Goal: Transaction & Acquisition: Purchase product/service

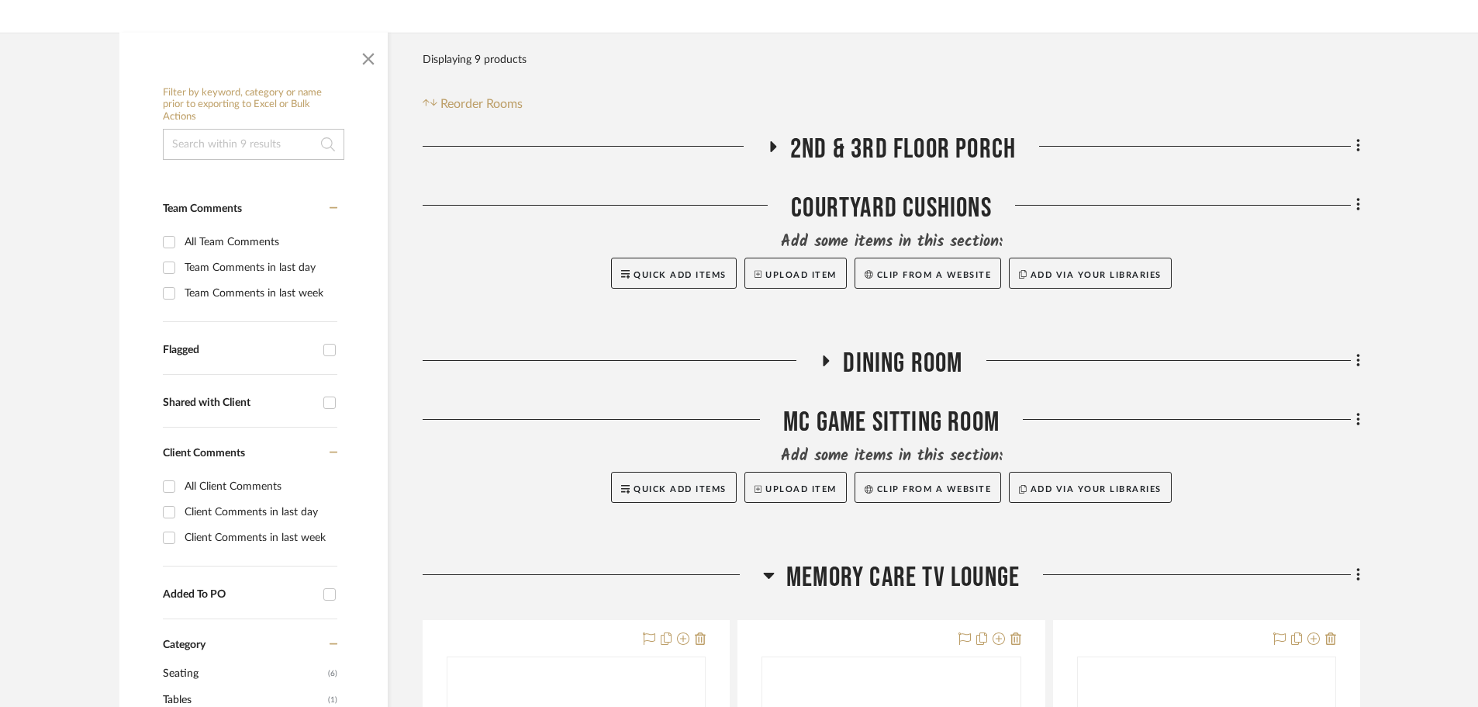
scroll to position [233, 0]
click at [823, 355] on icon at bounding box center [826, 360] width 19 height 12
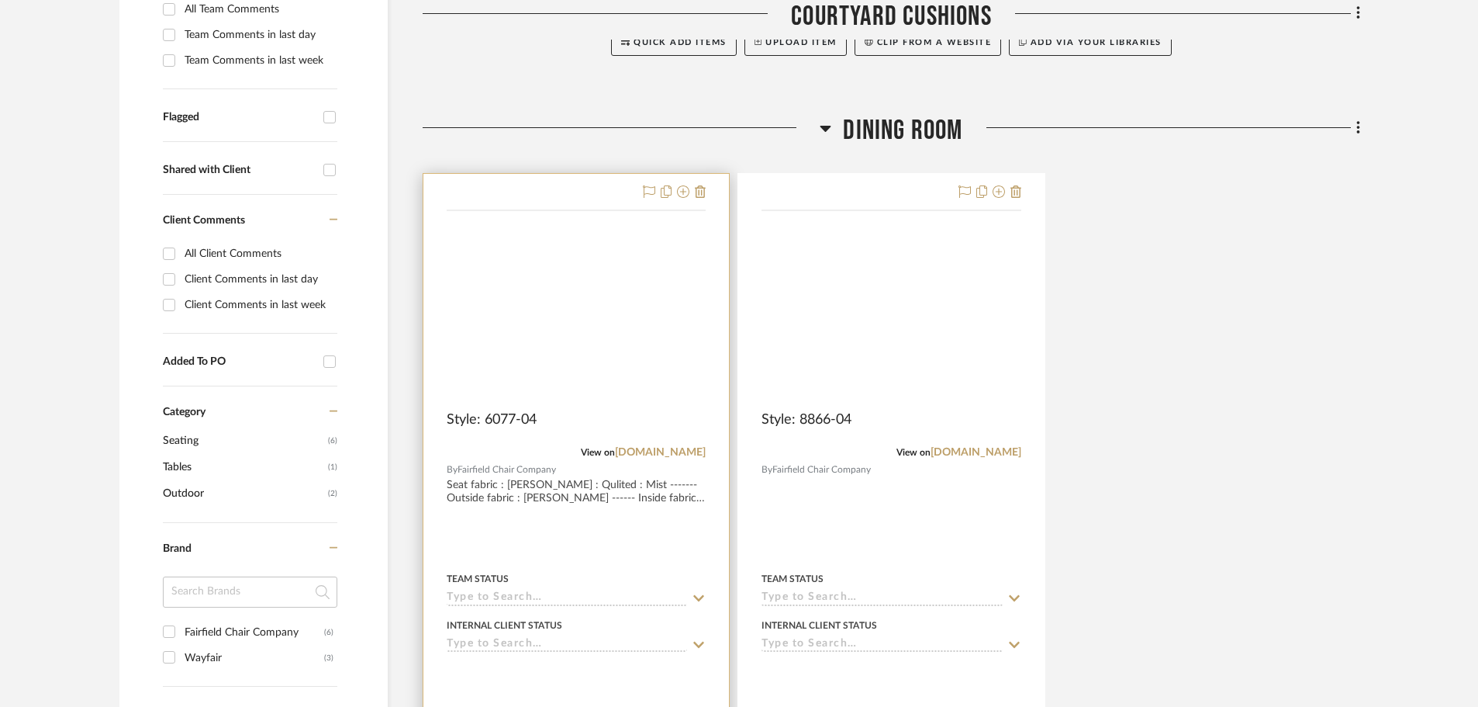
scroll to position [465, 0]
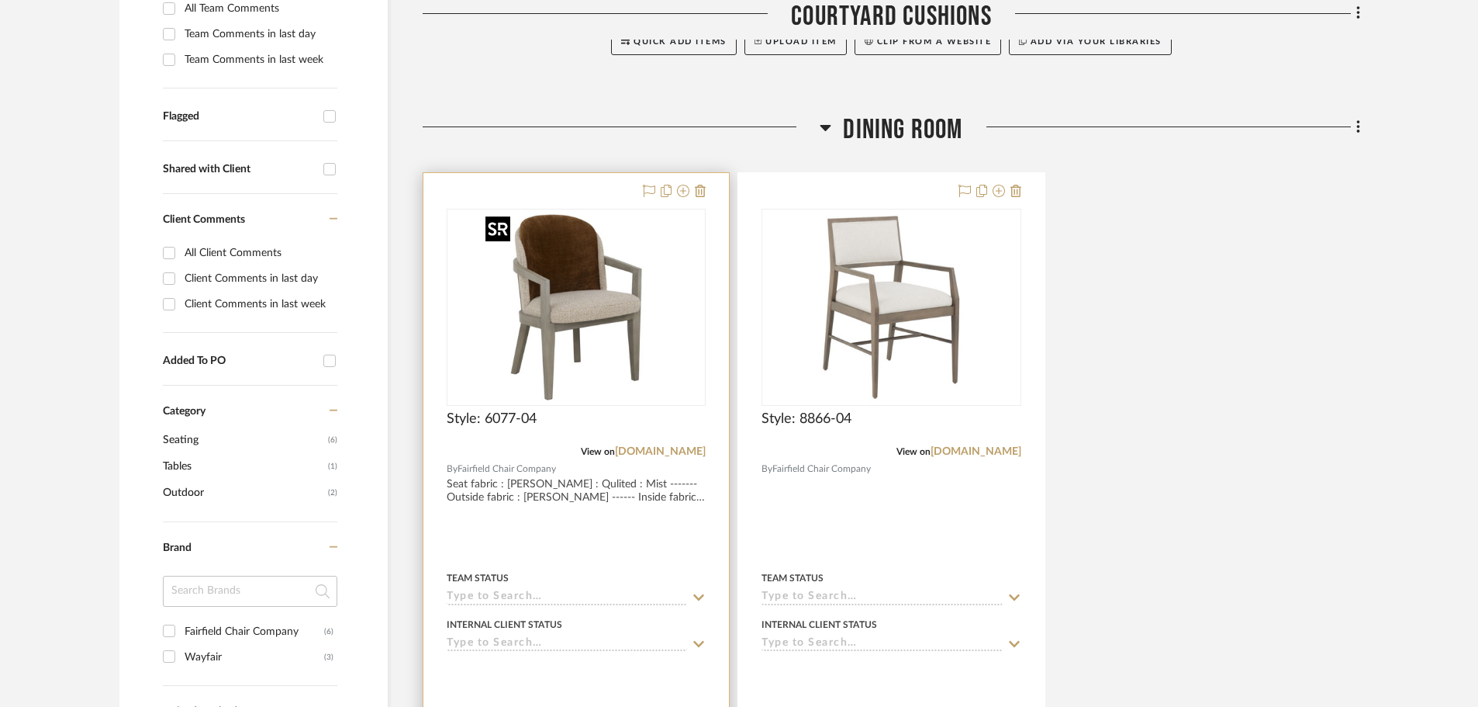
click at [0, 0] on img at bounding box center [0, 0] width 0 height 0
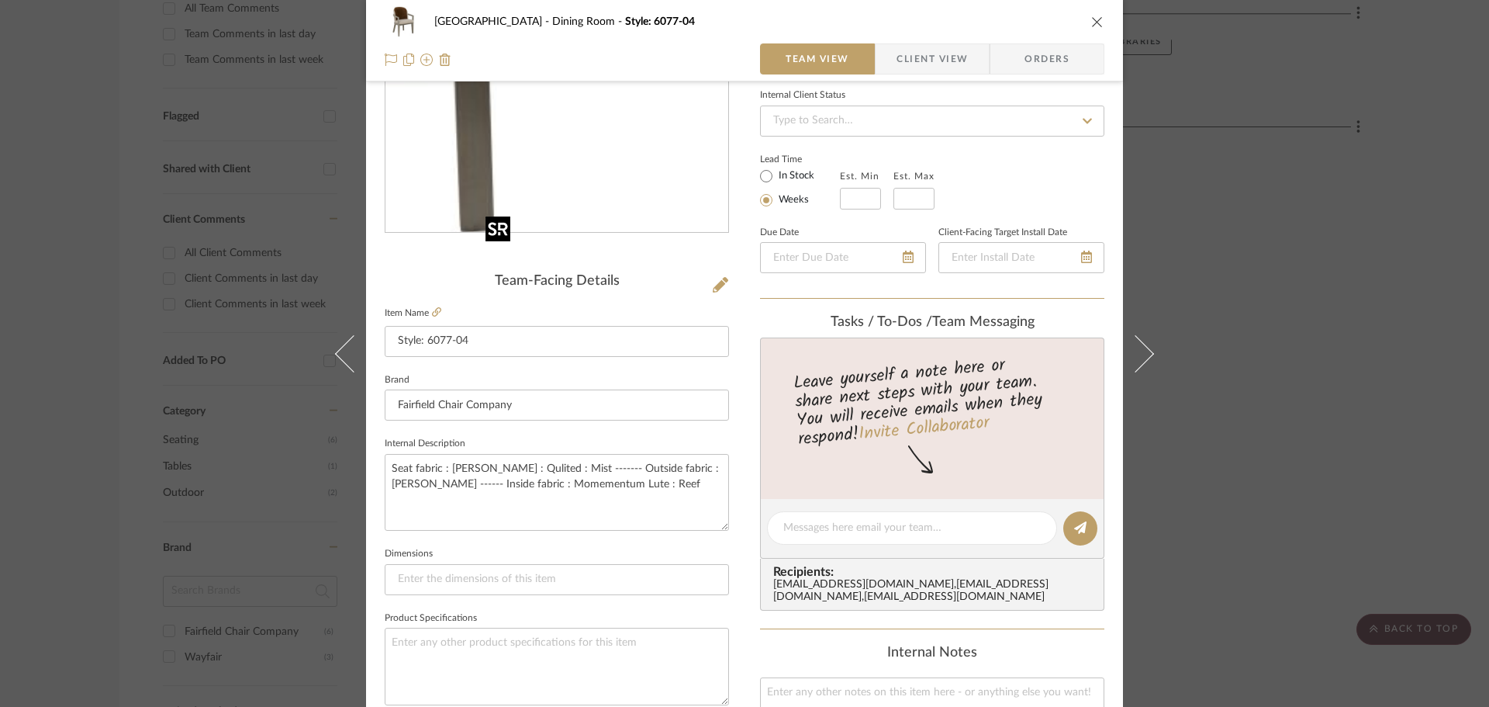
scroll to position [233, 0]
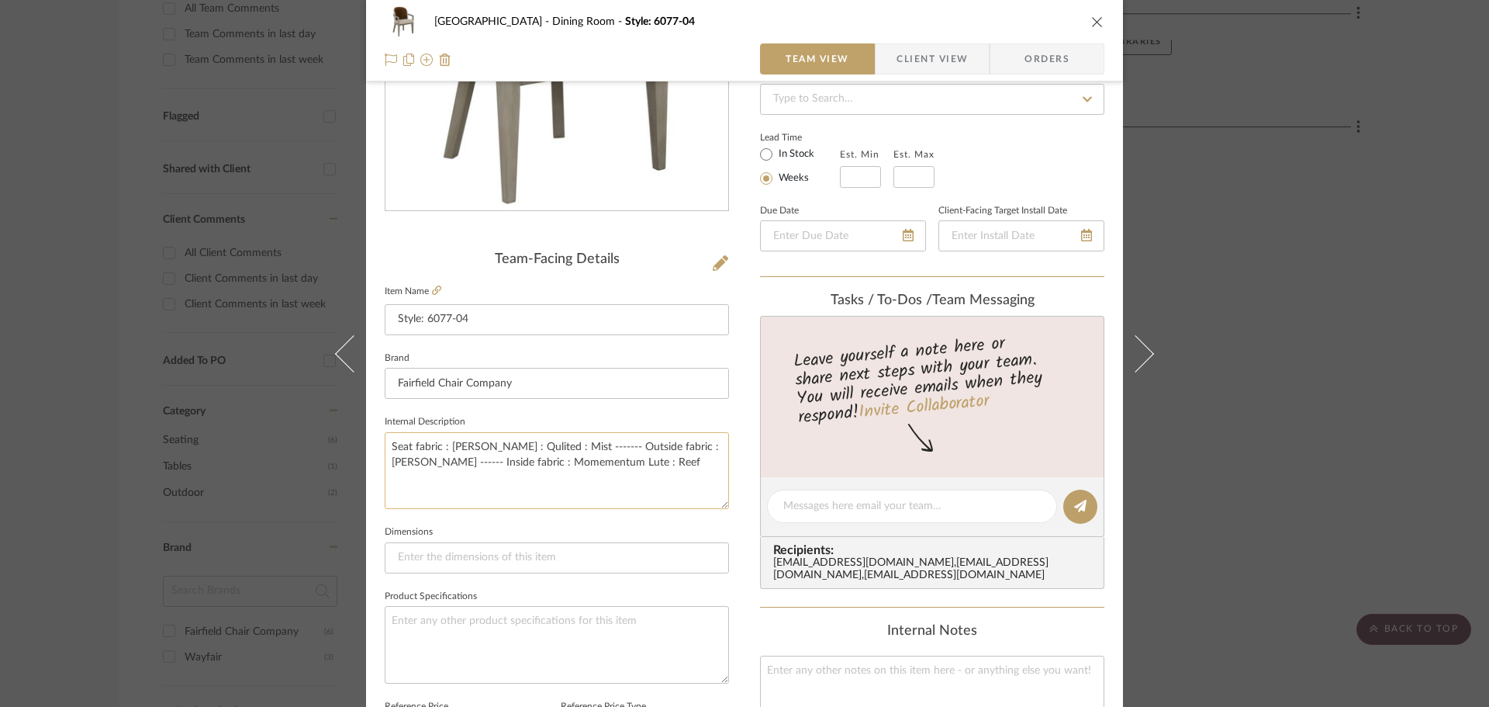
click at [634, 497] on textarea "Seat fabric : [PERSON_NAME] : Qulited : Mist ------- Outside fabric : [PERSON_N…" at bounding box center [557, 470] width 344 height 77
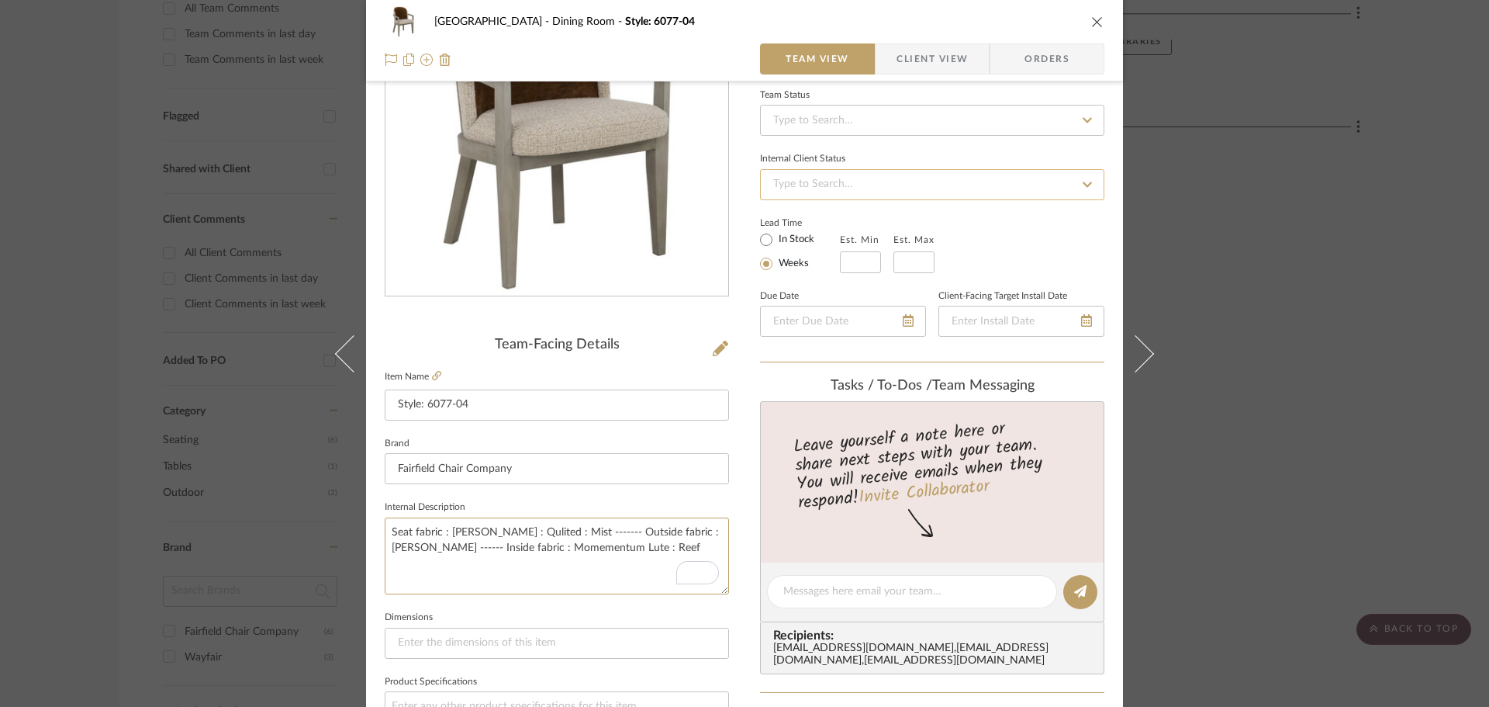
scroll to position [0, 0]
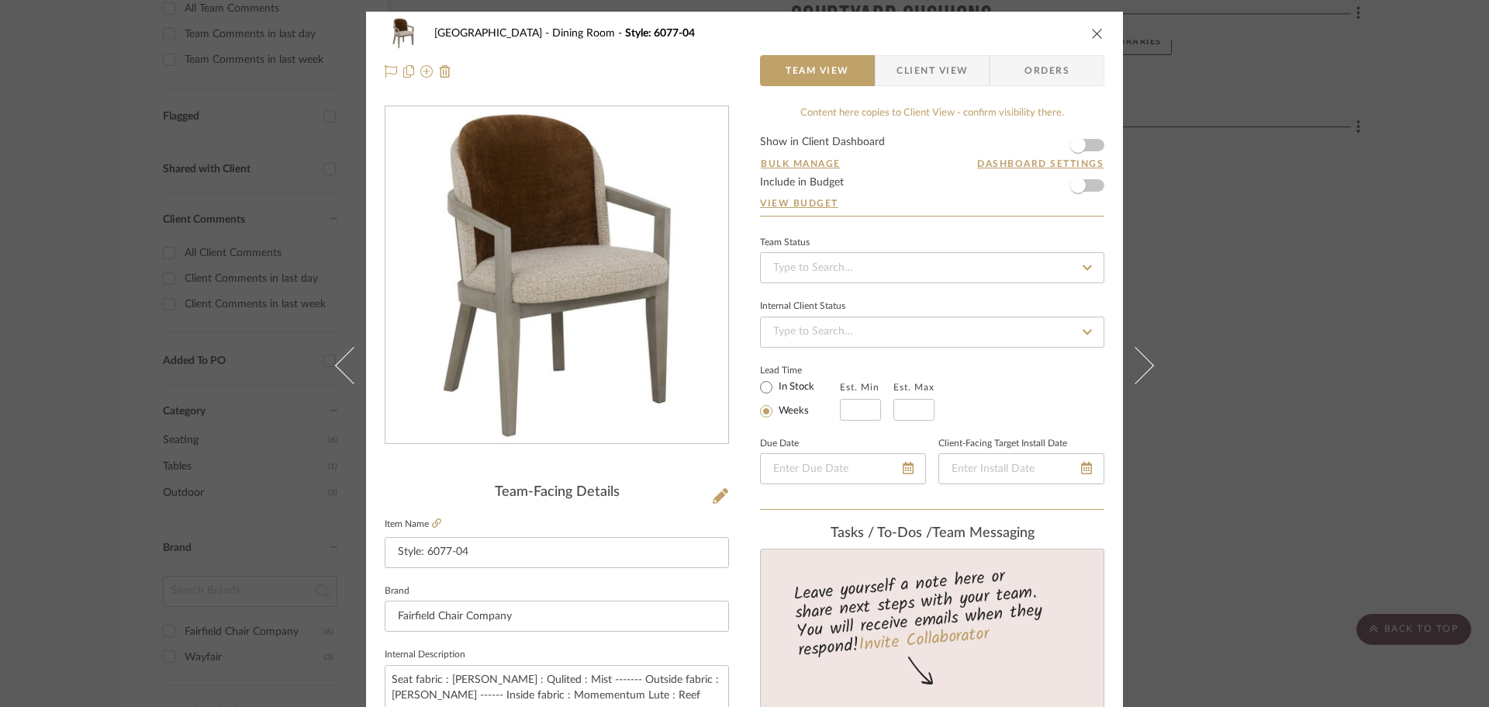
click at [1086, 19] on div "Naples Dining Room Style: 6077-04" at bounding box center [745, 33] width 720 height 31
click at [1091, 29] on icon "close" at bounding box center [1097, 33] width 12 height 12
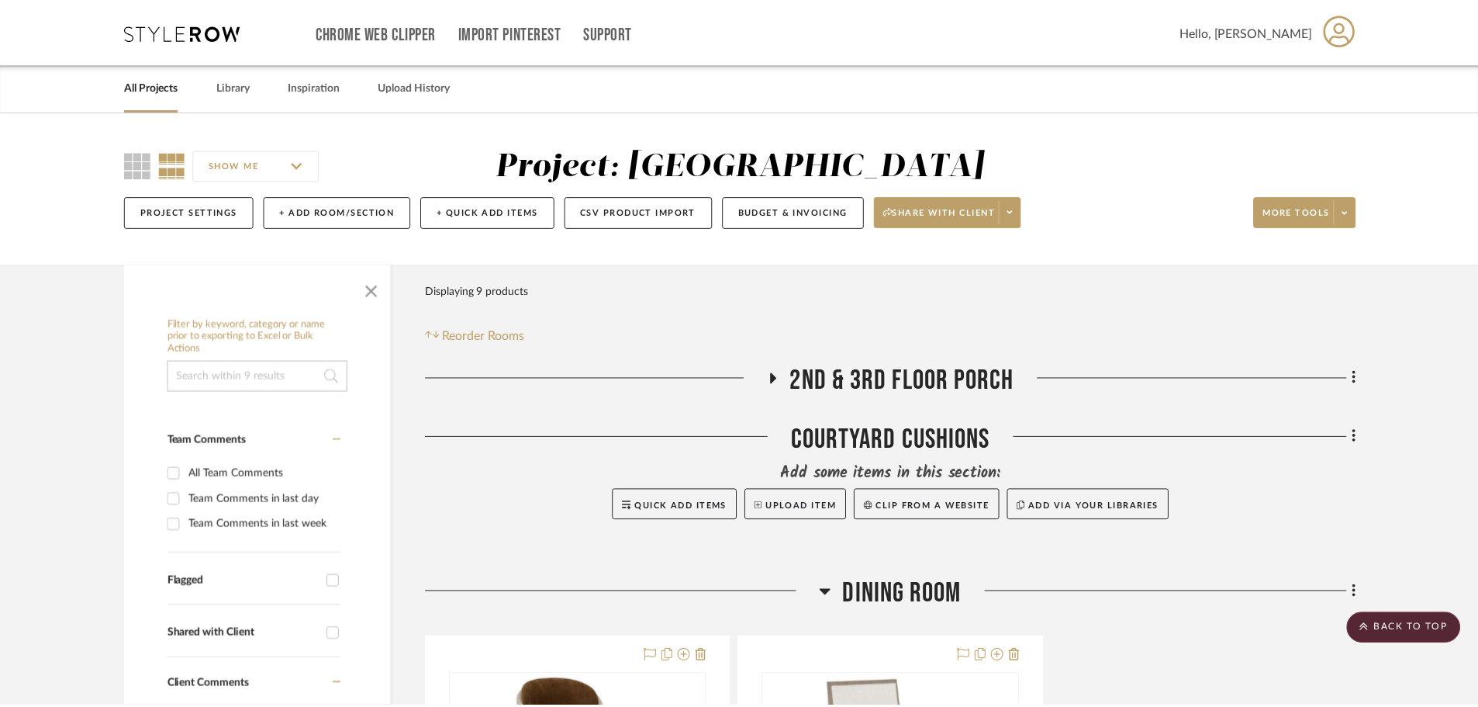
scroll to position [465, 0]
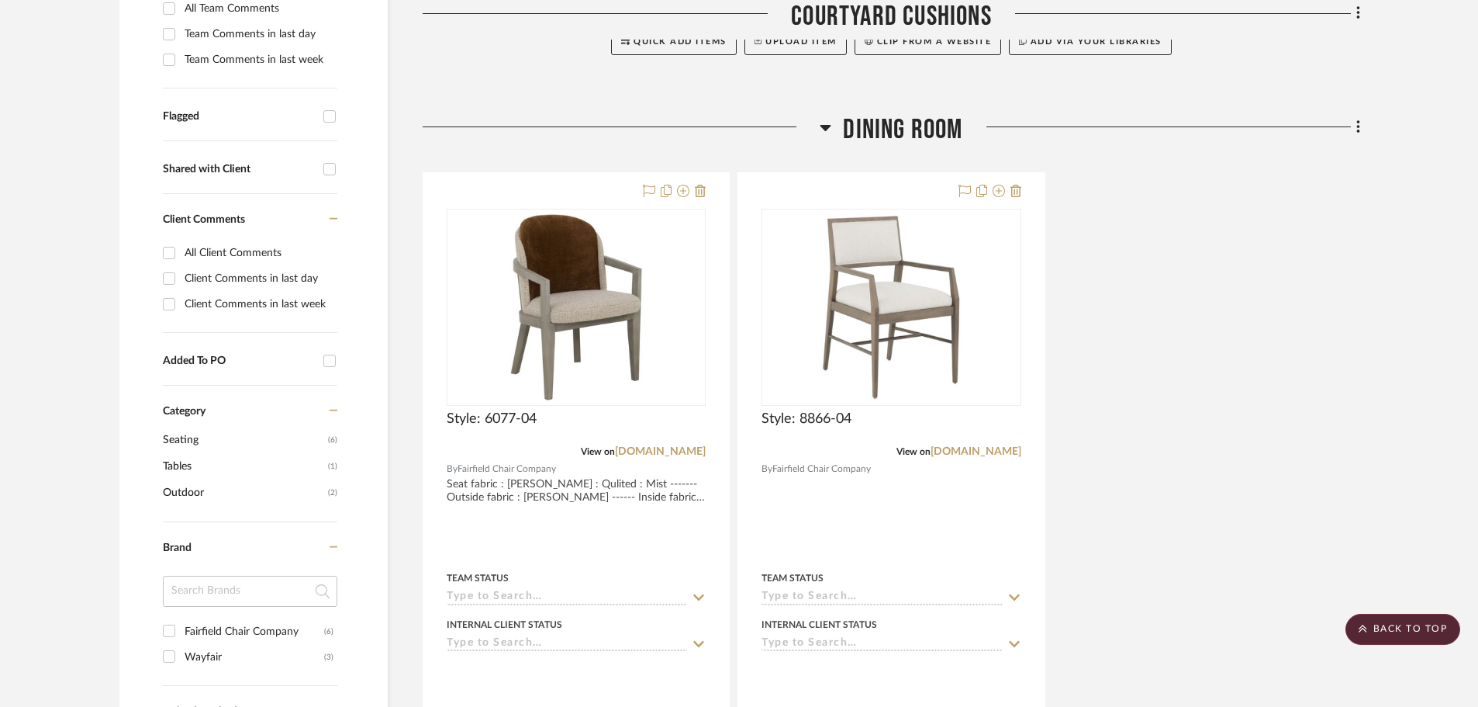
click at [1150, 368] on div "Style: 6077-04 View on [DOMAIN_NAME] By Fairfield Chair Company Seat fabric : […" at bounding box center [892, 512] width 938 height 680
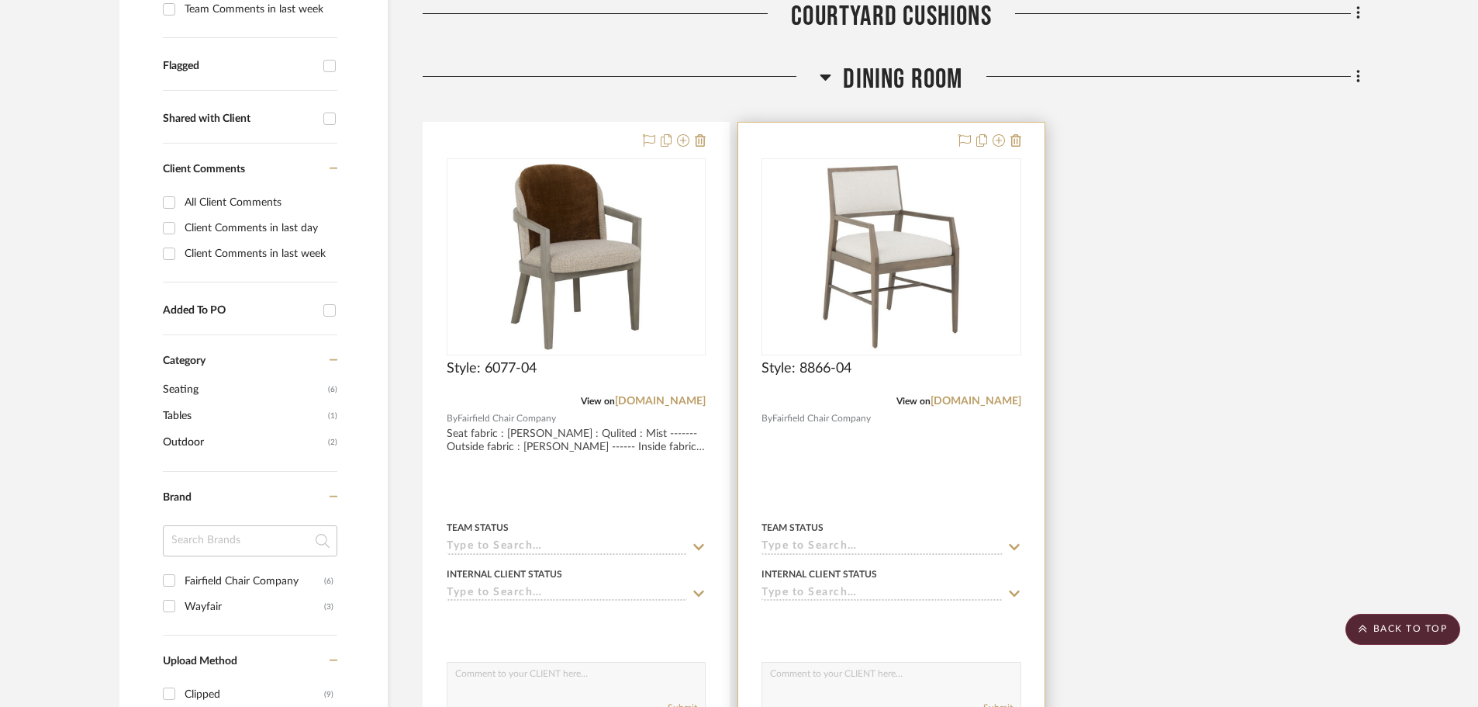
scroll to position [543, 0]
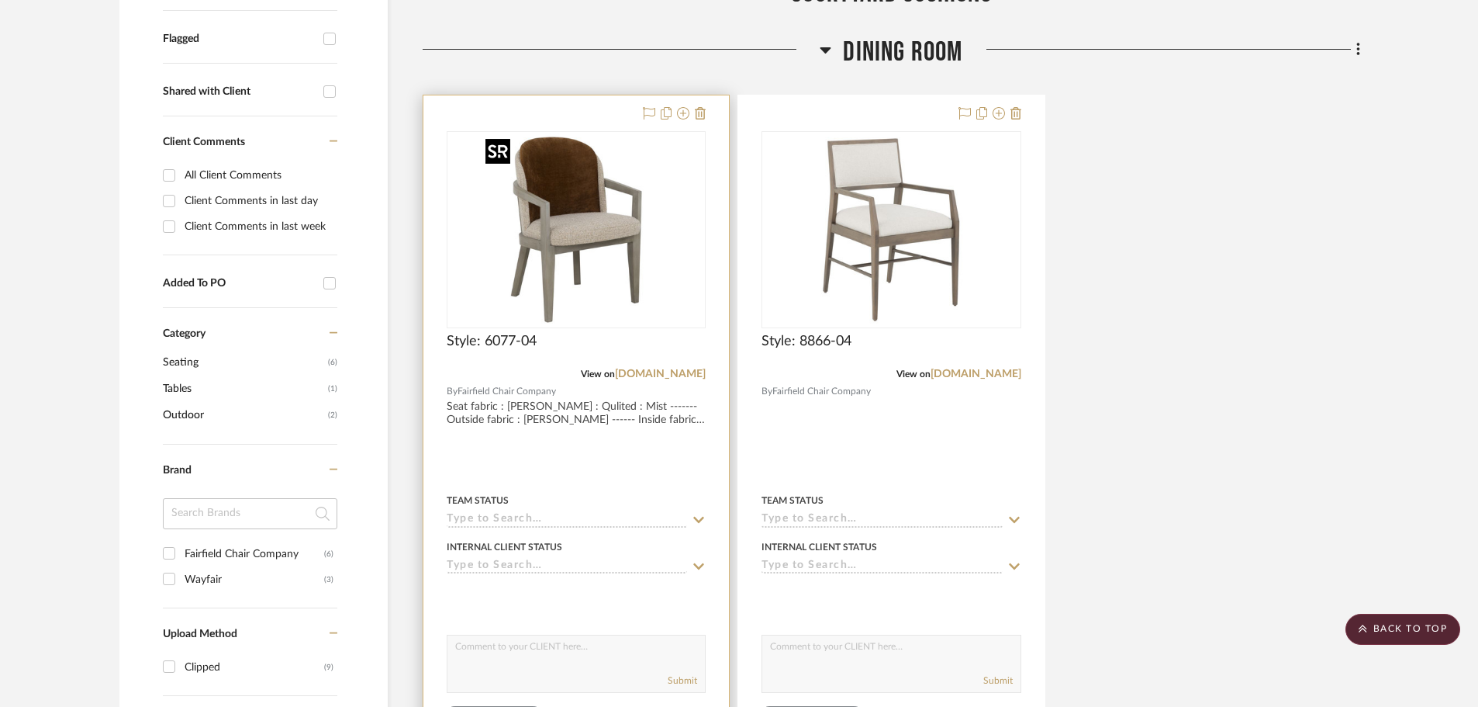
click at [613, 271] on img "0" at bounding box center [576, 230] width 194 height 194
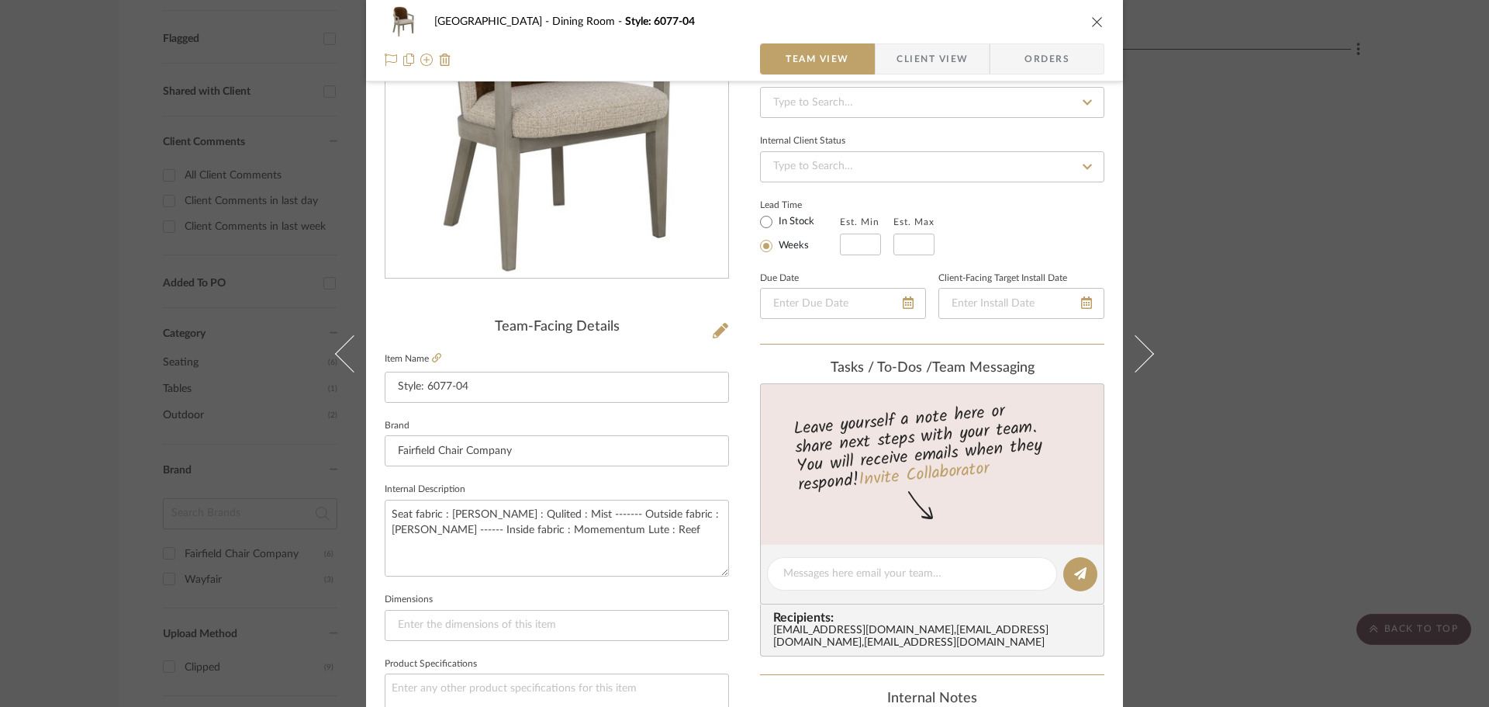
scroll to position [233, 0]
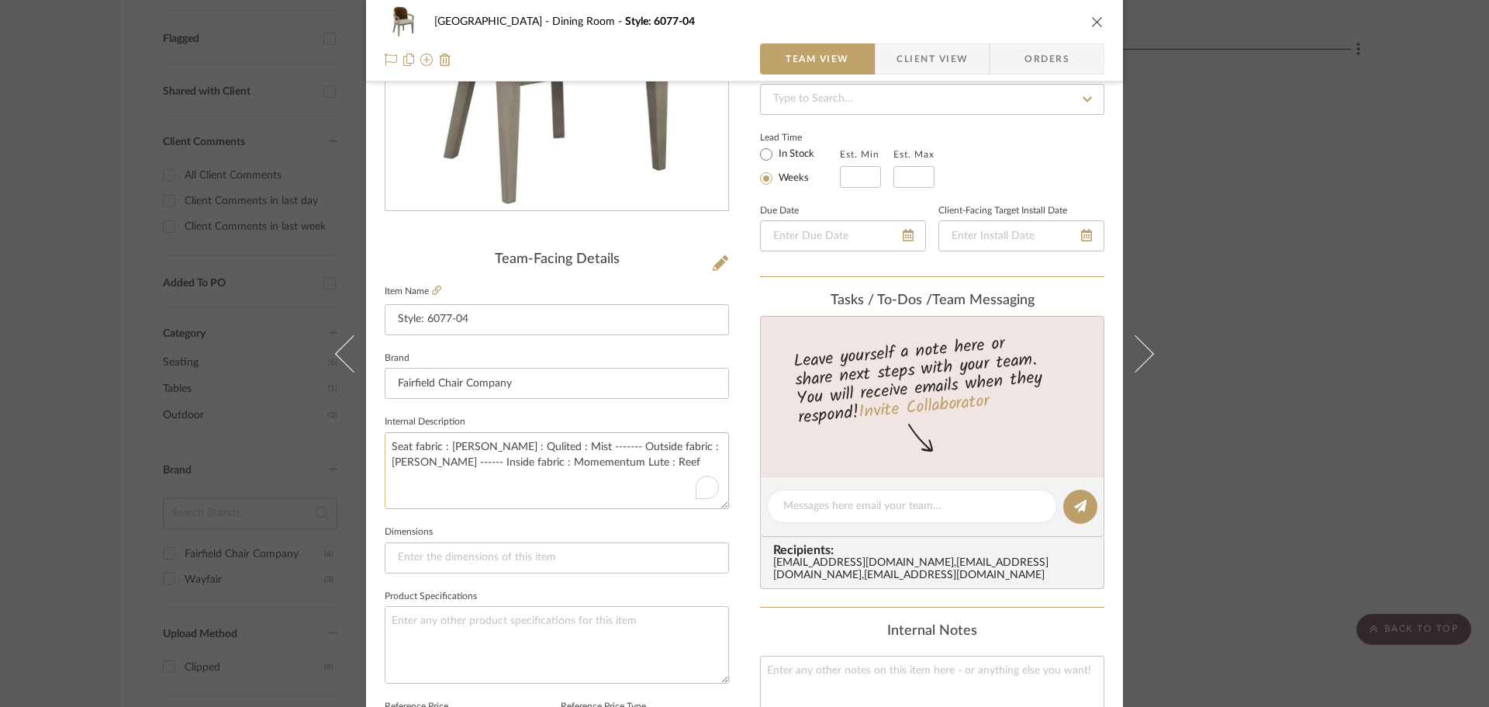
click at [613, 490] on textarea "Seat fabric : [PERSON_NAME] : Qulited : Mist ------- Outside fabric : [PERSON_N…" at bounding box center [557, 470] width 344 height 77
click at [538, 449] on textarea "Seat fabric : [PERSON_NAME] : Qulited : Mist ------- Outside fabric : [PERSON_N…" at bounding box center [557, 470] width 344 height 77
click at [544, 486] on textarea "Seat fabric : [PERSON_NAME] : Qulited : Mist ------- Outside fabric : [PERSON_N…" at bounding box center [557, 470] width 344 height 77
click at [531, 450] on textarea "Seat fabric : [PERSON_NAME] : Qulited : Mist ------- Outside fabric : [PERSON_N…" at bounding box center [557, 470] width 344 height 77
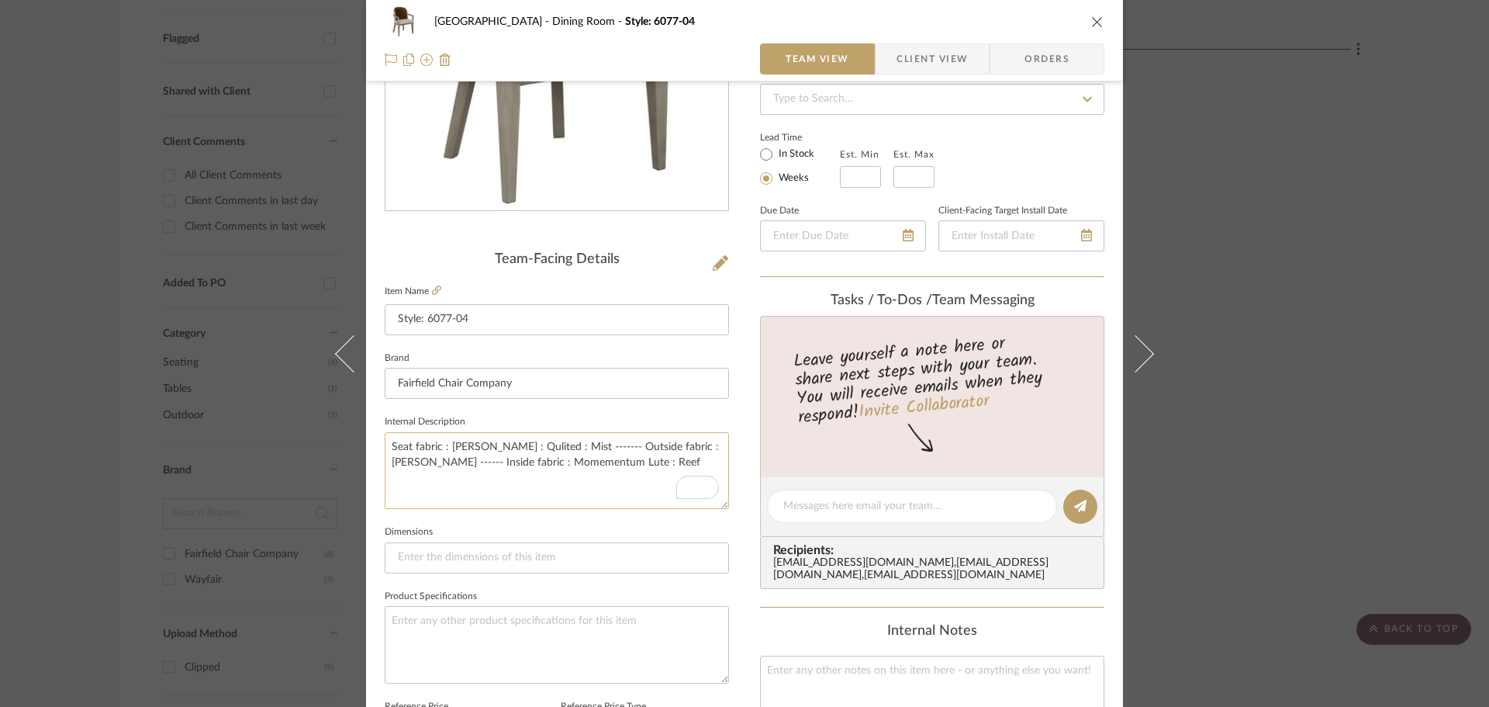
click at [531, 447] on textarea "Seat fabric : [PERSON_NAME] : Qulited : Mist ------- Outside fabric : [PERSON_N…" at bounding box center [557, 470] width 344 height 77
click at [538, 443] on textarea "Seat fabric : [PERSON_NAME] : Qulited : Mist ------- Outside fabric : [PERSON_N…" at bounding box center [557, 470] width 344 height 77
click at [586, 489] on textarea "Seat fabric : [PERSON_NAME] : Qulited : Coin------- Outside fabric : [PERSON_NA…" at bounding box center [557, 470] width 344 height 77
type textarea "Seat fabric : [PERSON_NAME] : Qulited : Coin------- Outside fabric : [PERSON_NA…"
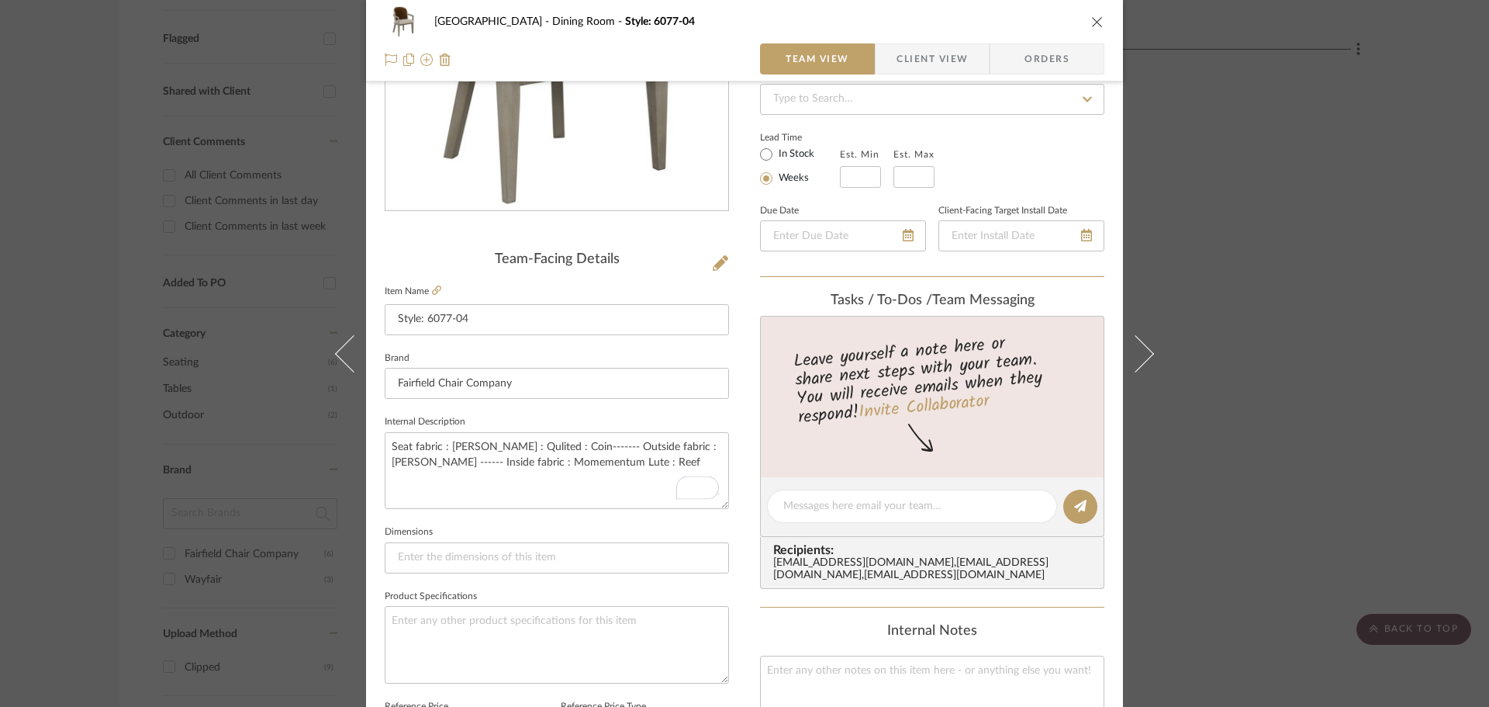
click at [1321, 524] on div "Naples Dining Room Style: 6077-04 Team View Client View Orders Team-Facing Deta…" at bounding box center [744, 353] width 1489 height 707
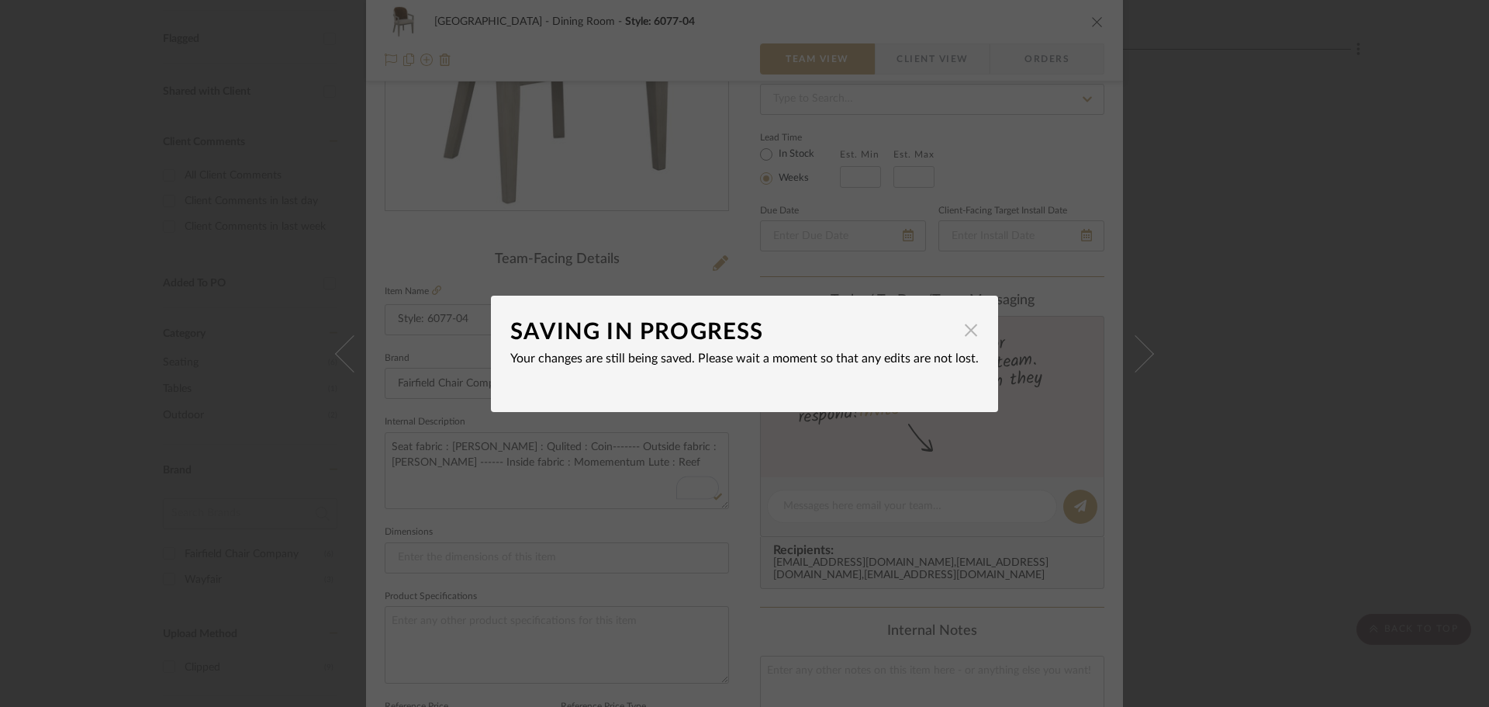
click at [964, 325] on span "button" at bounding box center [971, 330] width 31 height 31
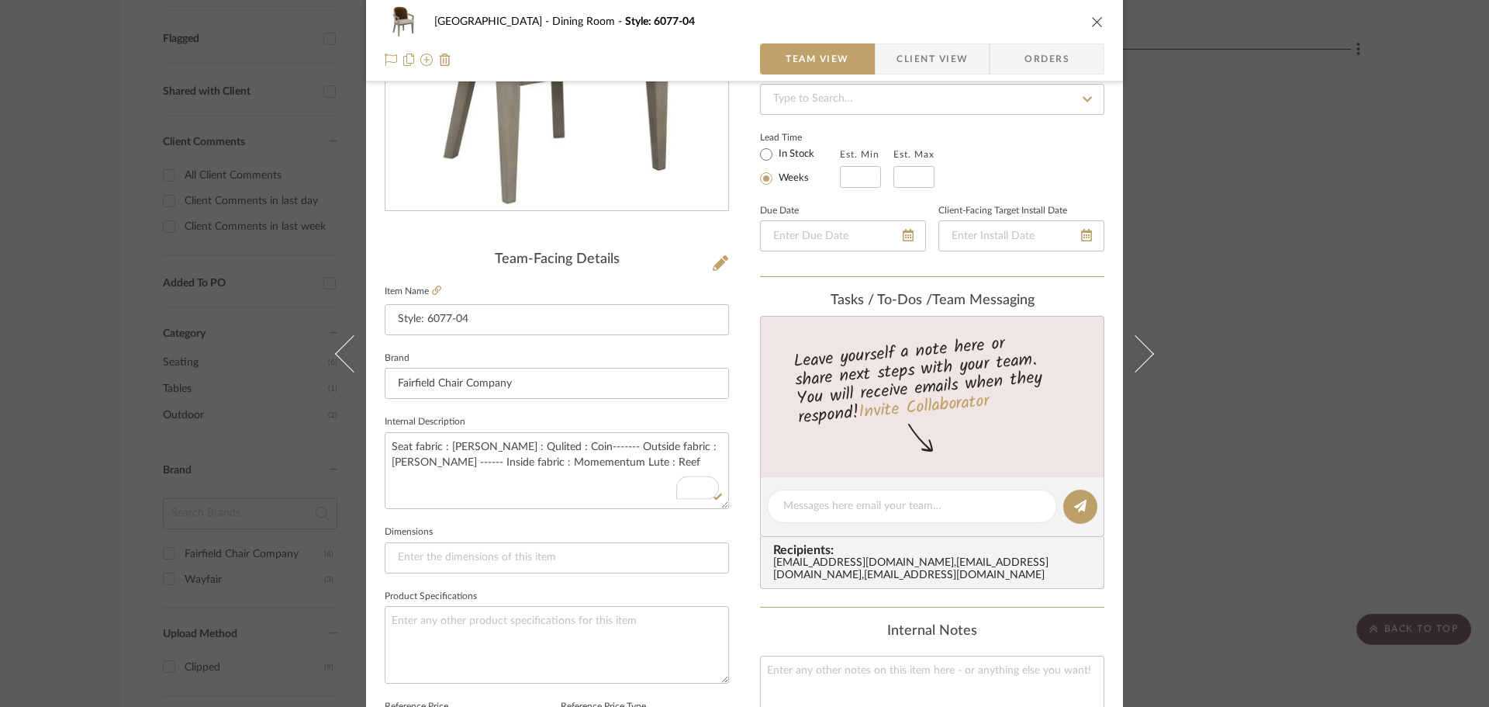
click at [1091, 21] on icon "close" at bounding box center [1097, 22] width 12 height 12
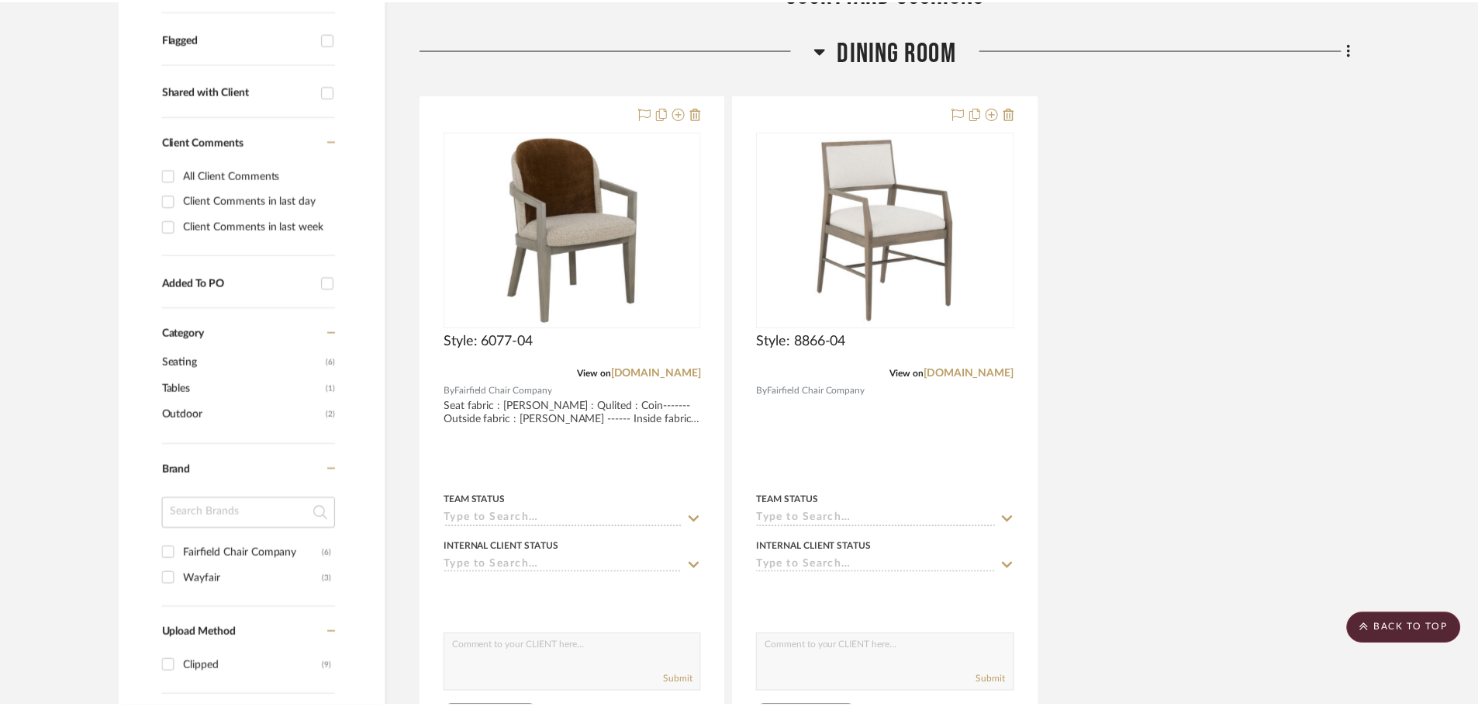
scroll to position [543, 0]
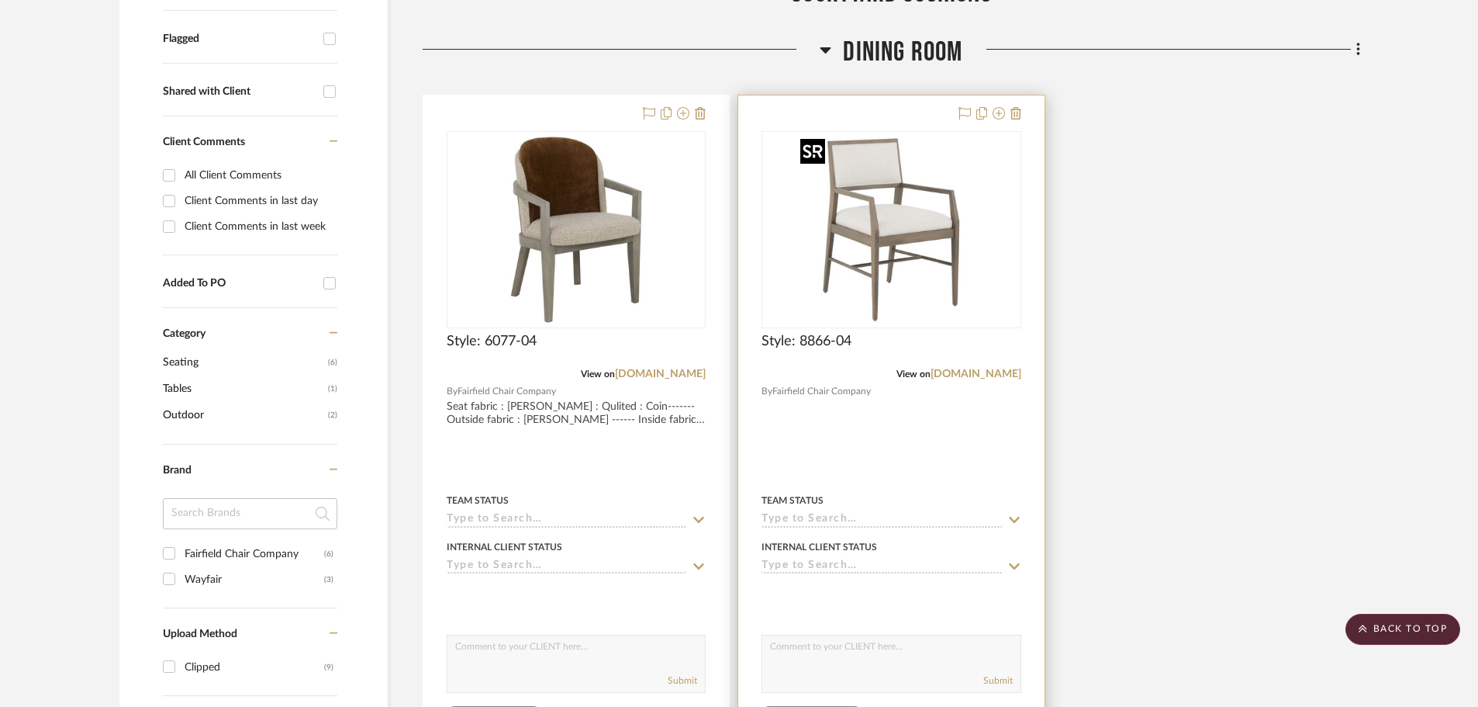
click at [915, 232] on img "0" at bounding box center [891, 230] width 194 height 194
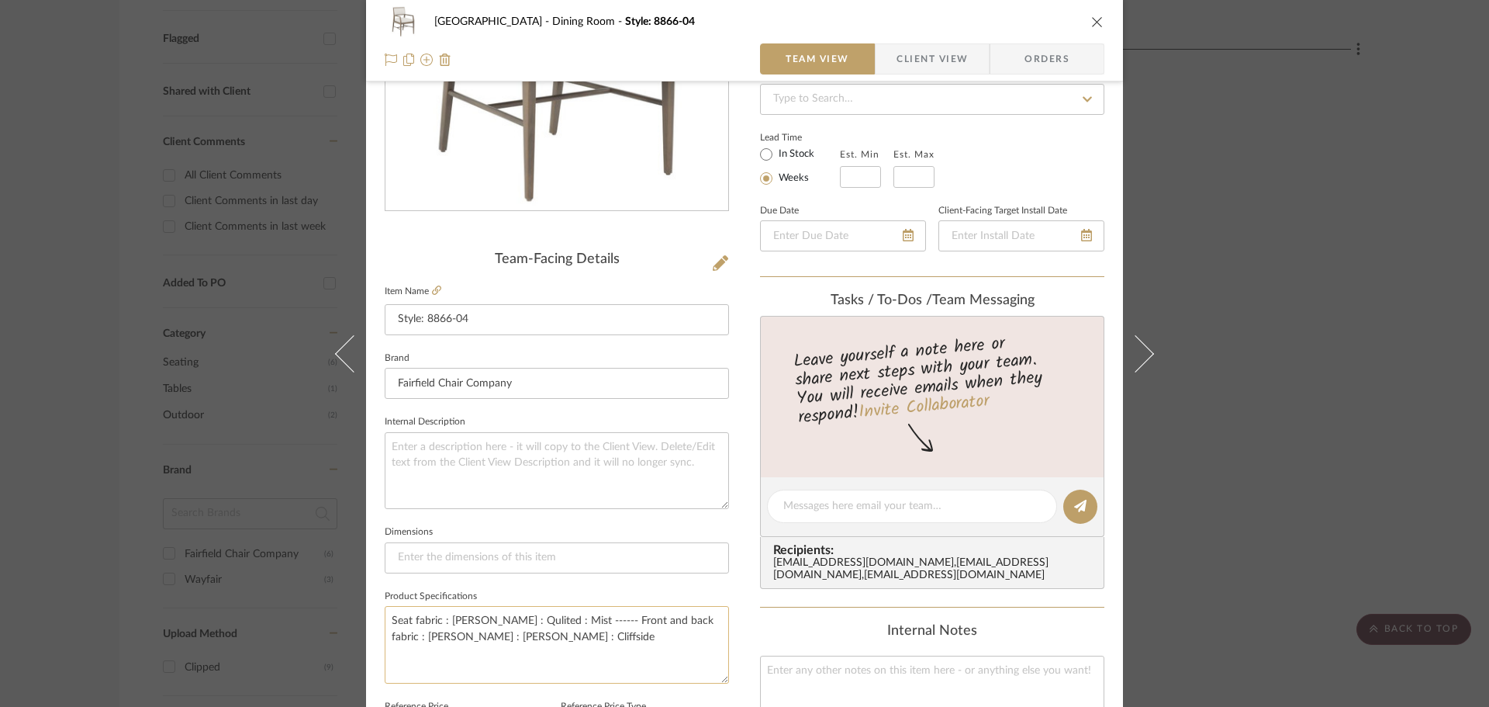
scroll to position [155, 0]
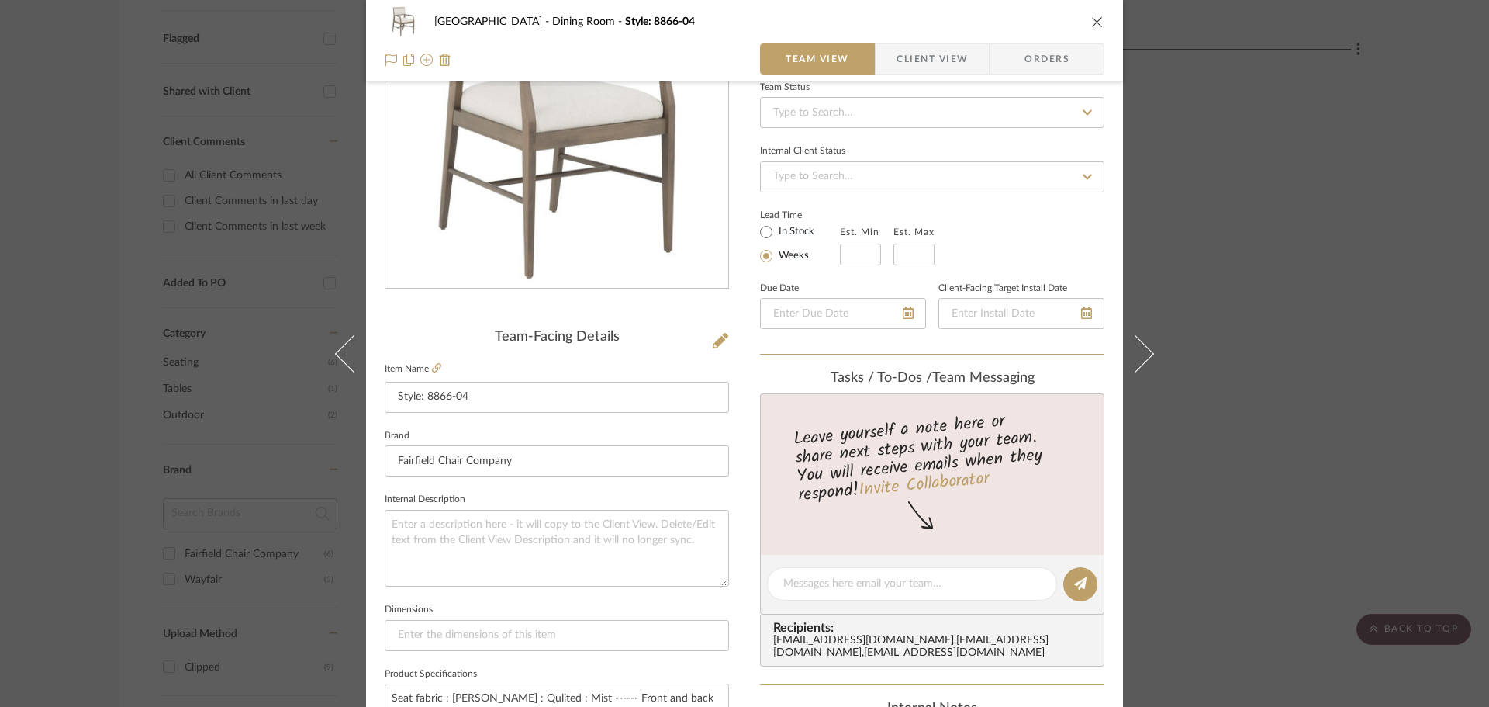
click at [1084, 29] on div "Naples Dining Room Style: 8866-04" at bounding box center [745, 21] width 720 height 31
click at [1091, 26] on icon "close" at bounding box center [1097, 22] width 12 height 12
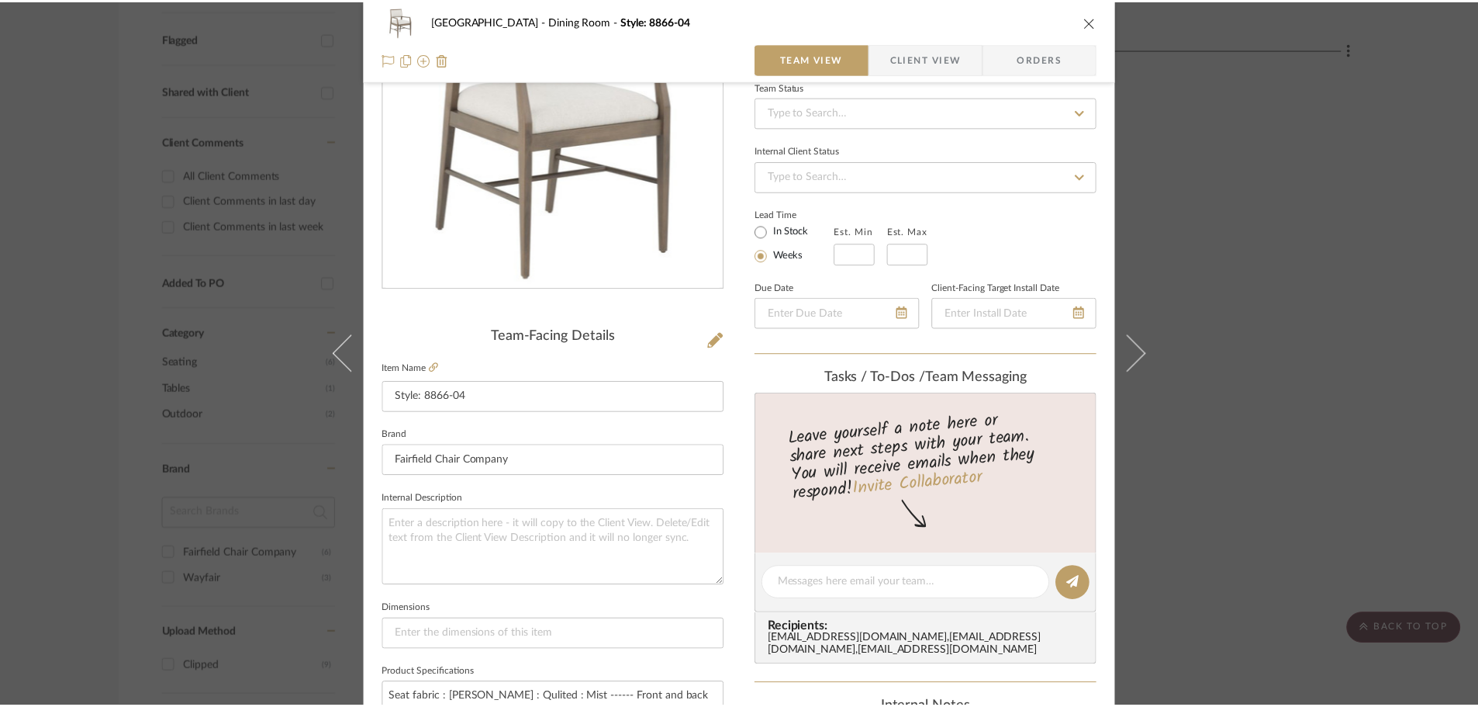
scroll to position [543, 0]
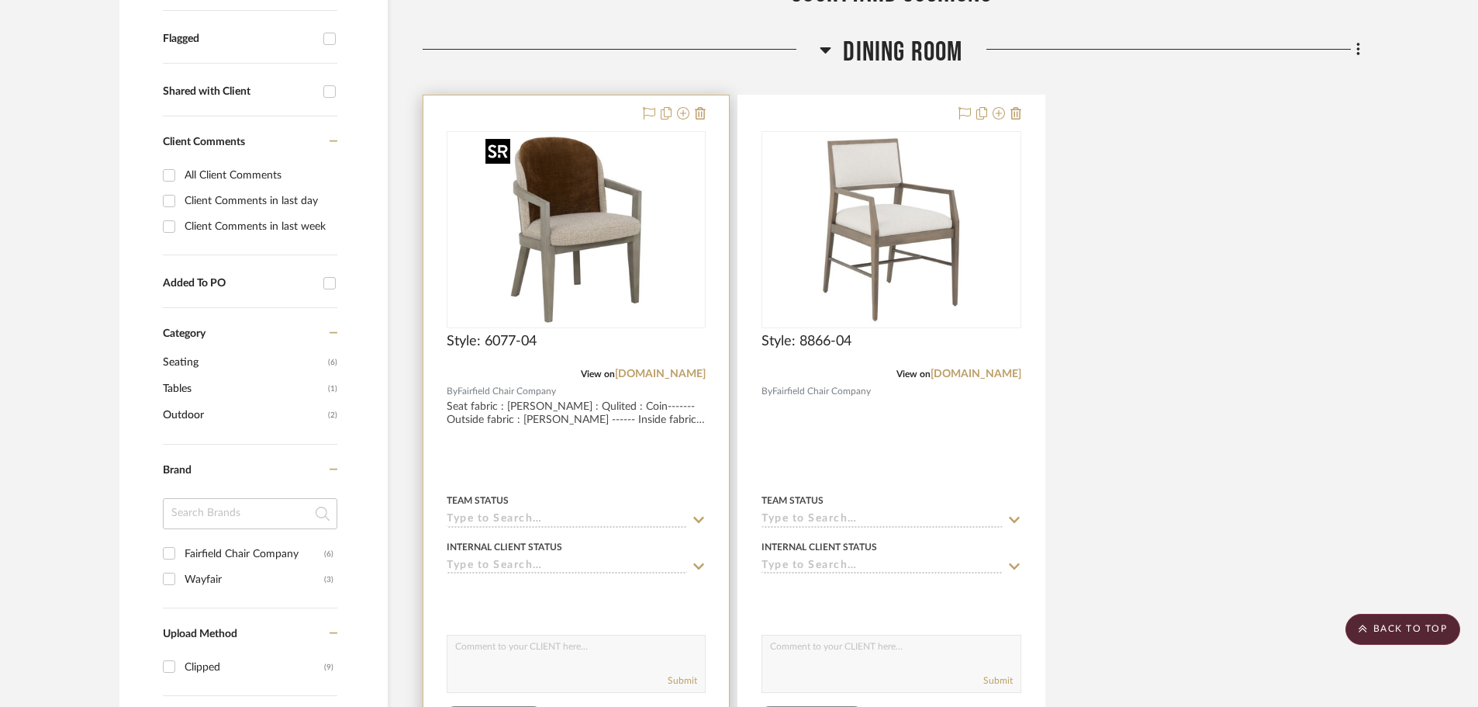
click at [610, 240] on img "0" at bounding box center [576, 230] width 194 height 194
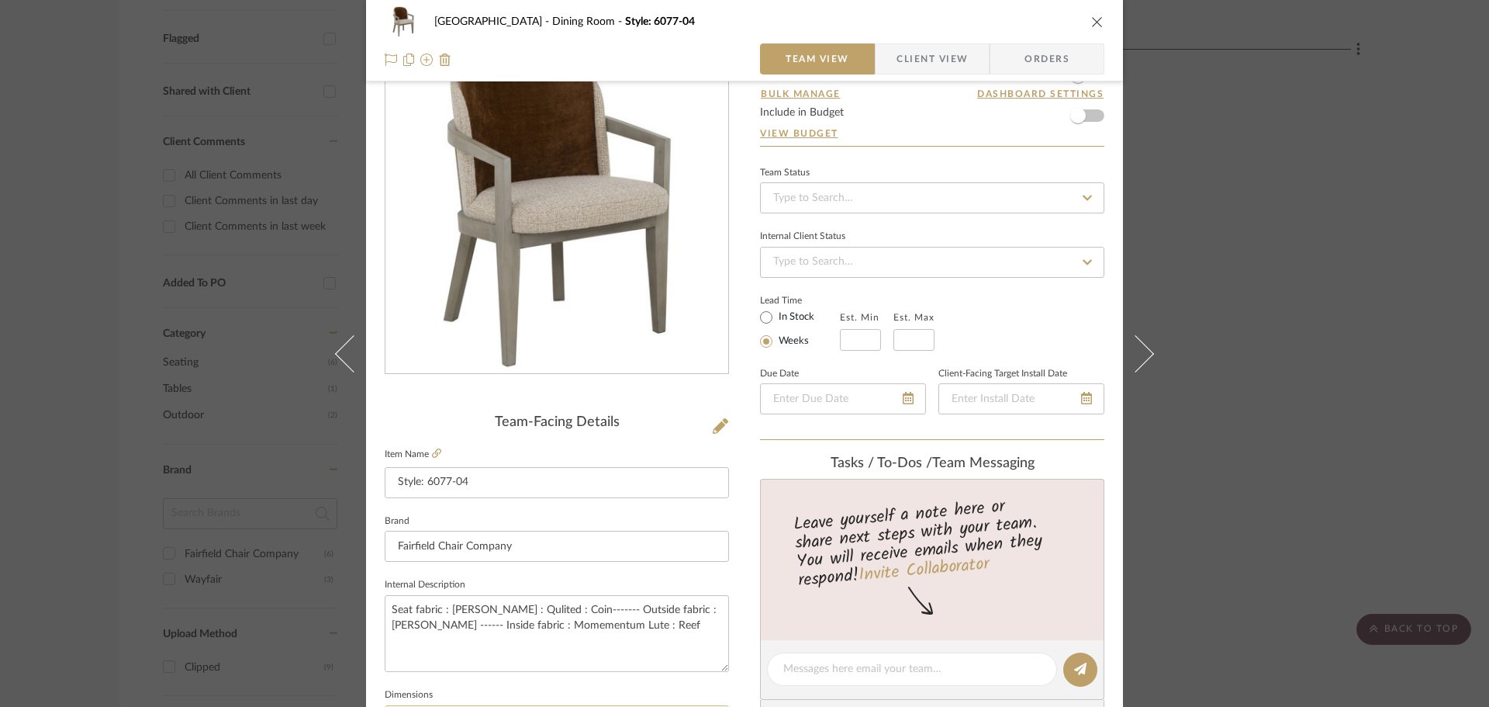
scroll to position [155, 0]
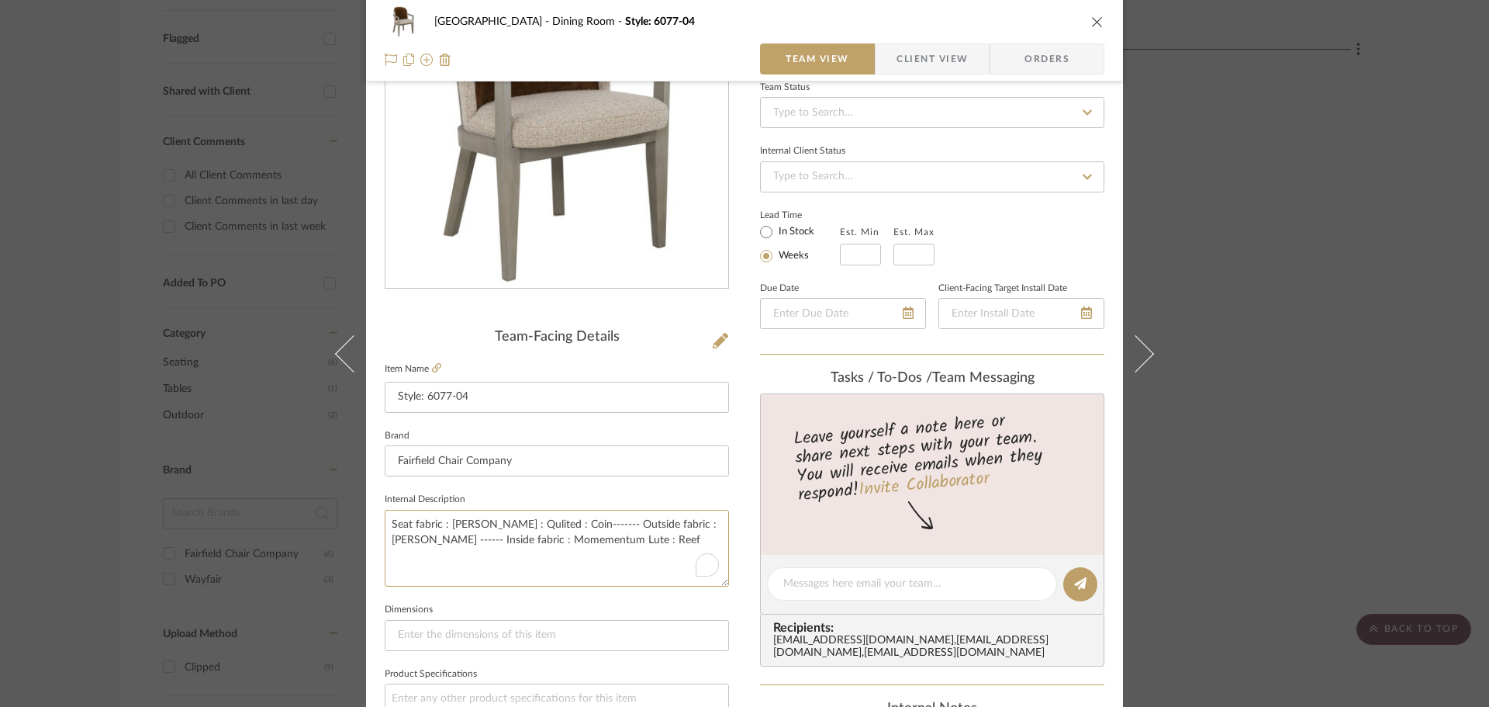
drag, startPoint x: 537, startPoint y: 524, endPoint x: 376, endPoint y: 528, distance: 160.6
click at [376, 528] on div "Naples Dining Room Style: 6077-04 Team View Client View Orders Team-Facing Deta…" at bounding box center [744, 573] width 757 height 1433
click at [1092, 12] on div "Naples Dining Room Style: 6077-04" at bounding box center [745, 21] width 720 height 31
click at [1091, 18] on icon "close" at bounding box center [1097, 22] width 12 height 12
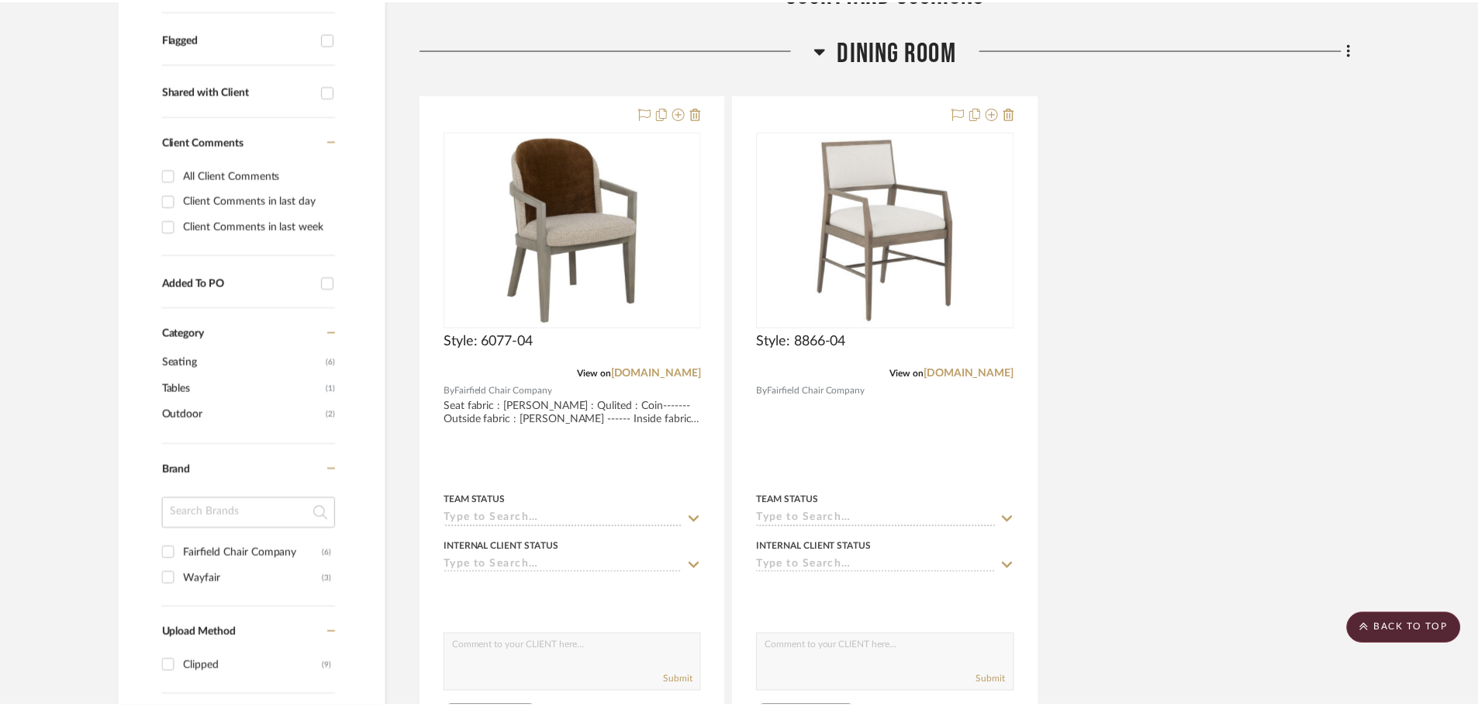
scroll to position [543, 0]
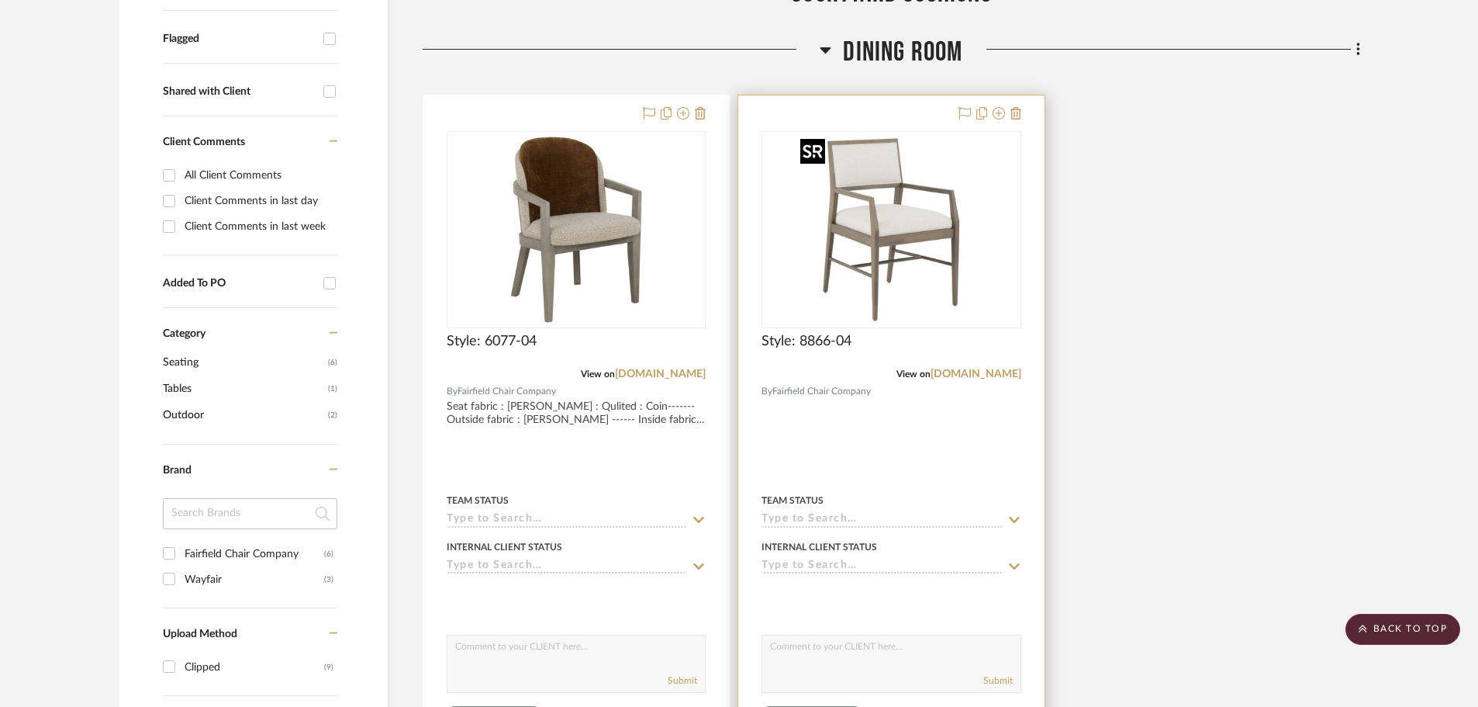
click at [932, 211] on img "0" at bounding box center [891, 230] width 194 height 194
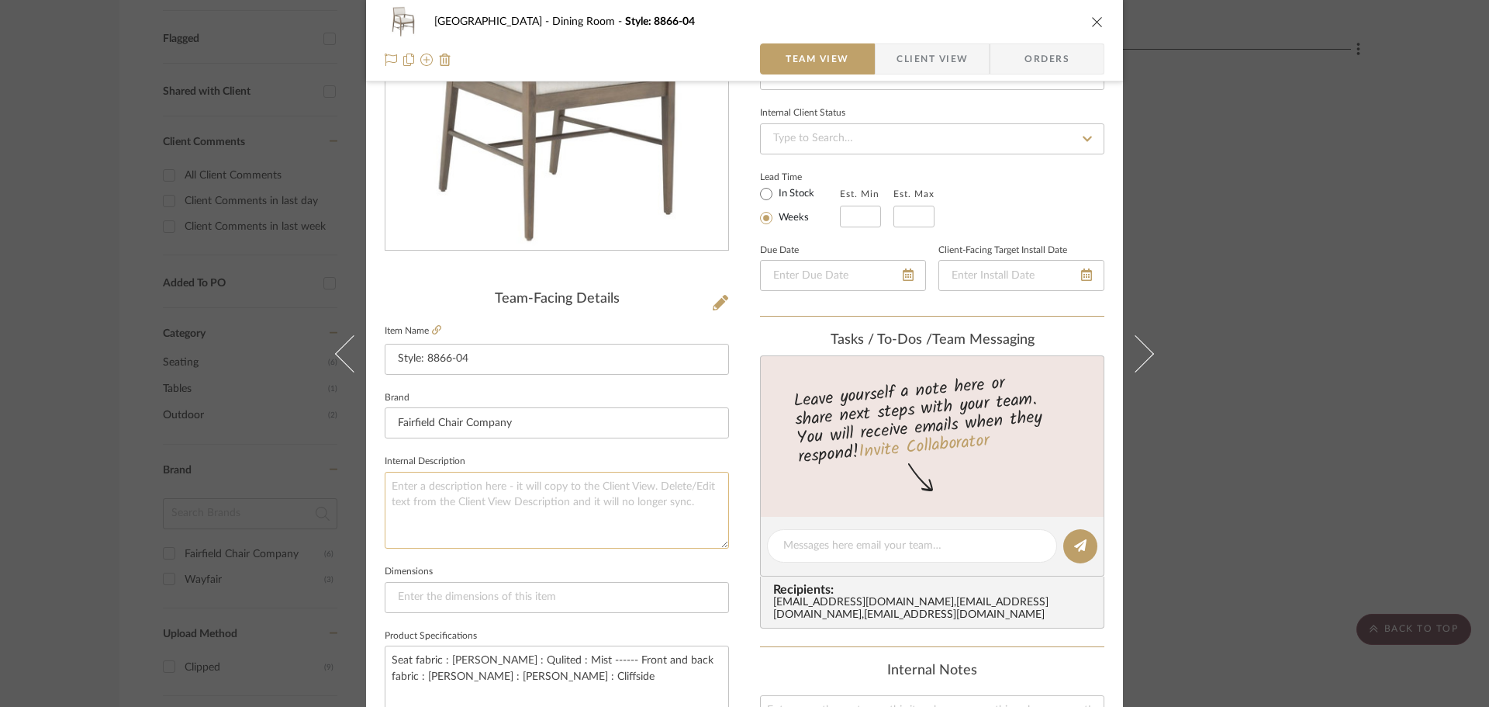
scroll to position [233, 0]
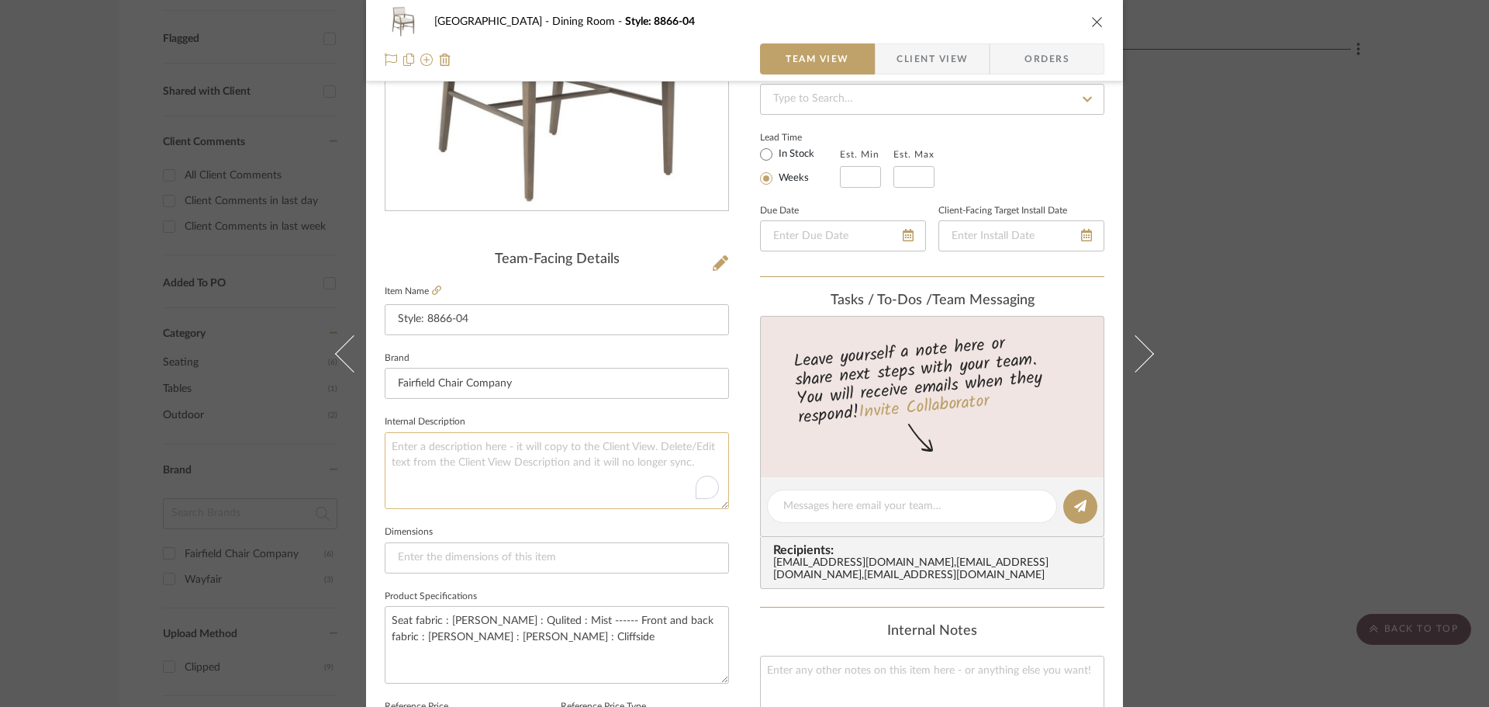
click at [586, 473] on textarea "To enrich screen reader interactions, please activate Accessibility in Grammarl…" at bounding box center [557, 470] width 344 height 77
paste textarea "Seat fabric : [PERSON_NAME] : Qulited : Coin"
click at [682, 448] on textarea "Seat fabric : [PERSON_NAME] : Qulited : Coin : Seat fabric Front and back : Rio…" at bounding box center [557, 470] width 344 height 77
click at [646, 506] on textarea "Seat fabric : [PERSON_NAME] : Qulited : Coin : Seat fabric Front and back [PERS…" at bounding box center [557, 470] width 344 height 77
type textarea "Seat fabric : [PERSON_NAME] : Qulited : Coin : Seat fabric Front and back [PERS…"
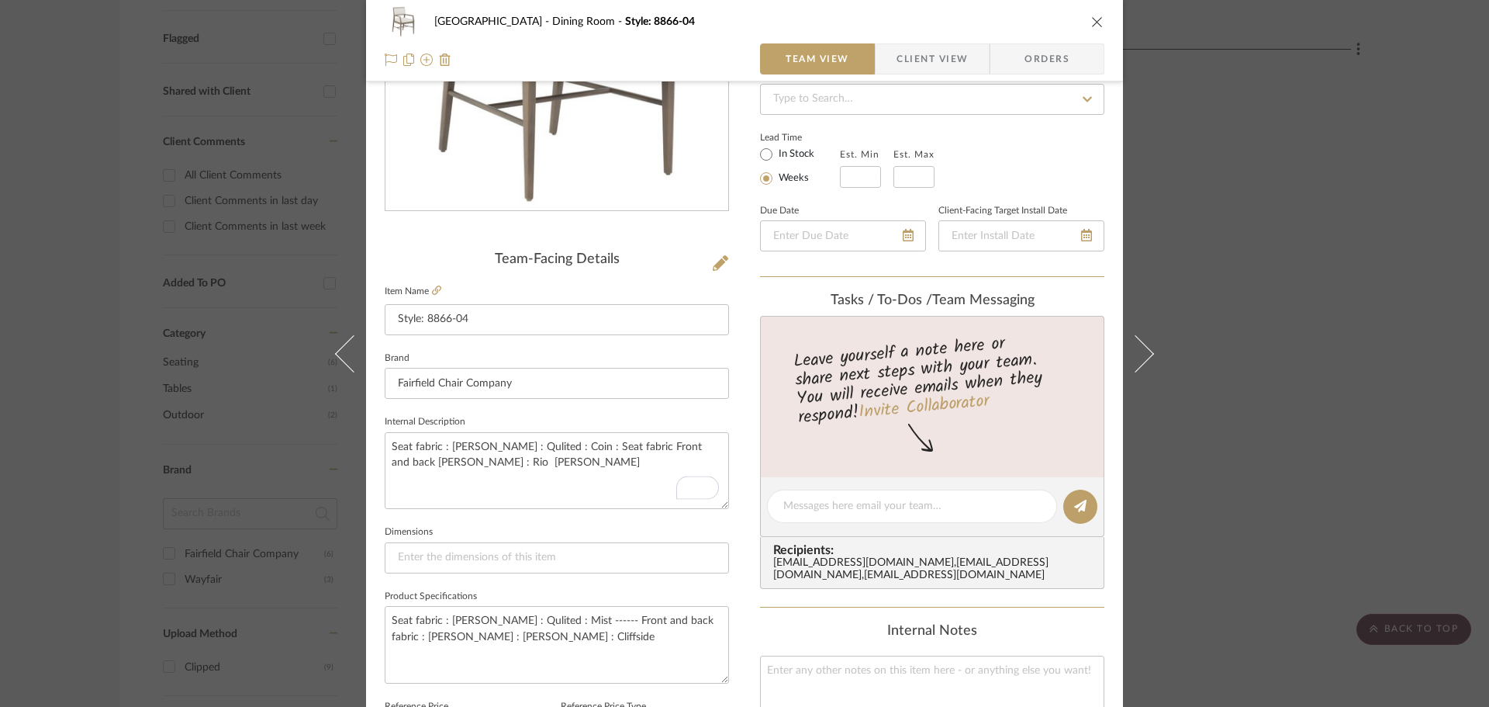
click at [745, 382] on div "Naples Dining Room Style: 8866-04 Team View Client View Orders Team-Facing Deta…" at bounding box center [744, 495] width 757 height 1433
click at [1091, 23] on icon "close" at bounding box center [1097, 22] width 12 height 12
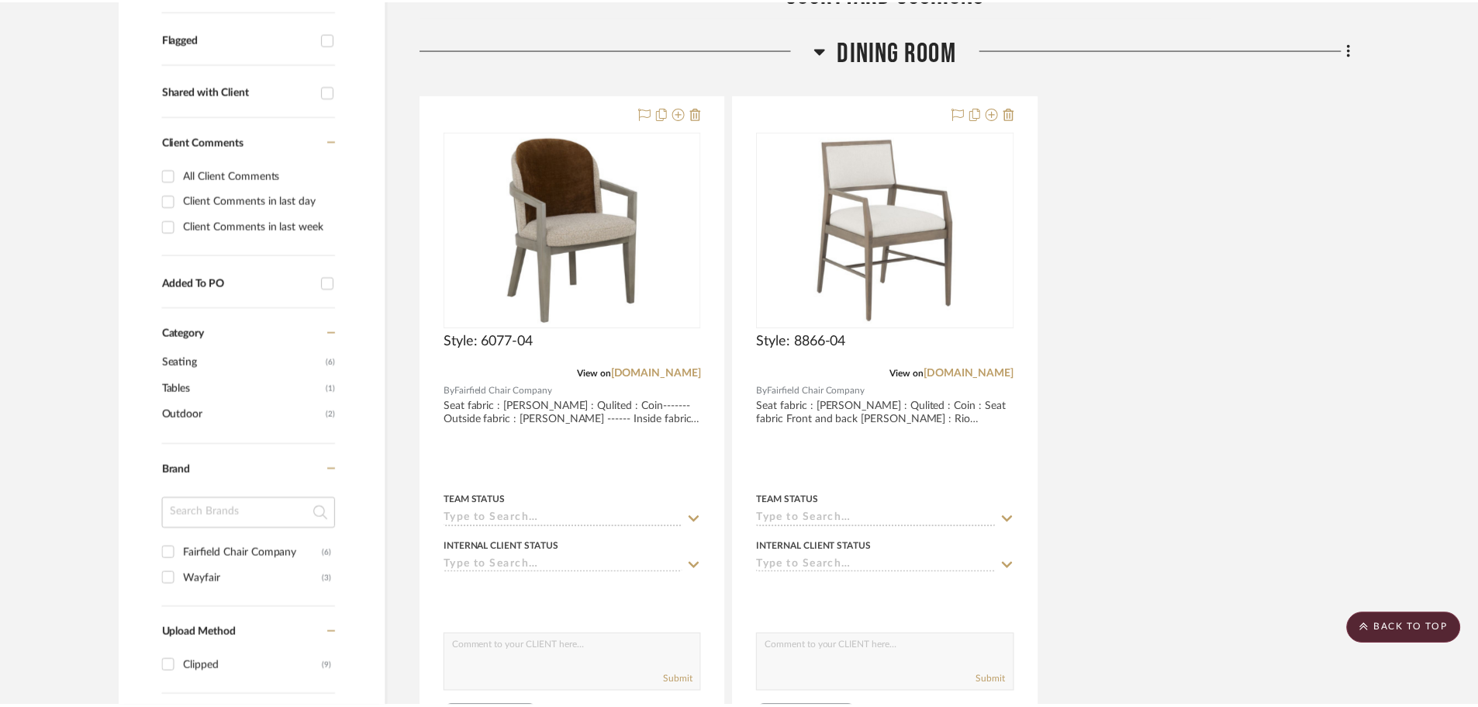
scroll to position [543, 0]
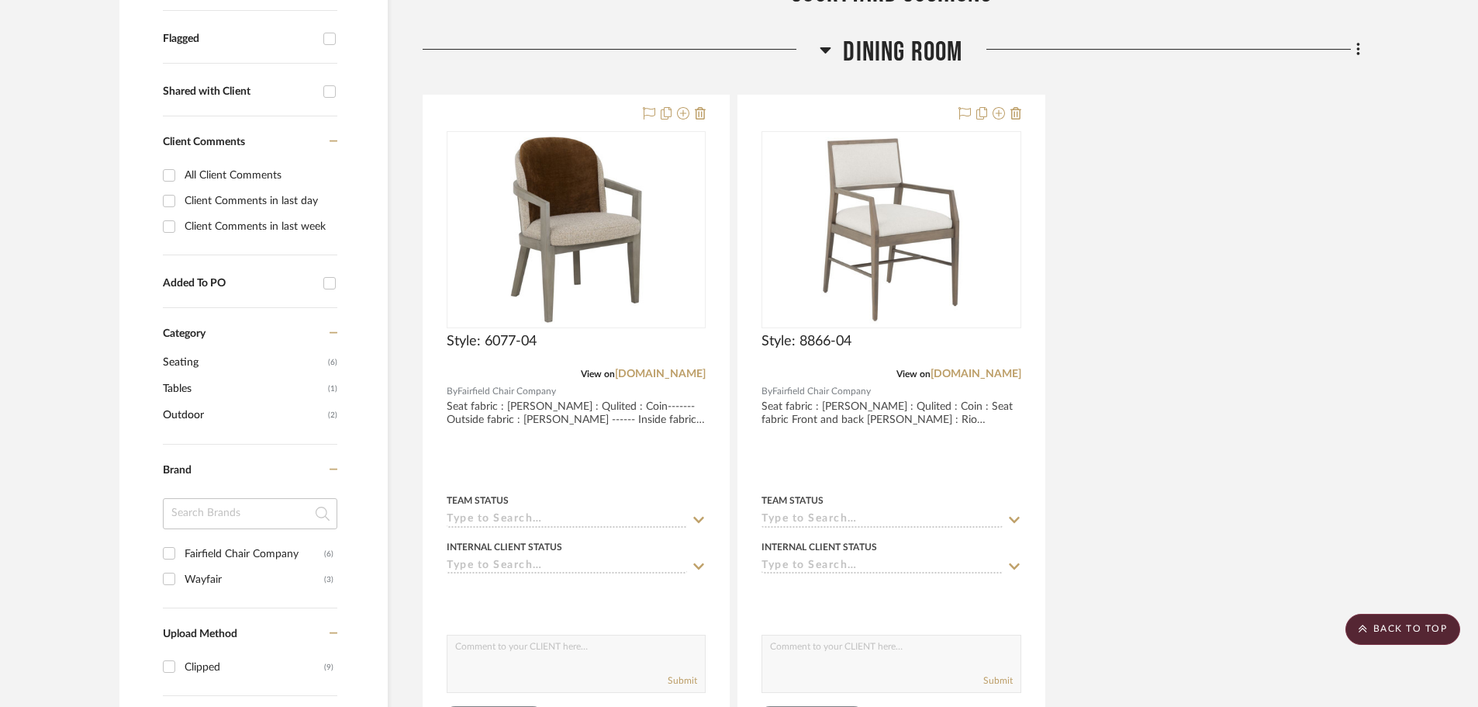
click at [824, 47] on icon at bounding box center [826, 49] width 12 height 19
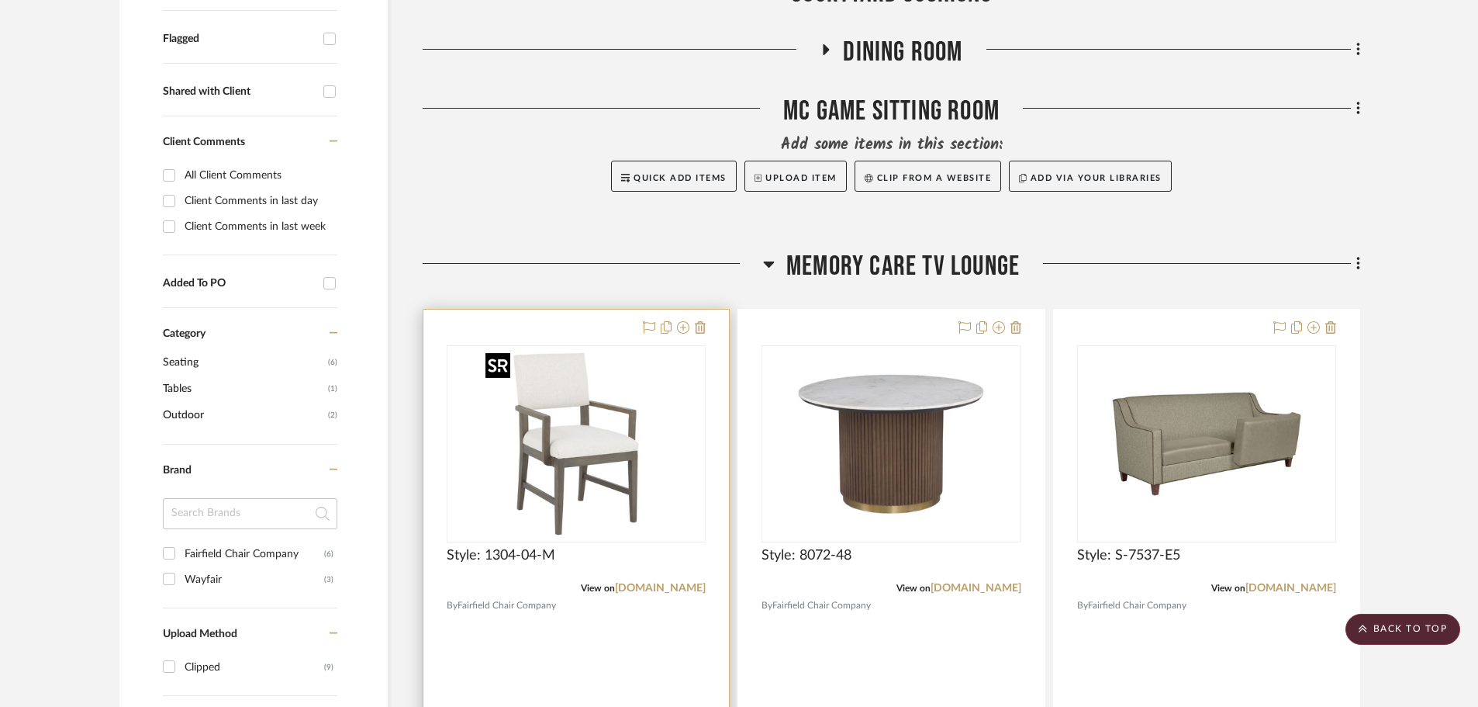
click at [627, 420] on img "0" at bounding box center [576, 444] width 194 height 194
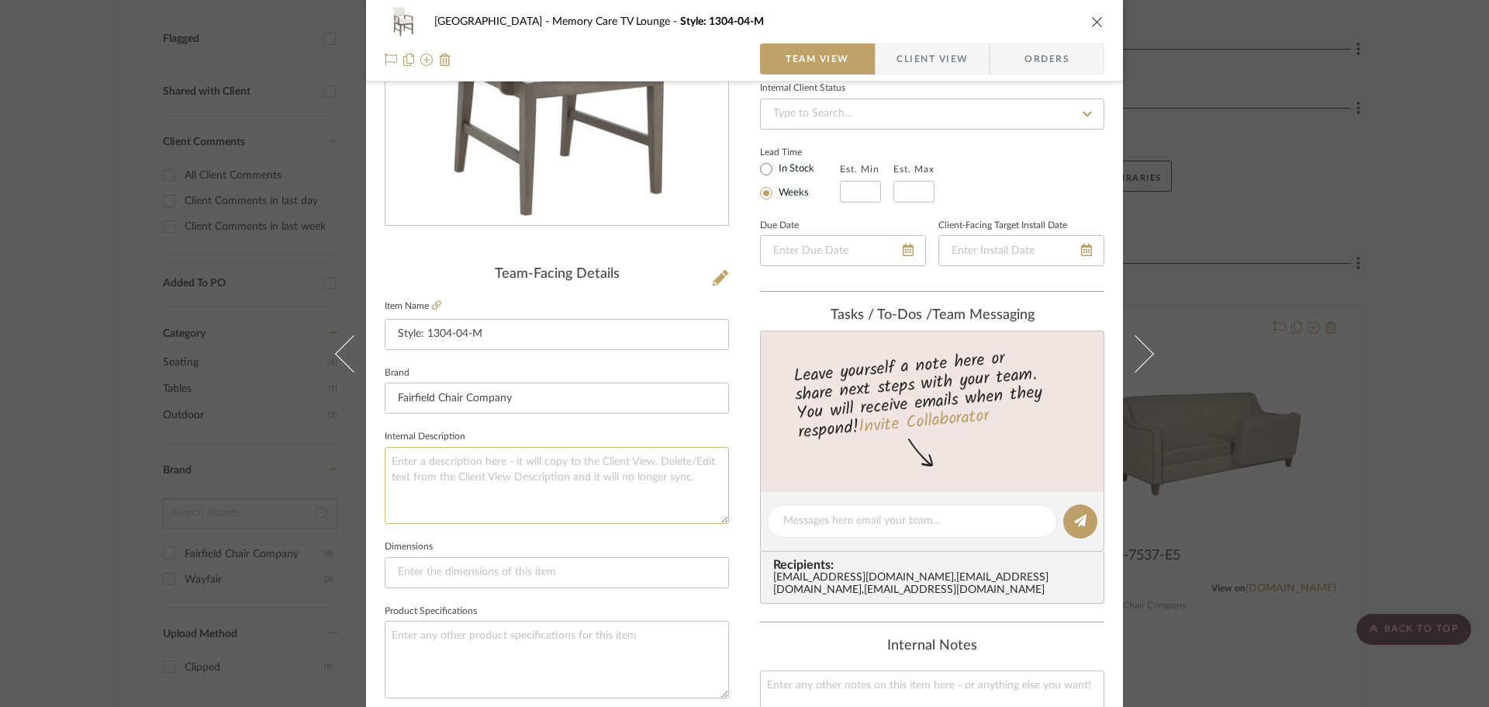
scroll to position [233, 0]
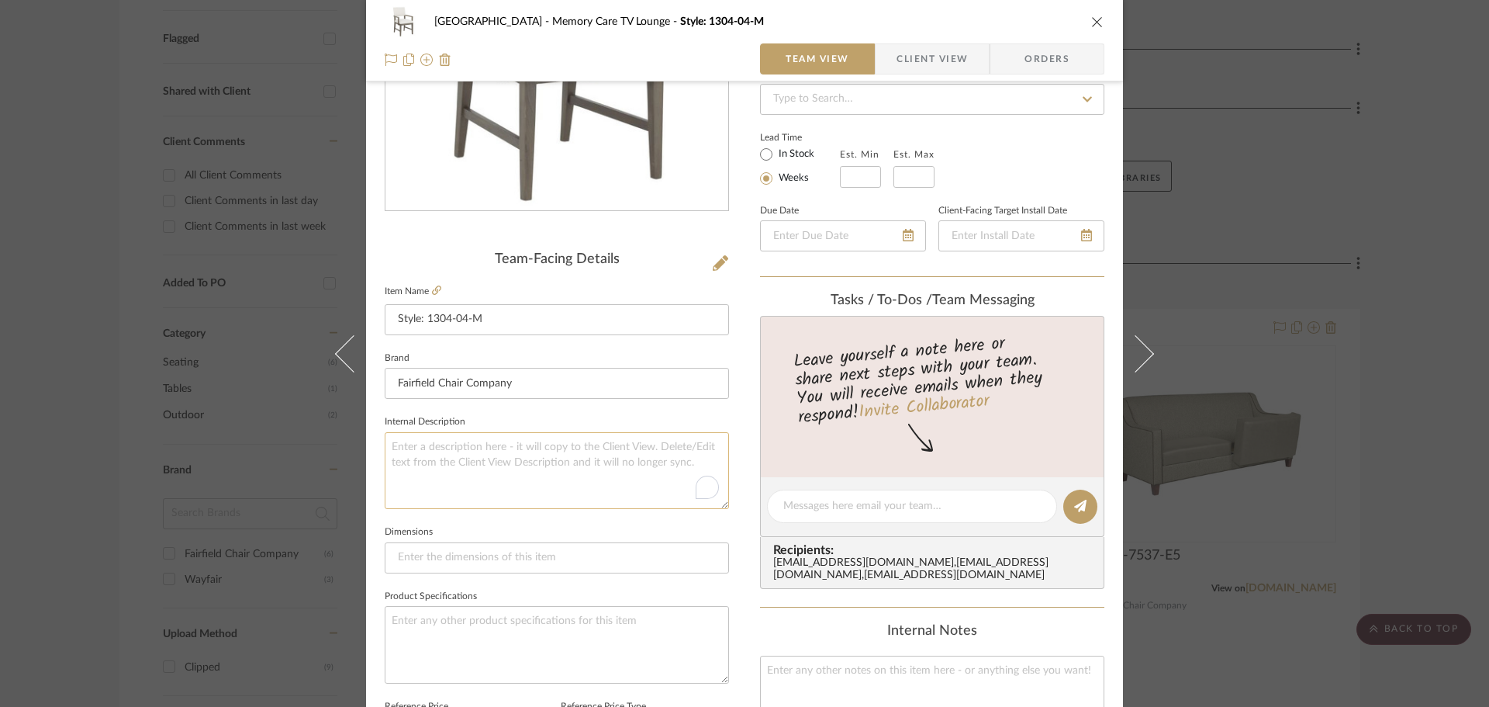
click at [635, 475] on textarea "To enrich screen reader interactions, please activate Accessibility in Grammarl…" at bounding box center [557, 470] width 344 height 77
drag, startPoint x: 622, startPoint y: 495, endPoint x: 613, endPoint y: 487, distance: 12.1
click at [621, 495] on textarea "To enrich screen reader interactions, please activate Accessibility in Grammarl…" at bounding box center [557, 470] width 344 height 77
click at [589, 472] on textarea "Seat Fabric : [PERSON_NAME] Qulited: Mist ---- Seat back and Front : Moemntum :…" at bounding box center [557, 470] width 344 height 77
click at [482, 465] on textarea "Seat Fabric : [PERSON_NAME] Qulited: Mist ---- Seat back and Front : Moemntum :…" at bounding box center [557, 470] width 344 height 77
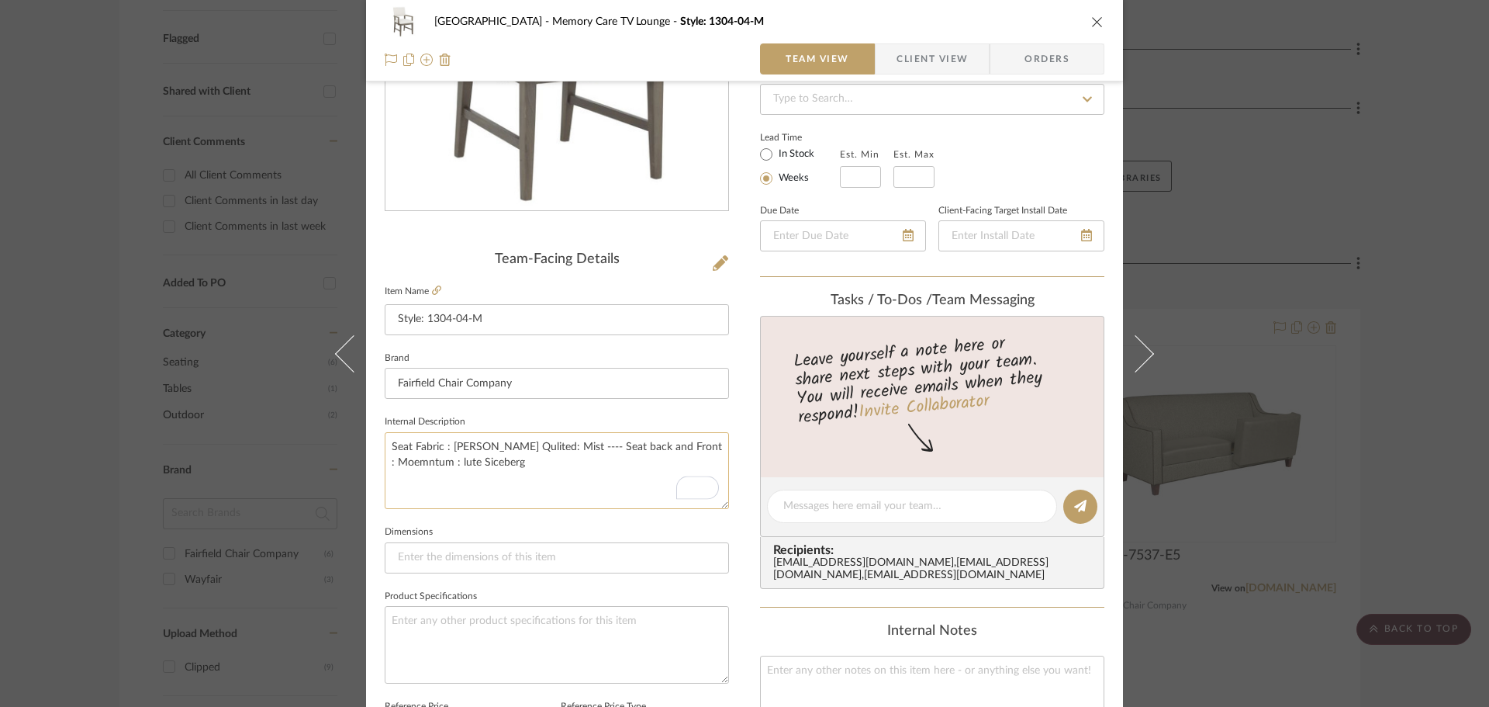
click at [482, 465] on textarea "Seat Fabric : [PERSON_NAME] Qulited: Mist ---- Seat back and Front : Moemntum :…" at bounding box center [557, 470] width 344 height 77
click at [470, 464] on textarea "Seat Fabric : [PERSON_NAME] Qulited: Mist ---- Seat back and Front : Moemntum :…" at bounding box center [557, 470] width 344 height 77
click at [576, 499] on textarea "Seat Fabric : [PERSON_NAME] Qulited: Mist ---- Seat back and Front : Moemntum :…" at bounding box center [557, 470] width 344 height 77
type textarea "Seat Fabric : [PERSON_NAME] Qulited: Mist ---- Seat back and Front : Moemntum :…"
click at [1091, 15] on button "close" at bounding box center [1098, 22] width 14 height 14
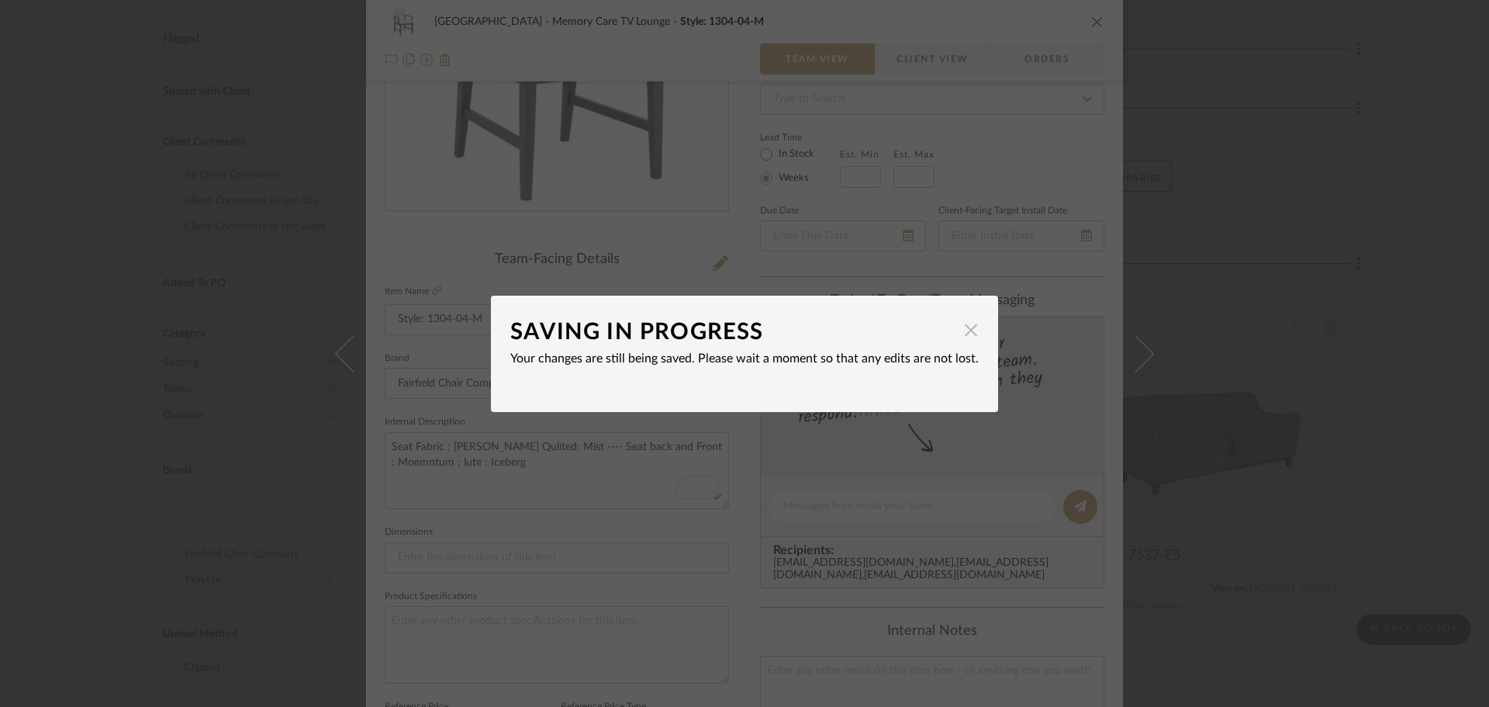
click at [969, 320] on span "button" at bounding box center [971, 330] width 31 height 31
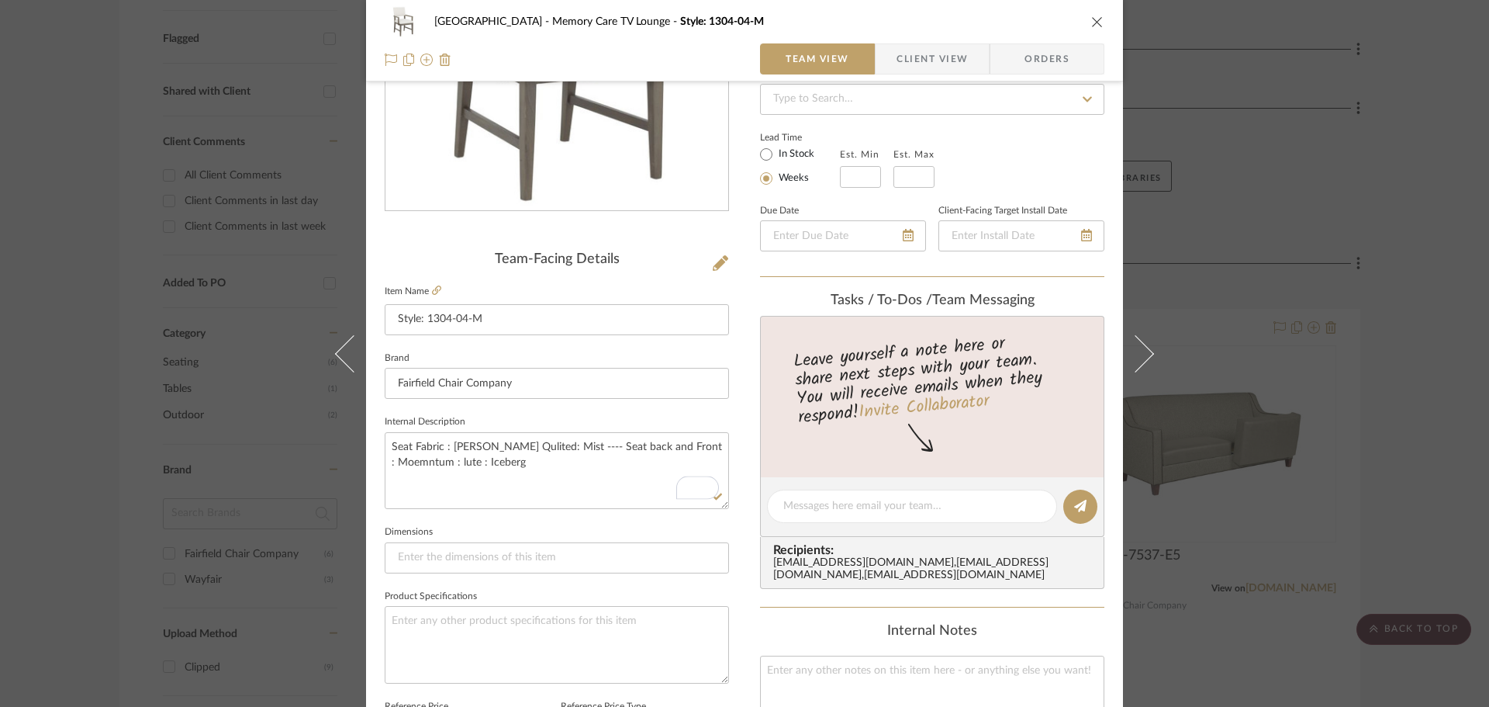
click at [1094, 28] on div "Naples Memory Care TV Lounge Style: 1304-04-M" at bounding box center [745, 21] width 720 height 31
click at [1091, 17] on icon "close" at bounding box center [1097, 22] width 12 height 12
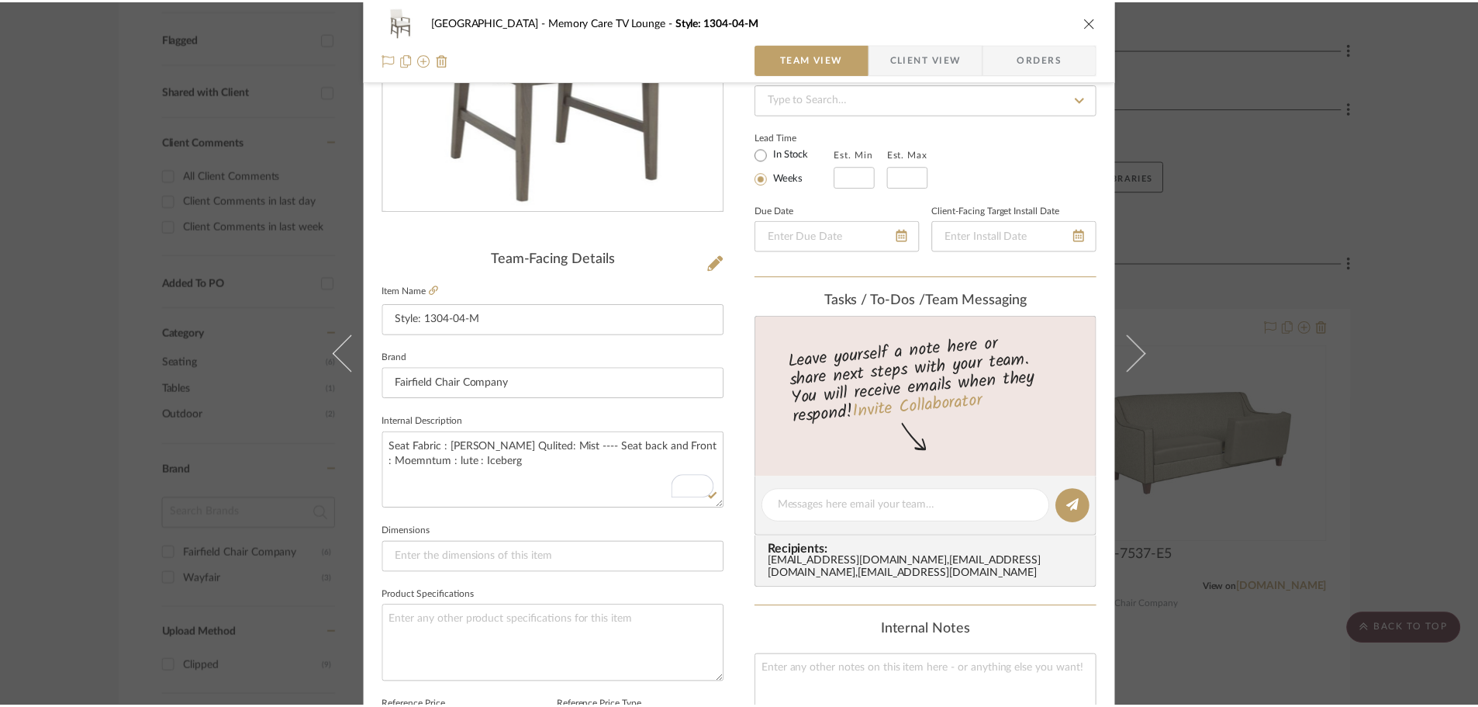
scroll to position [543, 0]
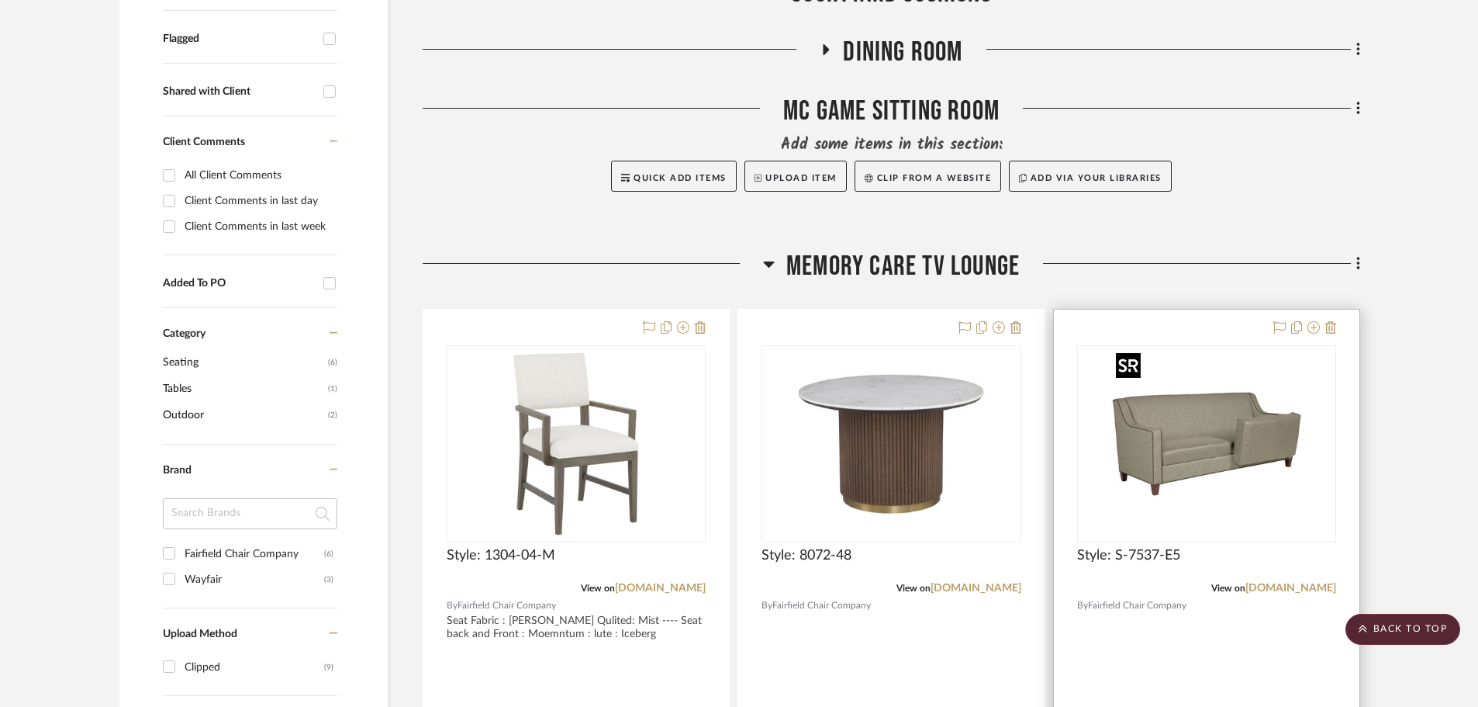
click at [1151, 418] on img "0" at bounding box center [1207, 444] width 194 height 194
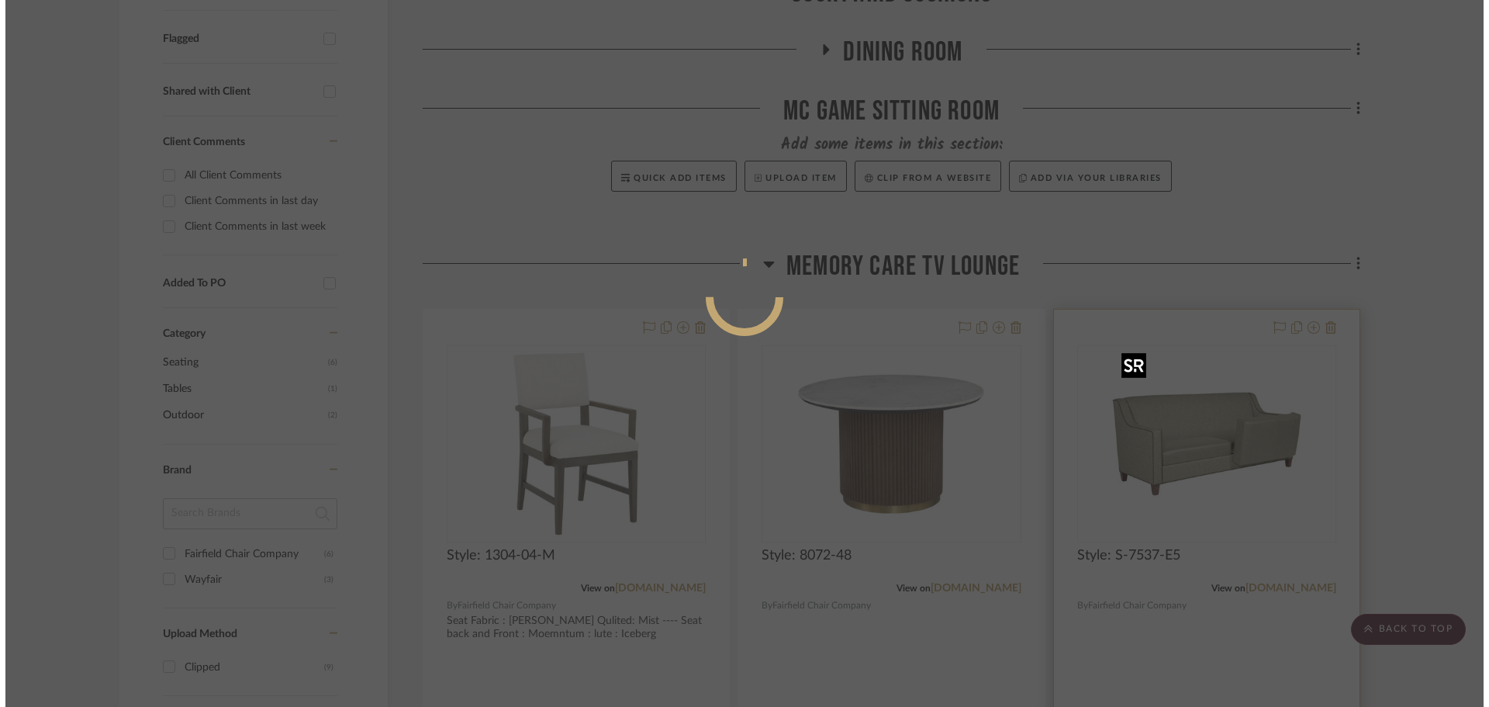
scroll to position [0, 0]
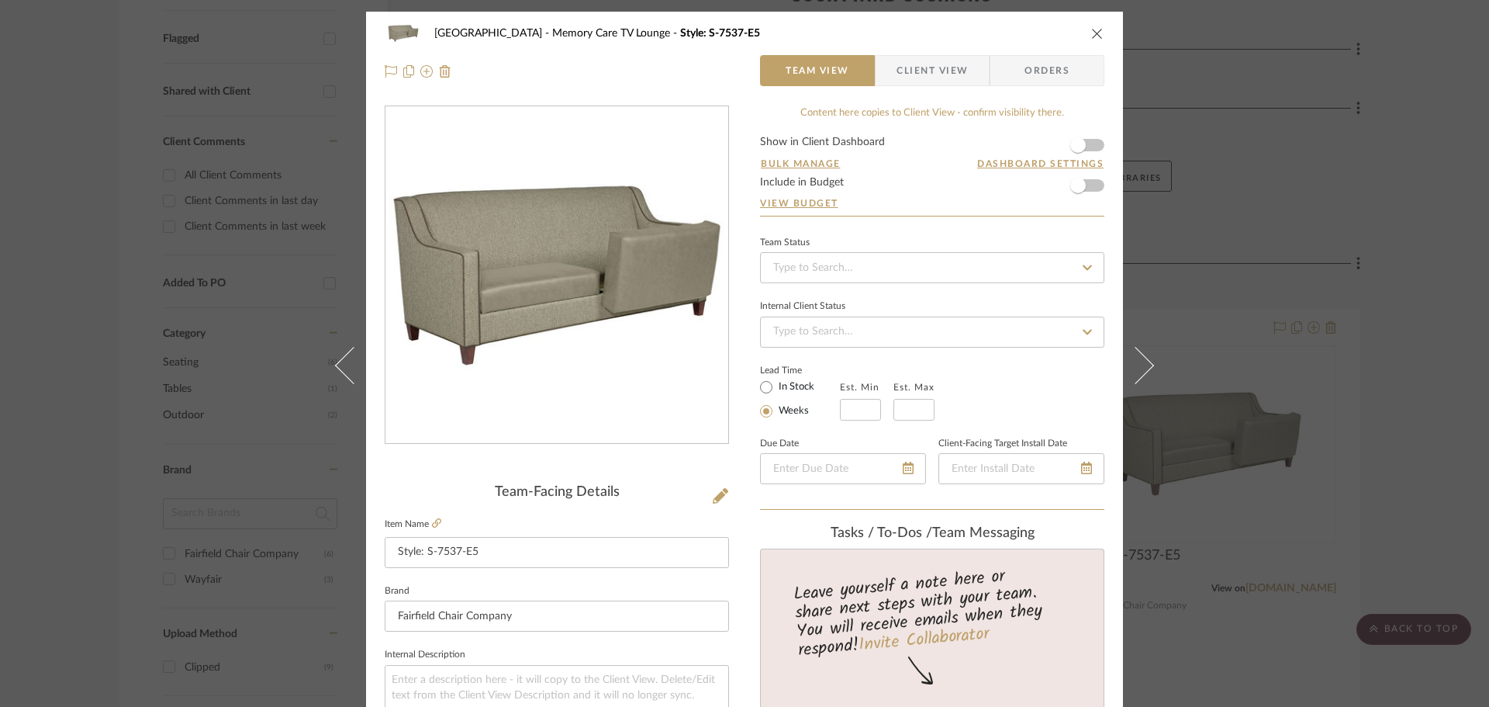
click at [1092, 29] on icon "close" at bounding box center [1097, 33] width 12 height 12
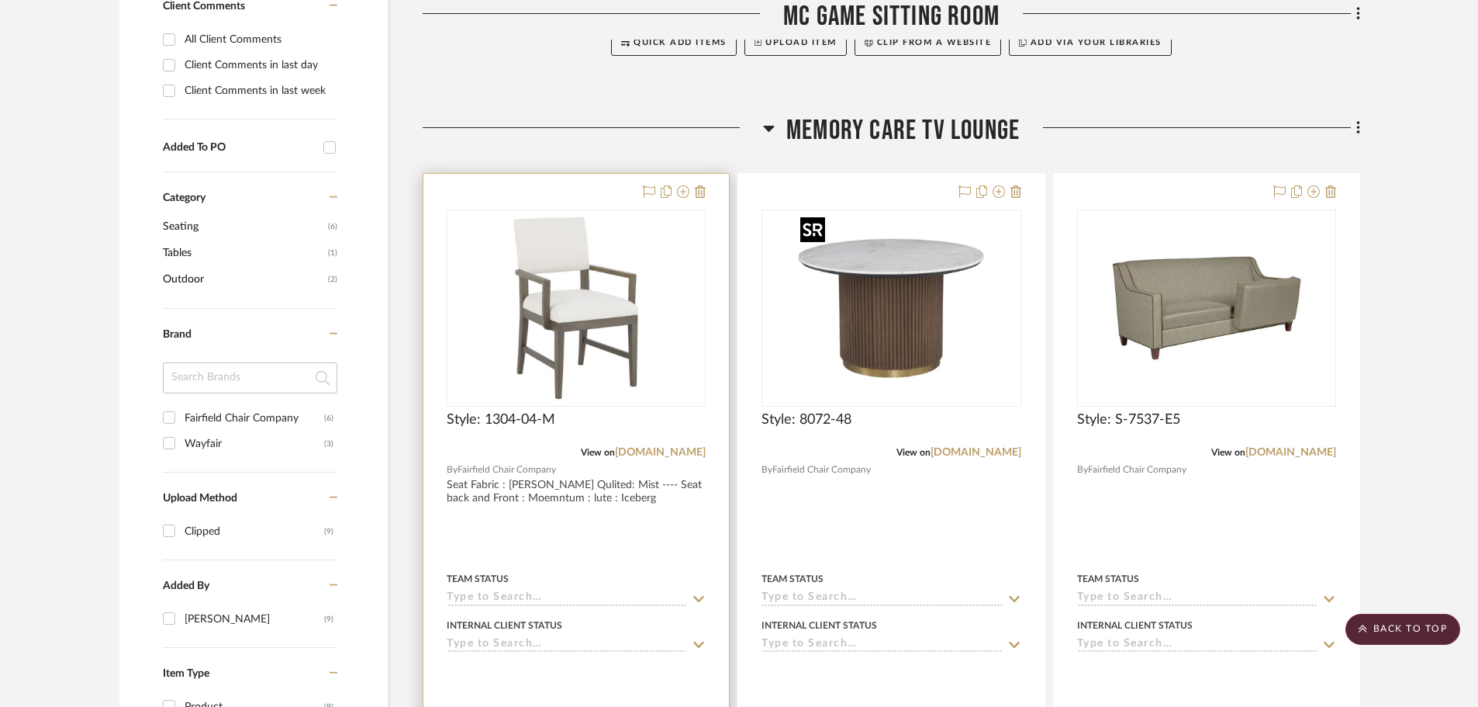
scroll to position [698, 0]
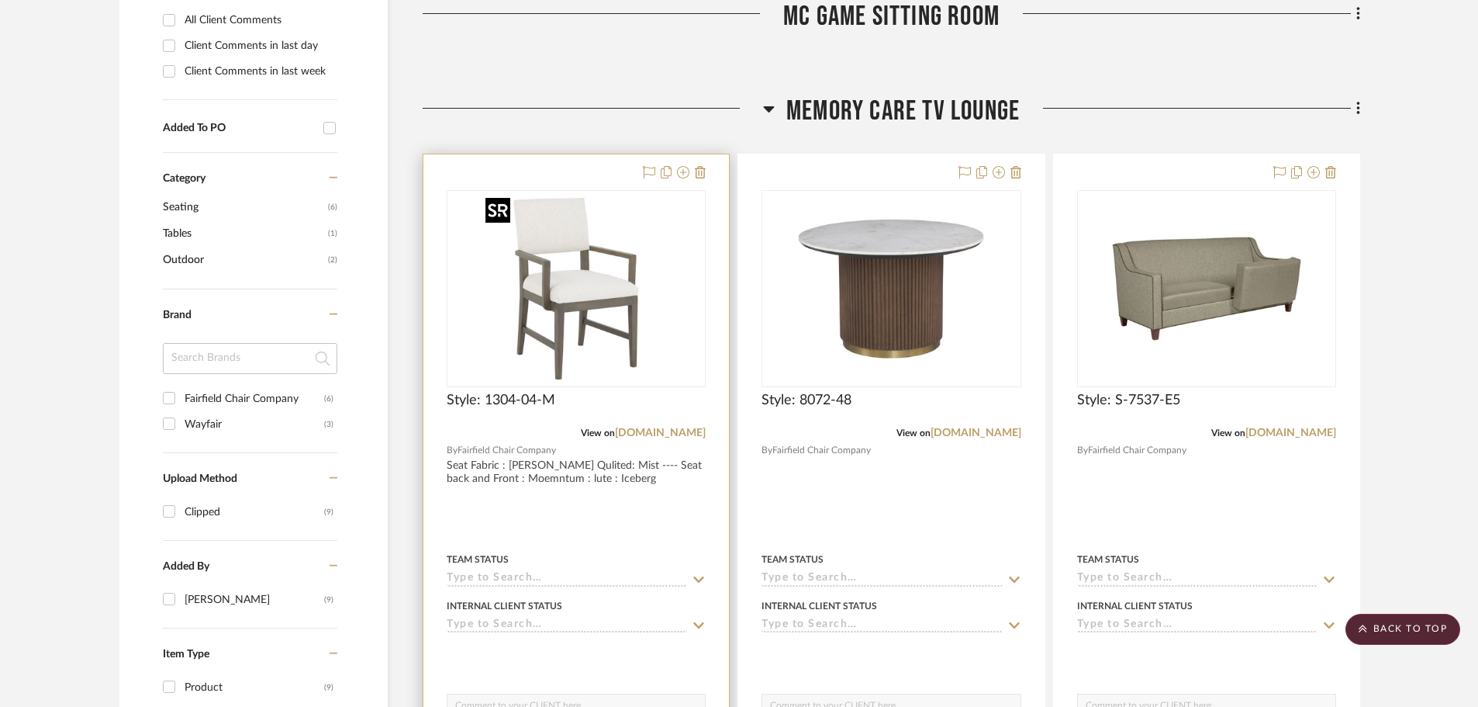
click at [602, 285] on img "0" at bounding box center [576, 289] width 194 height 194
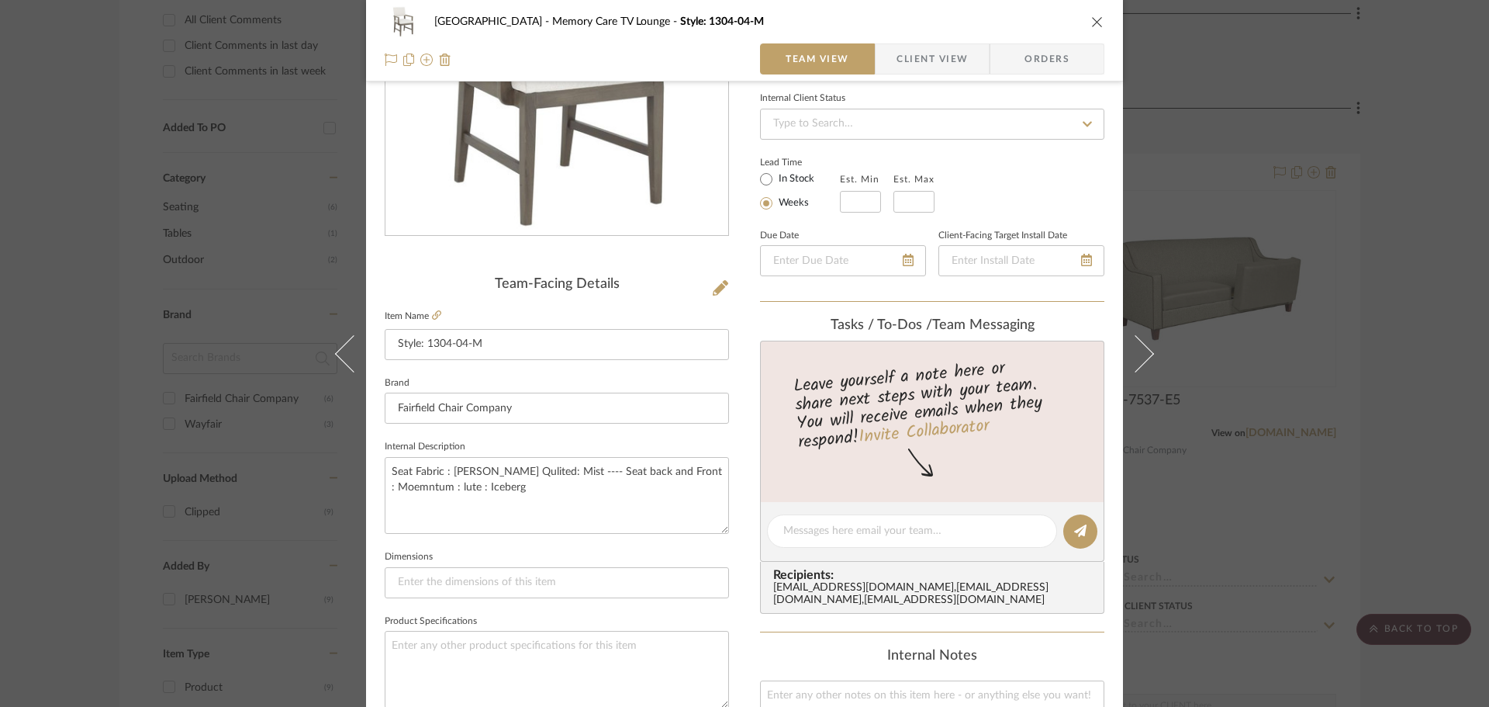
scroll to position [233, 0]
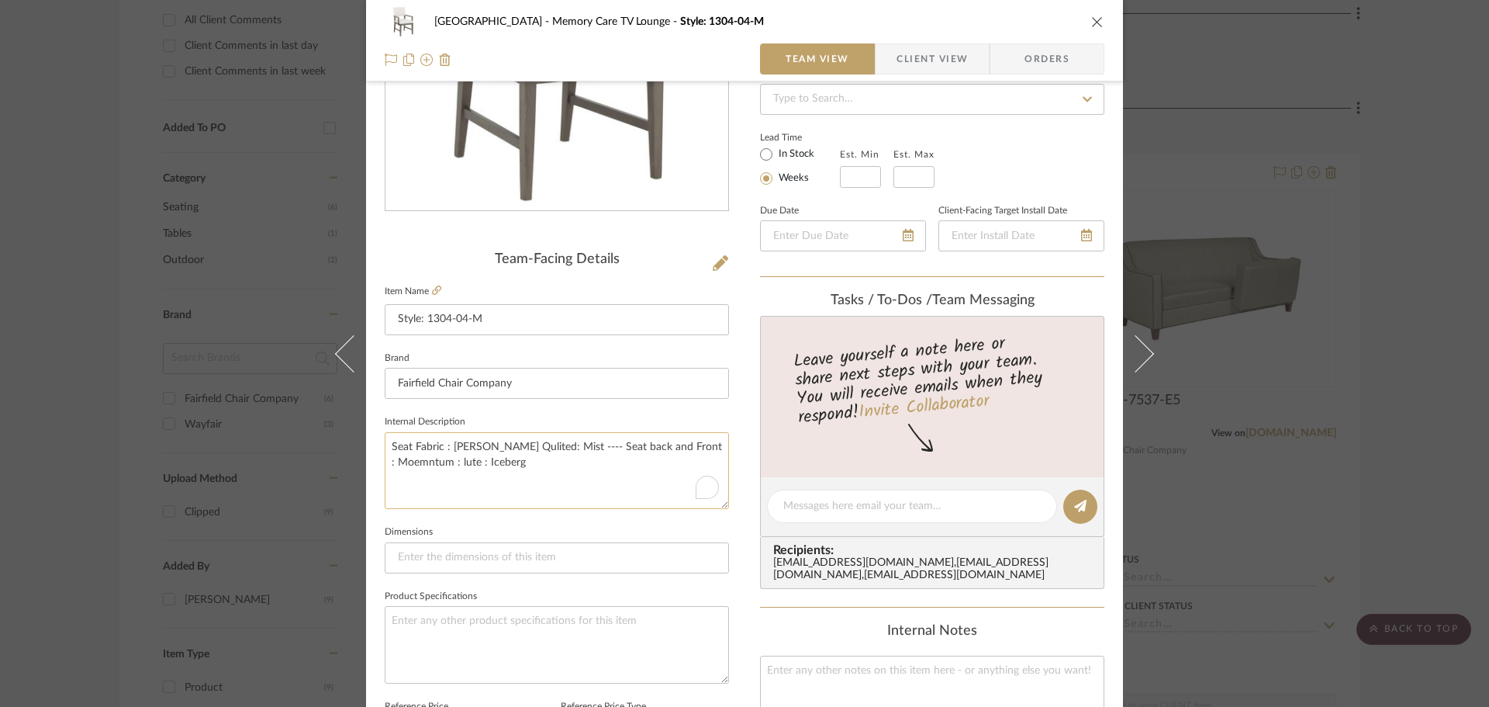
drag, startPoint x: 538, startPoint y: 475, endPoint x: 444, endPoint y: 451, distance: 97.1
click at [355, 432] on mat-dialog-content "Naples Memory Care TV Lounge Style: 1304-04-M Team View Client View Orders Team…" at bounding box center [745, 495] width 844 height 1433
click at [1091, 19] on icon "close" at bounding box center [1097, 22] width 12 height 12
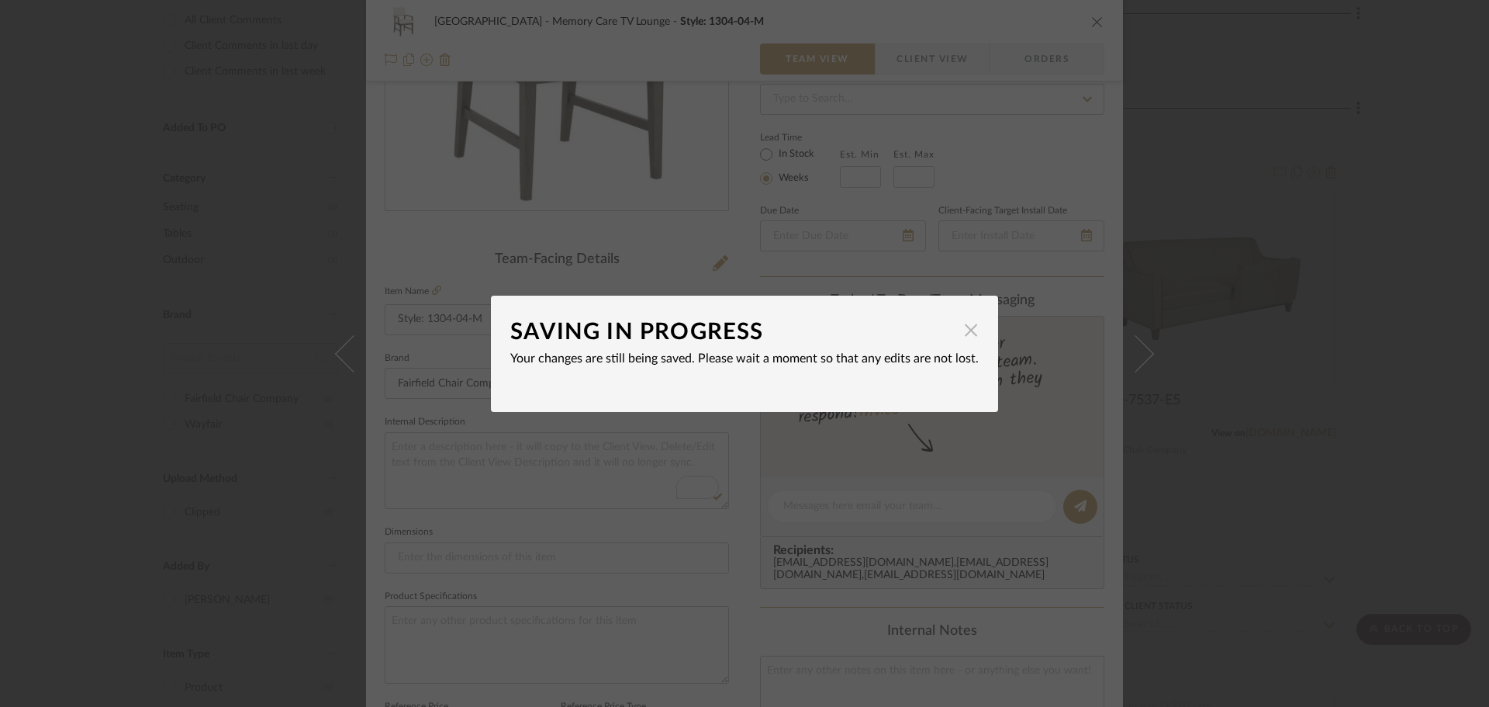
click at [969, 328] on span "button" at bounding box center [971, 330] width 31 height 31
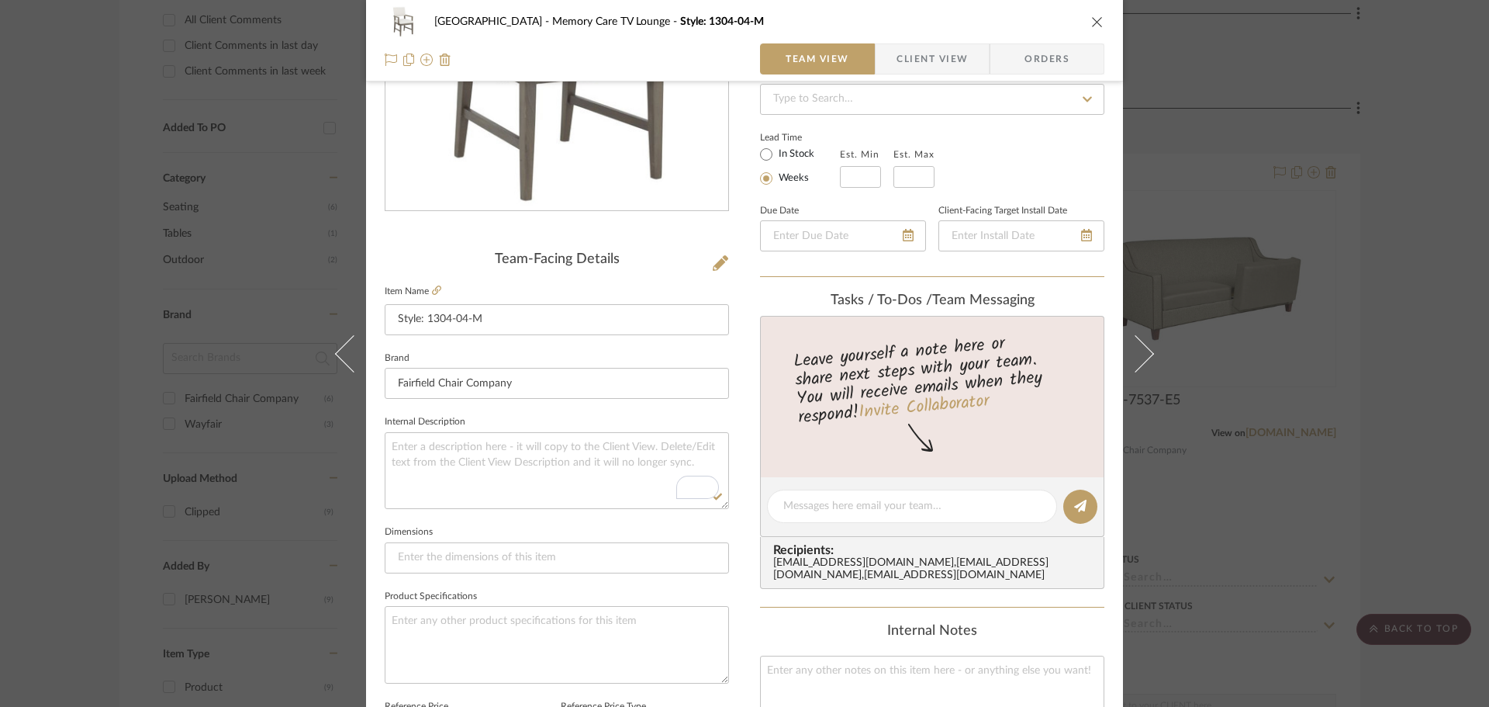
click at [1091, 15] on button "close" at bounding box center [1098, 22] width 14 height 14
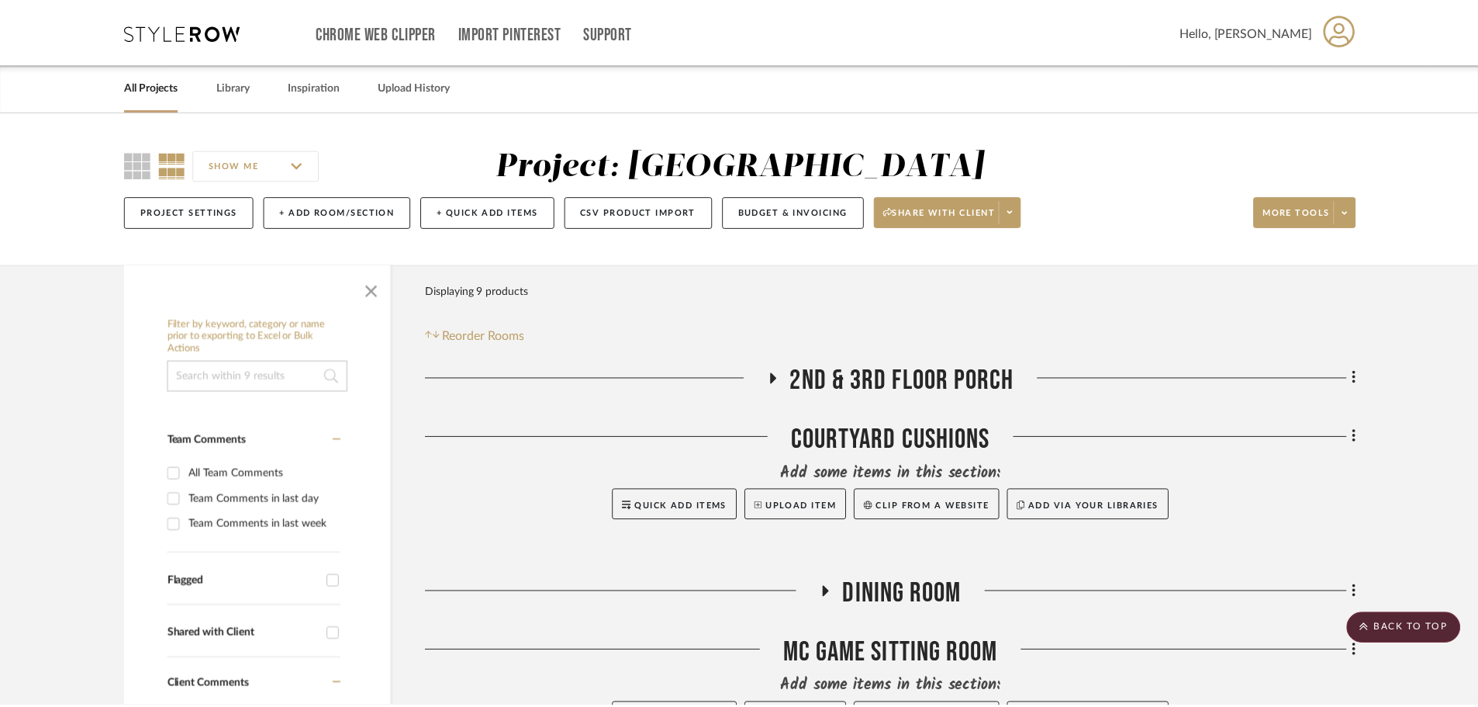
scroll to position [698, 0]
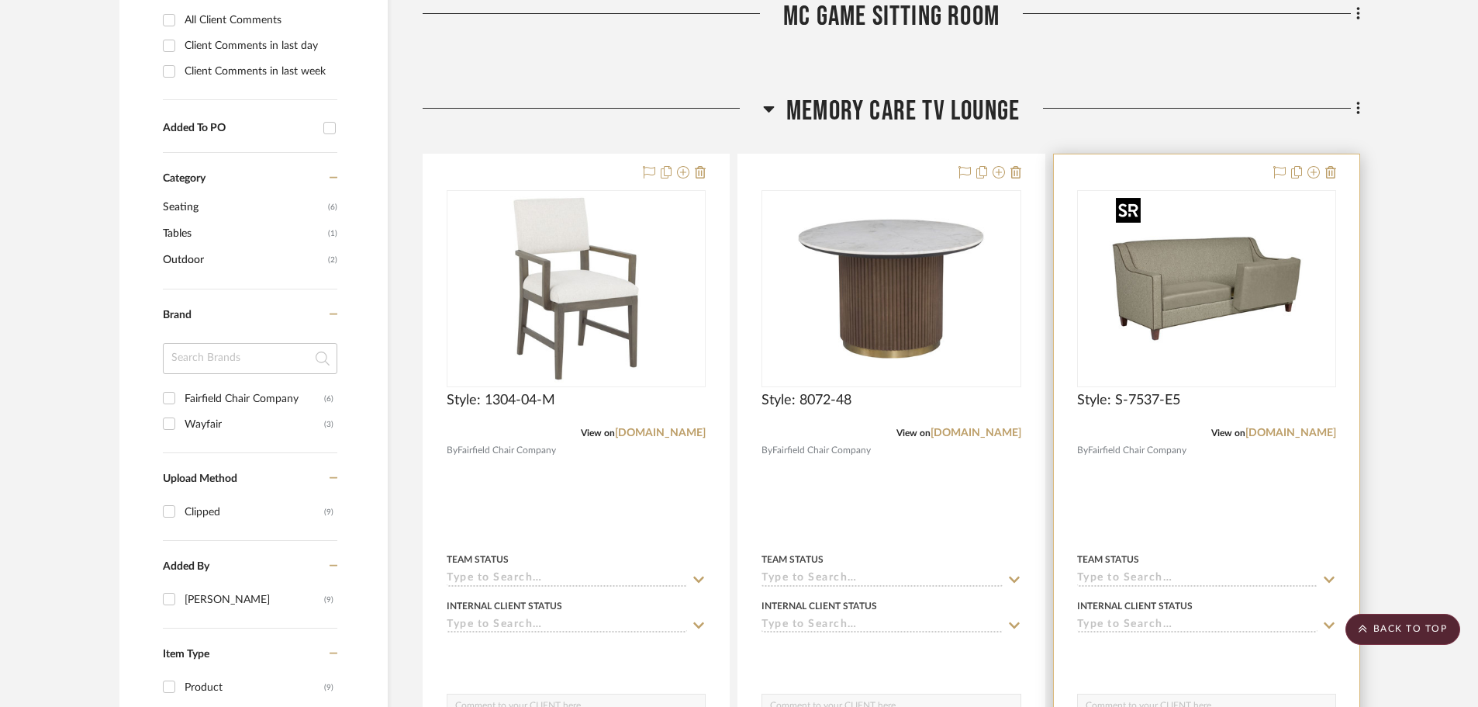
click at [1225, 268] on img "0" at bounding box center [1207, 289] width 194 height 194
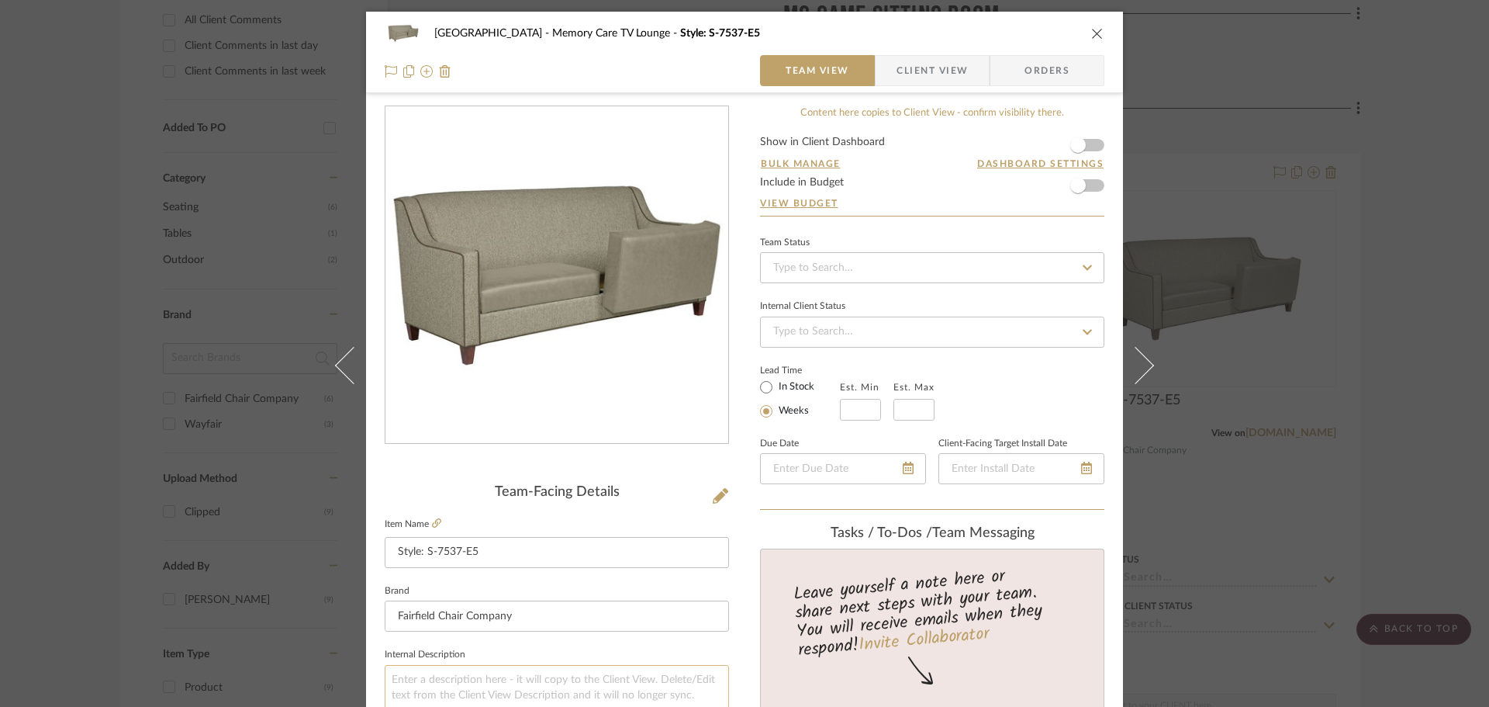
scroll to position [233, 0]
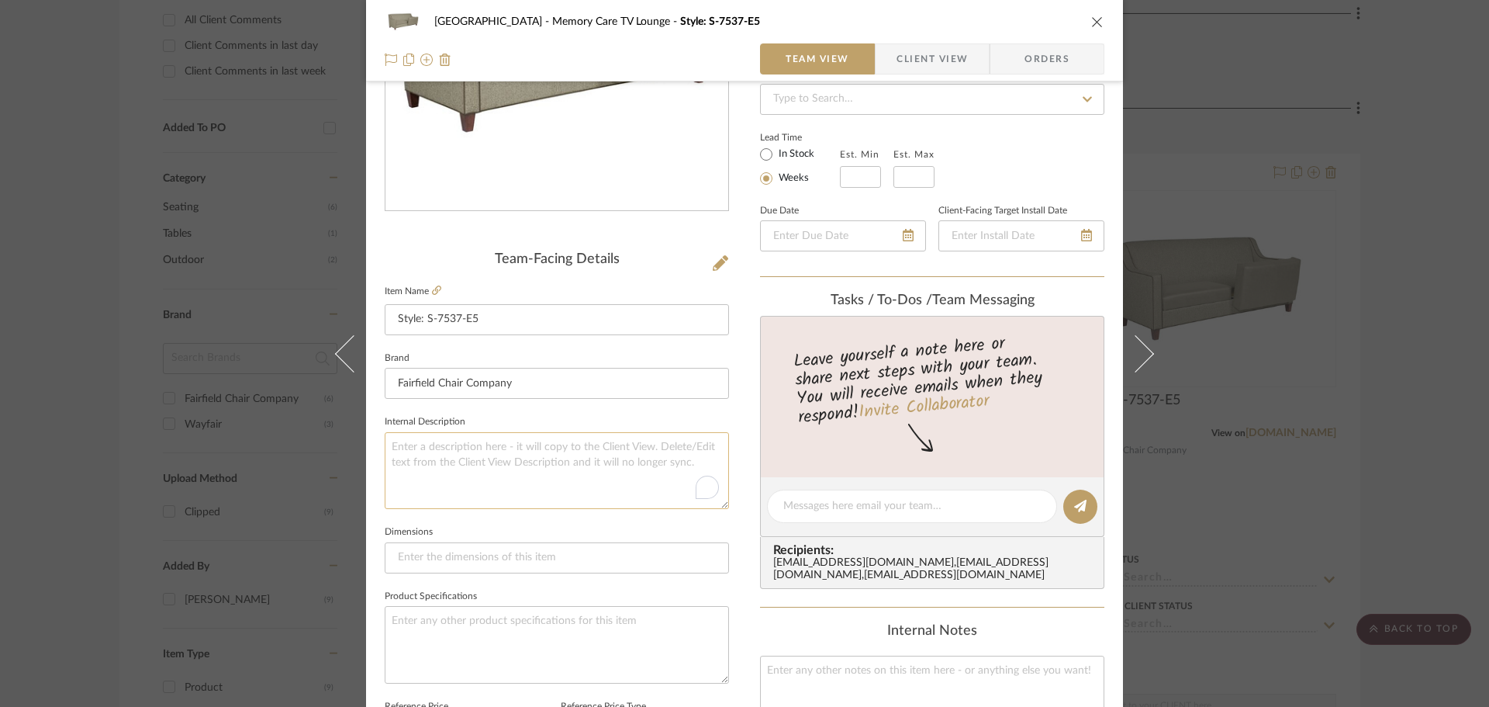
click at [406, 477] on textarea "To enrich screen reader interactions, please activate Accessibility in Grammarl…" at bounding box center [557, 470] width 344 height 77
paste textarea "Seat Fabric : [PERSON_NAME] Qulited: Mist ---- Seat back and Front : Moemntum :…"
type textarea "Seat Fabric : [PERSON_NAME] Qulited: Mist ---- Seat back and Front : Moemntum :…"
click at [1091, 26] on icon "close" at bounding box center [1097, 22] width 12 height 12
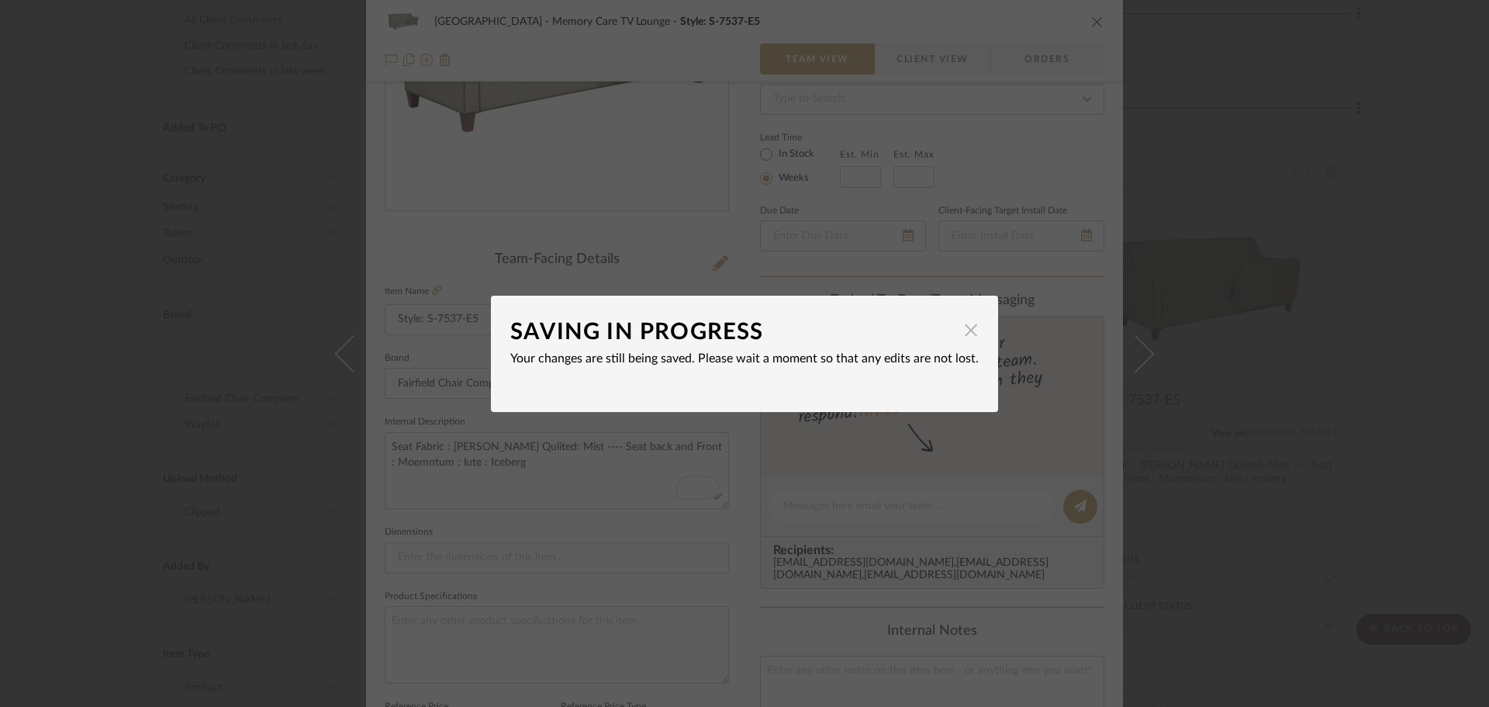
click at [966, 334] on span "button" at bounding box center [971, 330] width 31 height 31
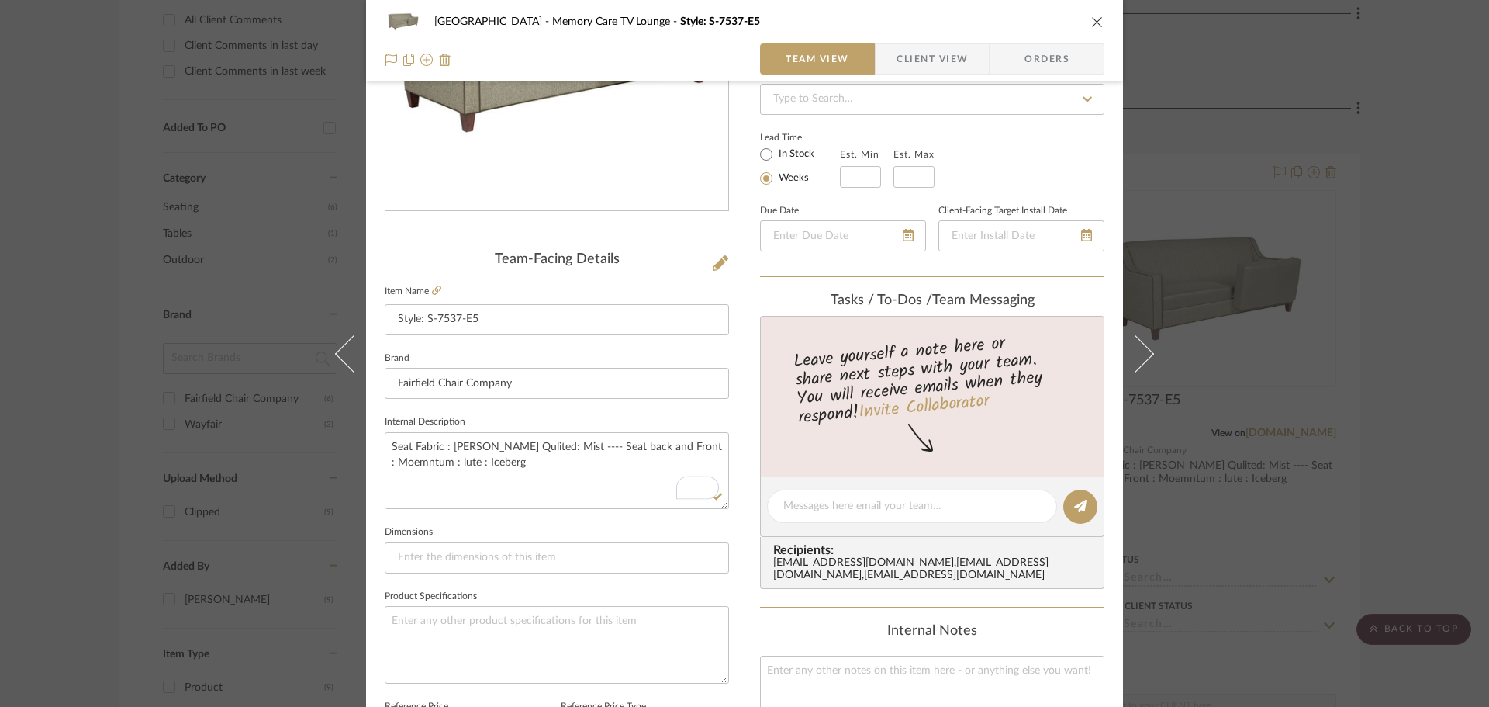
click at [1094, 22] on icon "close" at bounding box center [1097, 22] width 12 height 12
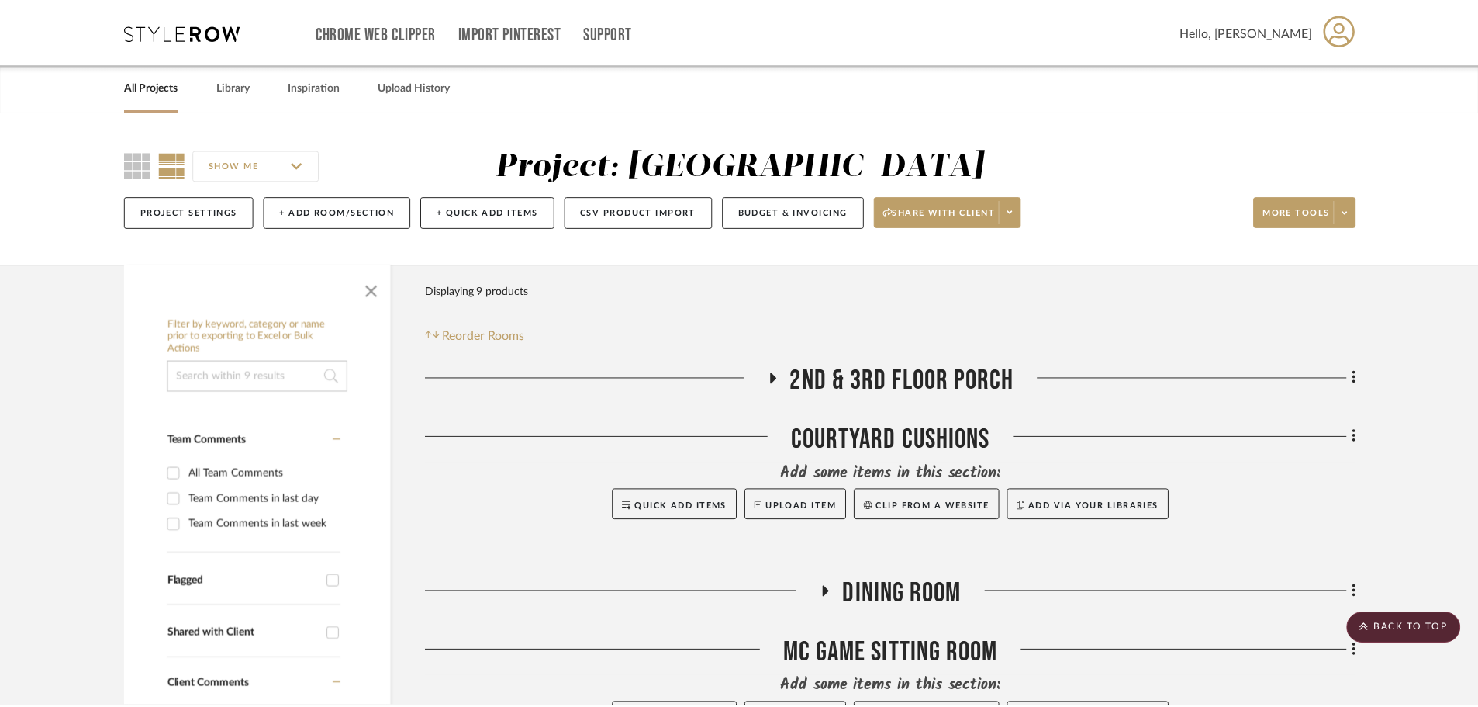
scroll to position [698, 0]
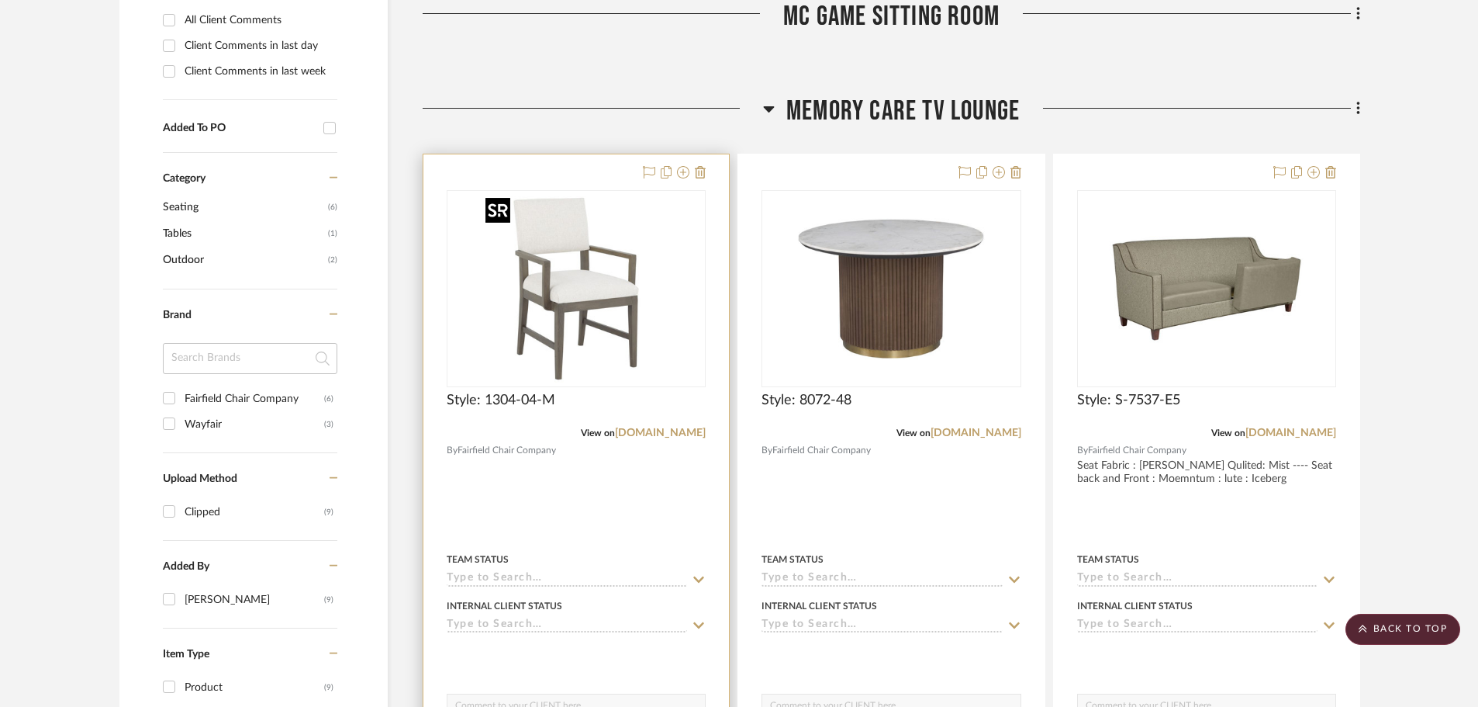
click at [593, 276] on img "0" at bounding box center [576, 289] width 194 height 194
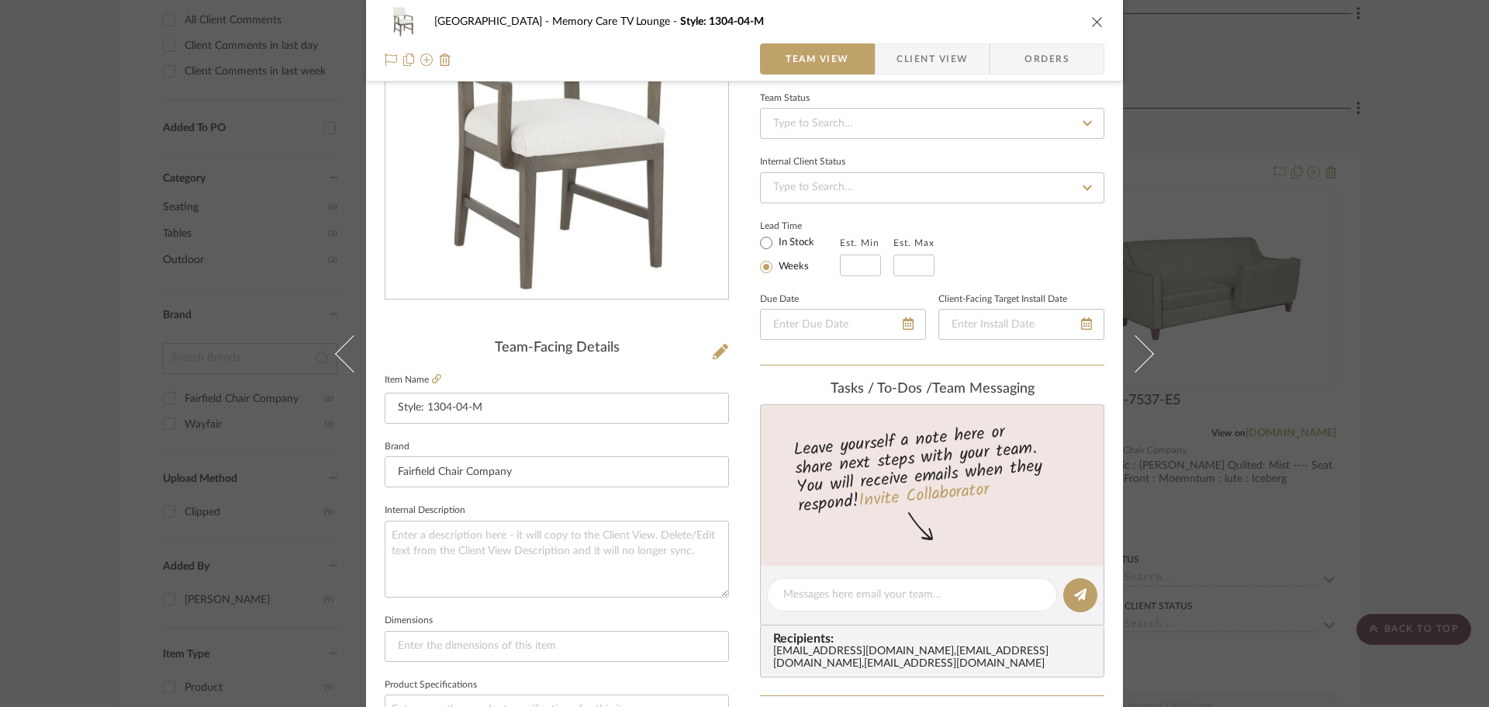
scroll to position [155, 0]
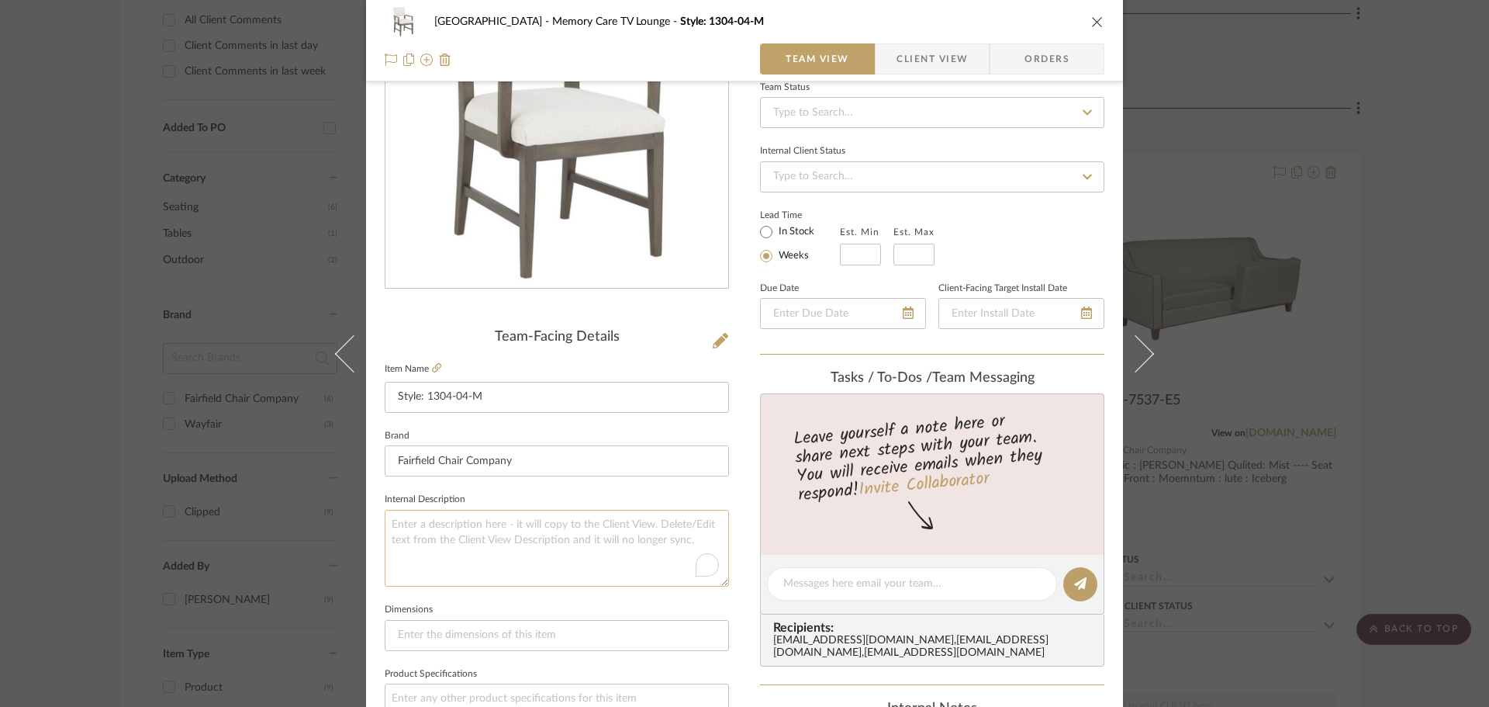
click at [459, 534] on textarea "To enrich screen reader interactions, please activate Accessibility in Grammarl…" at bounding box center [557, 548] width 344 height 77
paste textarea "Seat Fabric : [PERSON_NAME] Qulited: Mist ---- Seat back and Front : Moemntum :…"
click at [462, 541] on textarea "Seat Fabric : [PERSON_NAME] Qulited: Mist ---- Seat back and Front : Moemntum :…" at bounding box center [557, 548] width 344 height 77
drag, startPoint x: 538, startPoint y: 525, endPoint x: 449, endPoint y: 530, distance: 88.5
click at [449, 530] on textarea "Seat Fabric : [PERSON_NAME] Qulited: Mist ---- Seat back and Front : Moemntum :…" at bounding box center [557, 548] width 344 height 77
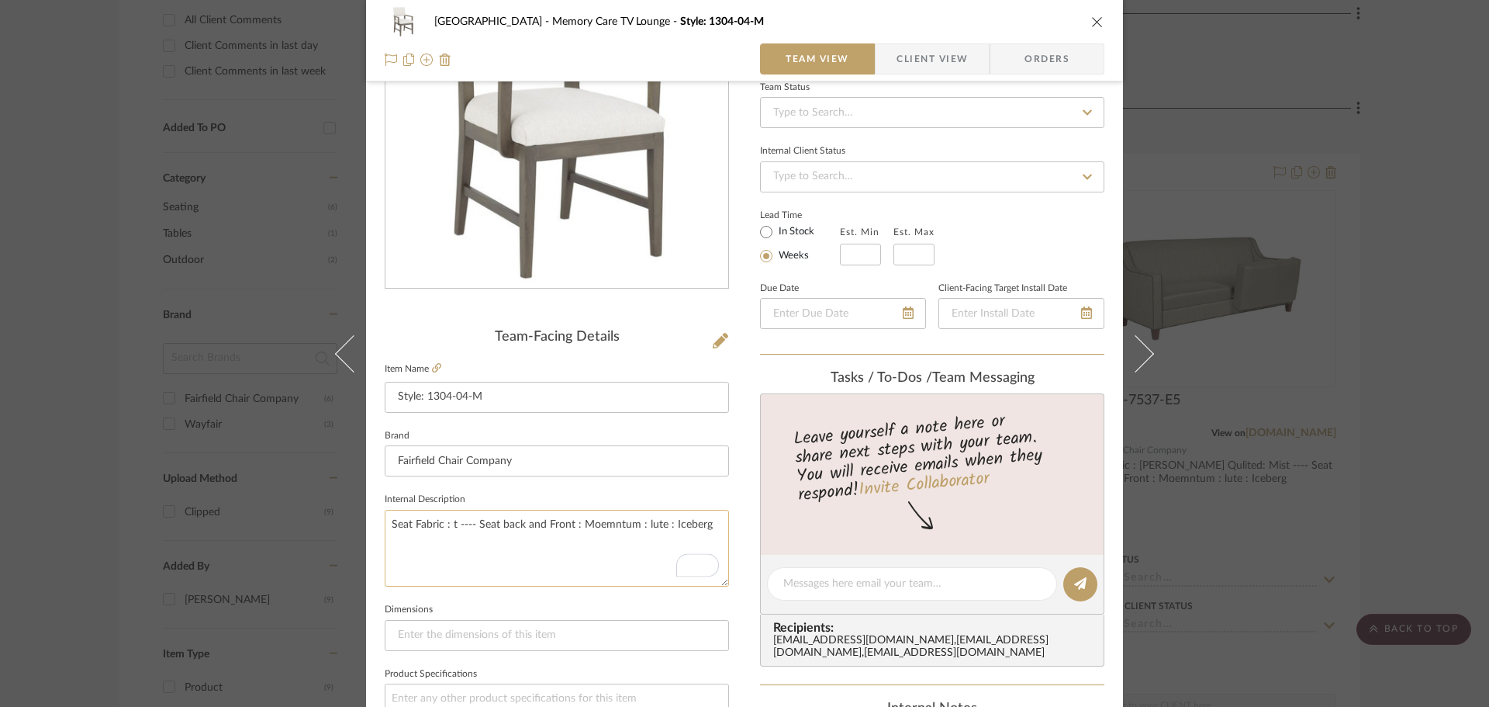
click at [547, 531] on textarea "Seat Fabric : t ---- Seat back and Front : Moemntum : lute : Iceberg" at bounding box center [557, 548] width 344 height 77
drag, startPoint x: 576, startPoint y: 526, endPoint x: 711, endPoint y: 524, distance: 135.8
click at [711, 524] on textarea "Seat Fabric : t ---- Seat back and Front : Moemntum : lute : Iceberg" at bounding box center [557, 548] width 344 height 77
paste textarea "[PERSON_NAME] Qulited: Mis"
click at [448, 526] on textarea "Seat Fabric : t ---- Seat back and Front : [PERSON_NAME] Qulited: Mist" at bounding box center [557, 548] width 344 height 77
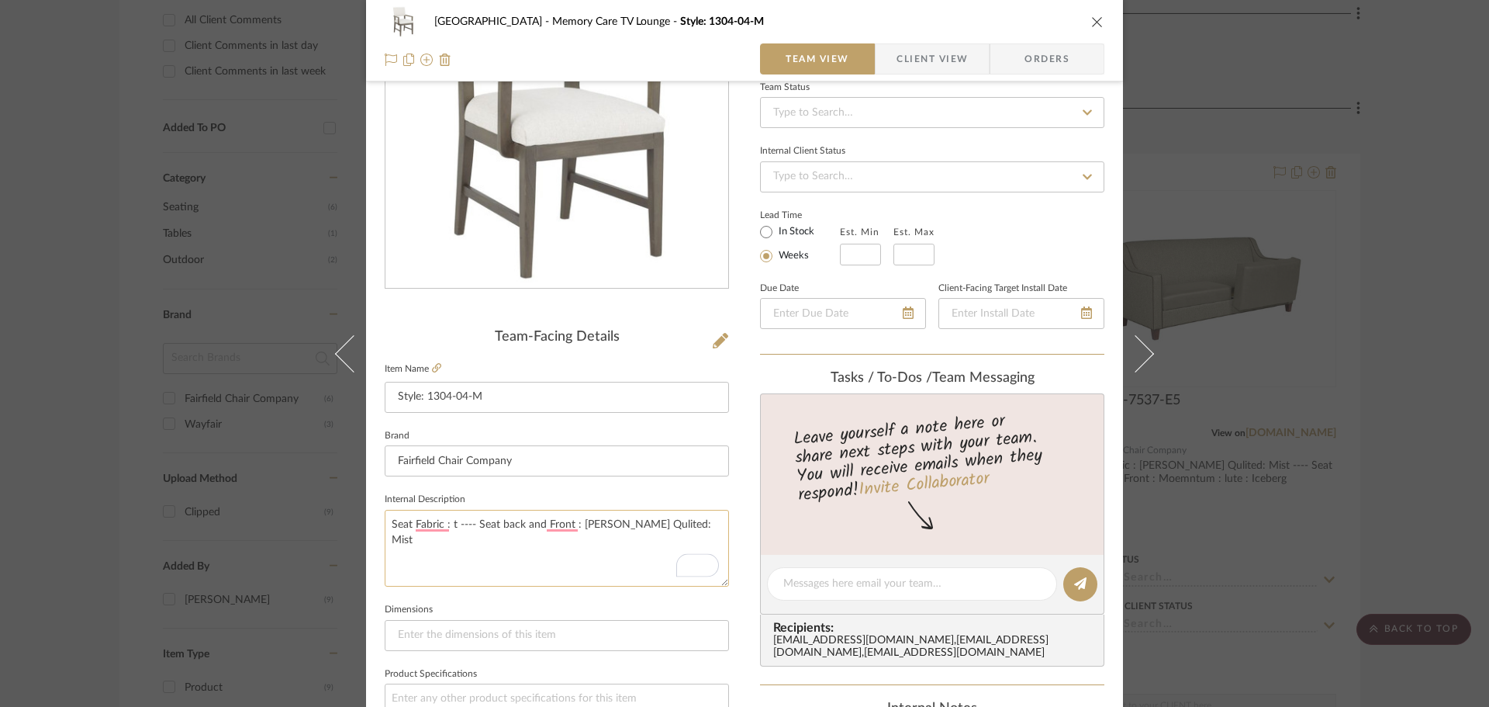
click at [450, 525] on textarea "Seat Fabric : t ---- Seat back and Front : [PERSON_NAME] Qulited: Mist" at bounding box center [557, 548] width 344 height 77
click at [506, 553] on textarea "Seat Fabric : Momentum: Ayano: Craft ---- Seat back and Front : [PERSON_NAME] Q…" at bounding box center [557, 548] width 344 height 77
type textarea "Seat Fabric : Momentum: Ayano: Craft ---- Seat back and Front : [PERSON_NAME] Q…"
click at [1091, 19] on icon "close" at bounding box center [1097, 22] width 12 height 12
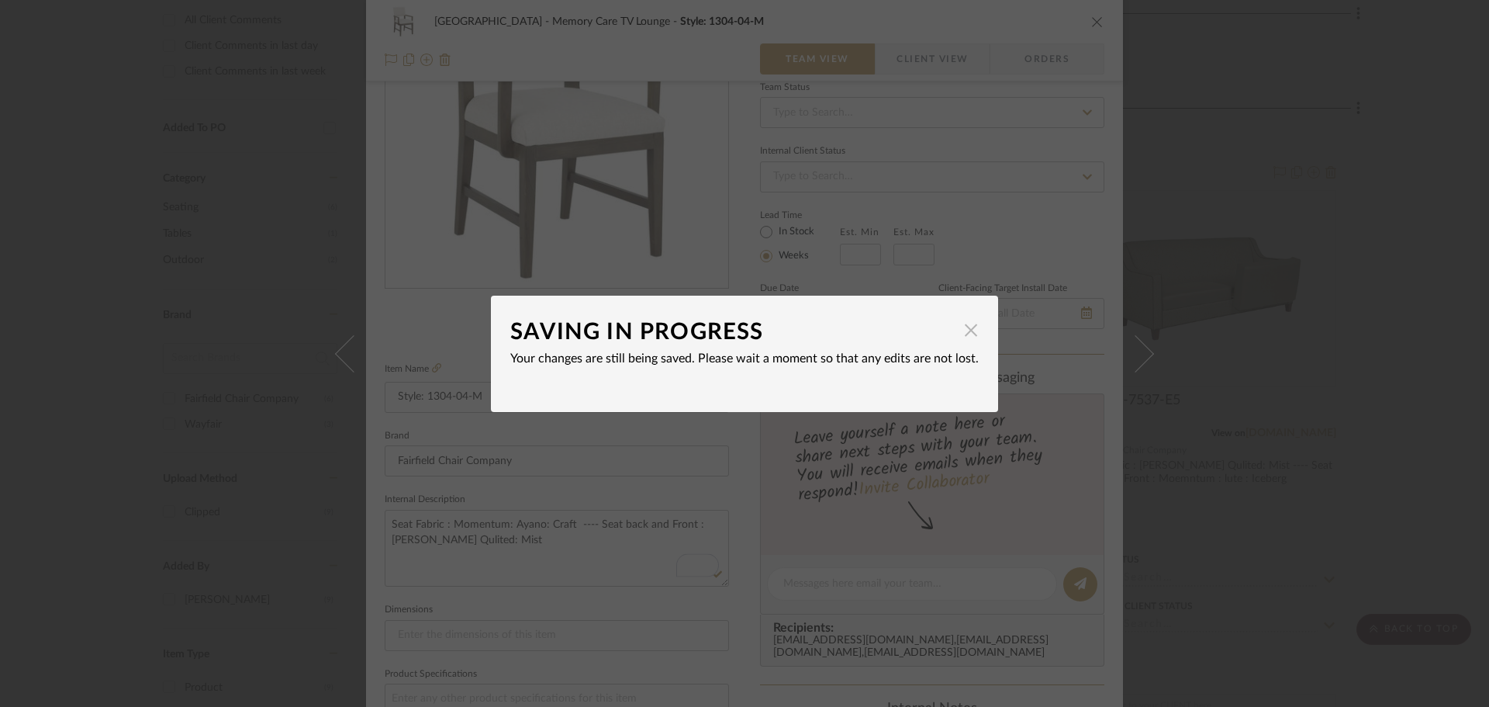
click at [967, 329] on span "button" at bounding box center [971, 330] width 31 height 31
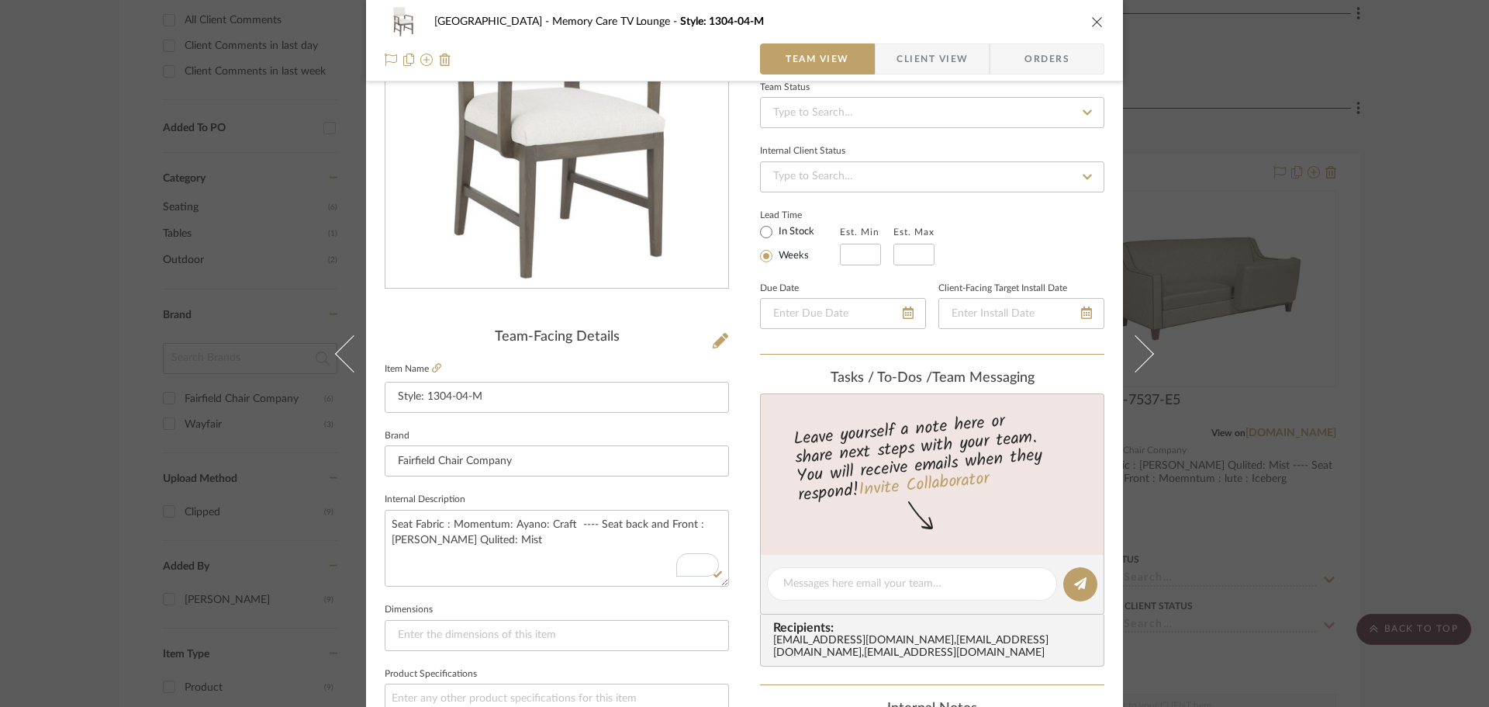
click at [1091, 19] on button "close" at bounding box center [1098, 22] width 14 height 14
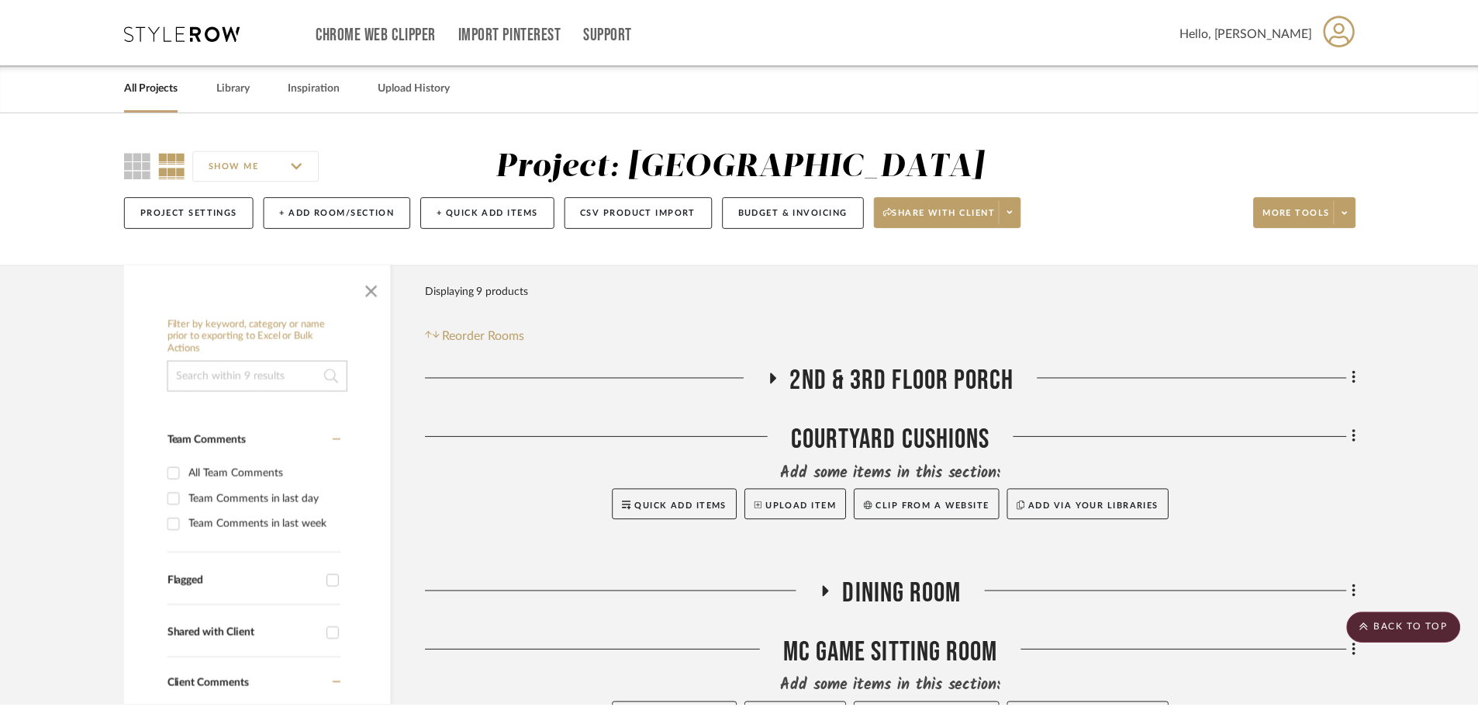
scroll to position [698, 0]
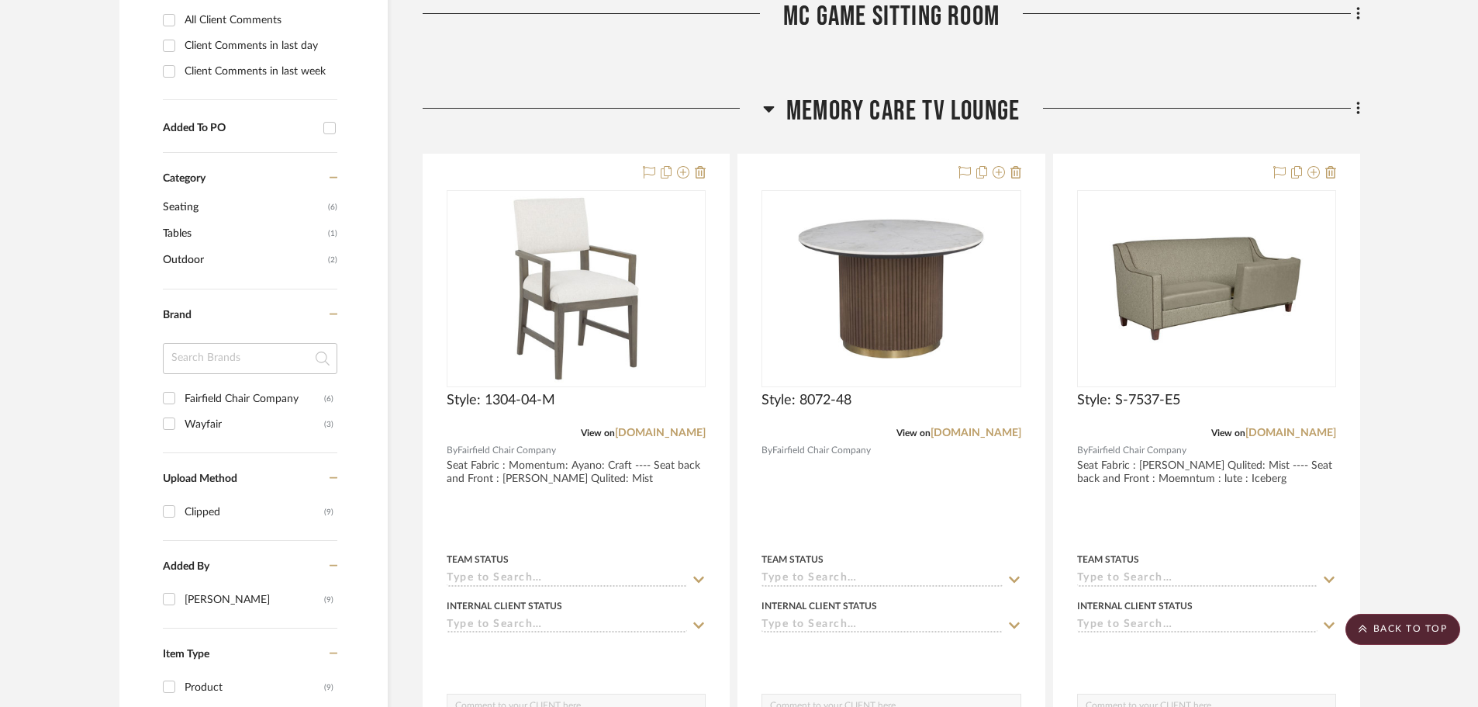
click at [1437, 269] on project-details-page "SHOW ME Project: Naples Project Settings + Add Room/Section + Quick Add Items C…" at bounding box center [739, 483] width 1478 height 2139
click at [1412, 294] on project-details-page "SHOW ME Project: Naples Project Settings + Add Room/Section + Quick Add Items C…" at bounding box center [739, 483] width 1478 height 2139
click at [773, 108] on h3 "Memory Care TV Lounge" at bounding box center [891, 111] width 257 height 33
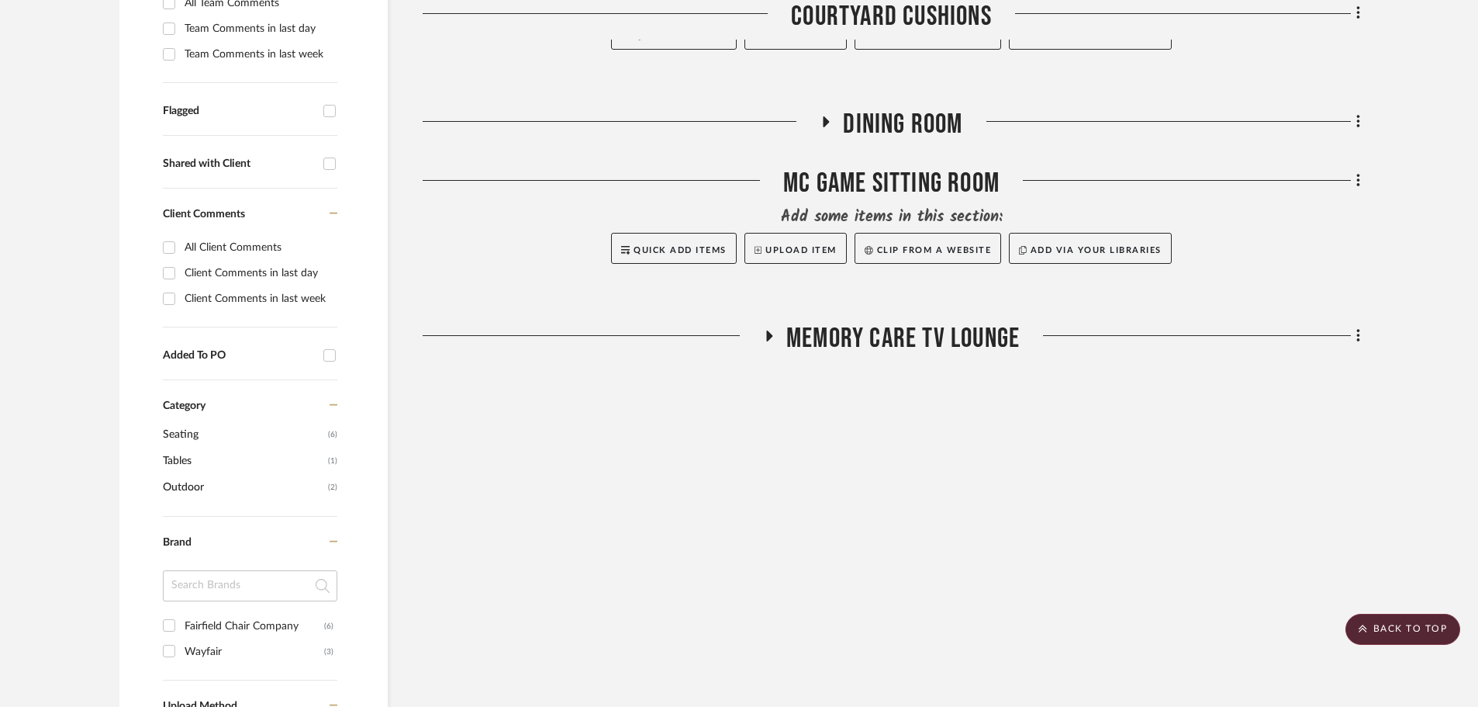
scroll to position [465, 0]
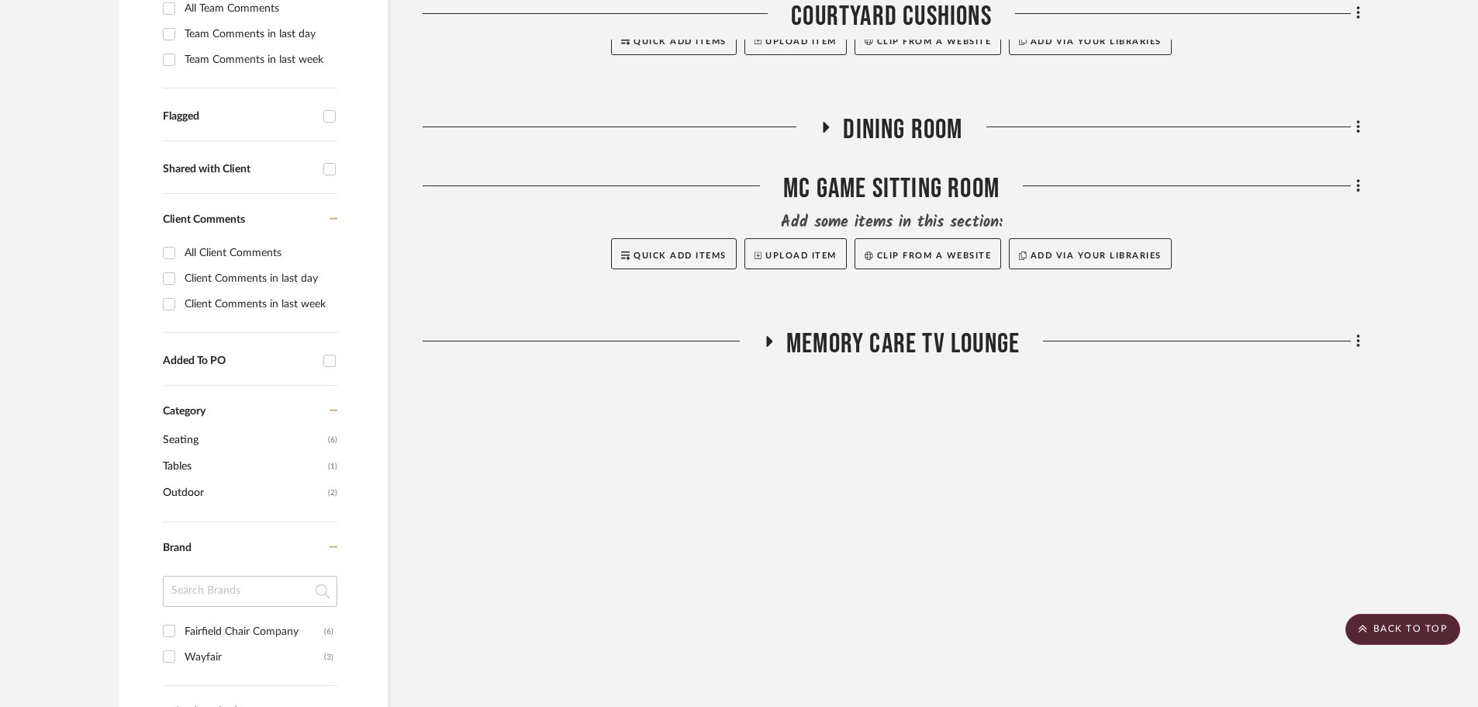
click at [763, 340] on icon at bounding box center [768, 342] width 19 height 12
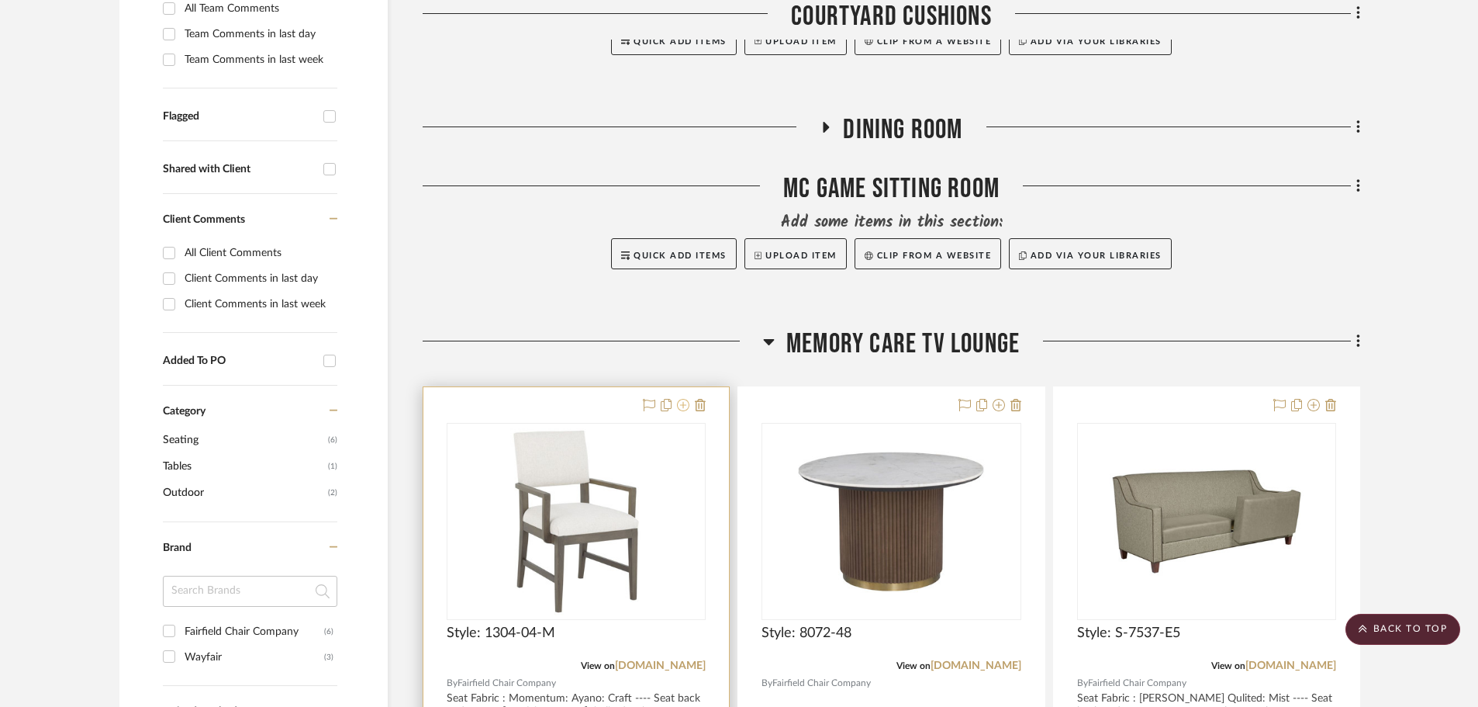
click at [679, 406] on icon at bounding box center [683, 405] width 12 height 12
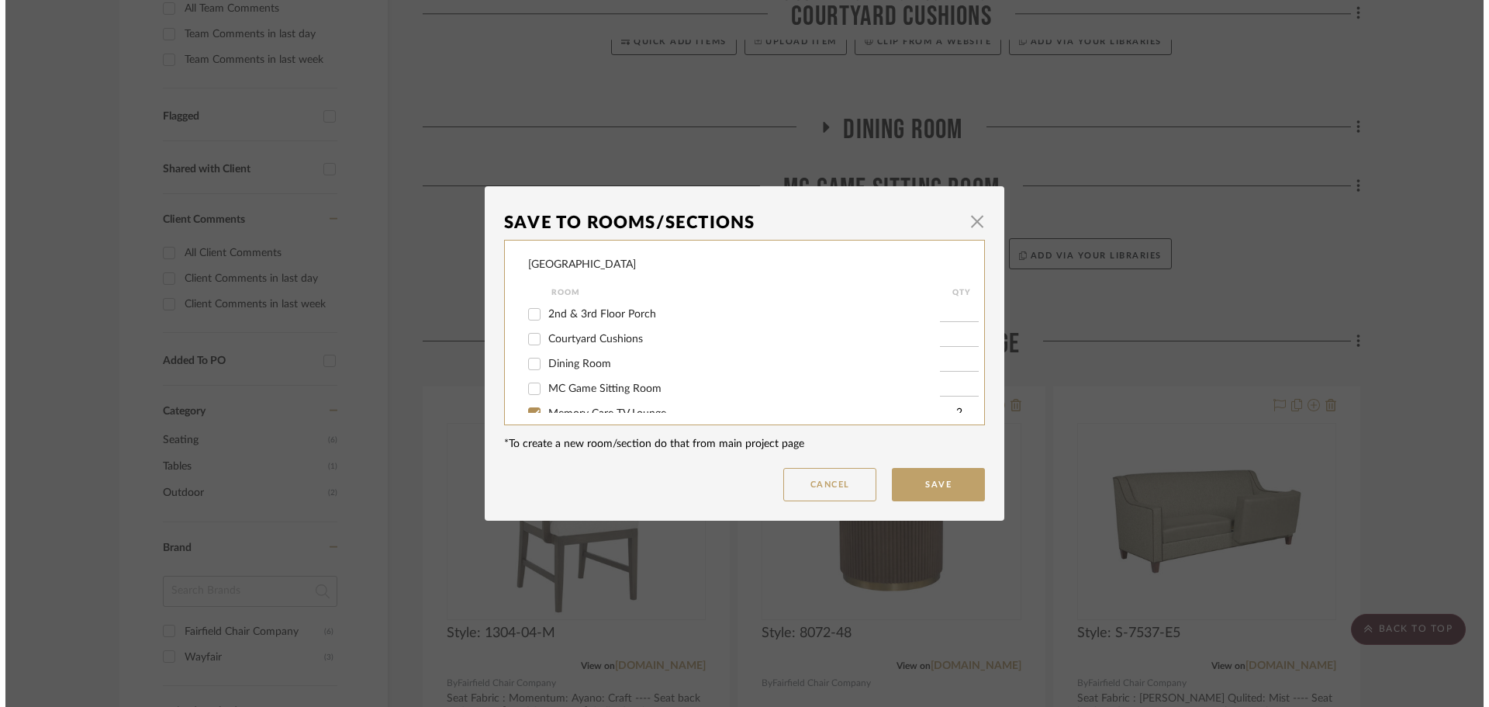
scroll to position [0, 0]
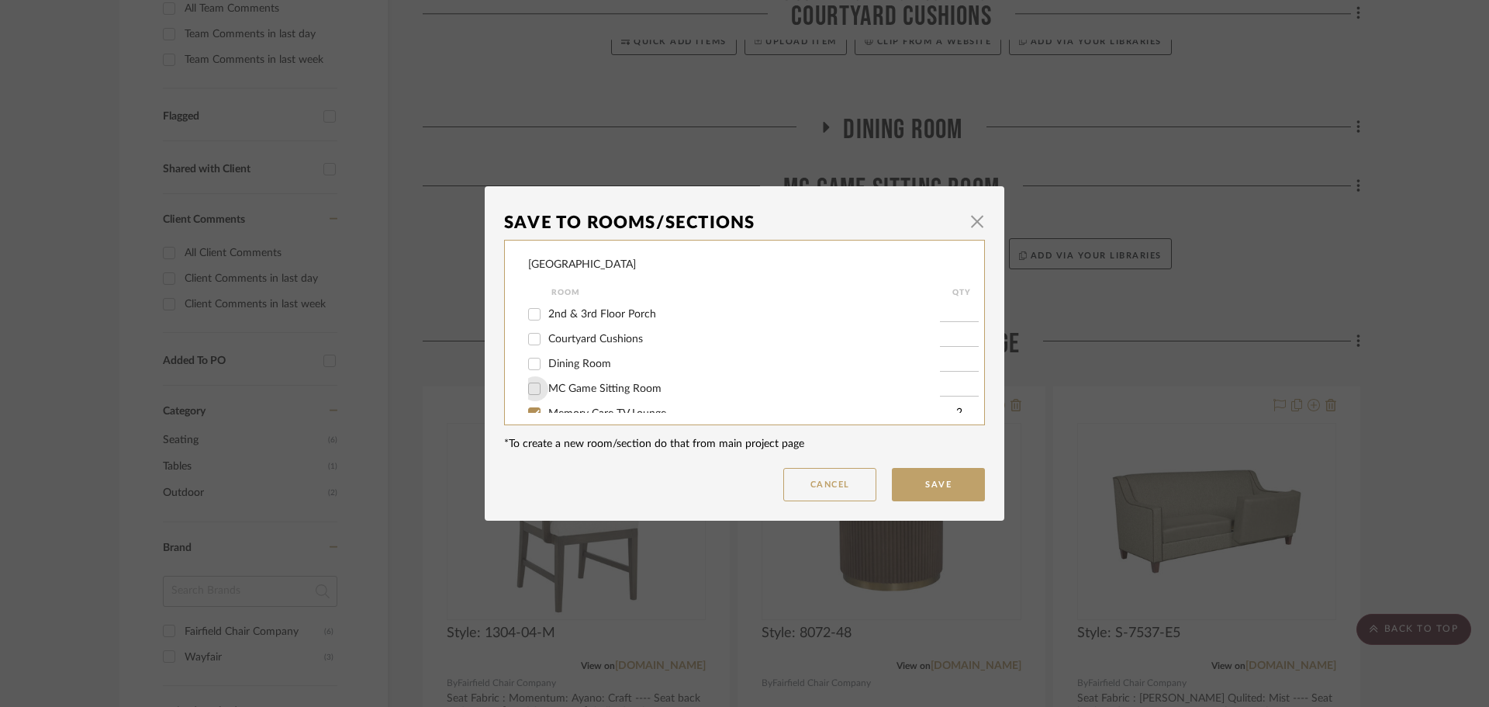
click at [528, 388] on input "MC Game Sitting Room" at bounding box center [534, 388] width 25 height 25
checkbox input "true"
type input "1"
click at [527, 396] on input "Memory Care TV Lounge" at bounding box center [534, 396] width 25 height 25
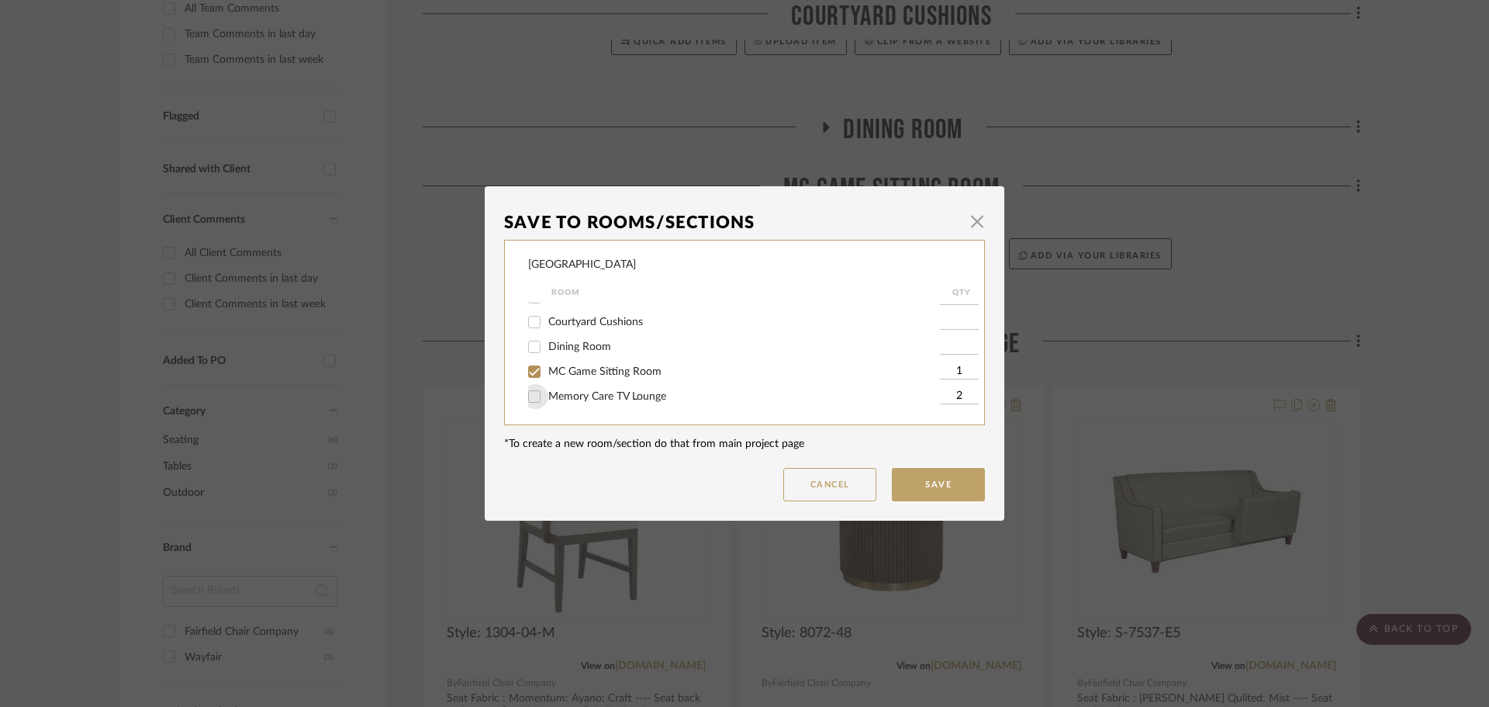
checkbox input "false"
click at [928, 486] on button "Save" at bounding box center [938, 484] width 93 height 33
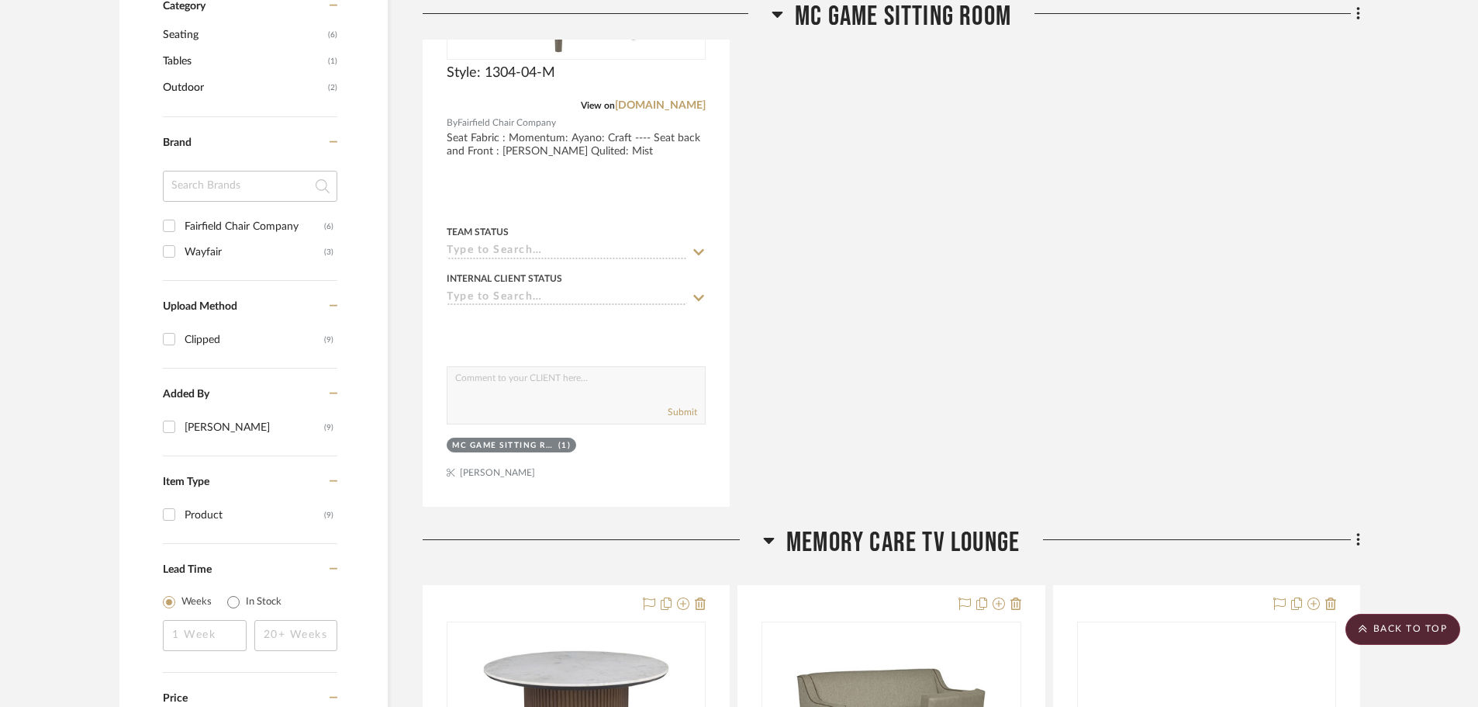
scroll to position [1008, 0]
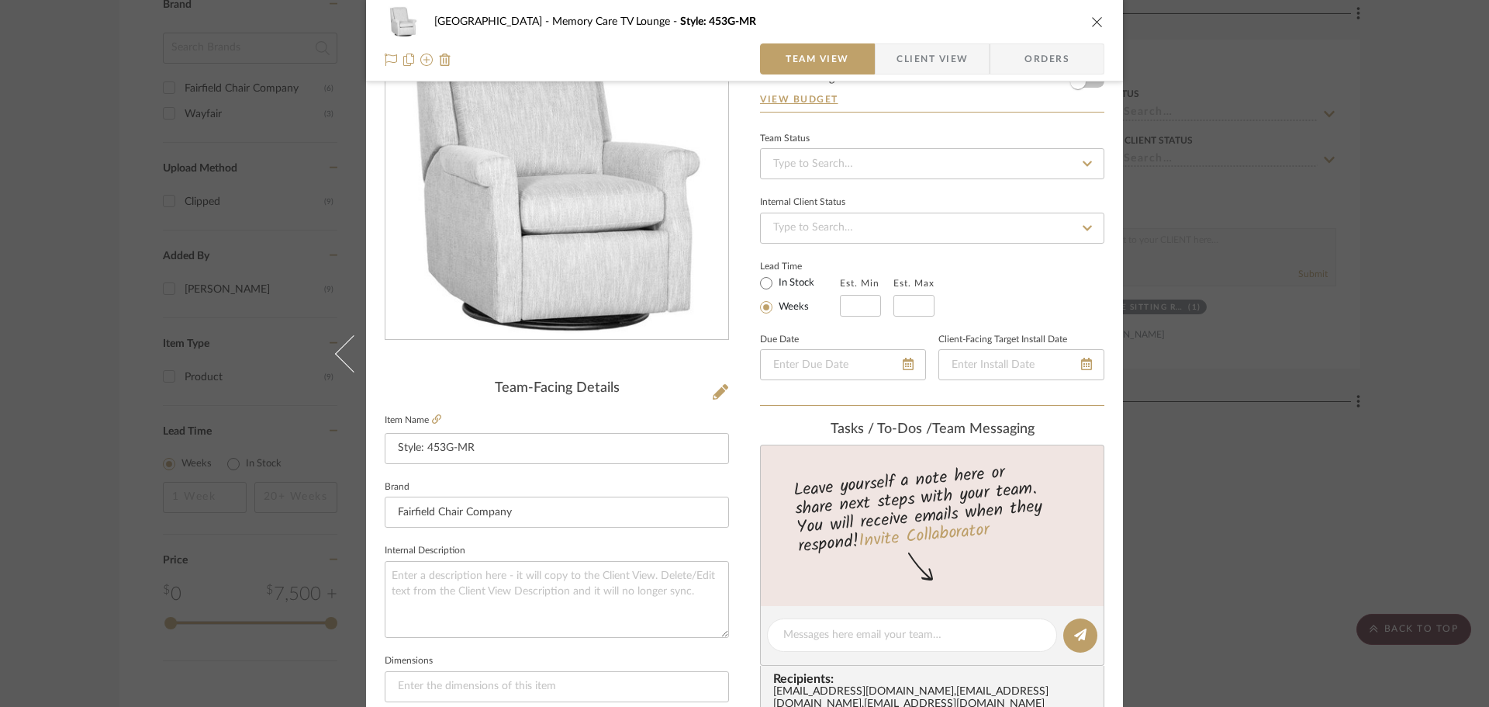
scroll to position [233, 0]
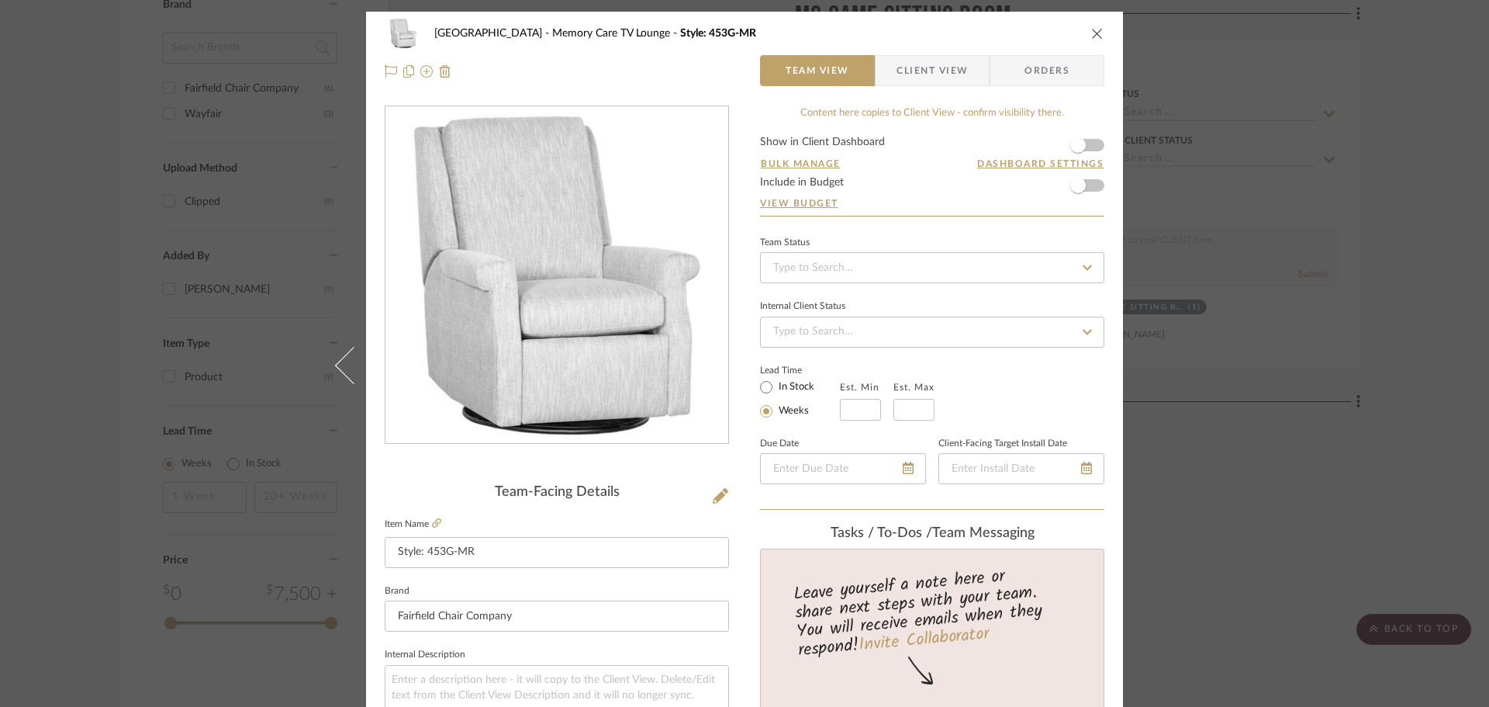
click at [1092, 33] on icon "close" at bounding box center [1097, 33] width 12 height 12
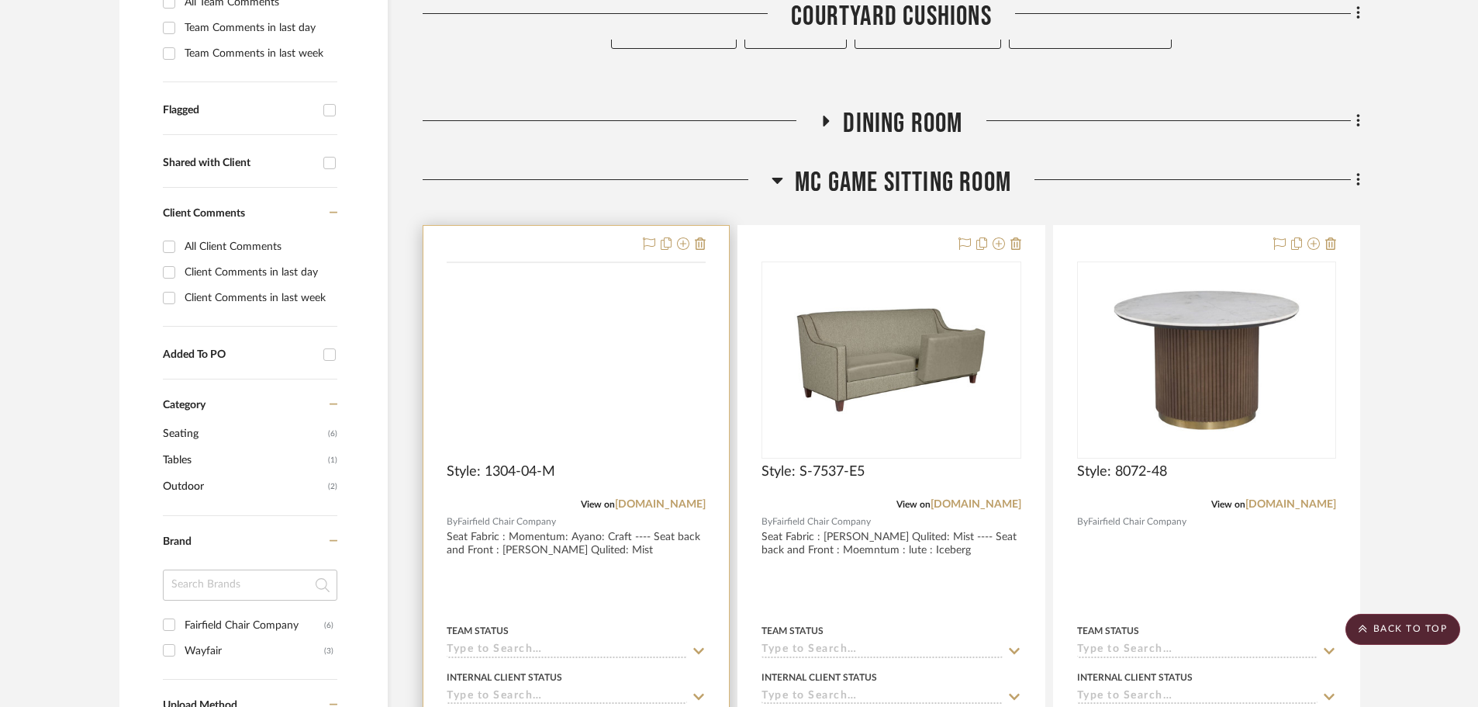
scroll to position [465, 0]
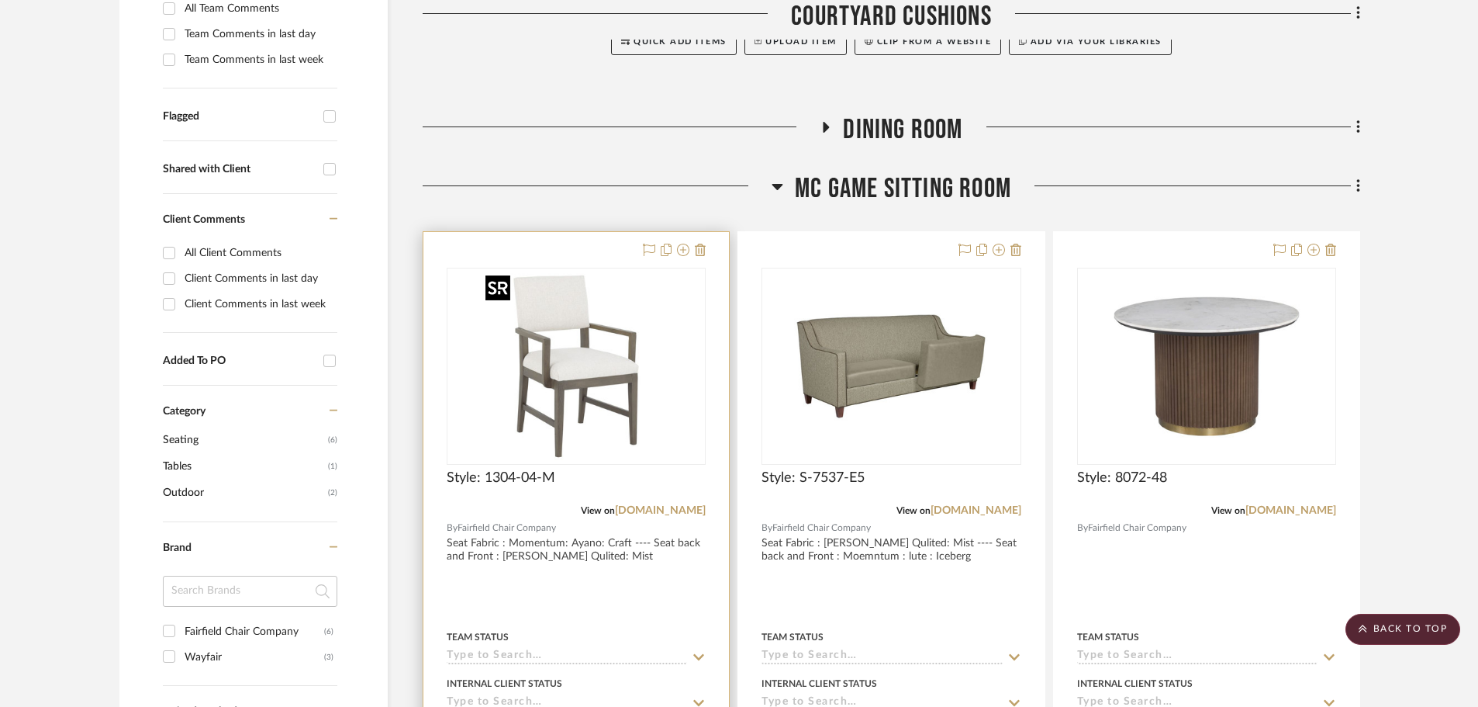
click at [567, 379] on div at bounding box center [576, 366] width 259 height 197
click at [535, 380] on img "0" at bounding box center [576, 366] width 194 height 194
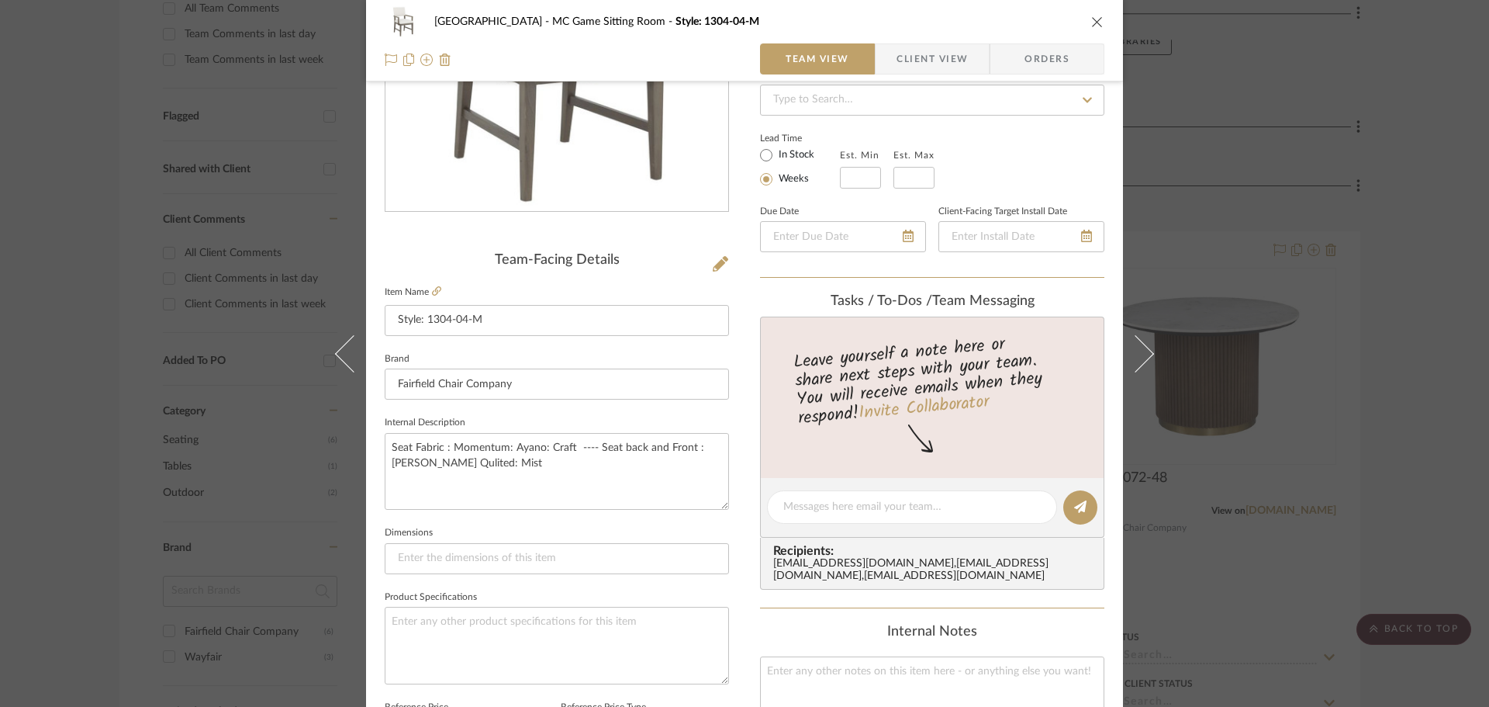
scroll to position [233, 0]
drag, startPoint x: 484, startPoint y: 460, endPoint x: 384, endPoint y: 465, distance: 100.2
click at [385, 465] on textarea "Seat Fabric : Momentum: Ayano: Craft ---- Seat back and Front : [PERSON_NAME] Q…" at bounding box center [557, 470] width 344 height 77
click at [538, 487] on textarea "Seat Fabric : Momentum: Ayano: Craft ---- Seat back and Front : Appian : Transc…" at bounding box center [557, 470] width 344 height 77
type textarea "Seat Fabric : Momentum: Ayano: Craft ---- Seat back and Front : Appian : Transc…"
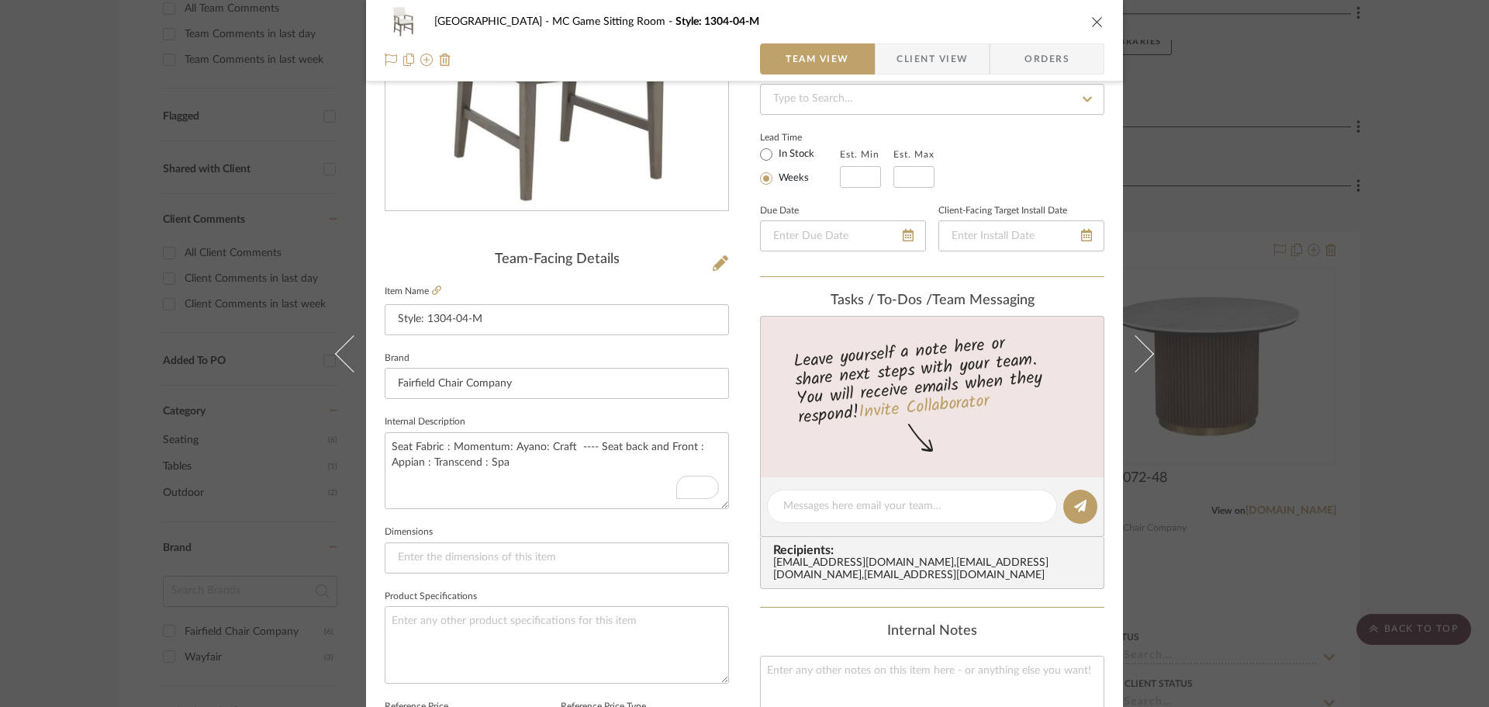
click at [1094, 26] on icon "close" at bounding box center [1097, 22] width 12 height 12
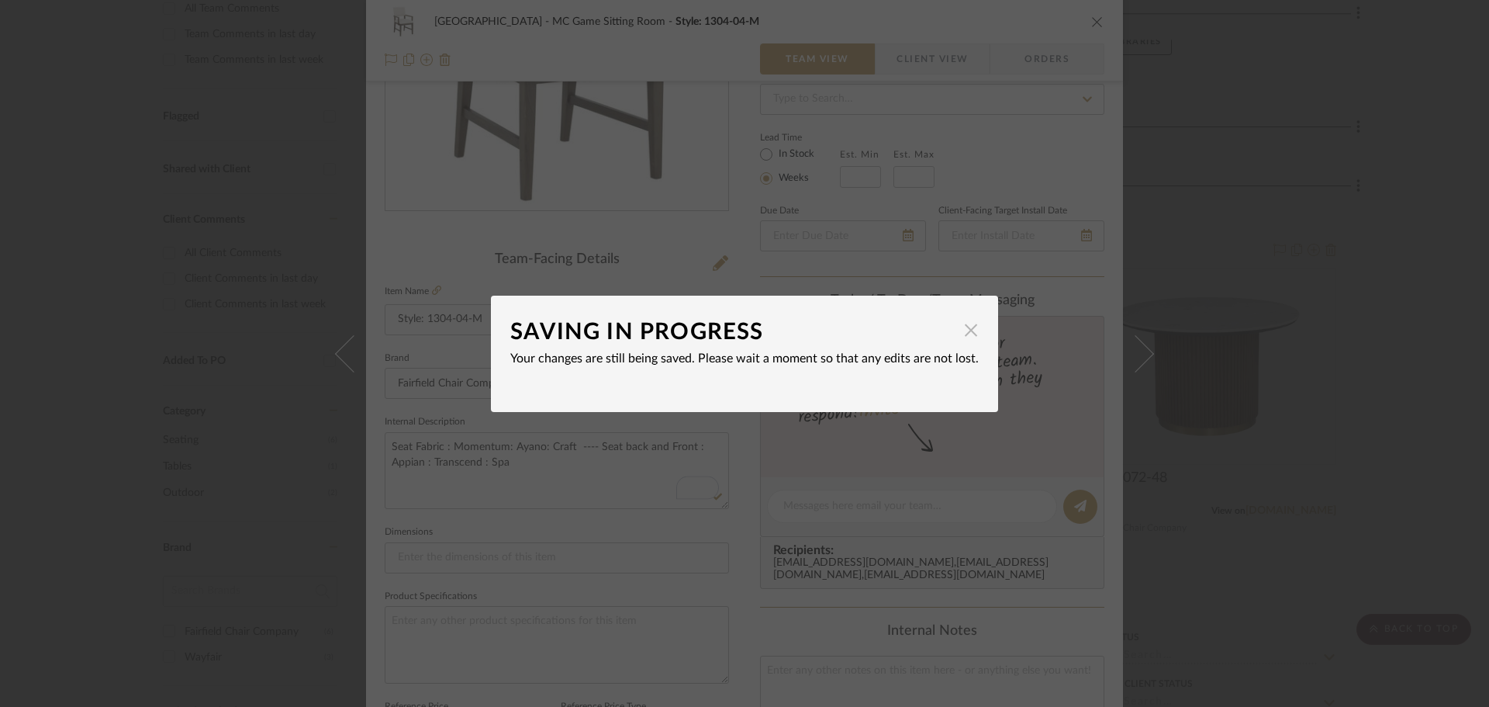
click at [969, 330] on span "button" at bounding box center [971, 330] width 31 height 31
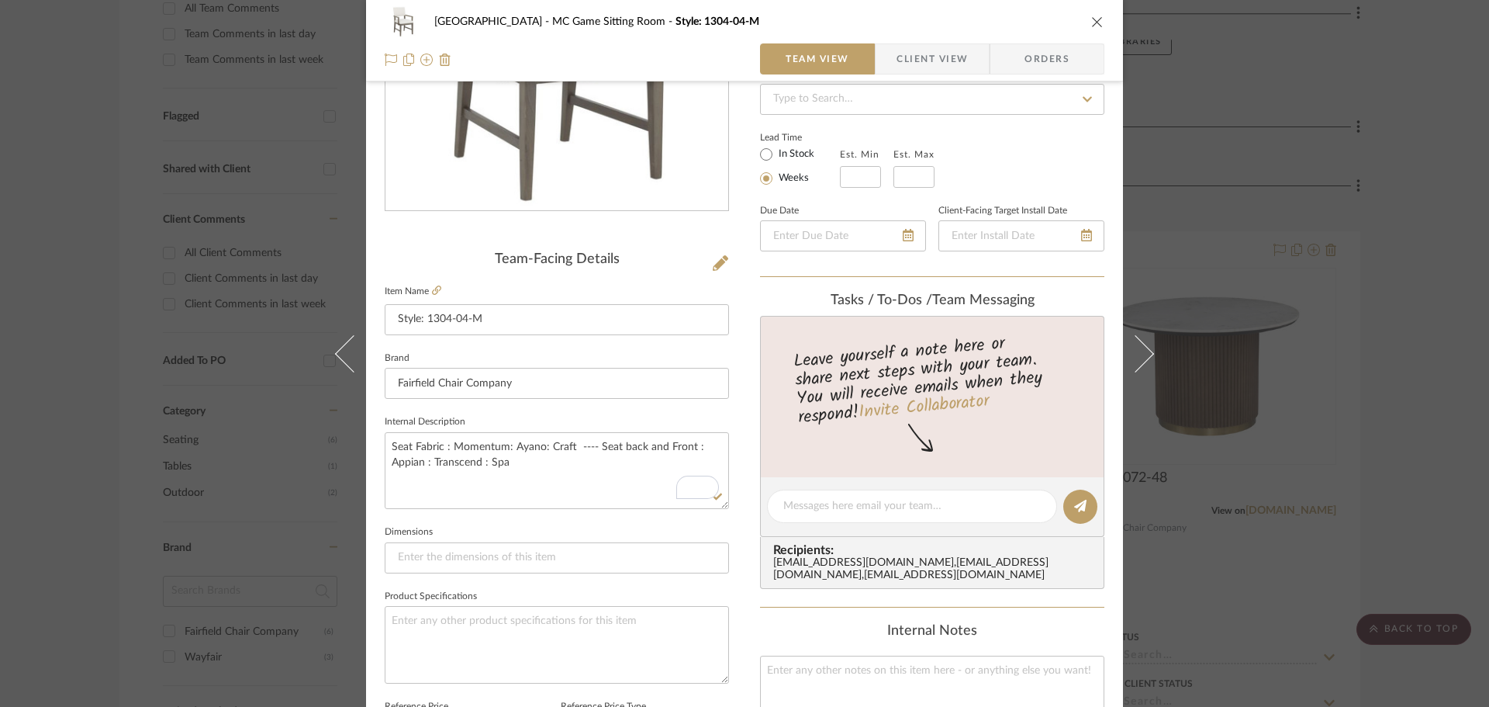
click at [1091, 26] on icon "close" at bounding box center [1097, 22] width 12 height 12
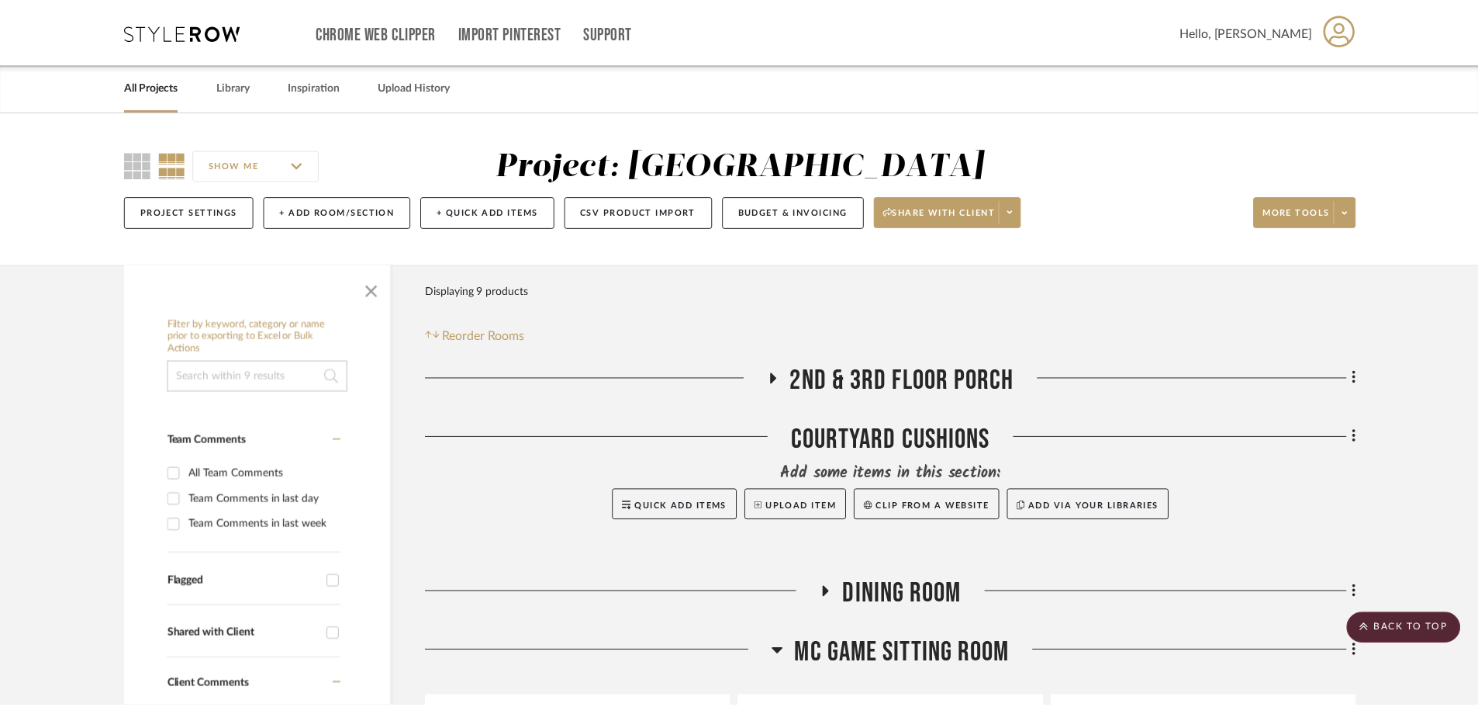
scroll to position [465, 0]
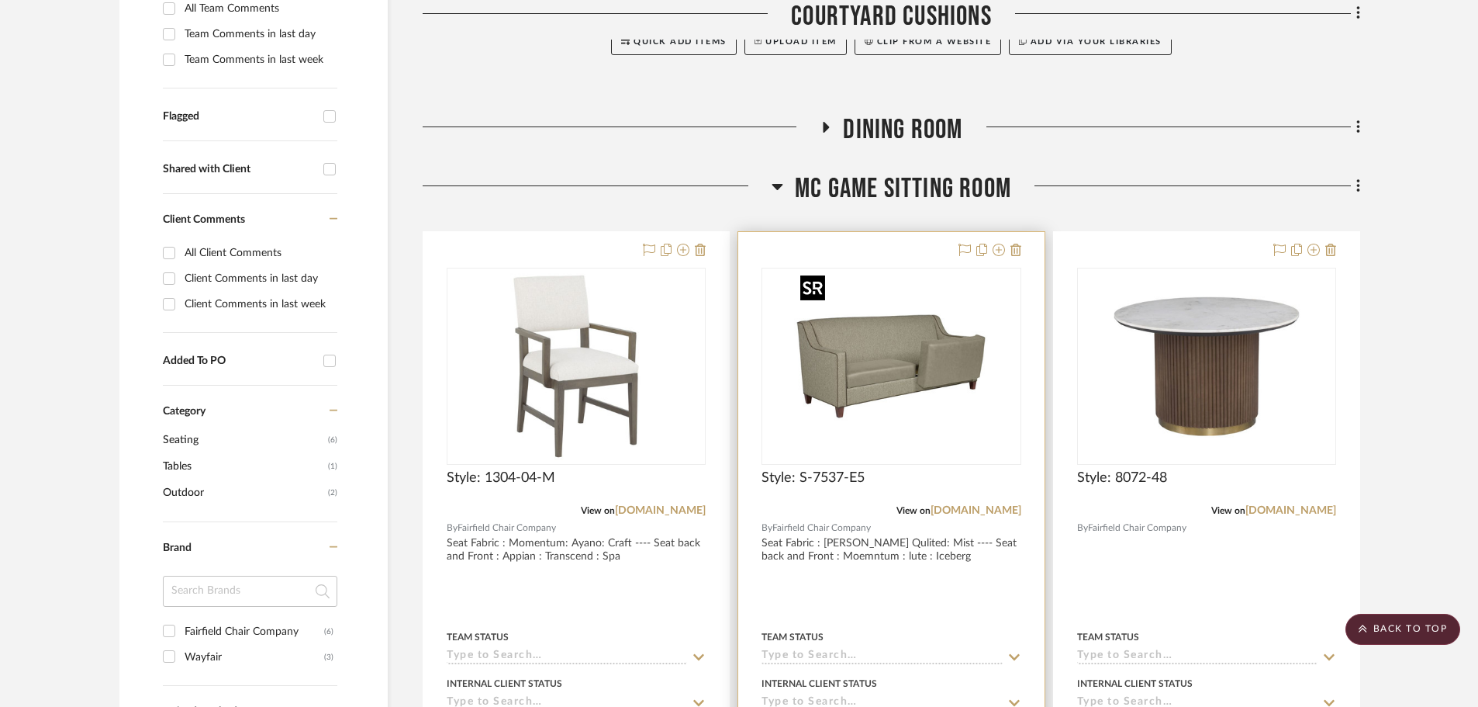
click at [932, 323] on img "0" at bounding box center [891, 366] width 194 height 194
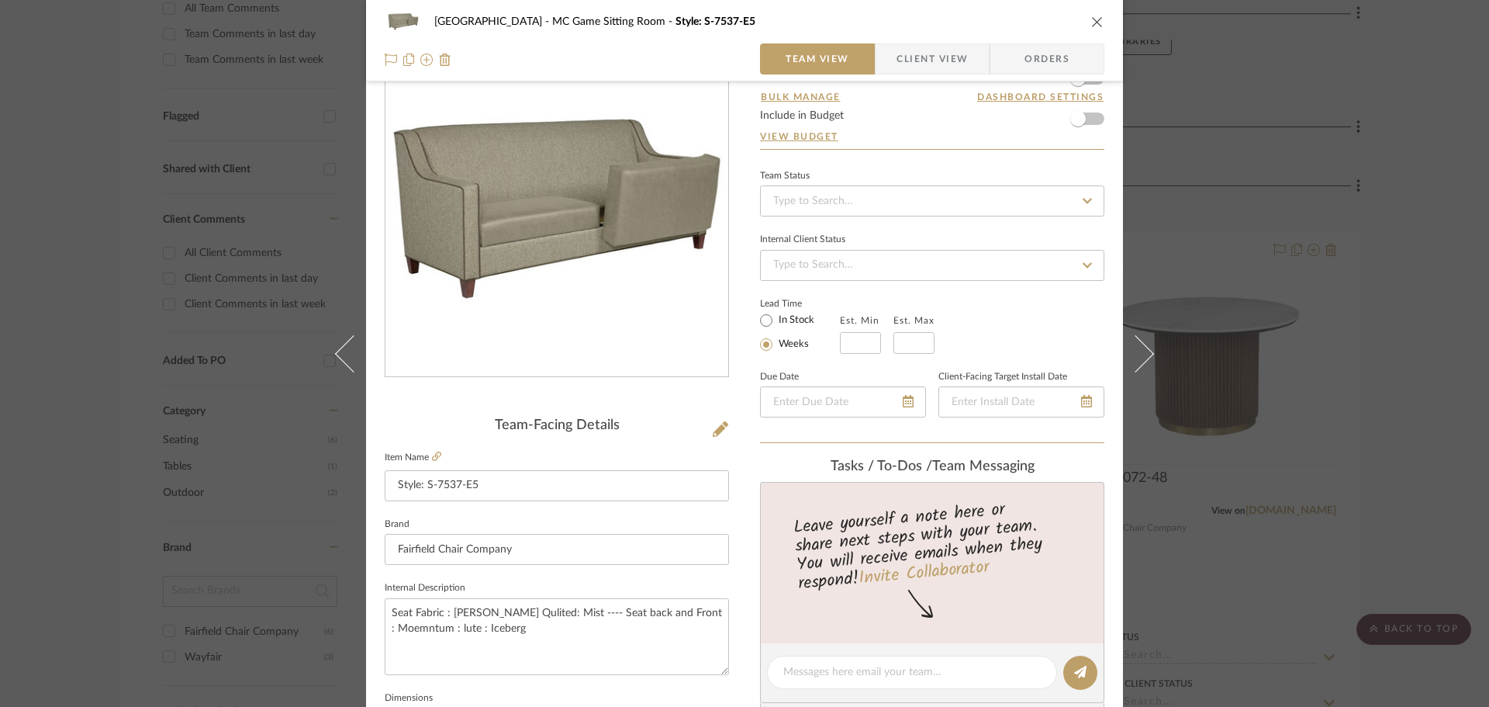
scroll to position [155, 0]
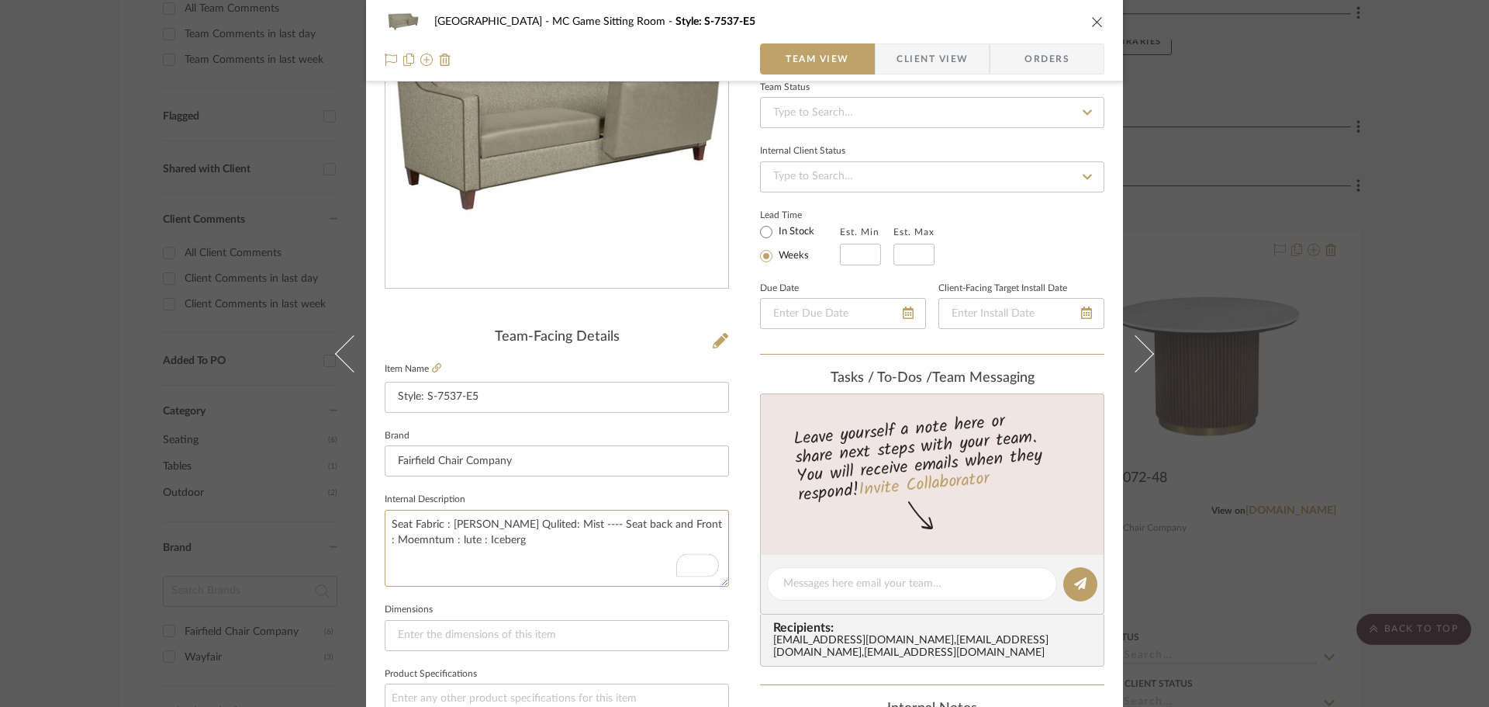
drag, startPoint x: 540, startPoint y: 526, endPoint x: 376, endPoint y: 528, distance: 163.7
click at [376, 528] on div "Naples MC Game Sitting Room Style: S-7537-E5 Team View Client View Orders Team-…" at bounding box center [744, 573] width 757 height 1433
click at [591, 563] on textarea "Seat Fabric : [PERSON_NAME] Qulited: Mist ---- Seat back and Front : Moemntum :…" at bounding box center [557, 548] width 344 height 77
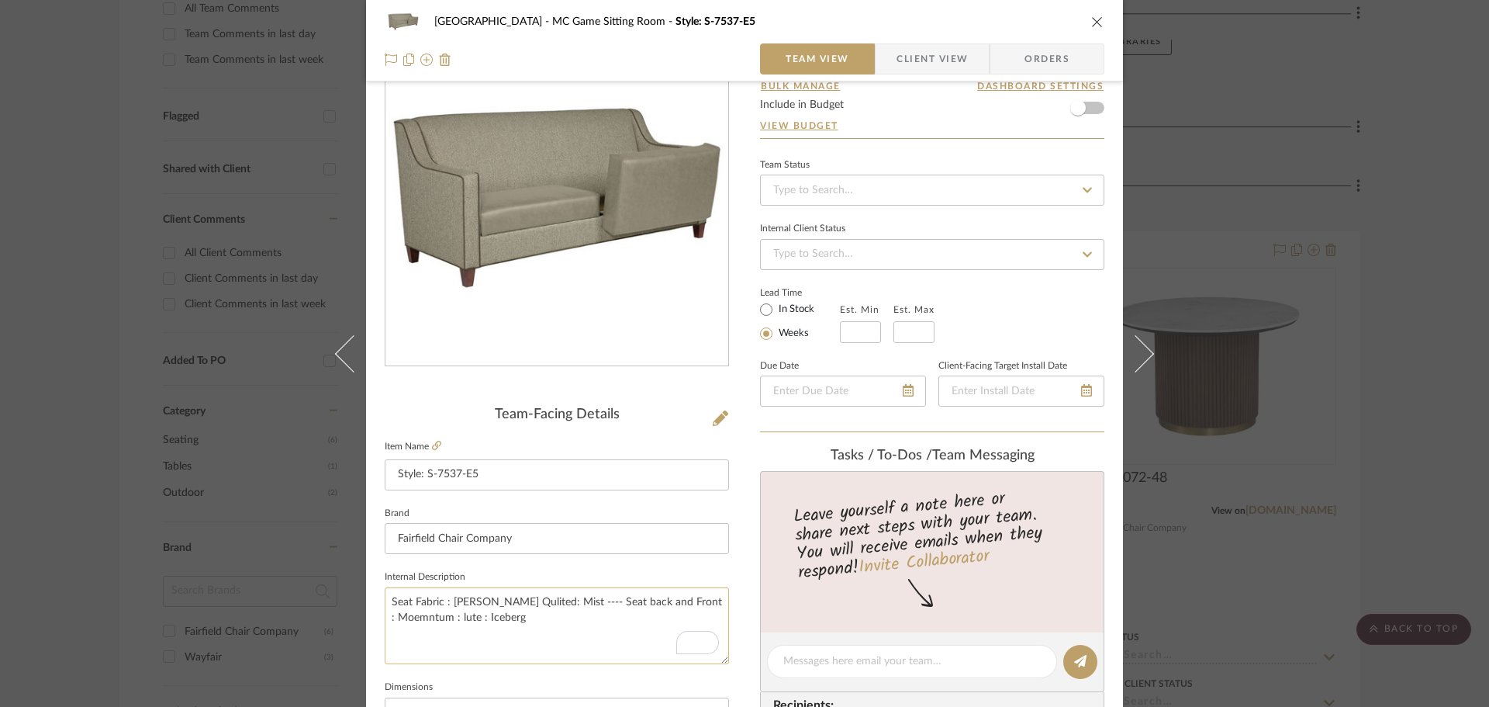
click at [573, 604] on textarea "Seat Fabric : [PERSON_NAME] Qulited: Mist ---- Seat back and Front : Moemntum :…" at bounding box center [557, 625] width 344 height 77
drag, startPoint x: 562, startPoint y: 599, endPoint x: 653, endPoint y: 608, distance: 92.0
click at [653, 608] on textarea "Seat Fabric : [PERSON_NAME] Qulited: Mist ---- Seat back and Front : Moemntum :…" at bounding box center [557, 625] width 344 height 77
click at [475, 635] on textarea "Seat Fabric : Bruch Qulited: Mist ---- Frame Fabric: Moemntum : lute : Iceberg" at bounding box center [557, 625] width 344 height 77
click at [438, 600] on textarea "Seat Fabric : Bruch Qulited: Mist ---- Frame Fabric: Moemntum : lute : Iceberg" at bounding box center [557, 625] width 344 height 77
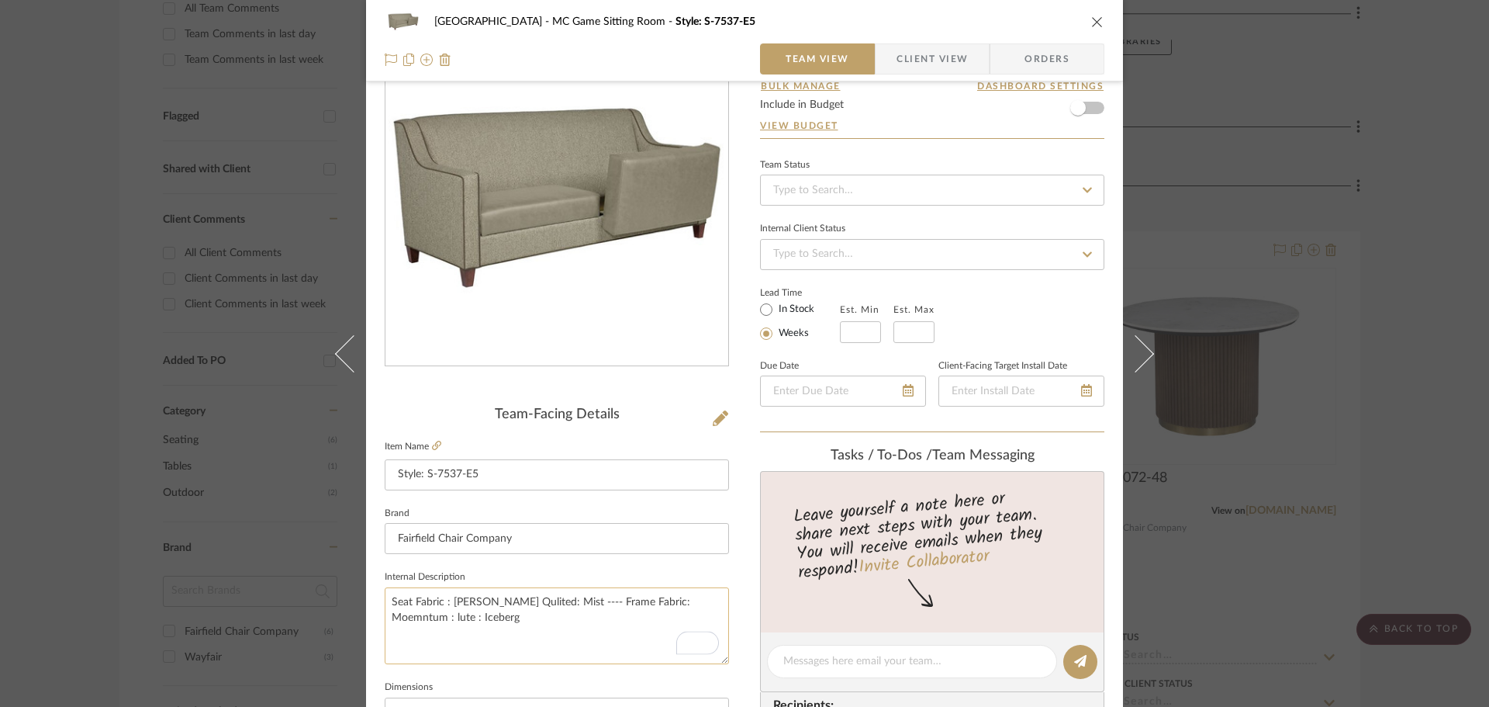
click at [535, 646] on textarea "Seat Fabric : Bruch Qulited: Mist ---- Frame Fabric: Moemntum : lute : Iceberg" at bounding box center [557, 625] width 344 height 77
type textarea "Seat Fabric : Bruch Qulited: Mist ---- Frame Fabric: Moemntum : lute : Iceberg"
click at [1091, 24] on icon "close" at bounding box center [1097, 22] width 12 height 12
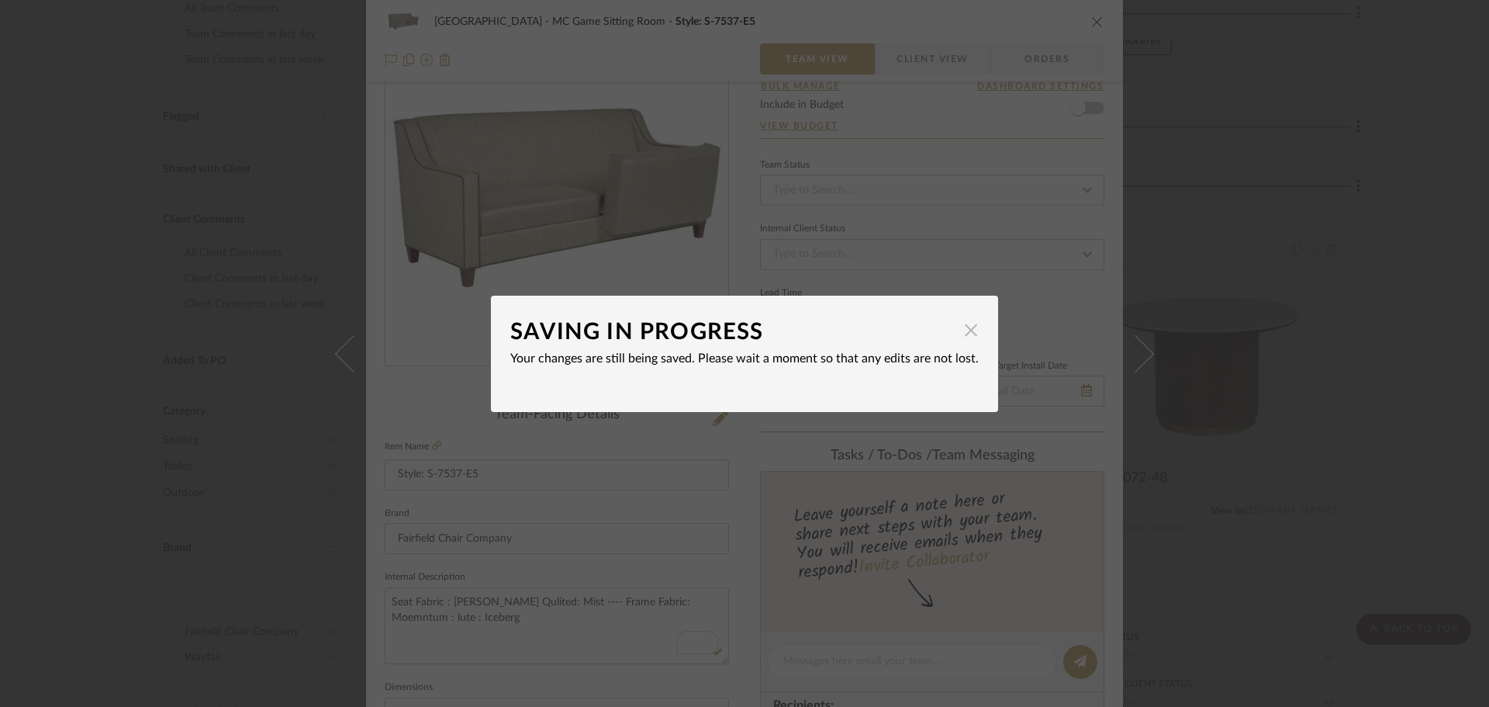
click at [965, 328] on span "button" at bounding box center [971, 330] width 31 height 31
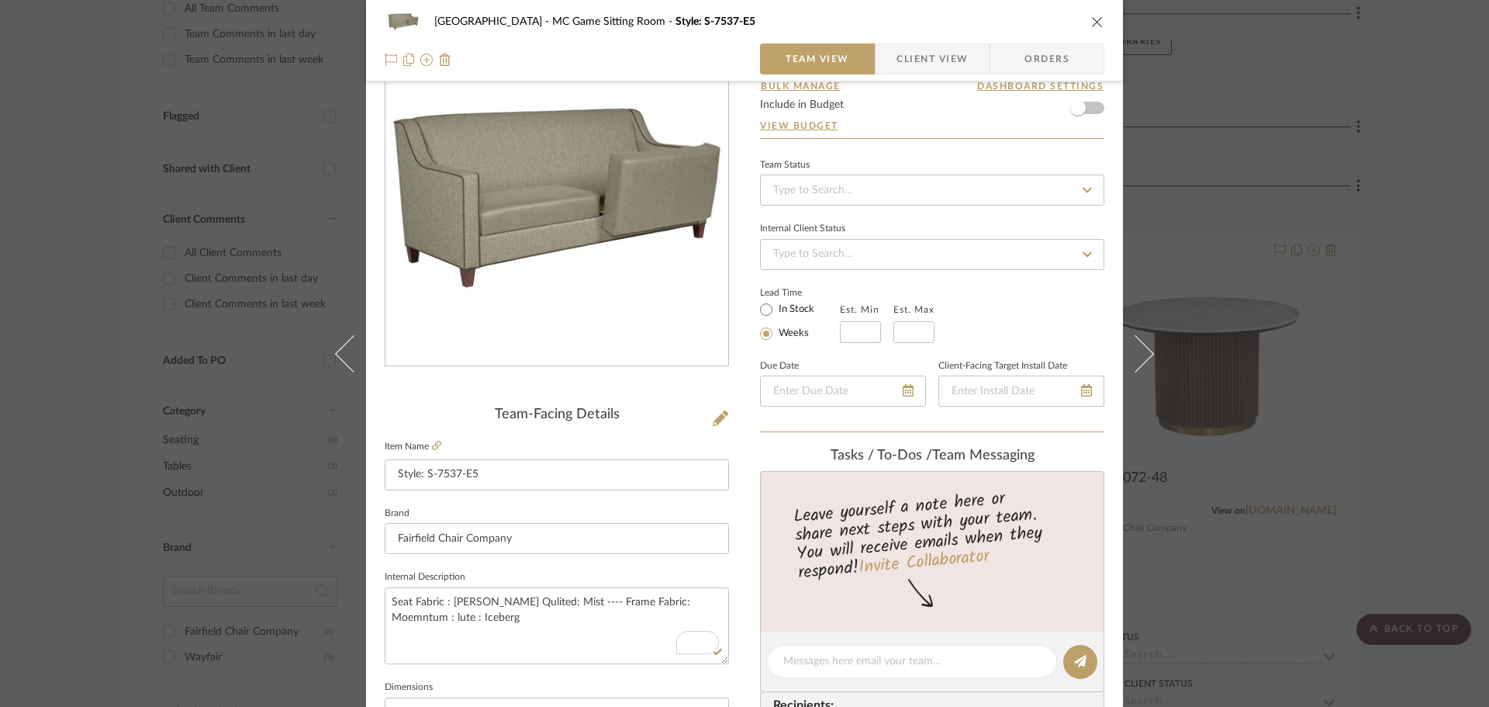
click at [1092, 19] on icon "close" at bounding box center [1097, 22] width 12 height 12
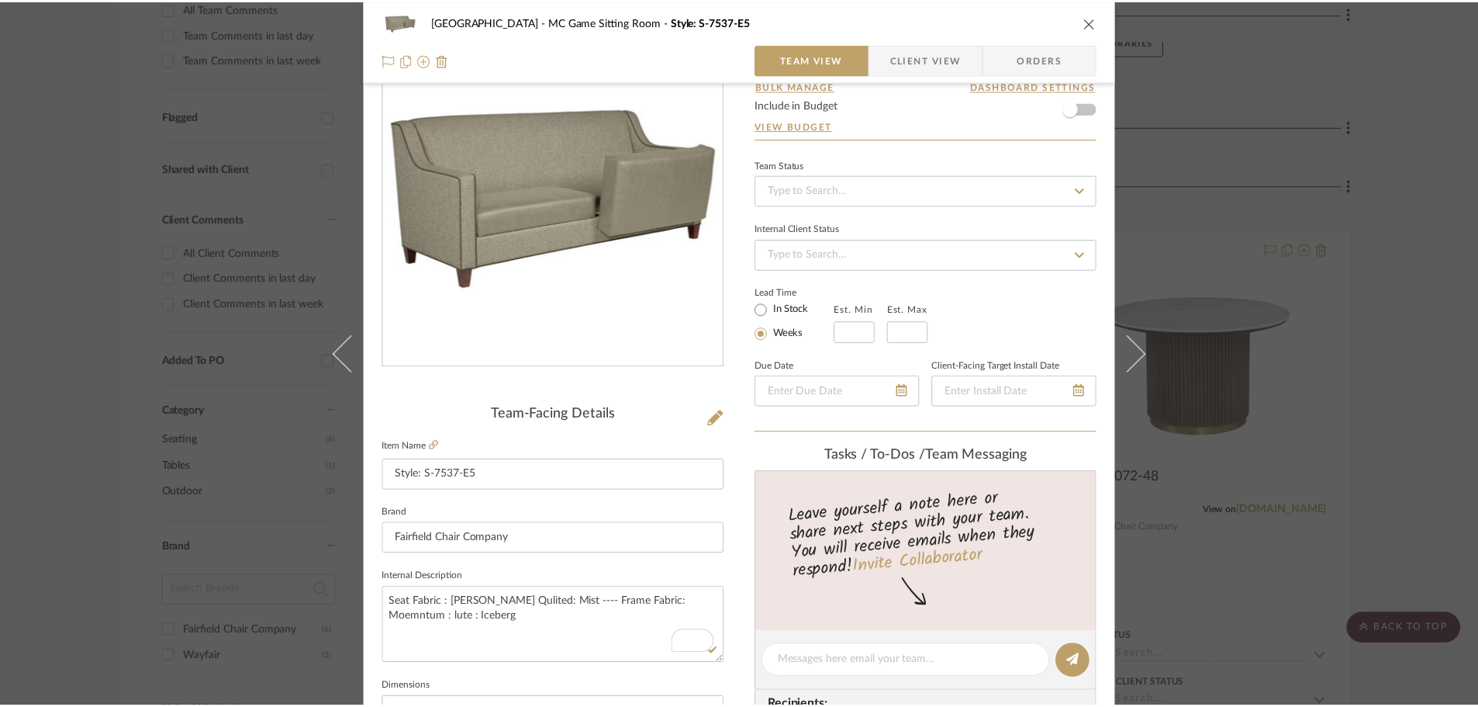
scroll to position [465, 0]
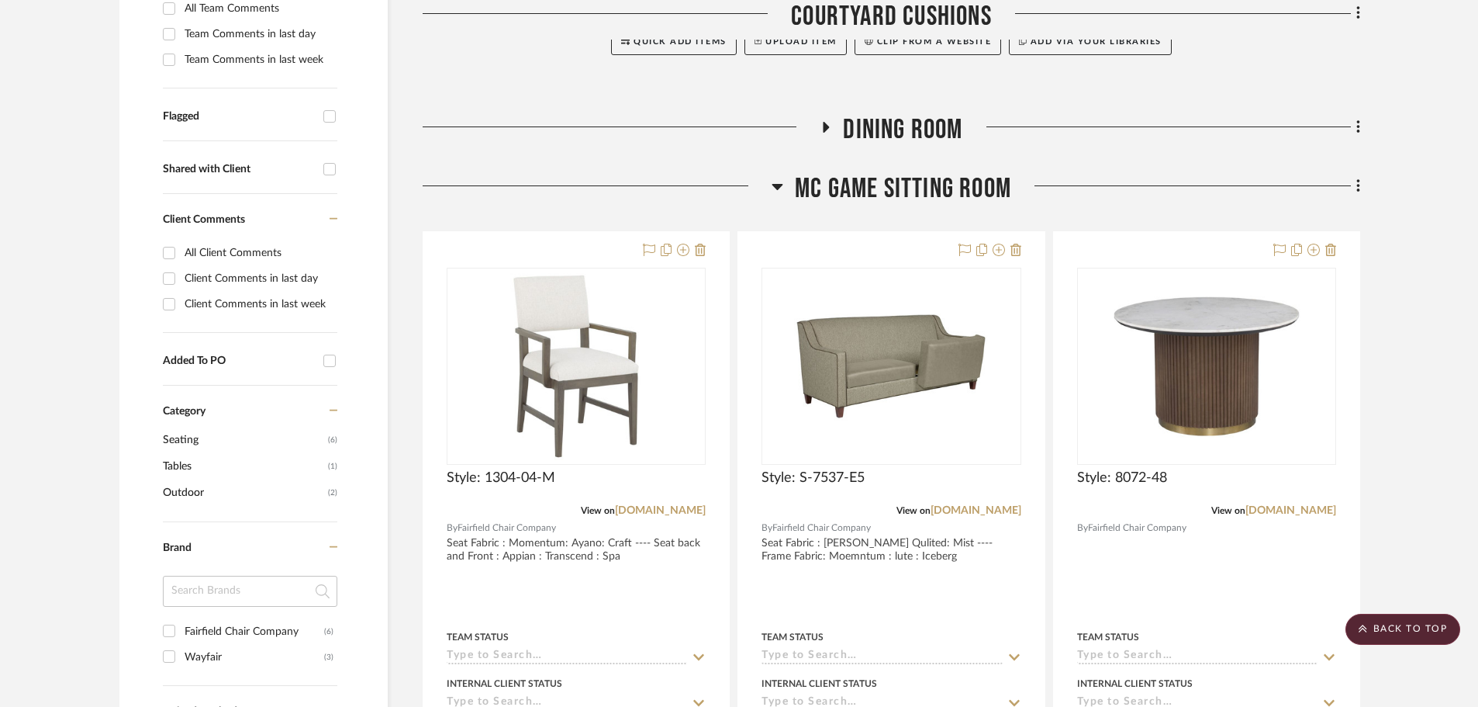
click at [773, 188] on icon at bounding box center [778, 186] width 12 height 19
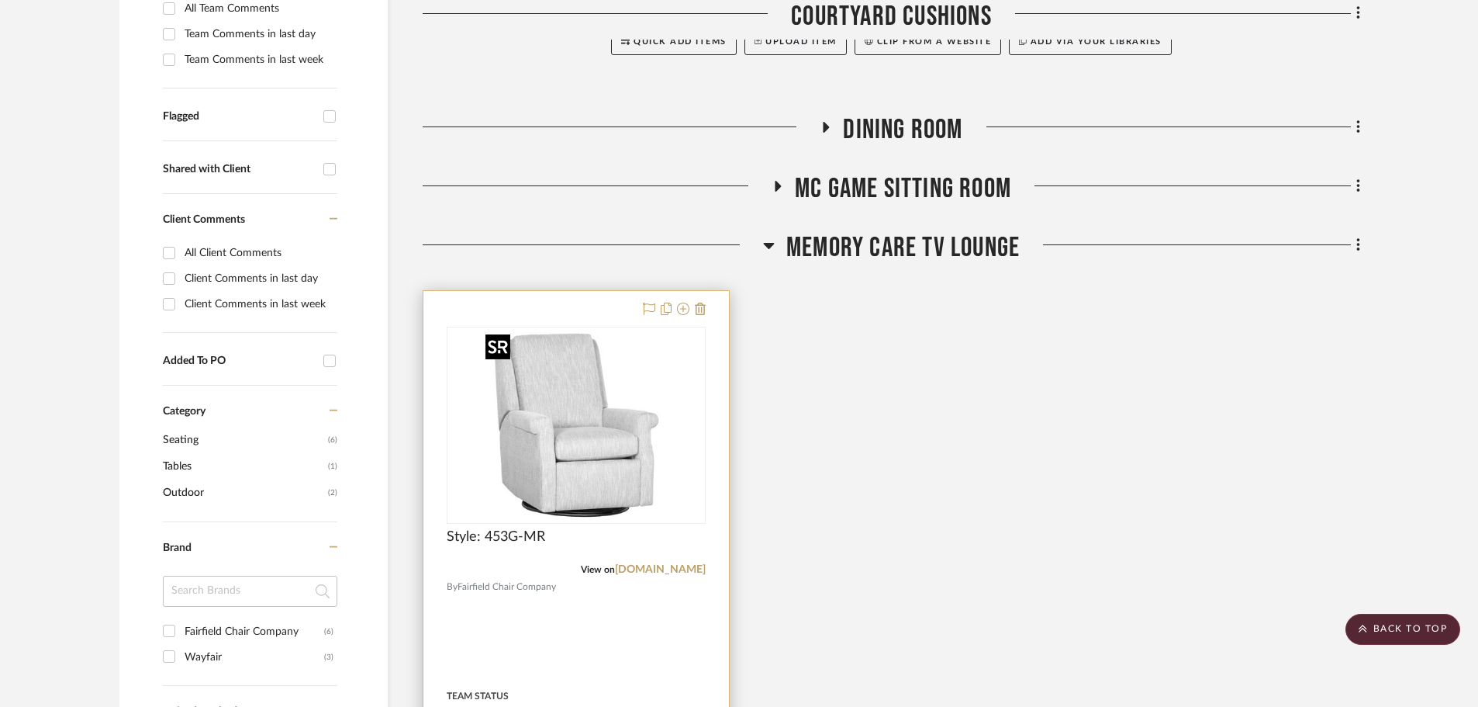
click at [623, 462] on img "0" at bounding box center [576, 425] width 194 height 194
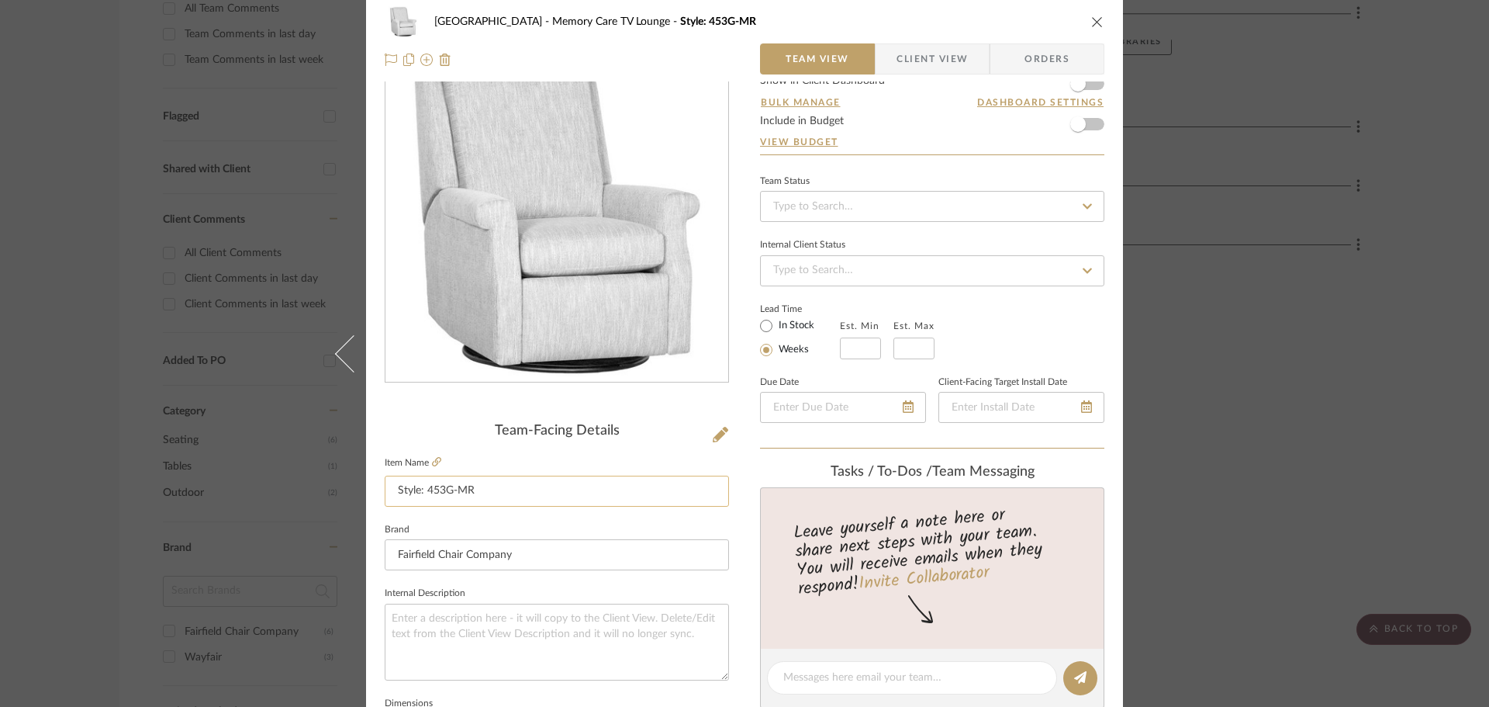
scroll to position [155, 0]
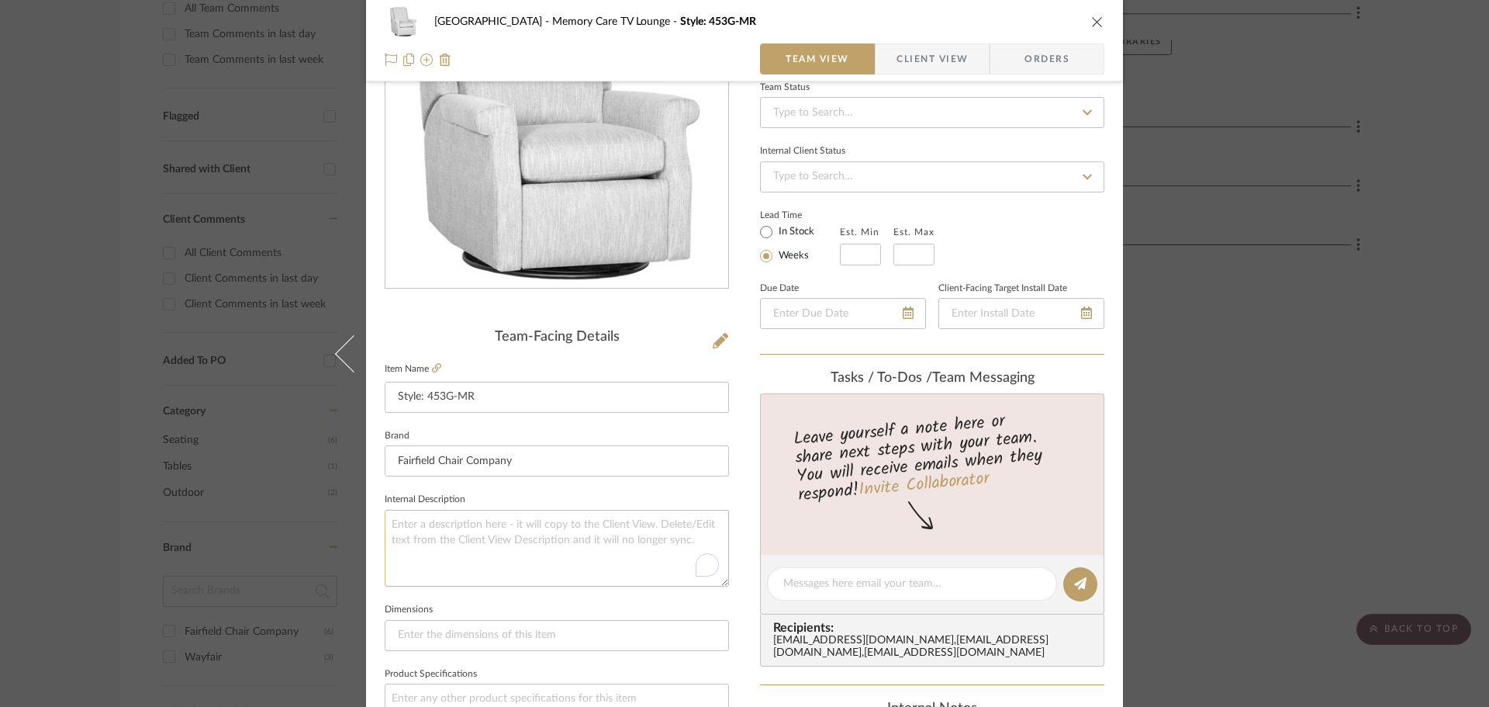
click at [555, 551] on textarea "To enrich screen reader interactions, please activate Accessibility in Grammarl…" at bounding box center [557, 548] width 344 height 77
type textarea "Frame Fabric :"
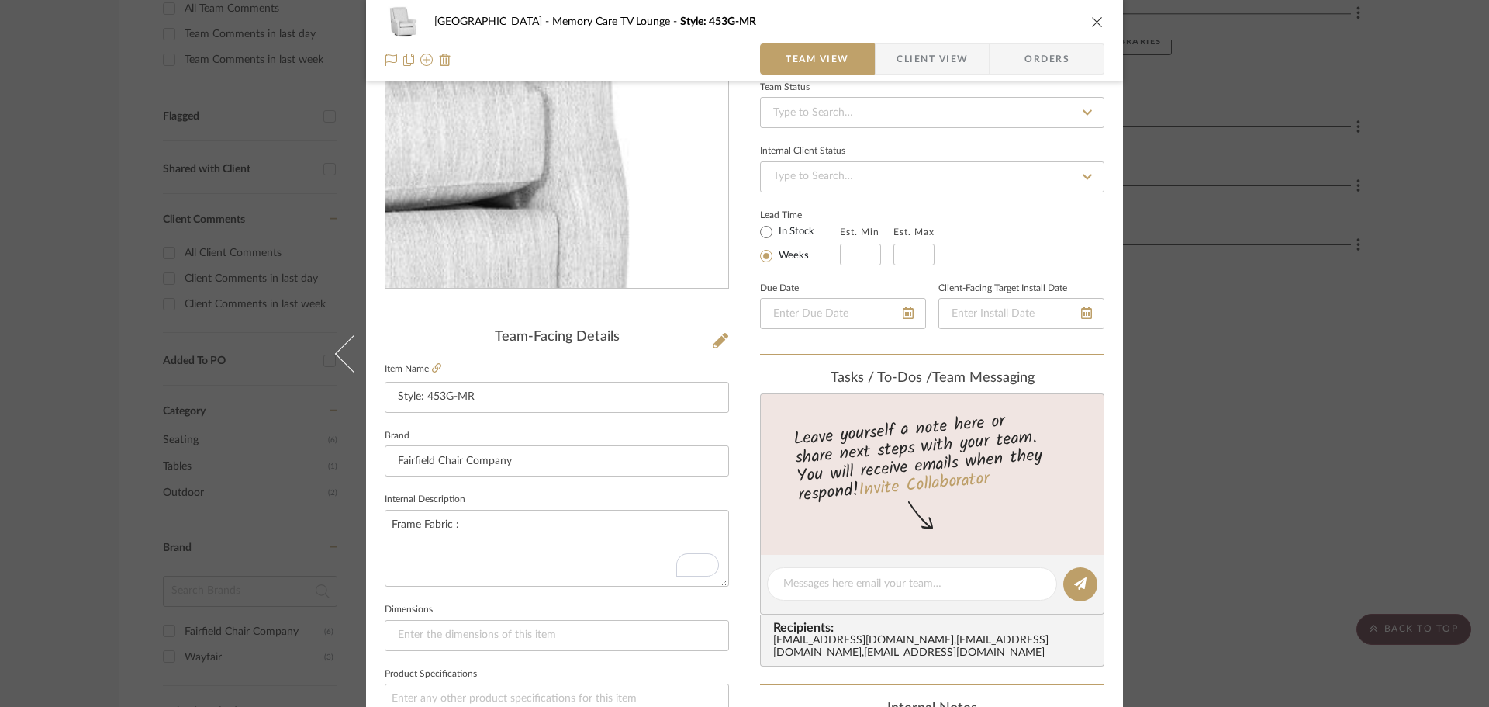
click at [685, 150] on img "0" at bounding box center [557, 120] width 337 height 337
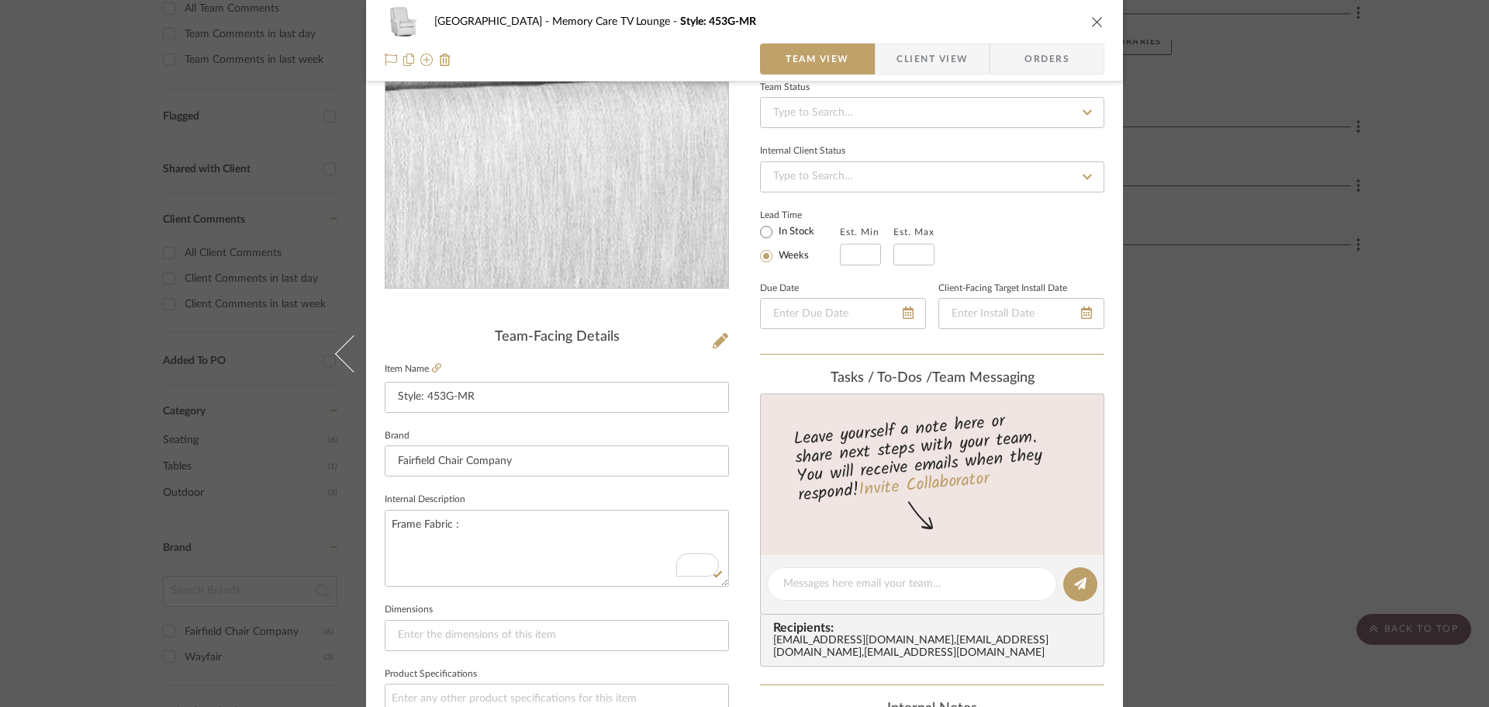
click at [597, 193] on img "0" at bounding box center [557, 120] width 337 height 337
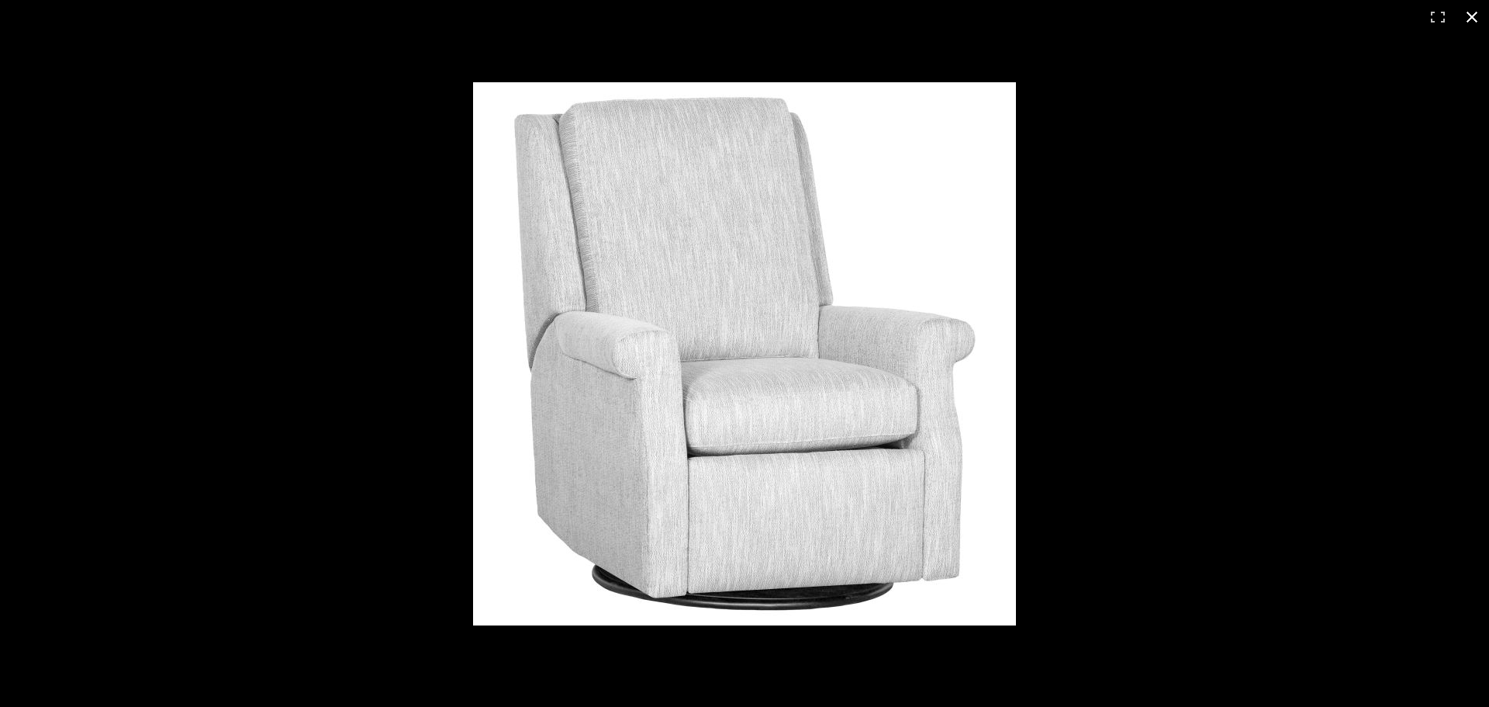
click at [1470, 23] on button at bounding box center [1472, 17] width 34 height 34
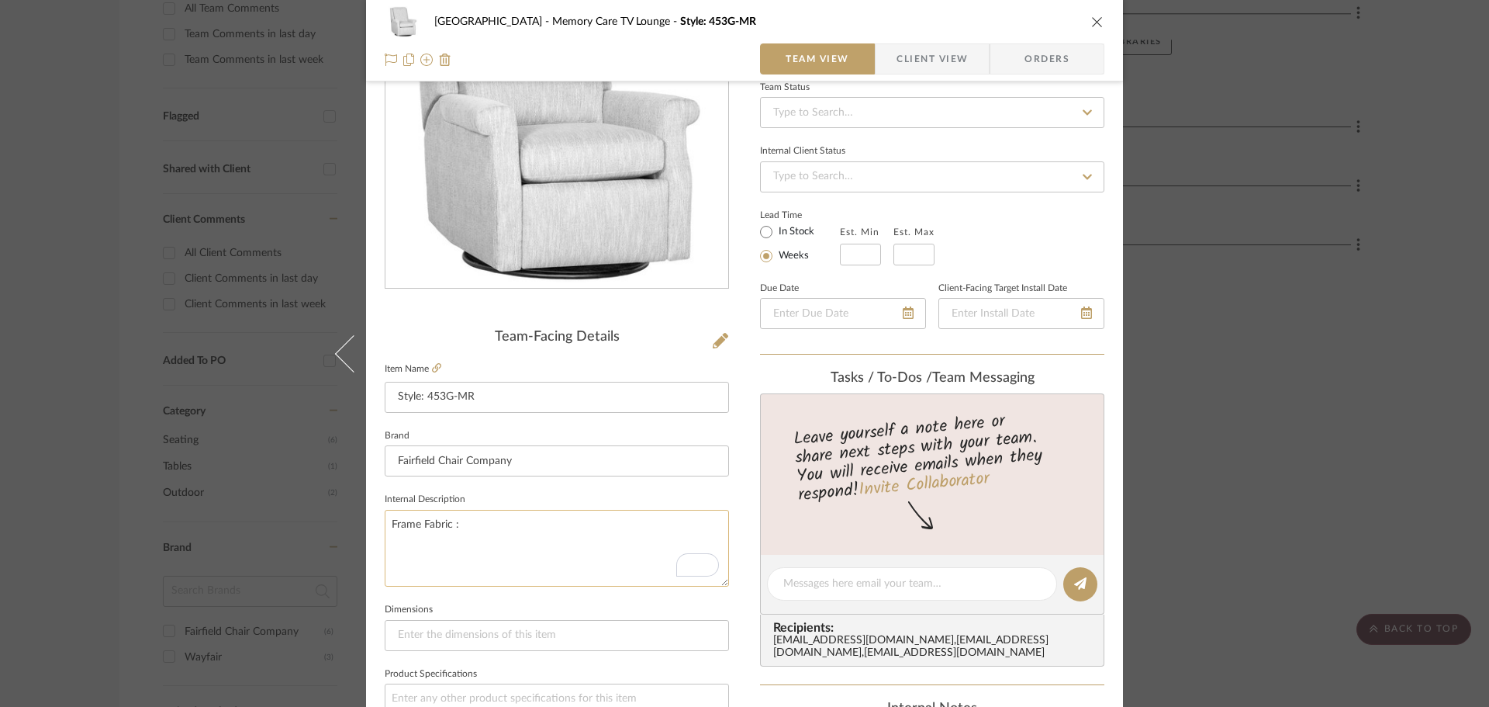
click at [510, 558] on textarea "Frame Fabric :" at bounding box center [557, 548] width 344 height 77
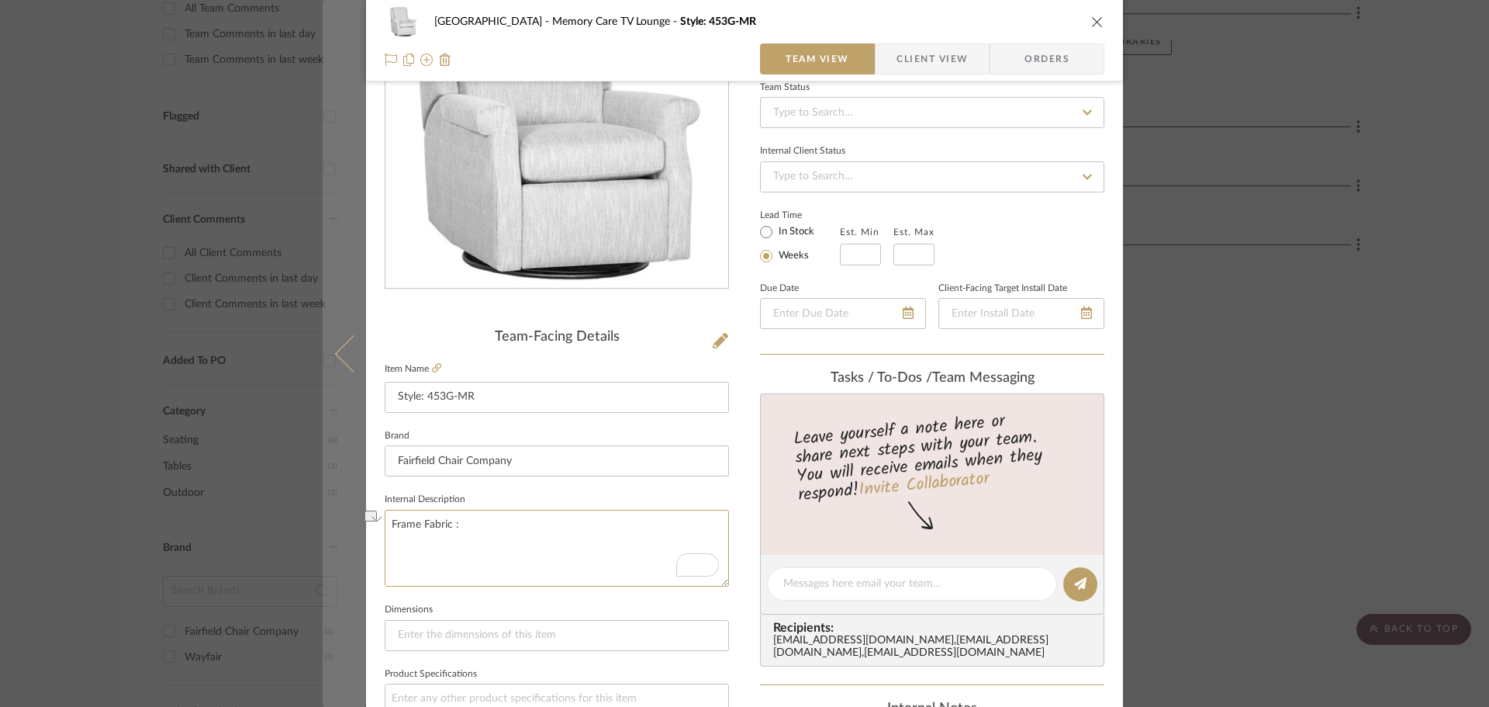
drag, startPoint x: 495, startPoint y: 523, endPoint x: 354, endPoint y: 517, distance: 141.3
click at [354, 517] on mat-dialog-content "Naples Memory Care TV Lounge Style: 453G-MR Team View Client View Orders Team-F…" at bounding box center [745, 573] width 844 height 1433
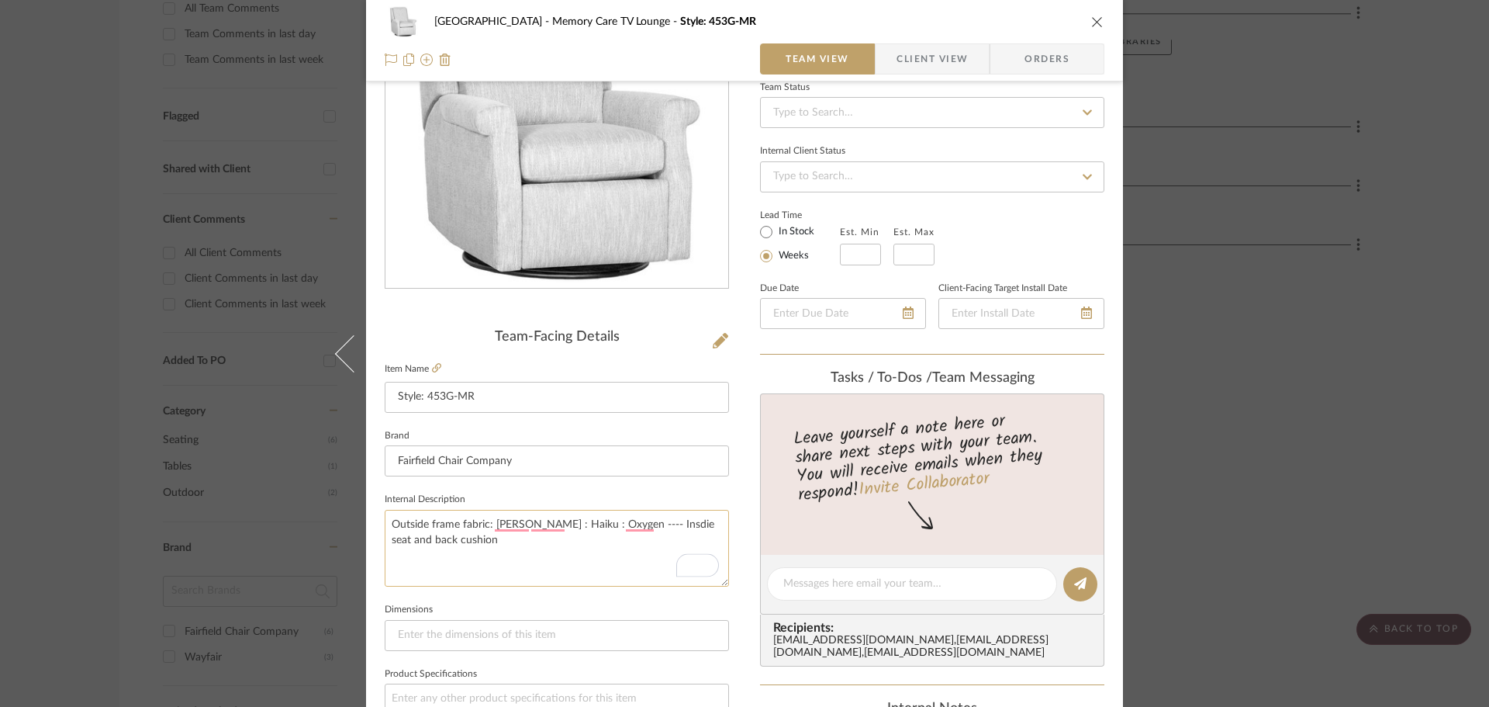
click at [659, 522] on textarea "Outside frame fabric: Burch : Haiku : Oxygen ---- Insdie seat and back cushion" at bounding box center [557, 548] width 344 height 77
click at [659, 522] on textarea "Outside frame fabric: Burch : Haiku : Oxygen ---- Insdie and back cushion" at bounding box center [557, 548] width 344 height 77
click at [678, 528] on textarea "Outside frame fabric: Burch : Haiku : Oxygen ---- Insdie back cushion" at bounding box center [557, 548] width 344 height 77
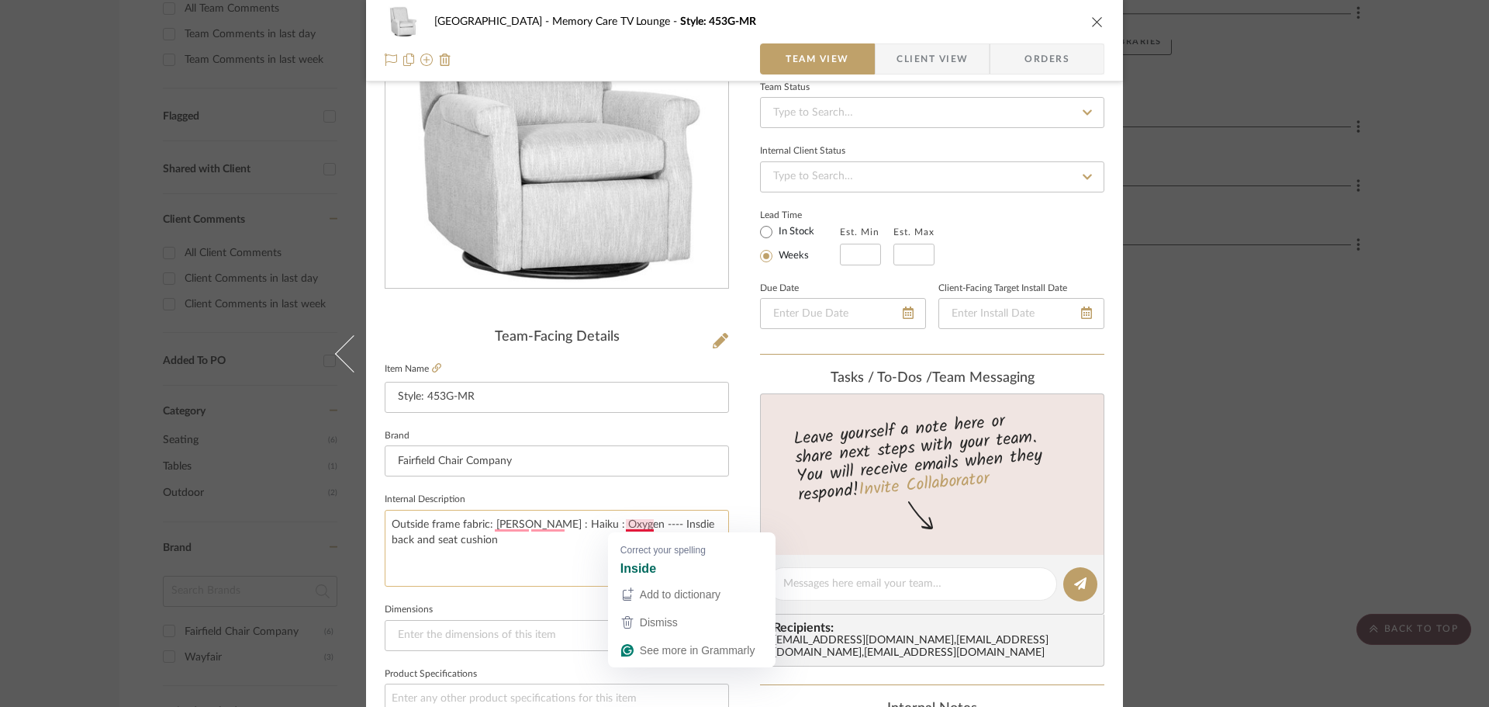
click at [624, 522] on textarea "Outside frame fabric: Burch : Haiku : Oxygen ---- Insdie back and seat cushion" at bounding box center [557, 548] width 344 height 77
click at [645, 574] on textarea "Outside frame fabric: Burch : Haiku : Oxygen ---- Insdie back and seat cushion" at bounding box center [557, 548] width 344 height 77
click at [633, 519] on textarea "Outside frame fabric: Burch : Haiku : Oxygen ---- Insdie back and seat cushion" at bounding box center [557, 548] width 344 height 77
click at [646, 535] on textarea "Outside frame fabric: Burch : Haiku : Oxygen ---- Insdie back and seat cushion" at bounding box center [557, 548] width 344 height 77
click at [632, 524] on textarea "Outside frame fabric: Burch : Haiku : Oxygen ---- Insdie back and seat cushion" at bounding box center [557, 548] width 344 height 77
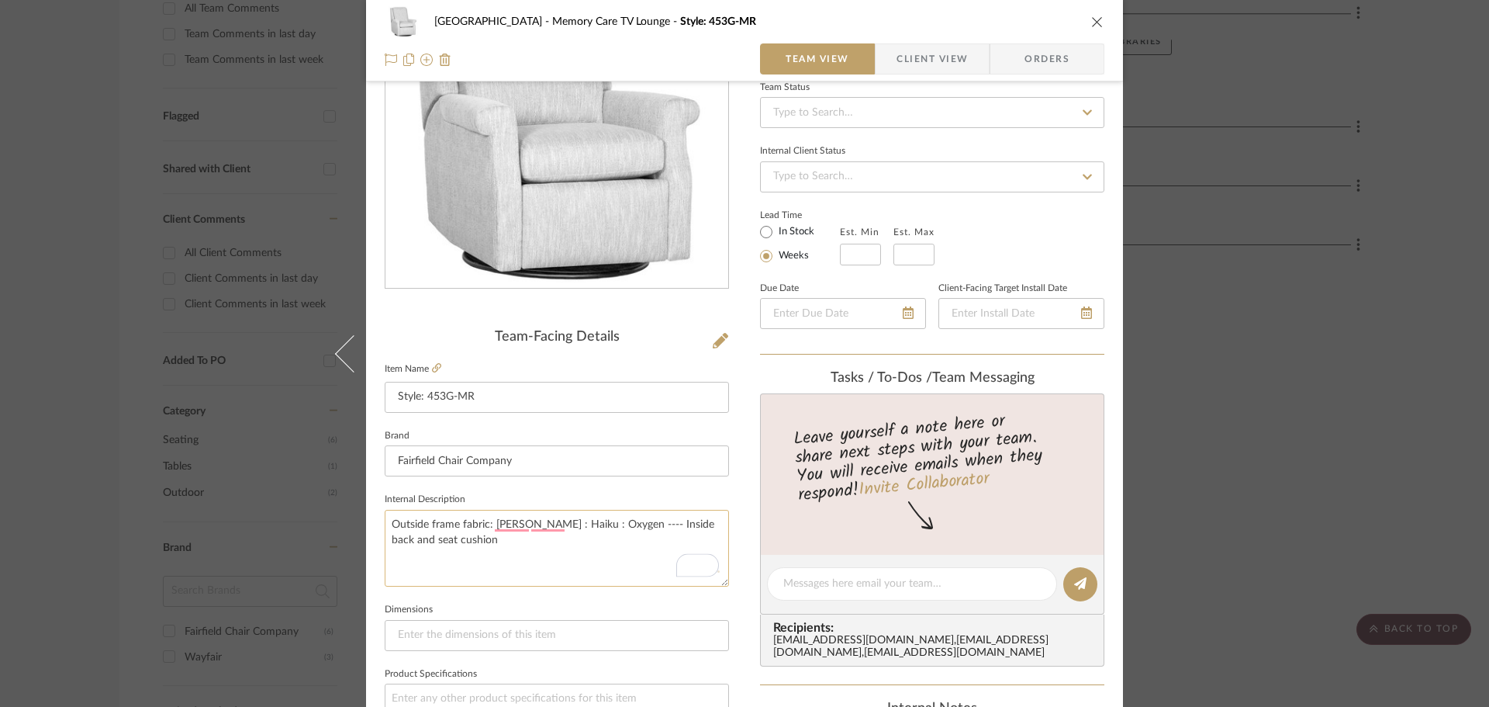
type textarea "Outside frame fabric: Burch : Haiku : Oxygen ---- Insdie back and seat cushion"
click at [610, 554] on textarea "Outside frame fabric: Burch : Haiku : Oxygen ---- Insdie back and seat cushion" at bounding box center [557, 548] width 344 height 77
click at [634, 526] on textarea "Outside frame fabric: Burch : Haiku : Oxygen ---- Insdie back and seat cushion …" at bounding box center [557, 548] width 344 height 77
type textarea "Outside frame fabric: Burch : Haiku : Oxygen ---- Insdie back and seat cushion …"
click at [516, 542] on textarea "Outside frame fabric: Burch : Haiku : Oxygen ---- Insdie back and seat cushion …" at bounding box center [557, 548] width 344 height 77
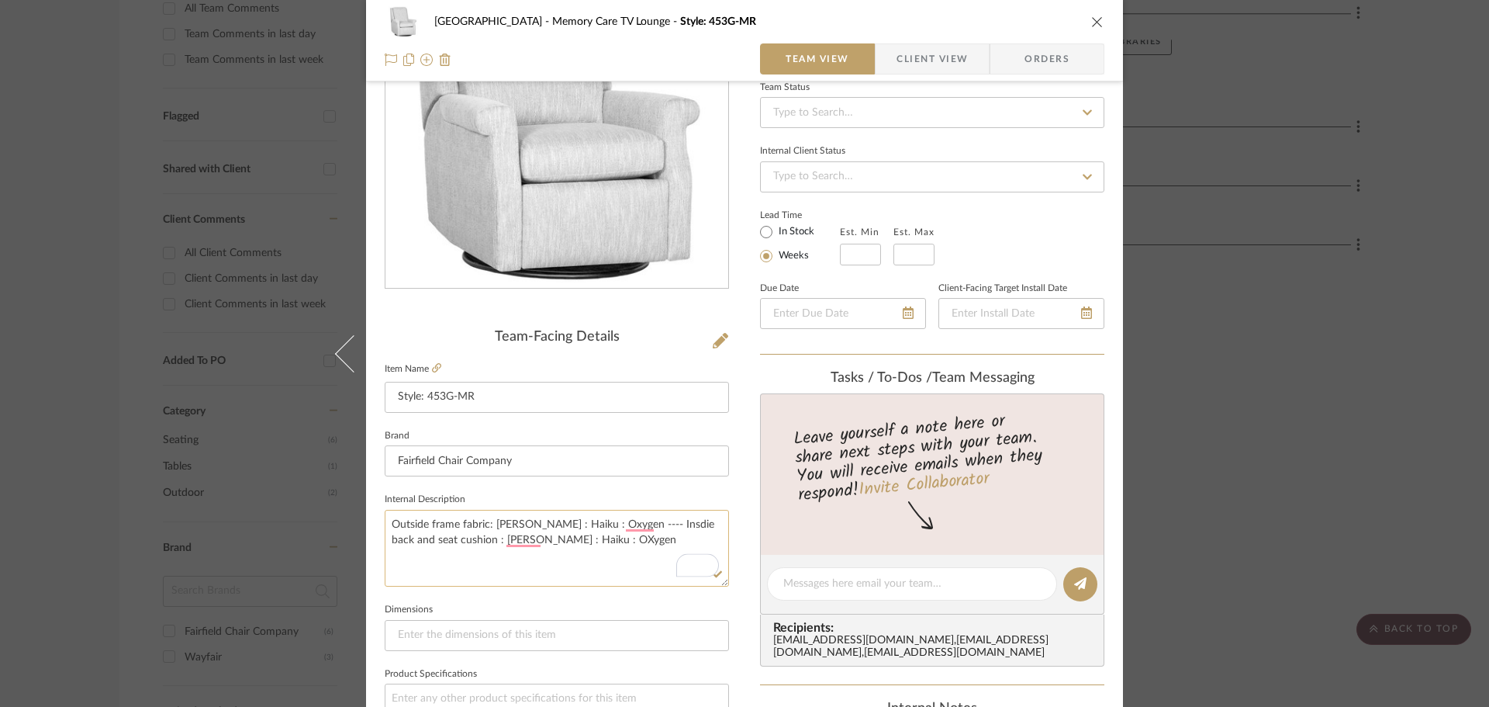
drag, startPoint x: 516, startPoint y: 538, endPoint x: 558, endPoint y: 561, distance: 48.6
click at [558, 561] on textarea "Outside frame fabric: Burch : Haiku : Oxygen ---- Insdie back and seat cushion …" at bounding box center [557, 548] width 344 height 77
click at [520, 538] on textarea "Outside frame fabric: Burch : Haiku : Oxygen ---- Insdie back and seat cushion …" at bounding box center [557, 548] width 344 height 77
click at [600, 552] on textarea "Outside frame fabric: Burch : Haiku : Oxygen ---- Insdie back and seat cushion …" at bounding box center [557, 548] width 344 height 77
click at [643, 524] on textarea "Outside frame fabric: Burch : Haiku : Oxygen ---- Insdie back and seat cushion …" at bounding box center [557, 548] width 344 height 77
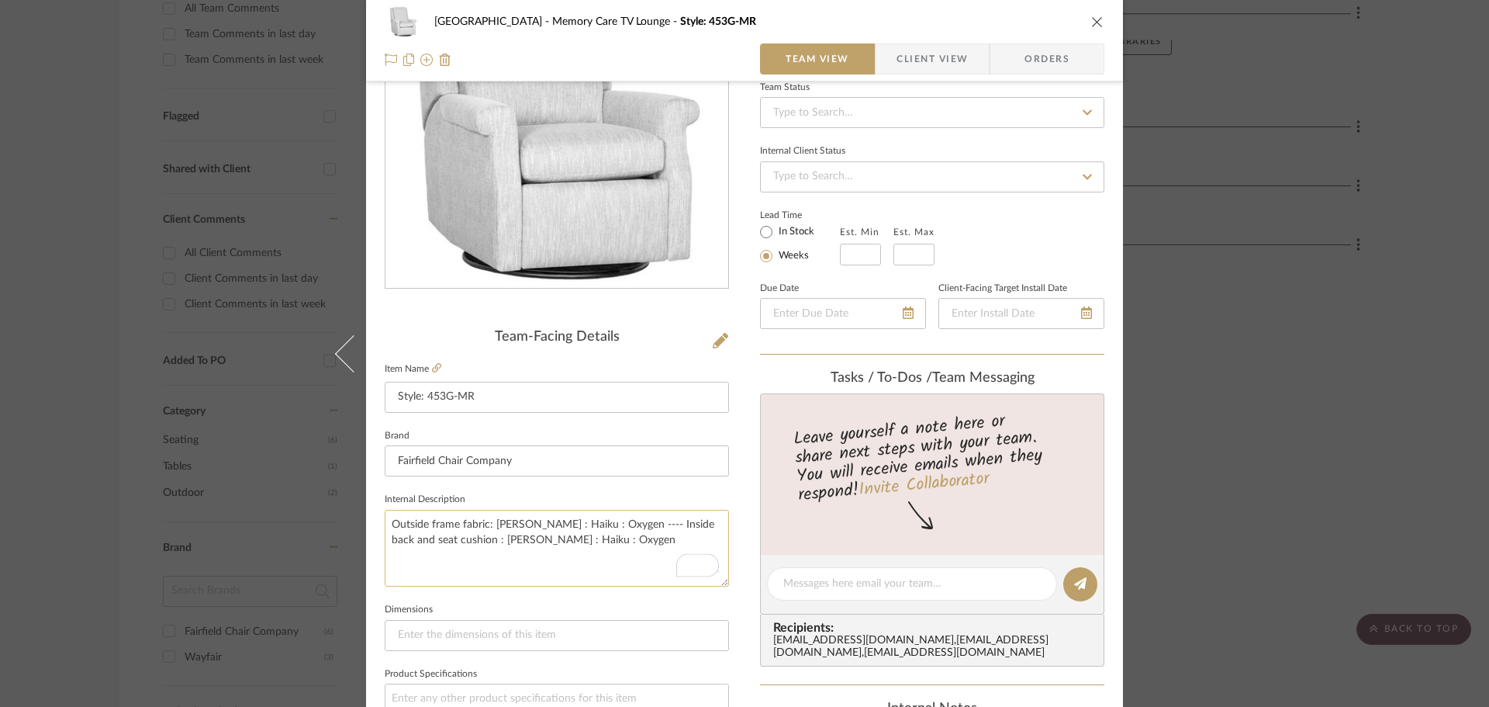
type textarea "Outside frame fabric: Burch : Haiku : Oxygen ---- Insdie back and seat cushion …"
click at [626, 526] on textarea "Outside frame fabric: Burch : Haiku : Oxygen ---- Insdie back and seat cushion …" at bounding box center [557, 548] width 344 height 77
click at [627, 569] on textarea "Outside frame fabric: Burch : Haiku : Oxygen ---- Inside back and seat cushion …" at bounding box center [557, 548] width 344 height 77
type textarea "Outside frame fabric: Burch : Haiku : Oxygen ---- Inside back and seat cushion …"
click at [1091, 23] on icon "close" at bounding box center [1097, 22] width 12 height 12
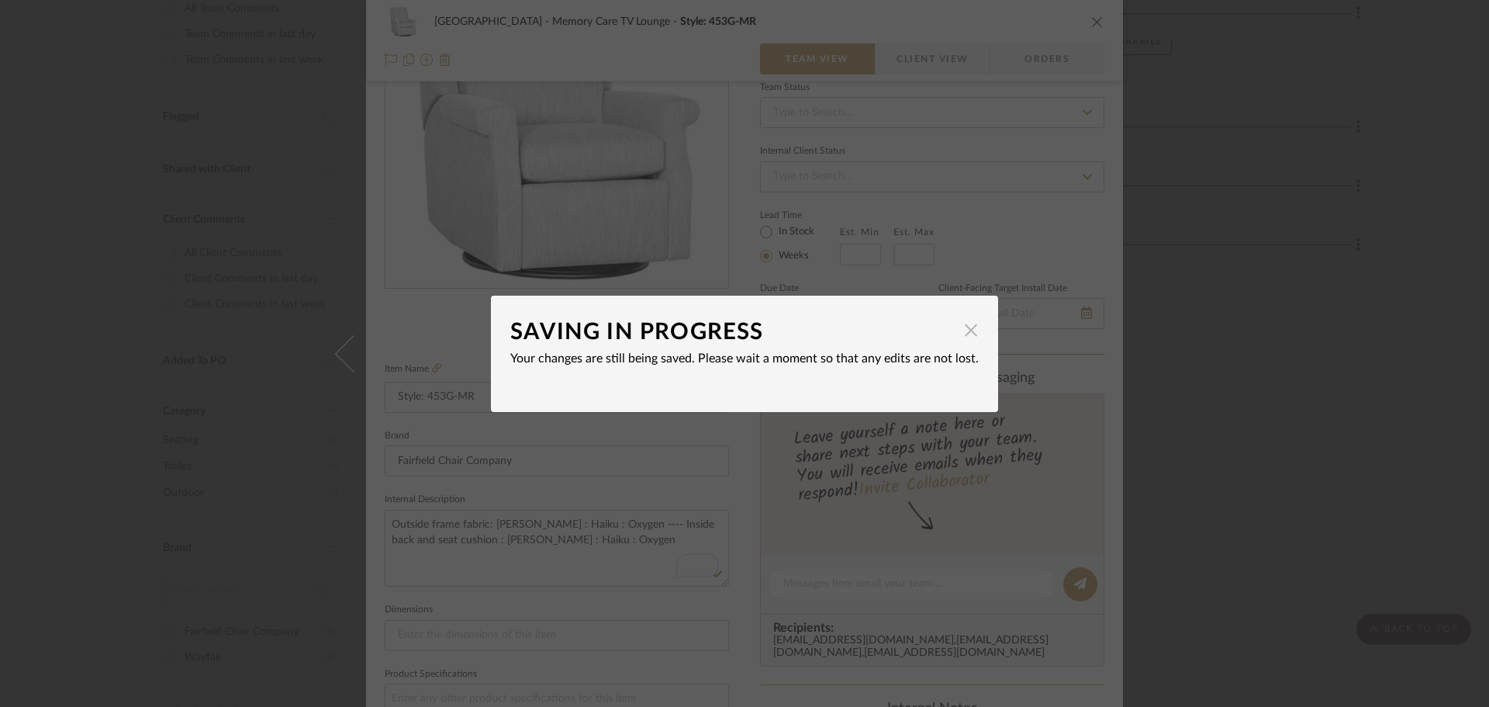
click at [965, 333] on span "button" at bounding box center [971, 330] width 31 height 31
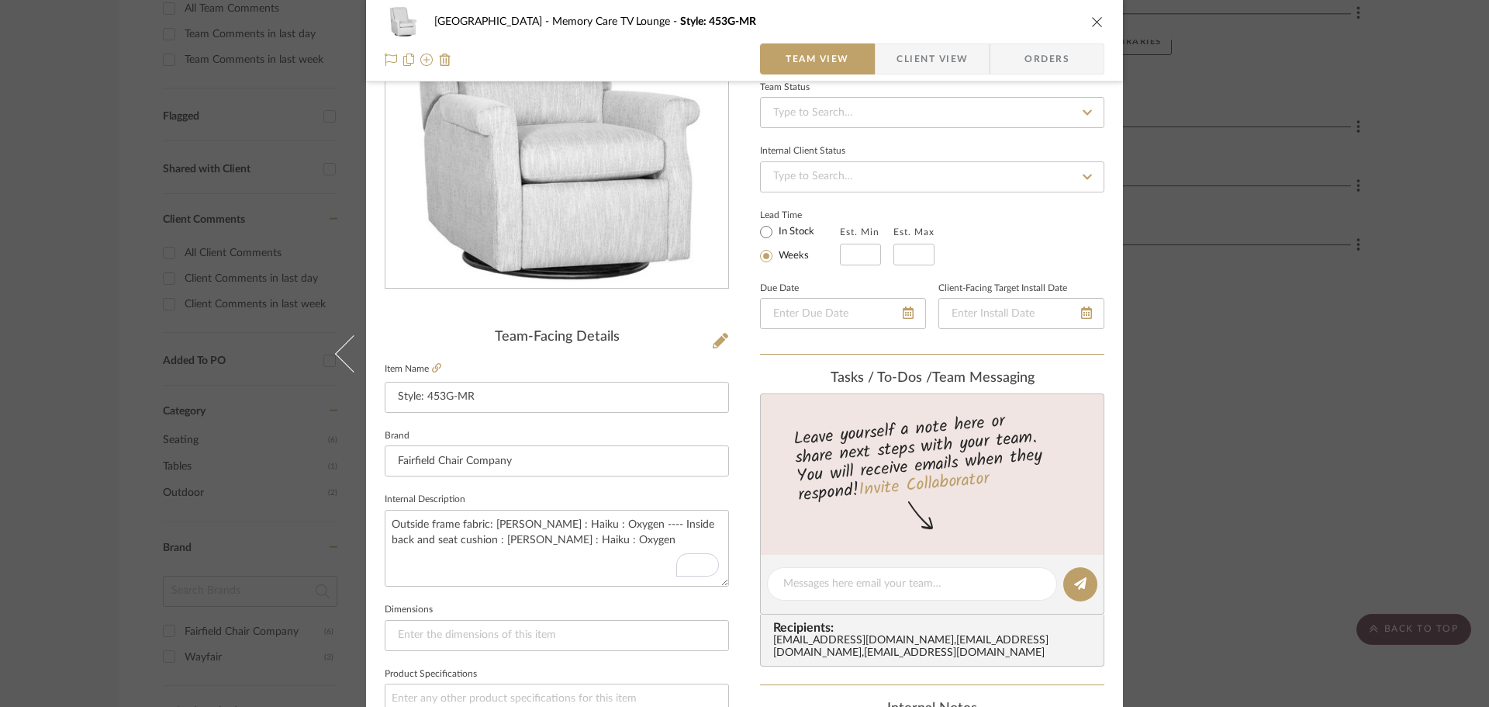
click at [1097, 24] on icon "close" at bounding box center [1097, 22] width 12 height 12
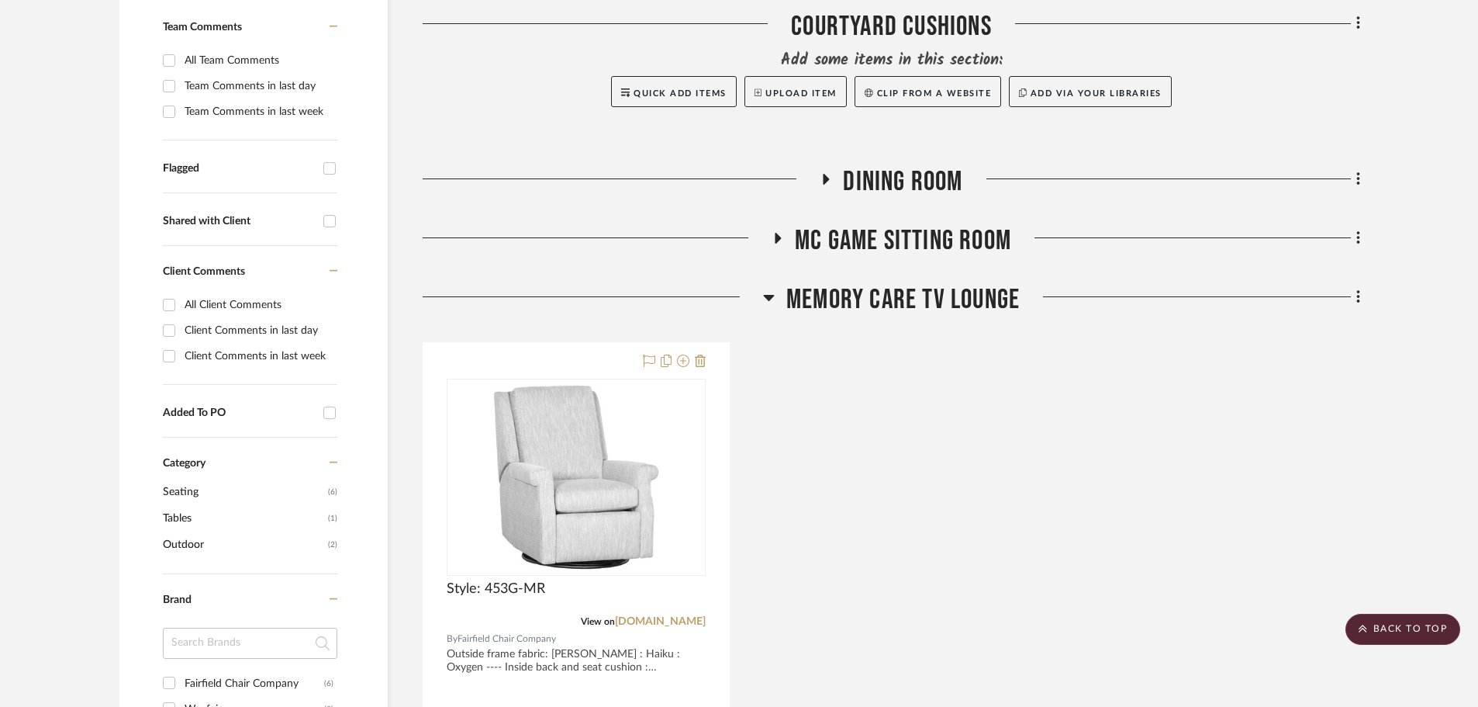
scroll to position [388, 0]
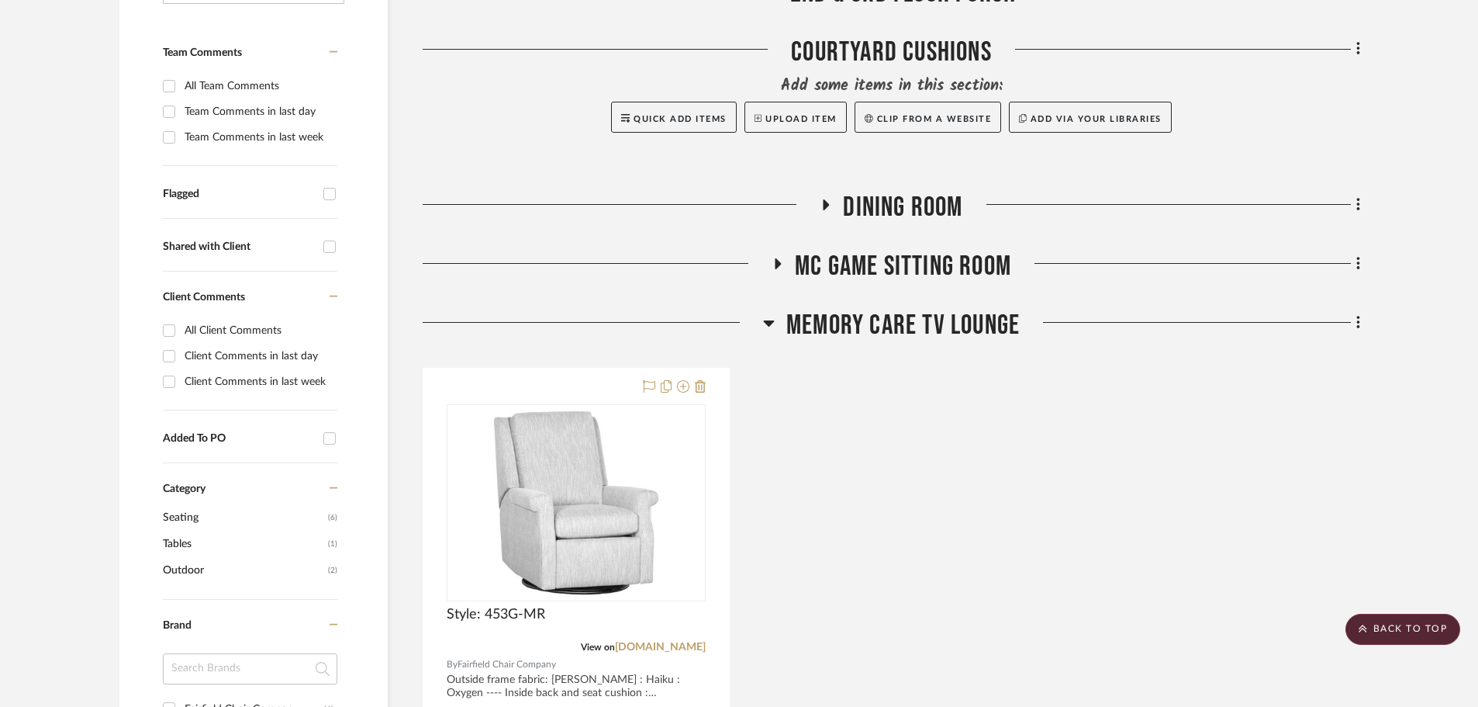
click at [771, 325] on icon at bounding box center [769, 322] width 12 height 19
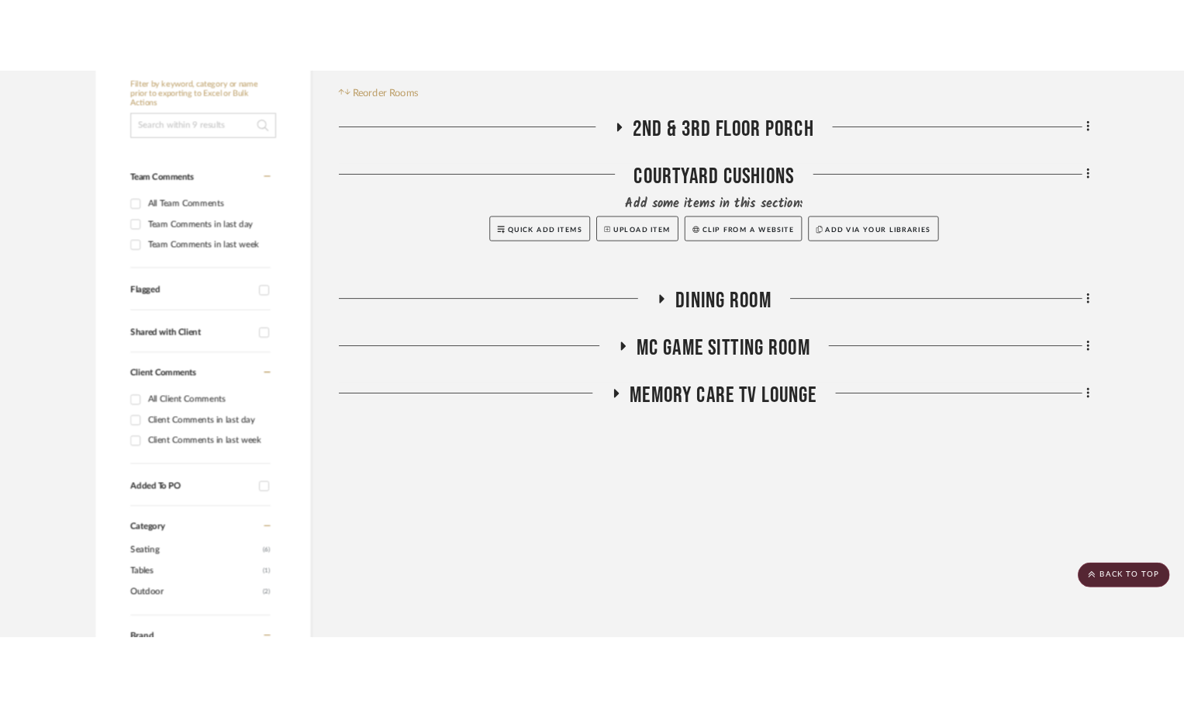
scroll to position [310, 0]
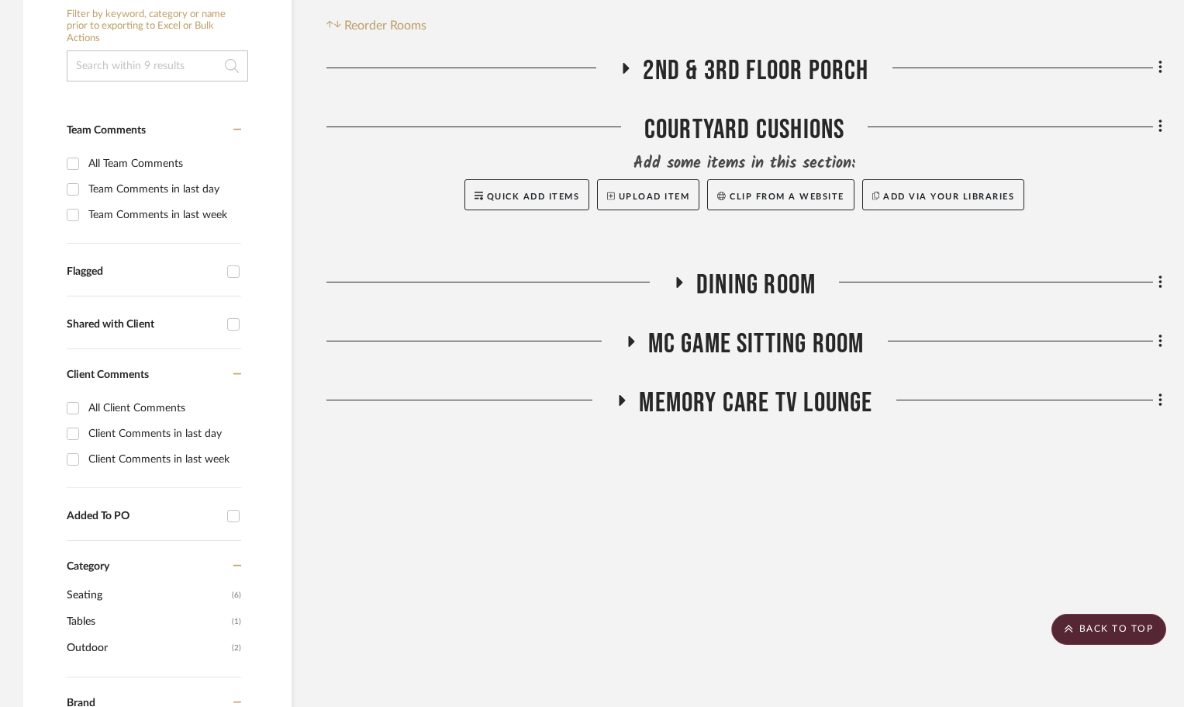
click at [620, 398] on icon at bounding box center [623, 400] width 6 height 11
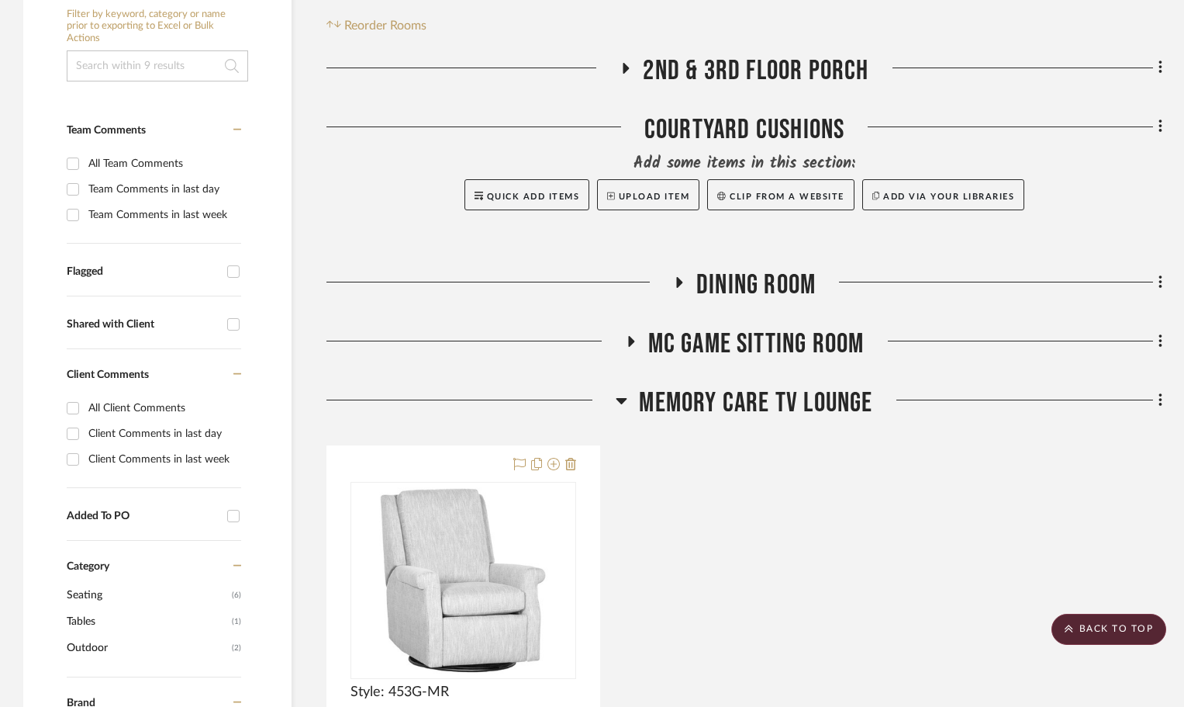
click at [626, 341] on icon at bounding box center [630, 342] width 19 height 12
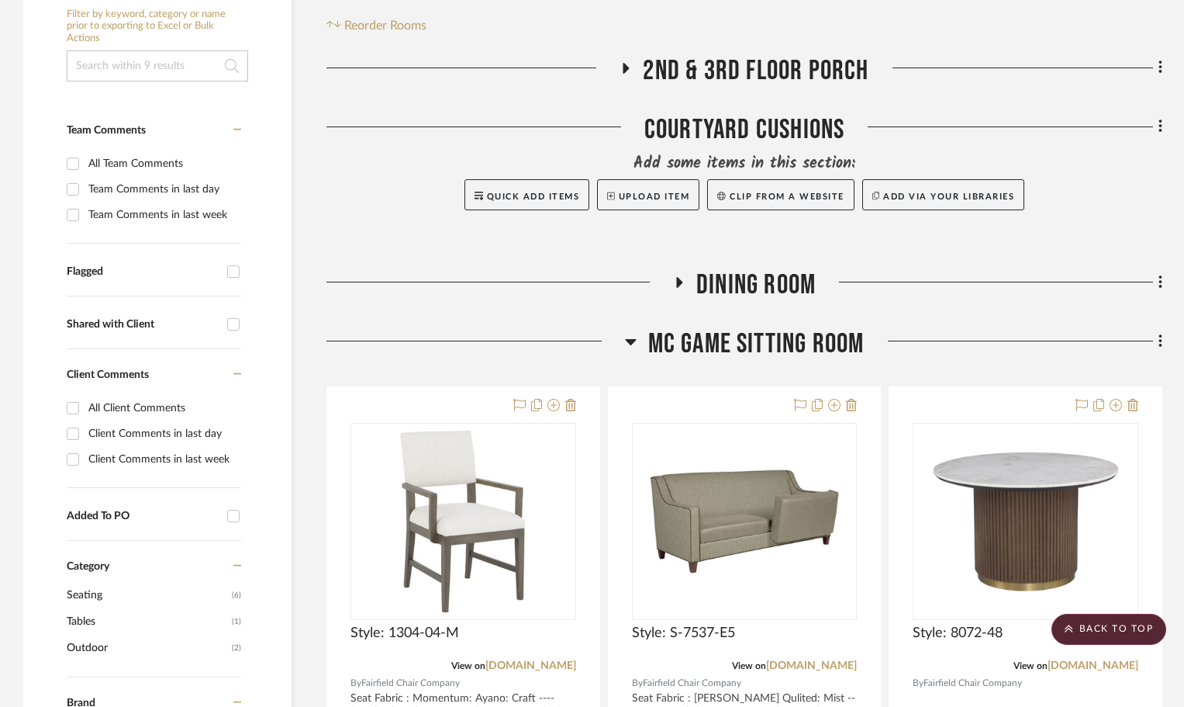
click at [676, 280] on icon at bounding box center [678, 282] width 19 height 12
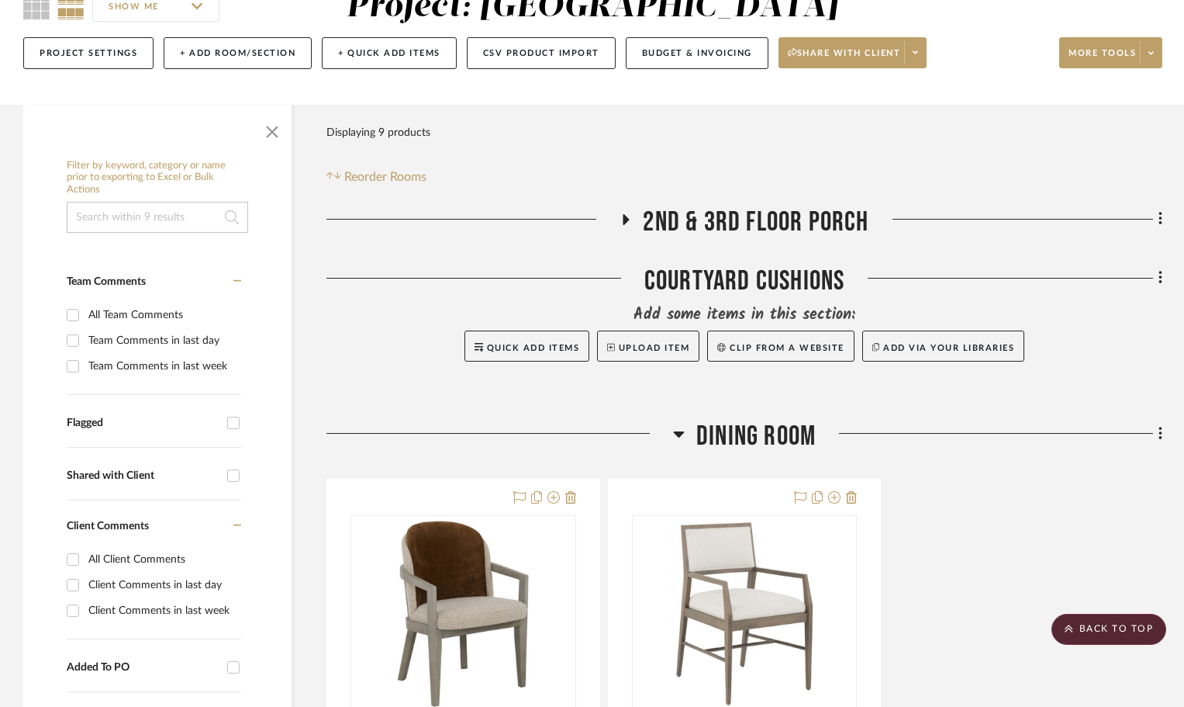
scroll to position [155, 0]
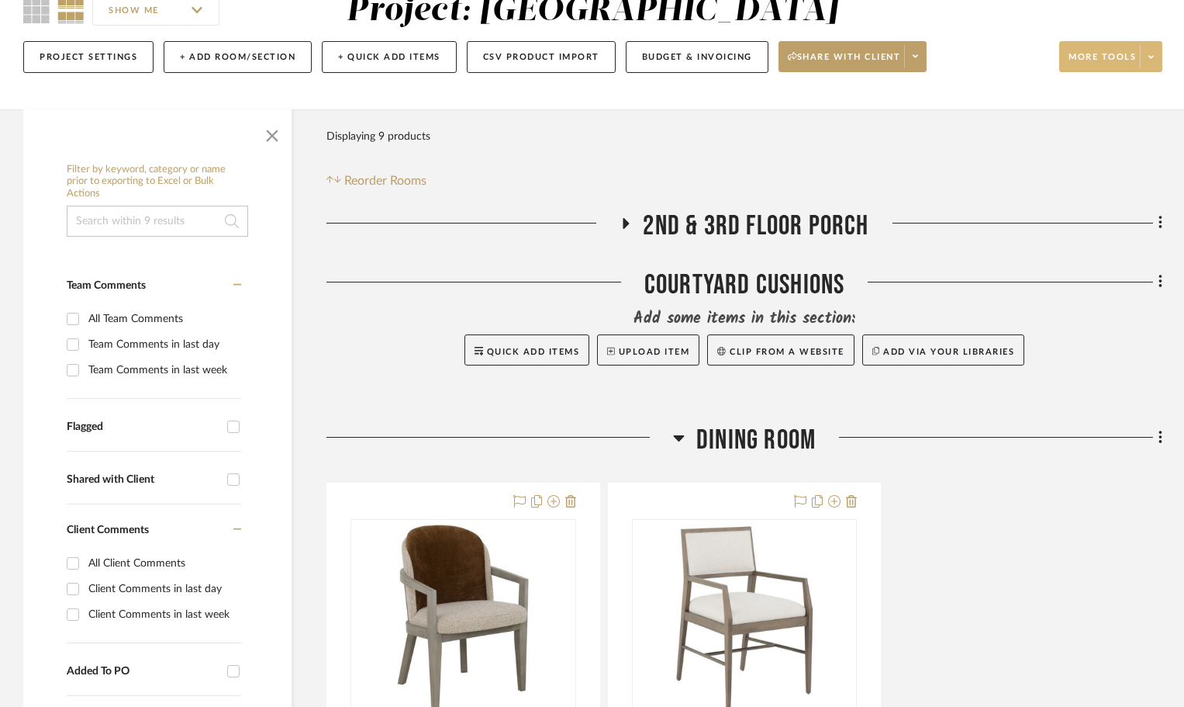
click at [1160, 64] on span at bounding box center [1151, 56] width 22 height 23
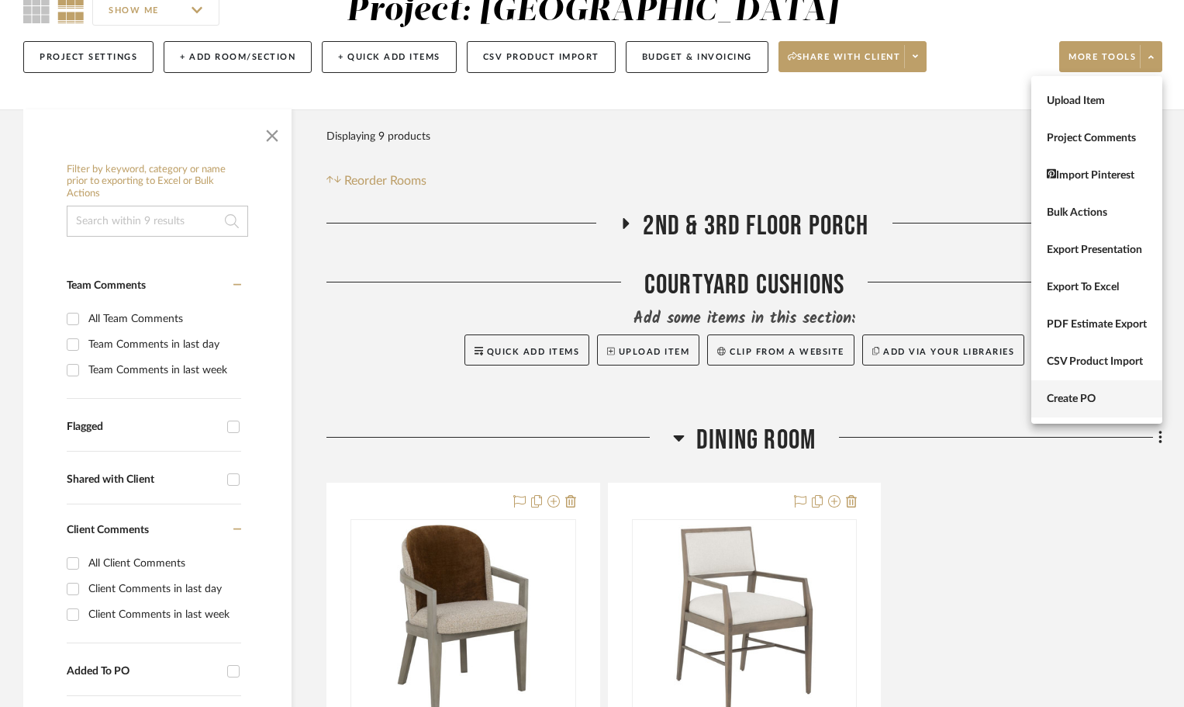
click at [1078, 405] on span "Create PO" at bounding box center [1097, 398] width 100 height 13
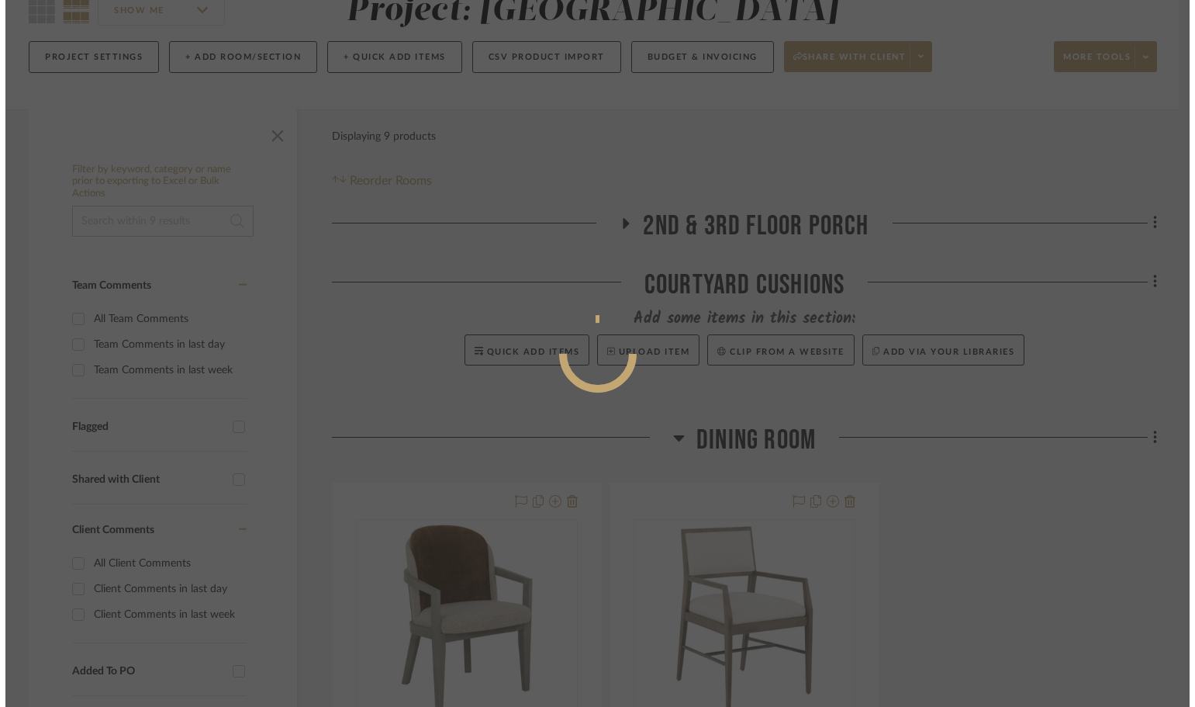
scroll to position [0, 0]
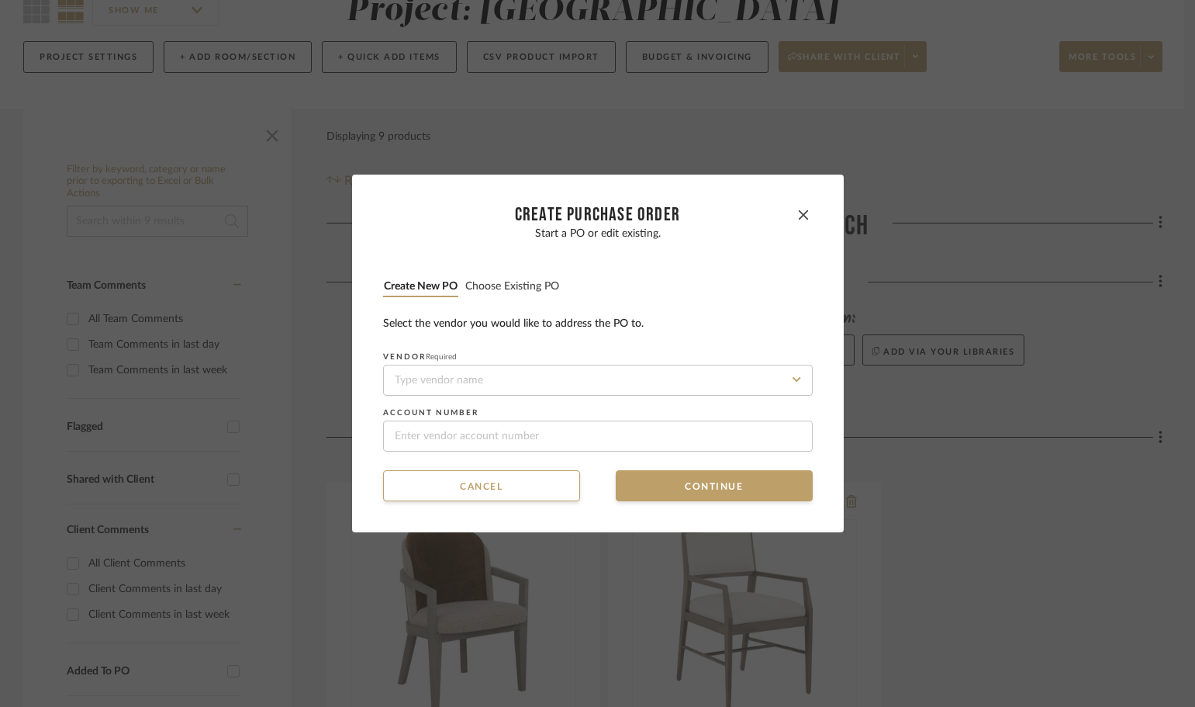
click at [539, 288] on button "Choose existing PO" at bounding box center [512, 286] width 95 height 15
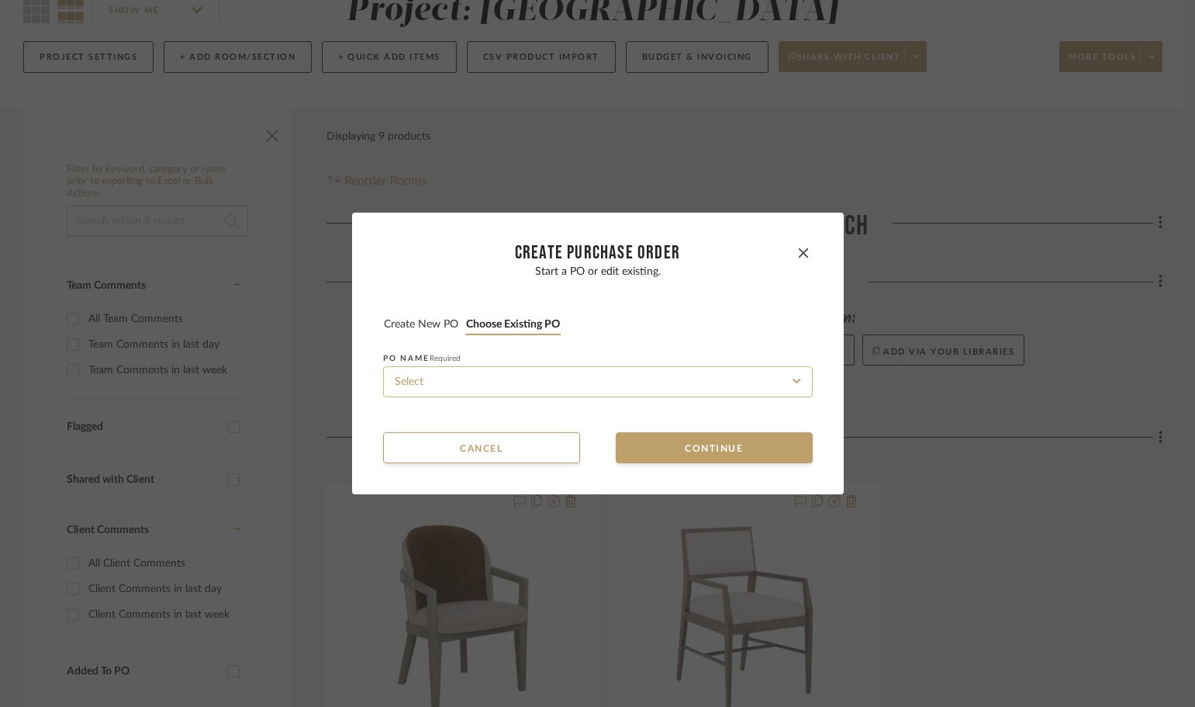
drag, startPoint x: 570, startPoint y: 371, endPoint x: 574, endPoint y: 391, distance: 20.5
click at [569, 372] on input at bounding box center [598, 381] width 430 height 31
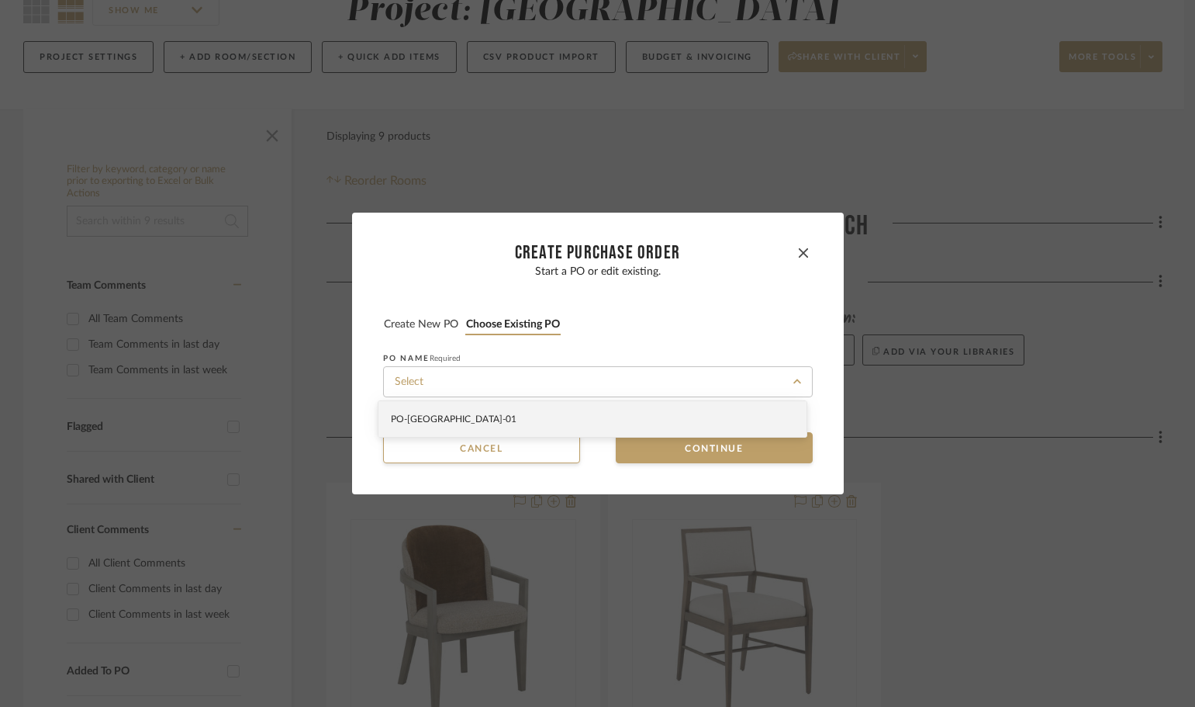
click at [578, 422] on div "PO-NAPLES-01" at bounding box center [593, 419] width 428 height 36
type input "PO-NAPLES-01"
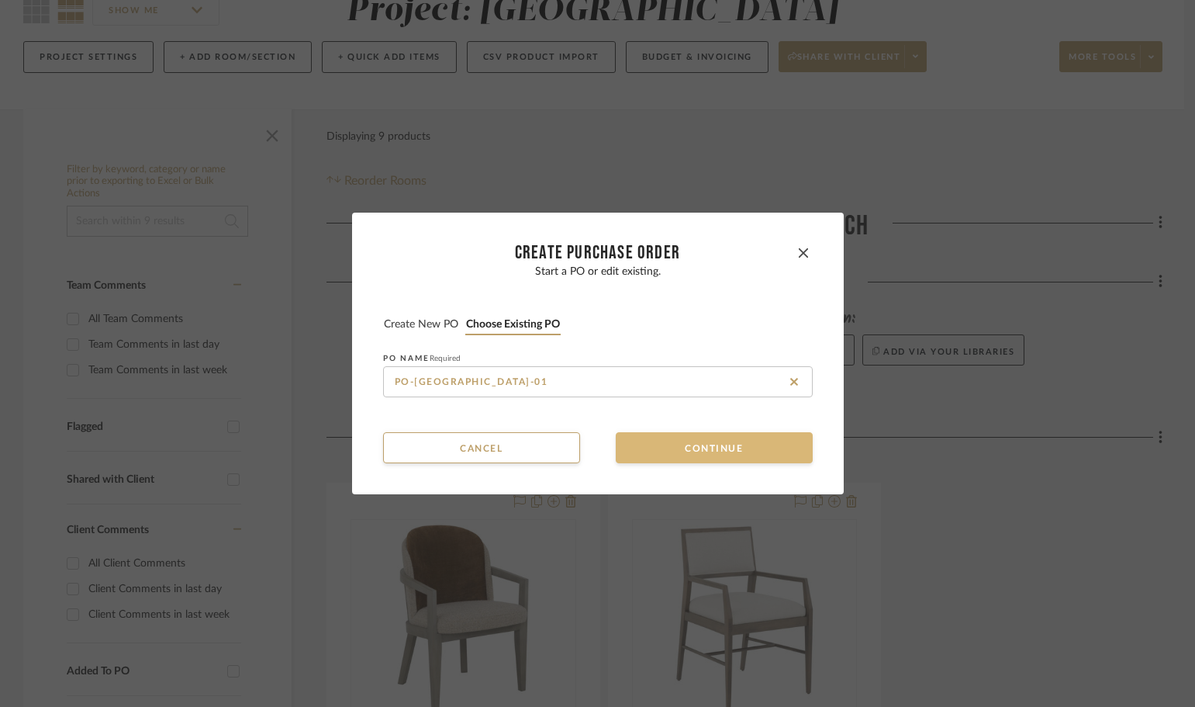
click at [679, 460] on button "Continue" at bounding box center [714, 447] width 197 height 31
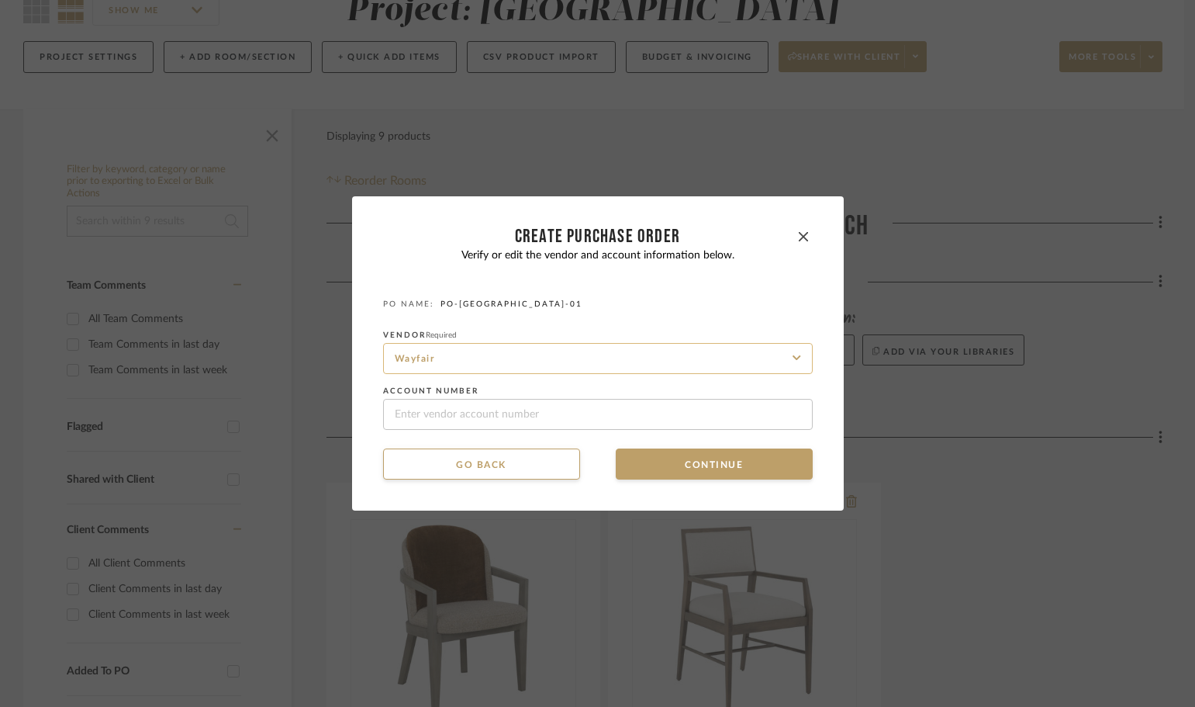
click at [706, 356] on input "Wayfair" at bounding box center [598, 358] width 430 height 31
click at [790, 361] on icon at bounding box center [794, 358] width 8 height 12
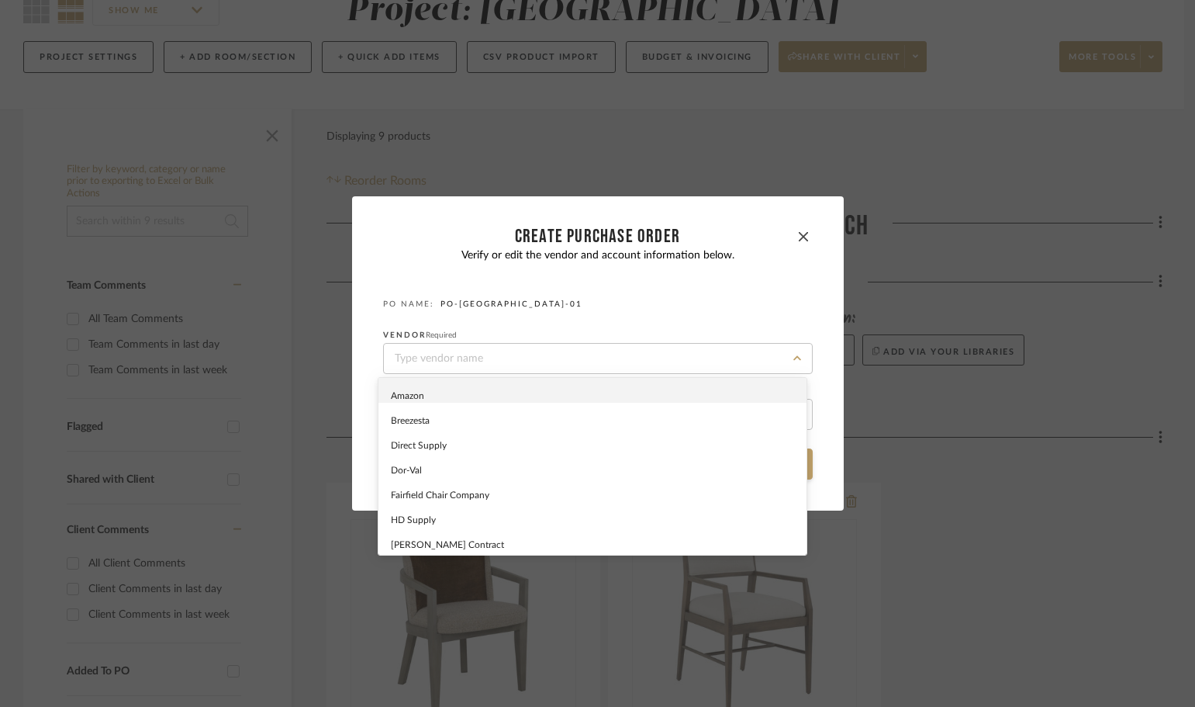
click at [600, 309] on fieldset "PO NAME: PO-NAPLES-01" at bounding box center [598, 305] width 430 height 12
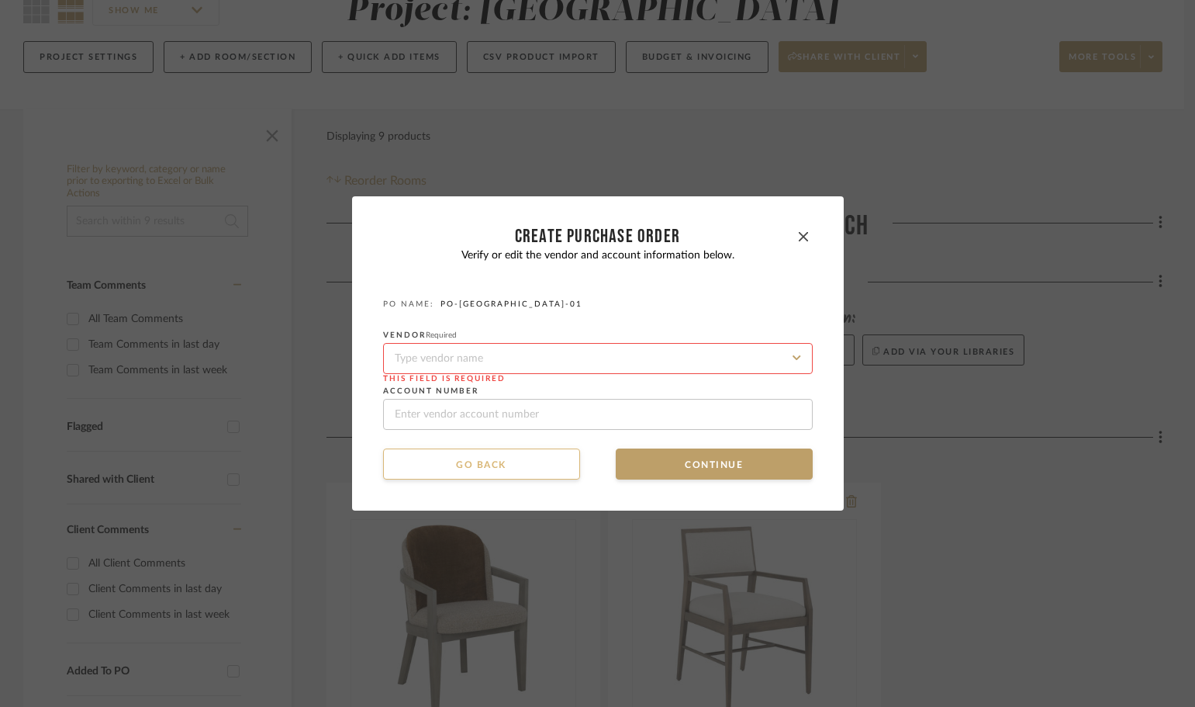
click at [528, 458] on button "Go back" at bounding box center [481, 463] width 197 height 31
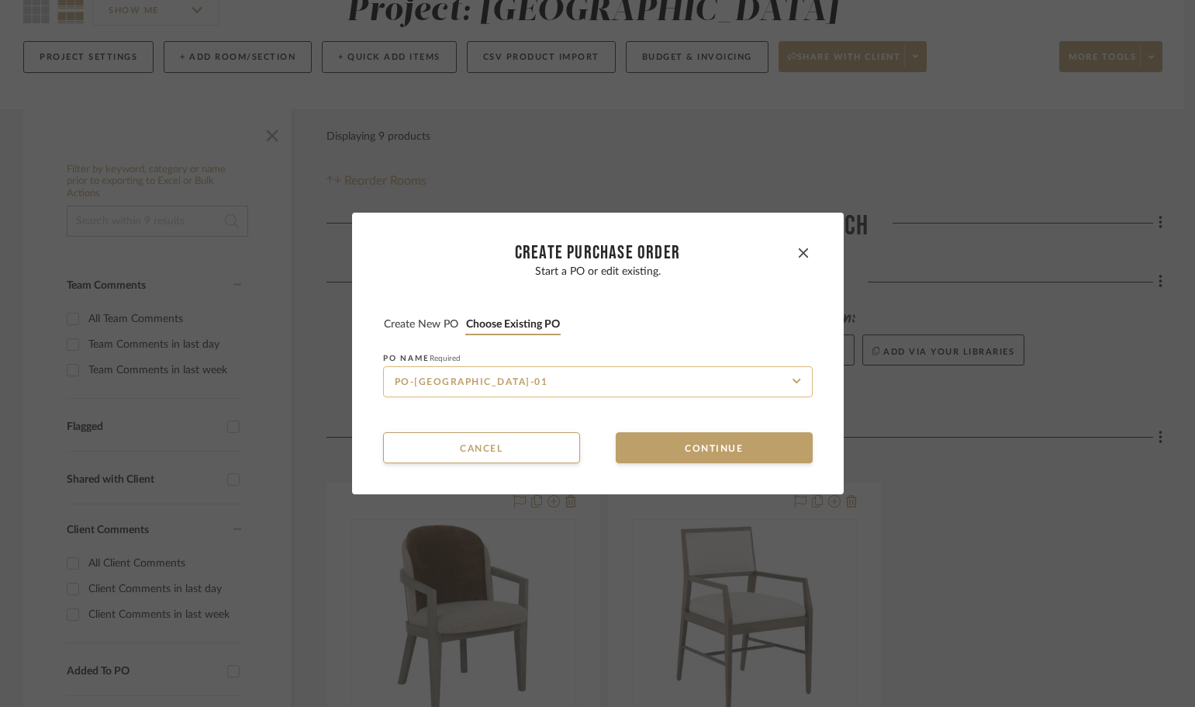
click at [484, 383] on input "PO-NAPLES-01" at bounding box center [598, 381] width 430 height 31
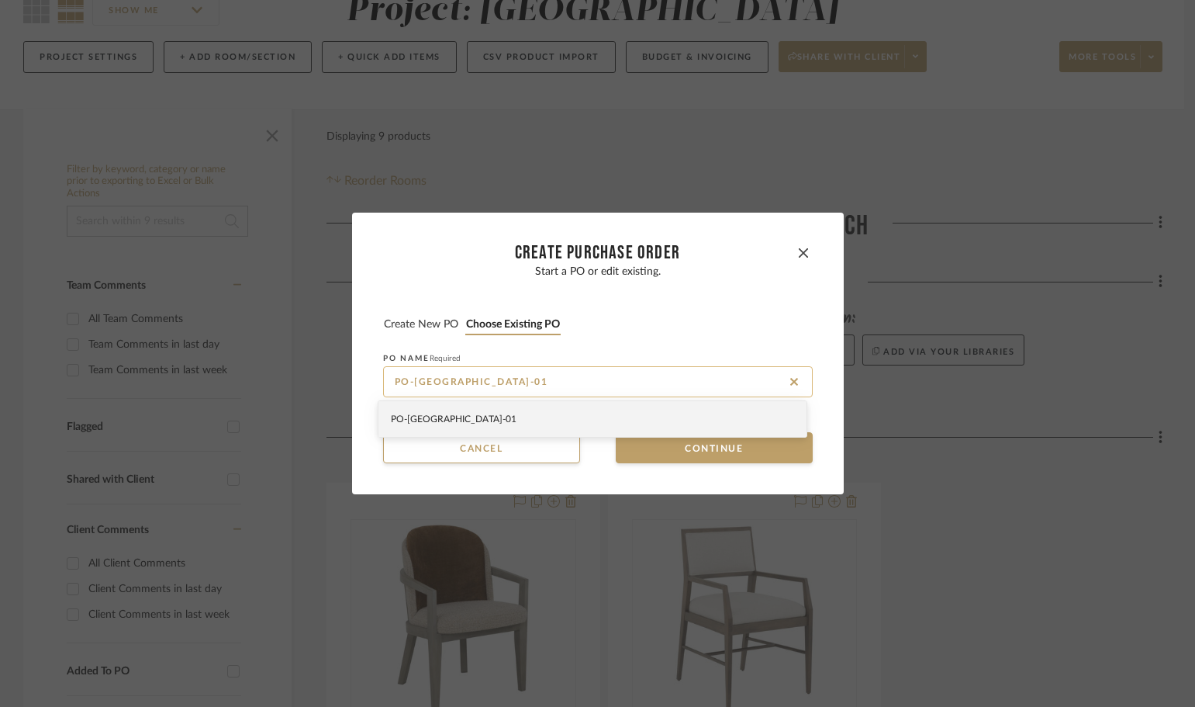
click at [484, 383] on input "PO-NAPLES-01" at bounding box center [598, 381] width 430 height 31
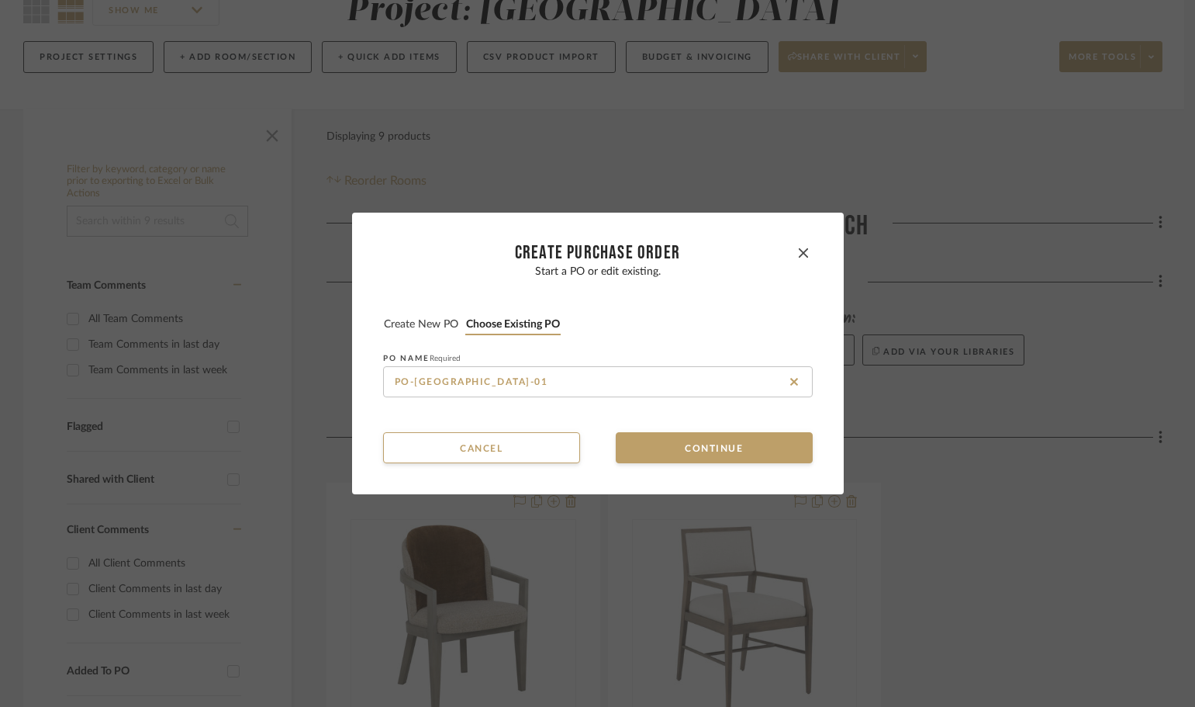
click at [442, 324] on button "Create new PO" at bounding box center [421, 324] width 76 height 15
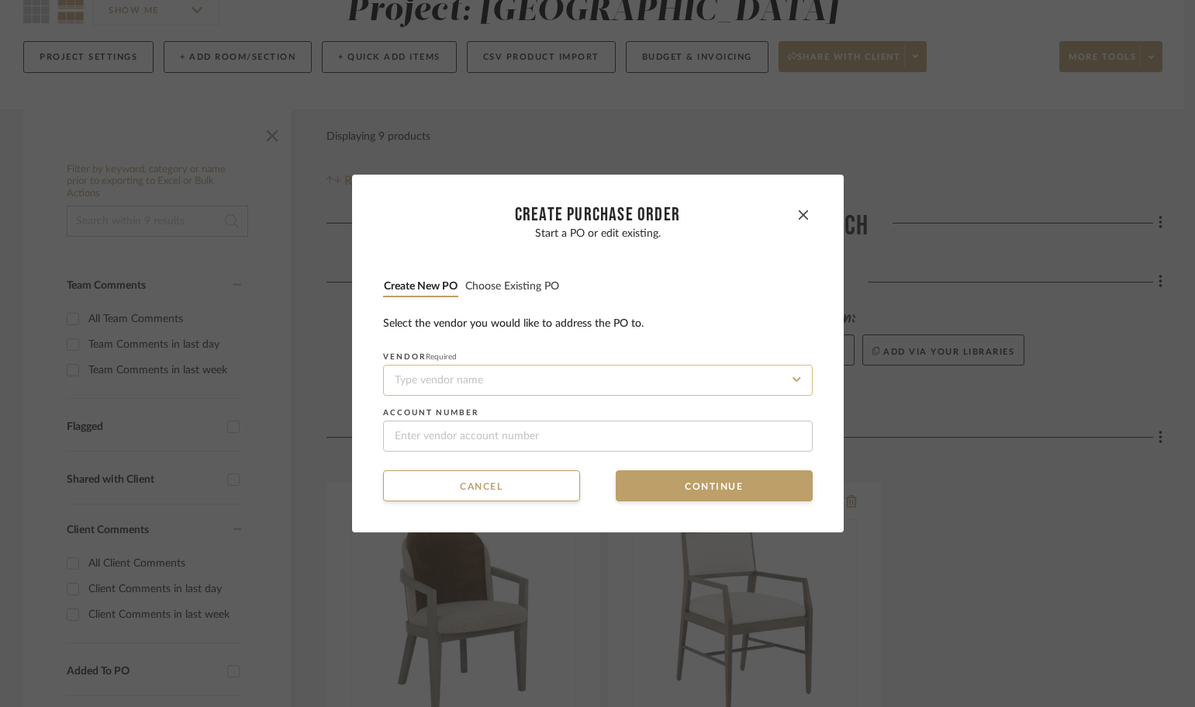
click at [489, 375] on input at bounding box center [598, 380] width 430 height 31
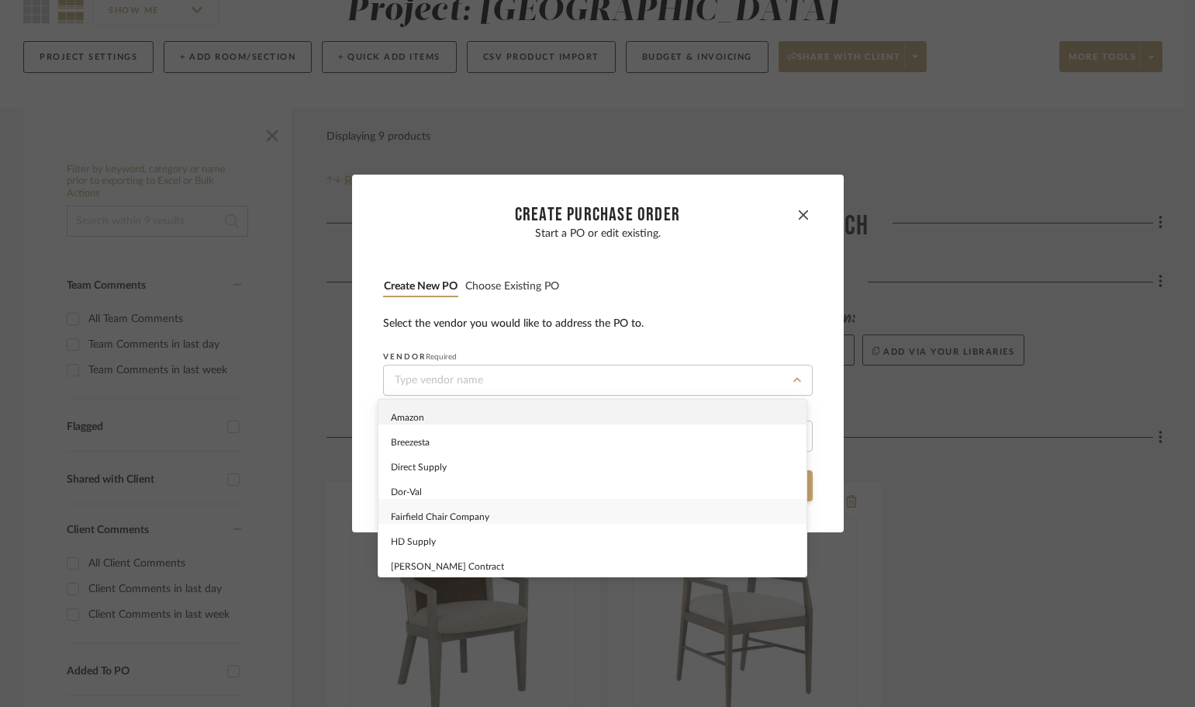
click at [513, 513] on div "Fairfield Chair Company" at bounding box center [593, 511] width 428 height 25
type input "Fairfield Chair Company"
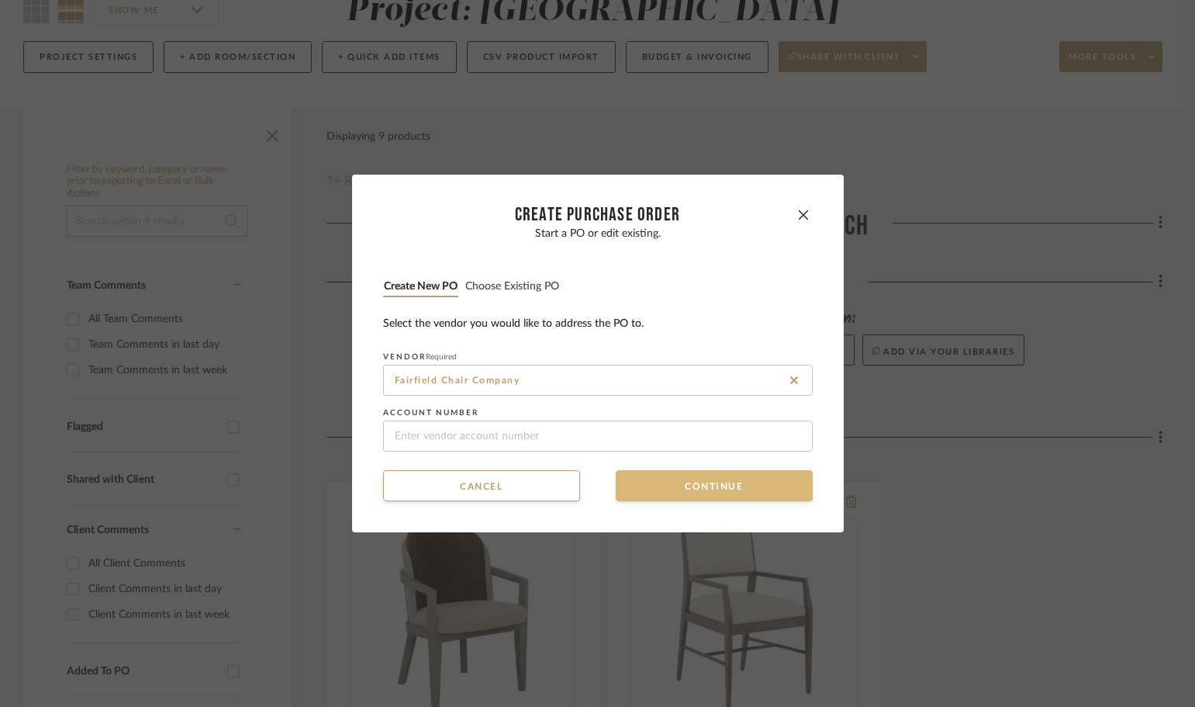
click at [659, 486] on button "Continue" at bounding box center [714, 485] width 197 height 31
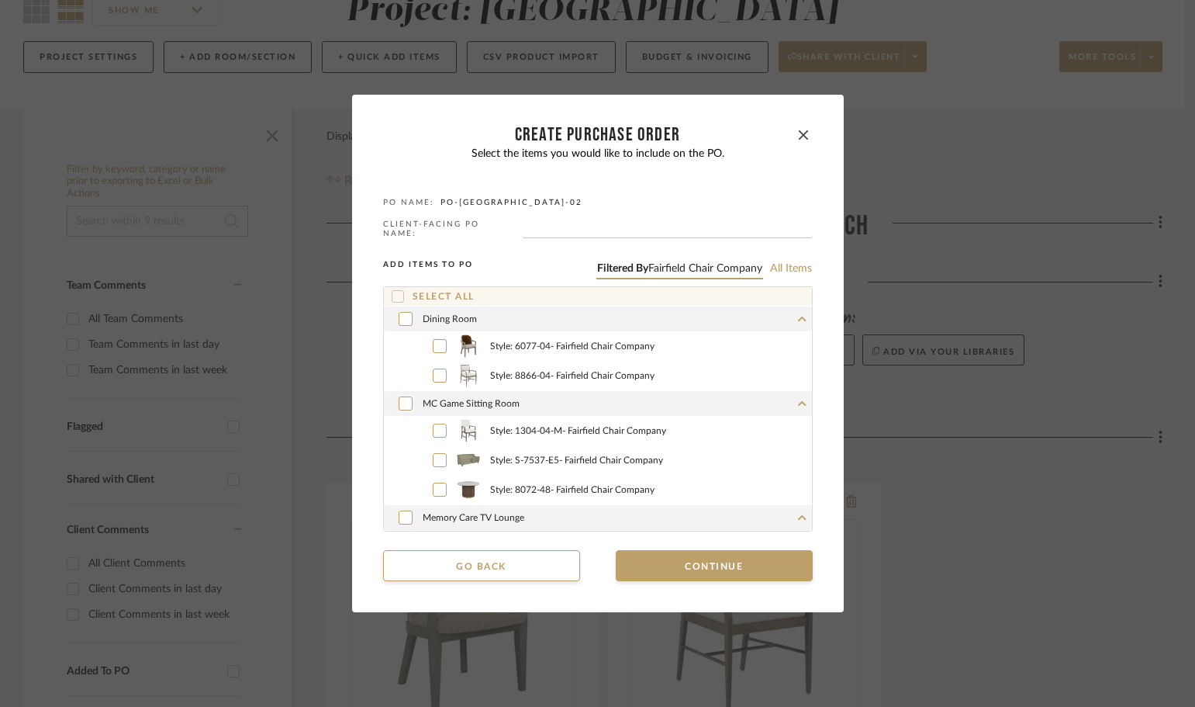
click at [392, 296] on icon at bounding box center [397, 296] width 11 height 11
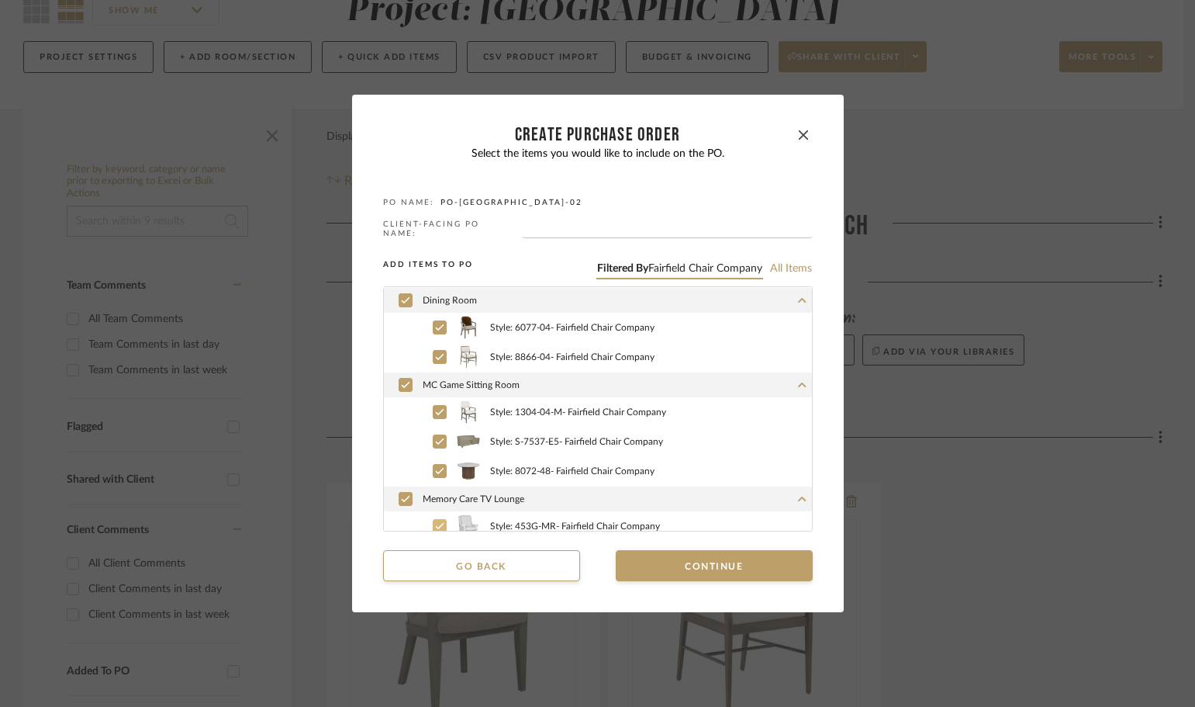
scroll to position [29, 0]
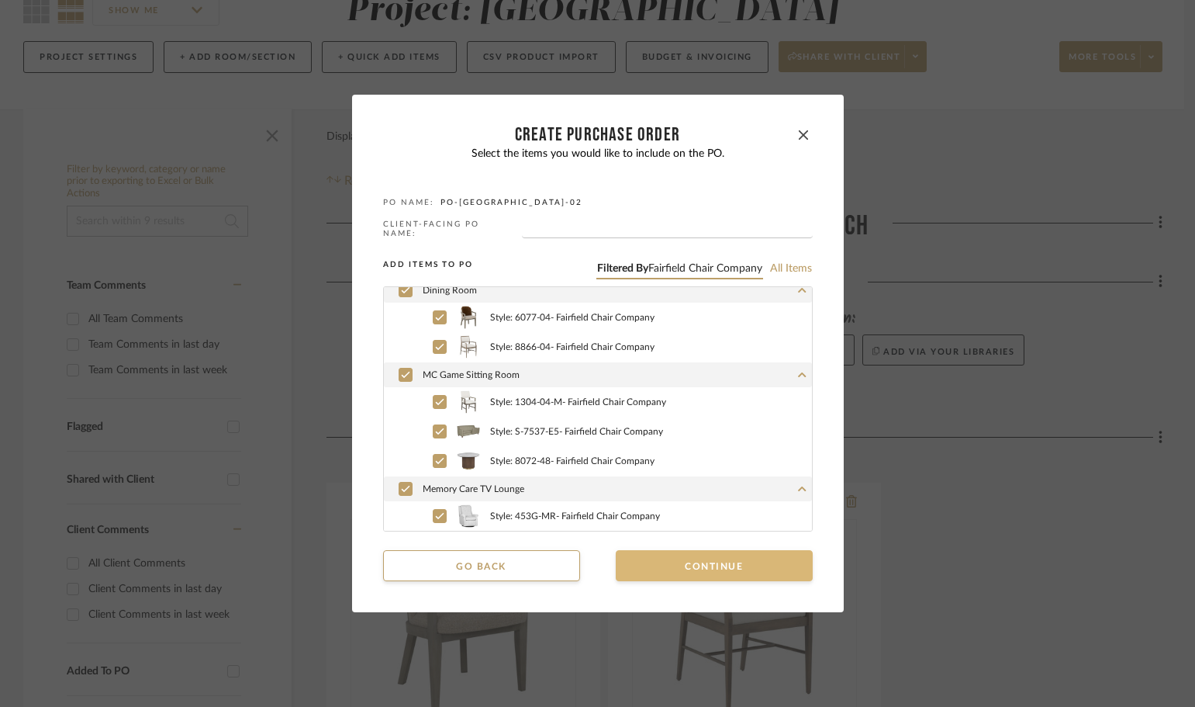
click at [688, 552] on button "Continue" at bounding box center [714, 565] width 197 height 31
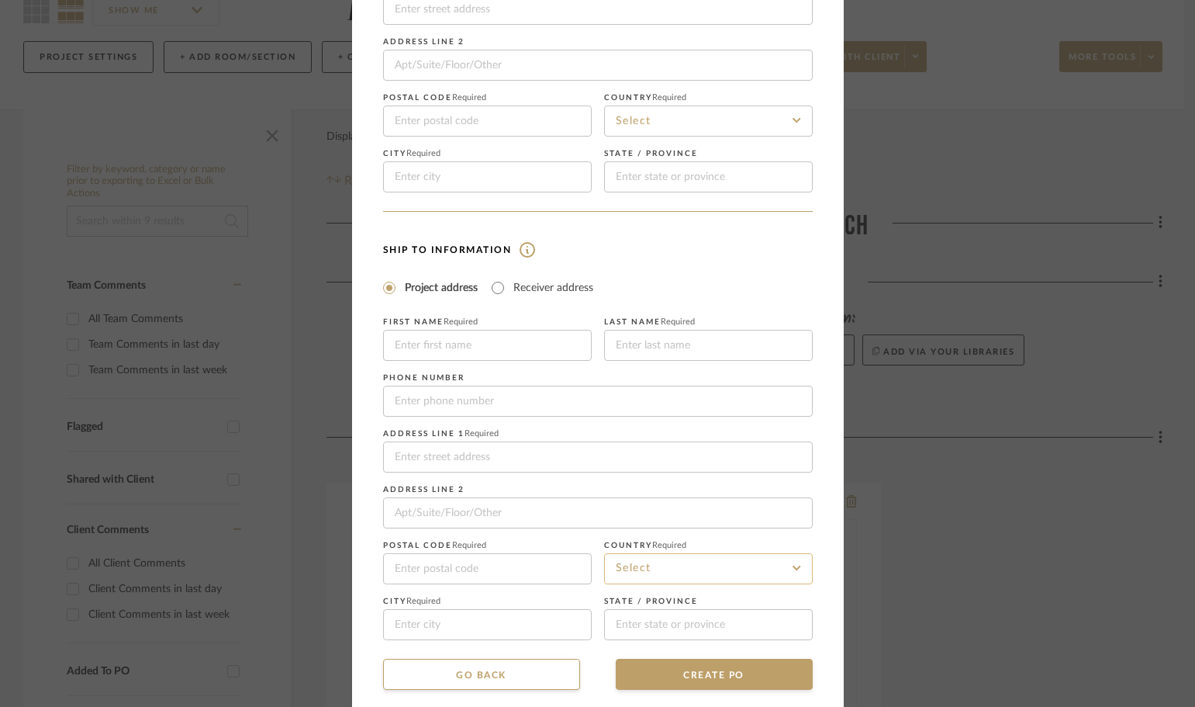
scroll to position [181, 0]
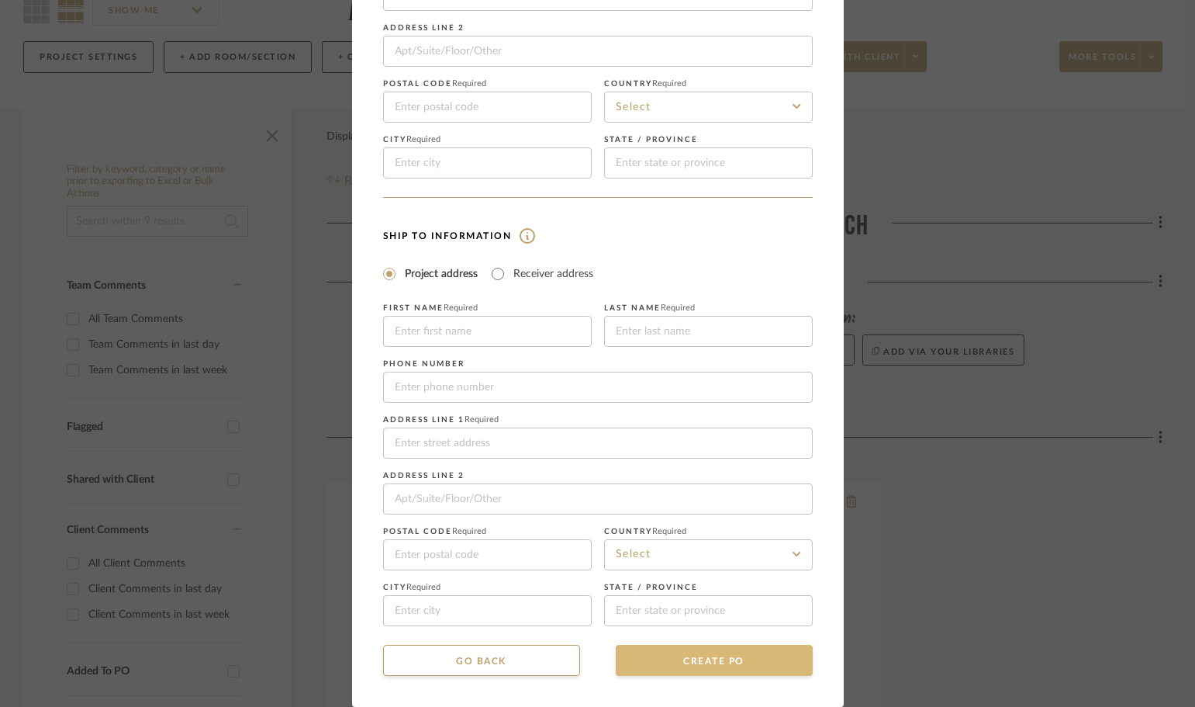
click at [758, 649] on button "CREATE PO" at bounding box center [714, 660] width 197 height 31
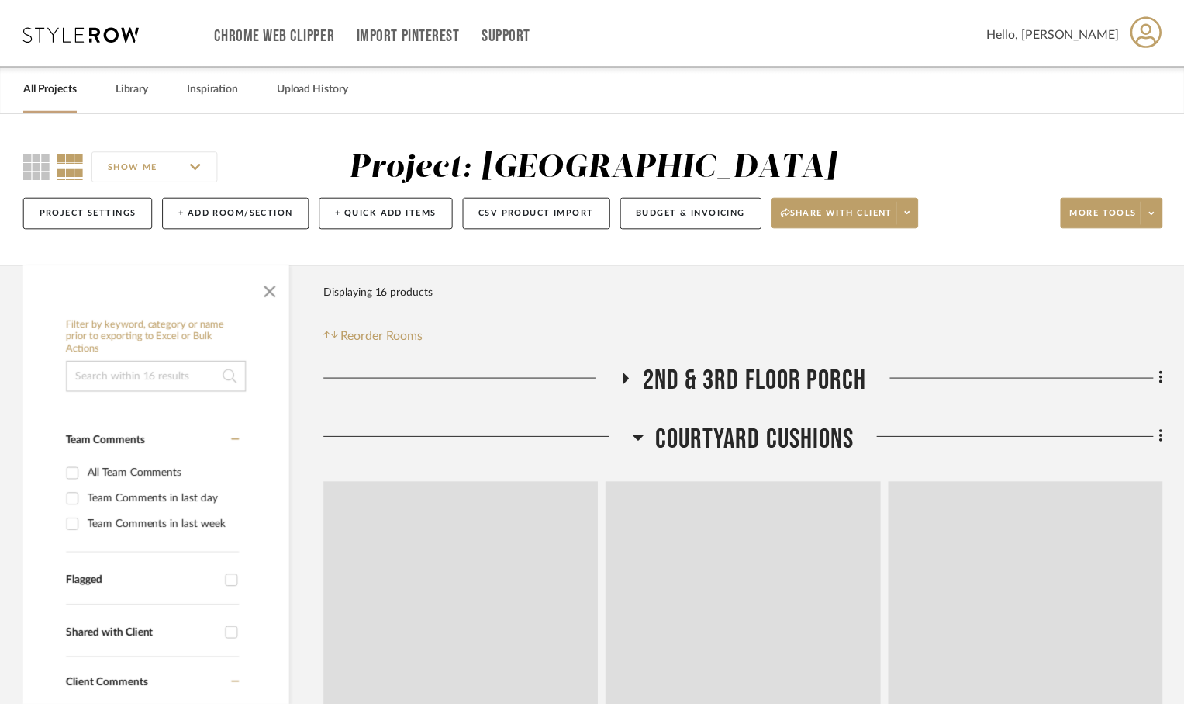
scroll to position [155, 0]
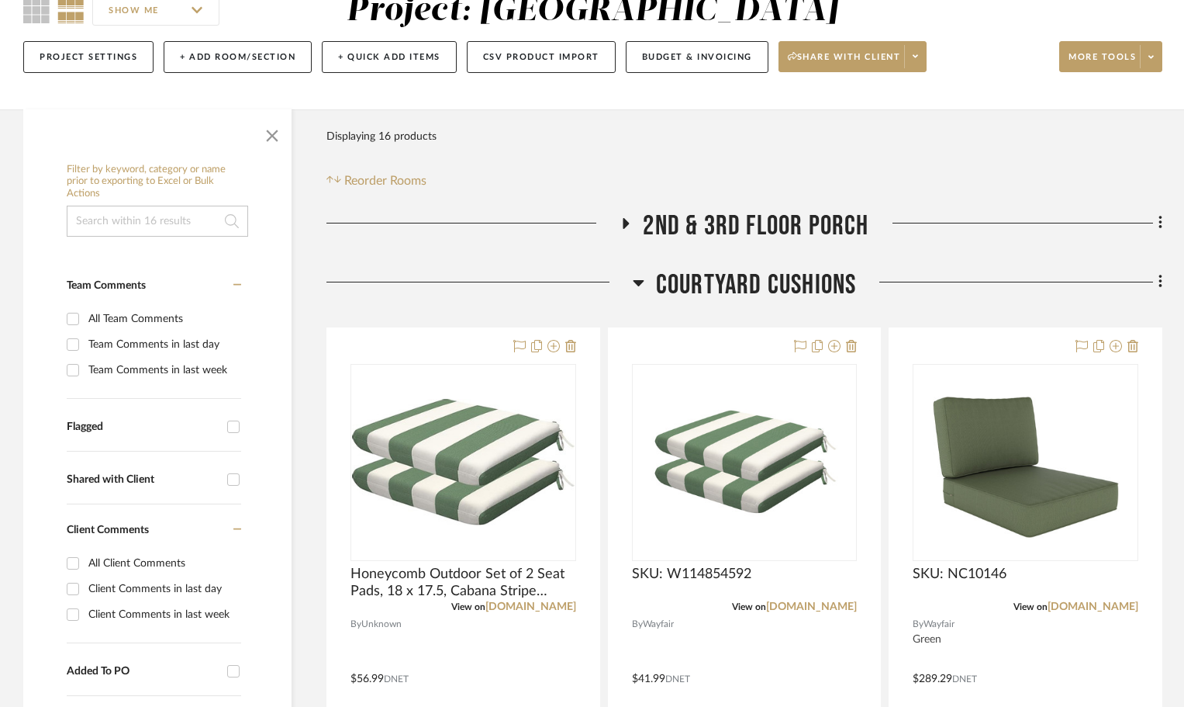
click at [637, 282] on icon at bounding box center [638, 283] width 11 height 6
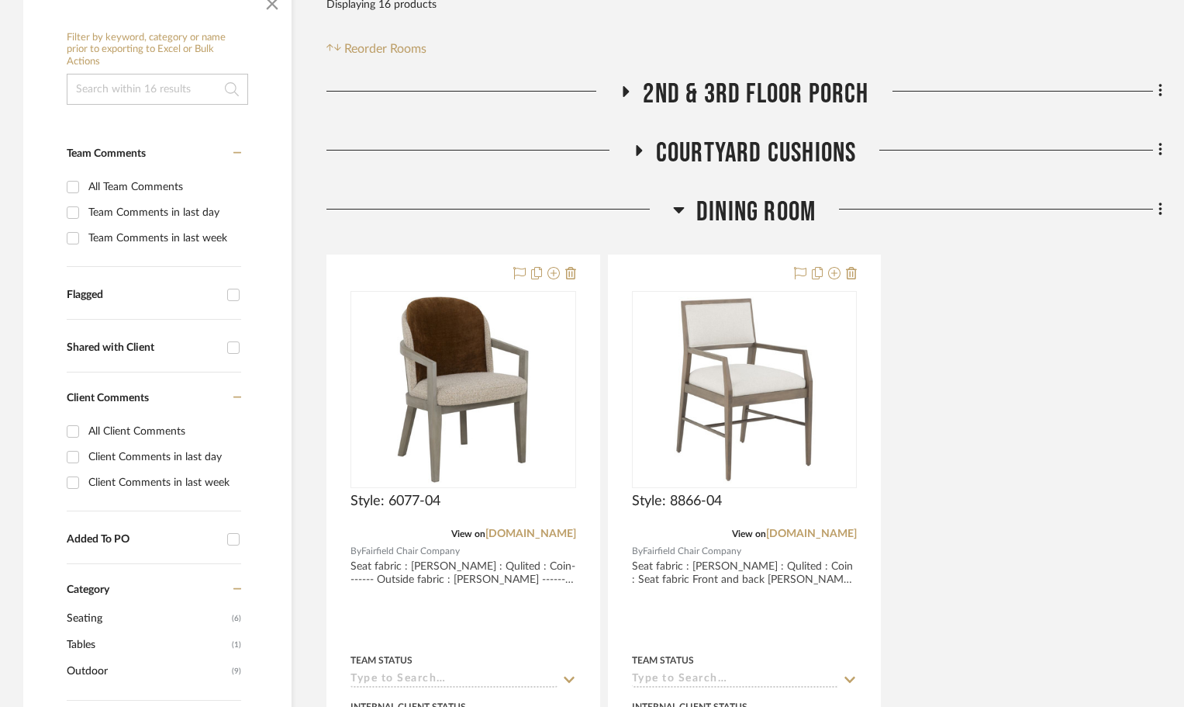
scroll to position [388, 0]
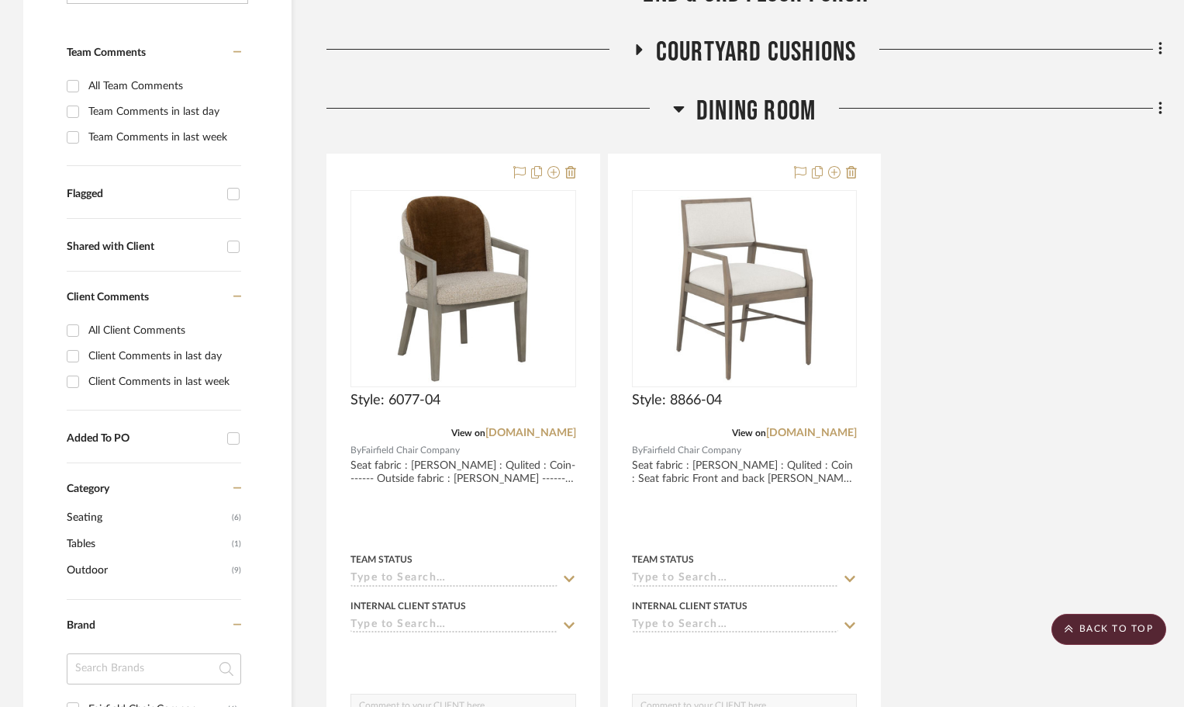
click at [677, 109] on icon at bounding box center [678, 109] width 11 height 6
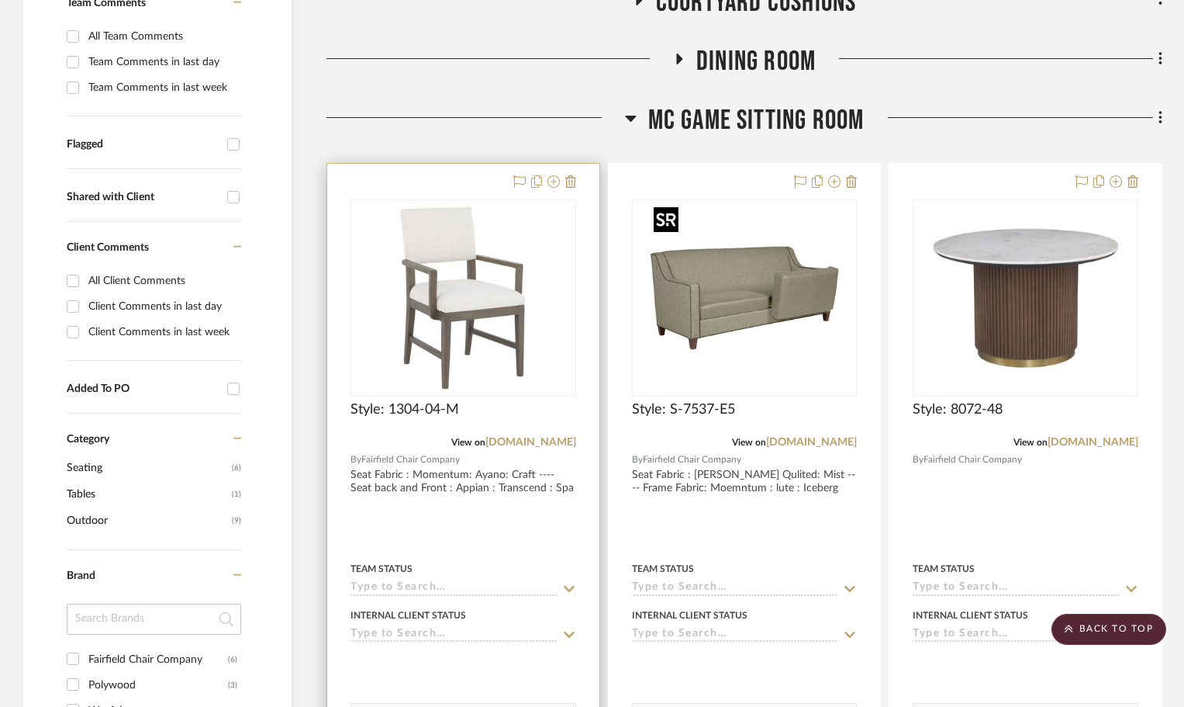
scroll to position [465, 0]
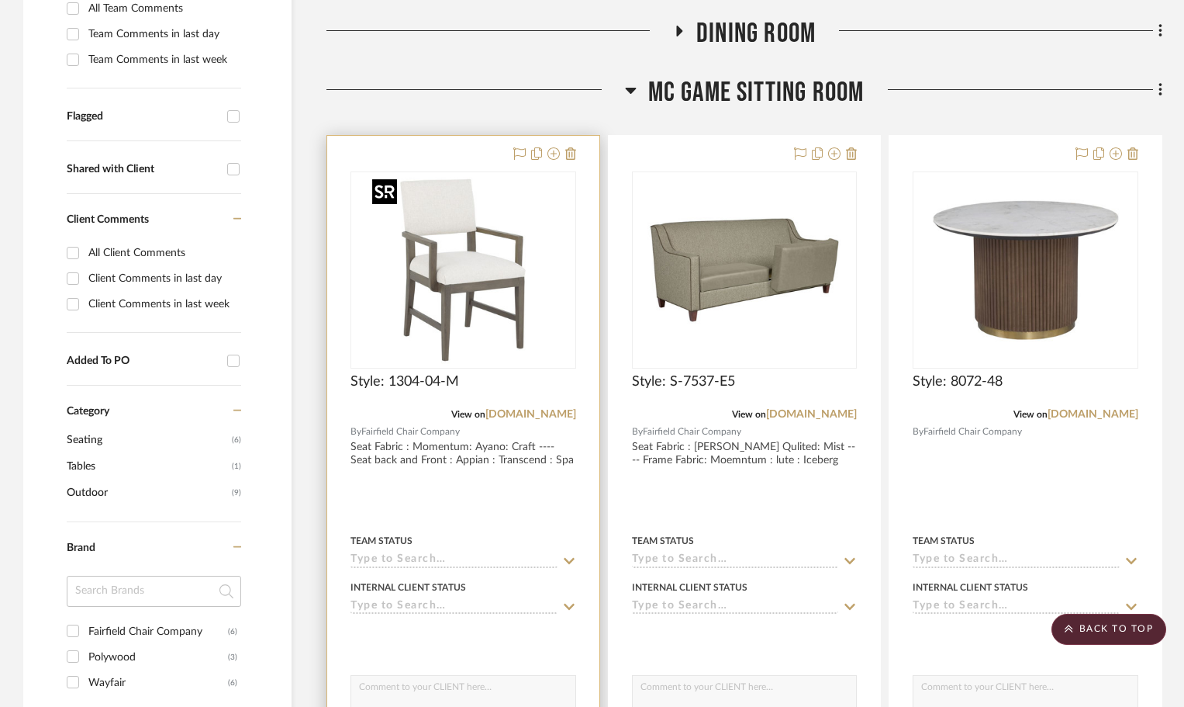
click at [0, 0] on img at bounding box center [0, 0] width 0 height 0
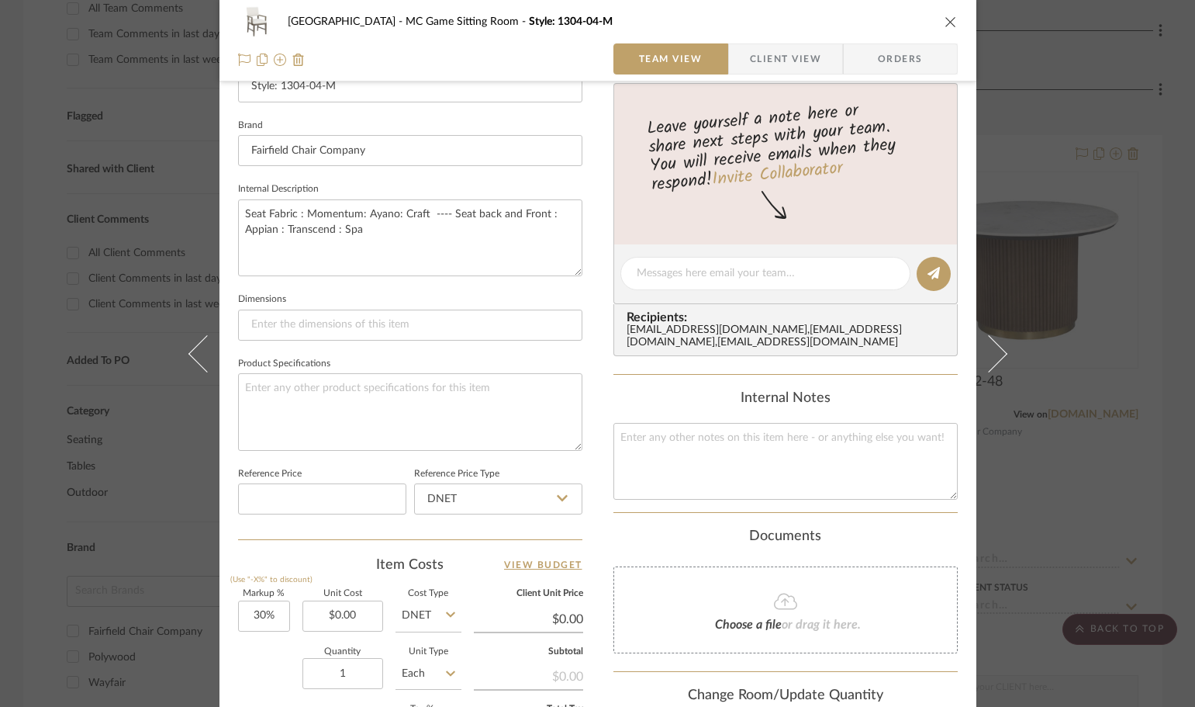
scroll to position [621, 0]
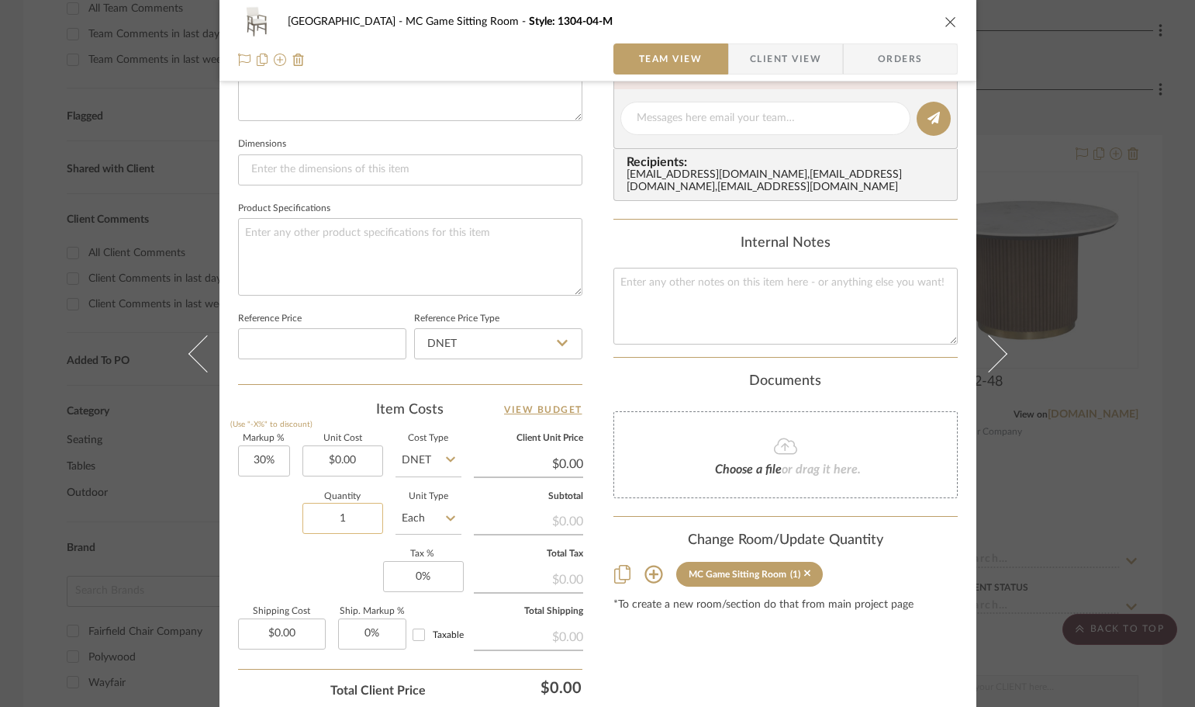
click at [339, 521] on input "1" at bounding box center [342, 518] width 81 height 31
type input "2"
click at [309, 556] on div "Markup % (Use "-X%" to discount) 30% Unit Cost $0.00 Cost Type DNET Client Unit…" at bounding box center [410, 547] width 344 height 226
click at [945, 23] on icon "close" at bounding box center [951, 22] width 12 height 12
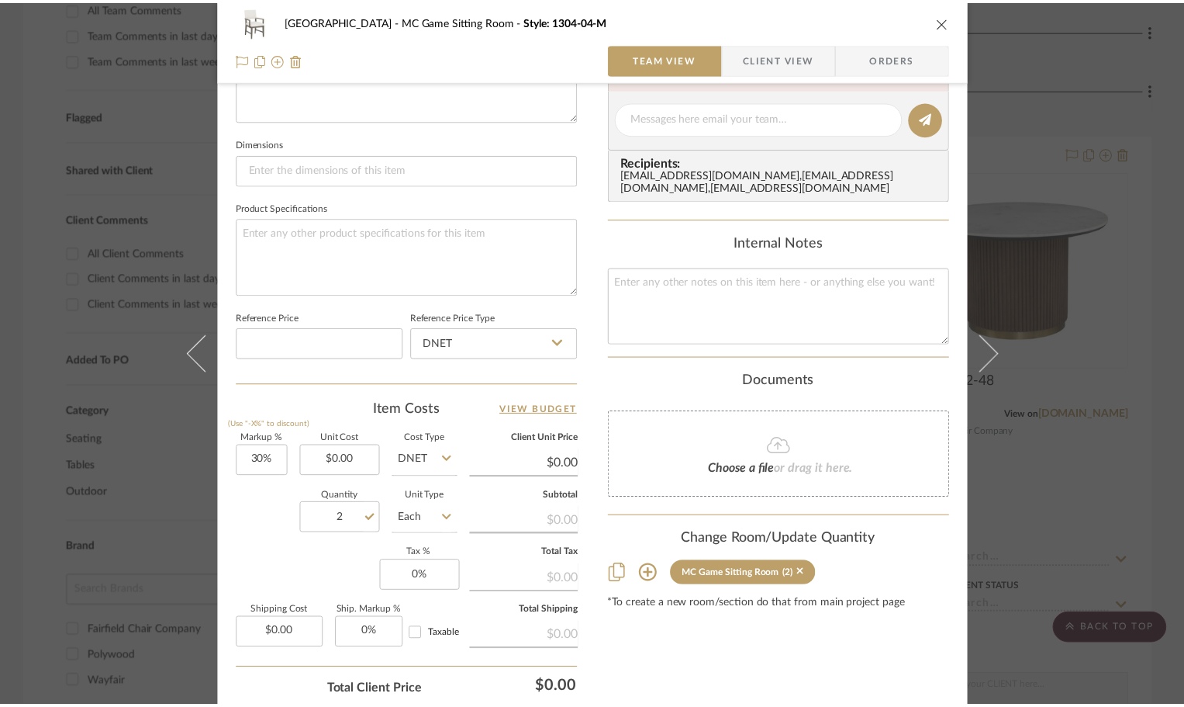
scroll to position [465, 0]
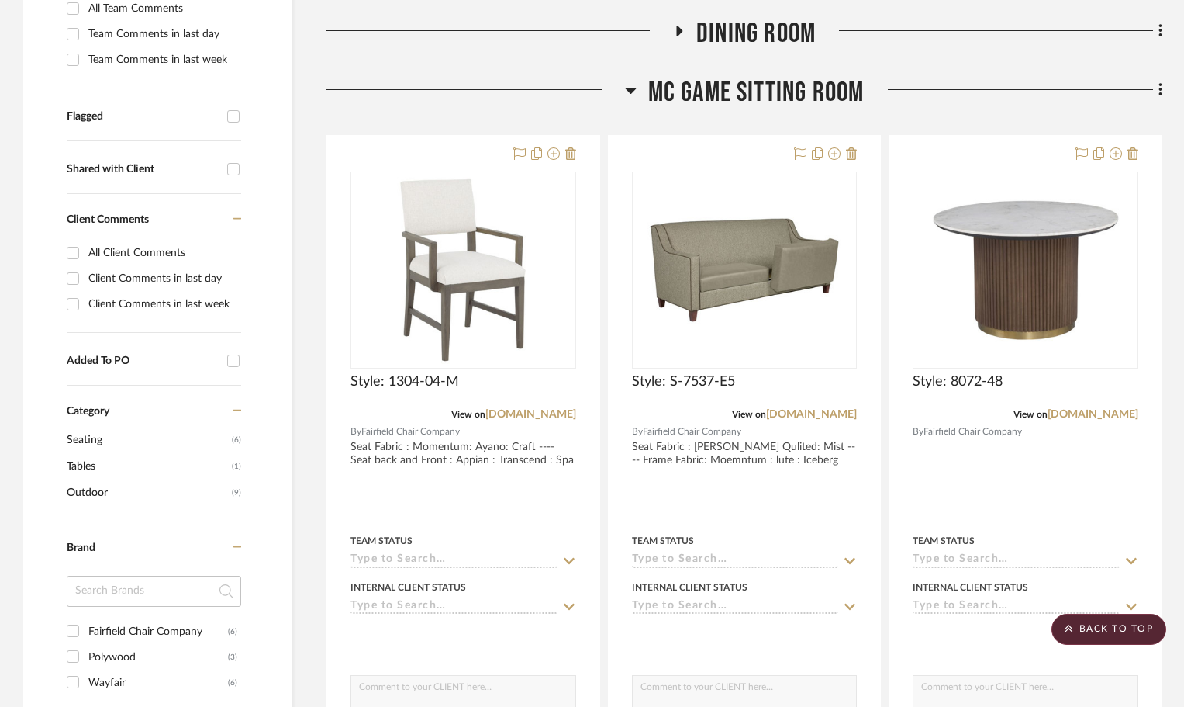
click at [630, 94] on icon at bounding box center [631, 90] width 12 height 19
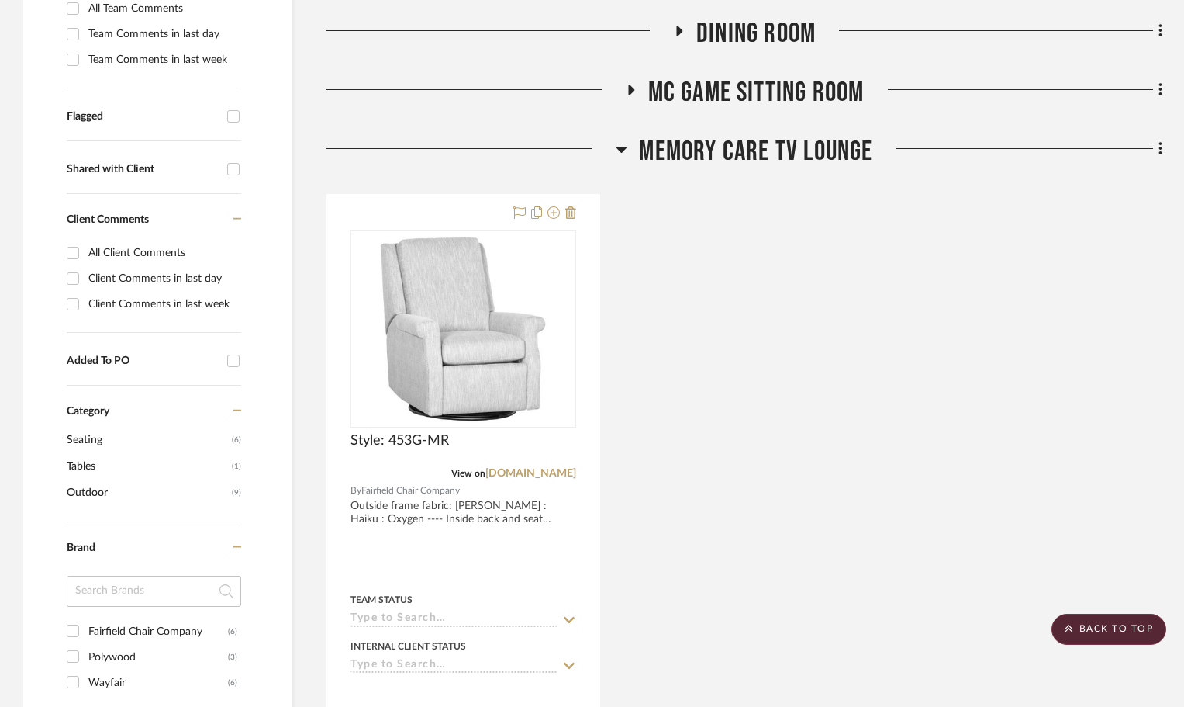
click at [624, 145] on icon at bounding box center [622, 149] width 12 height 19
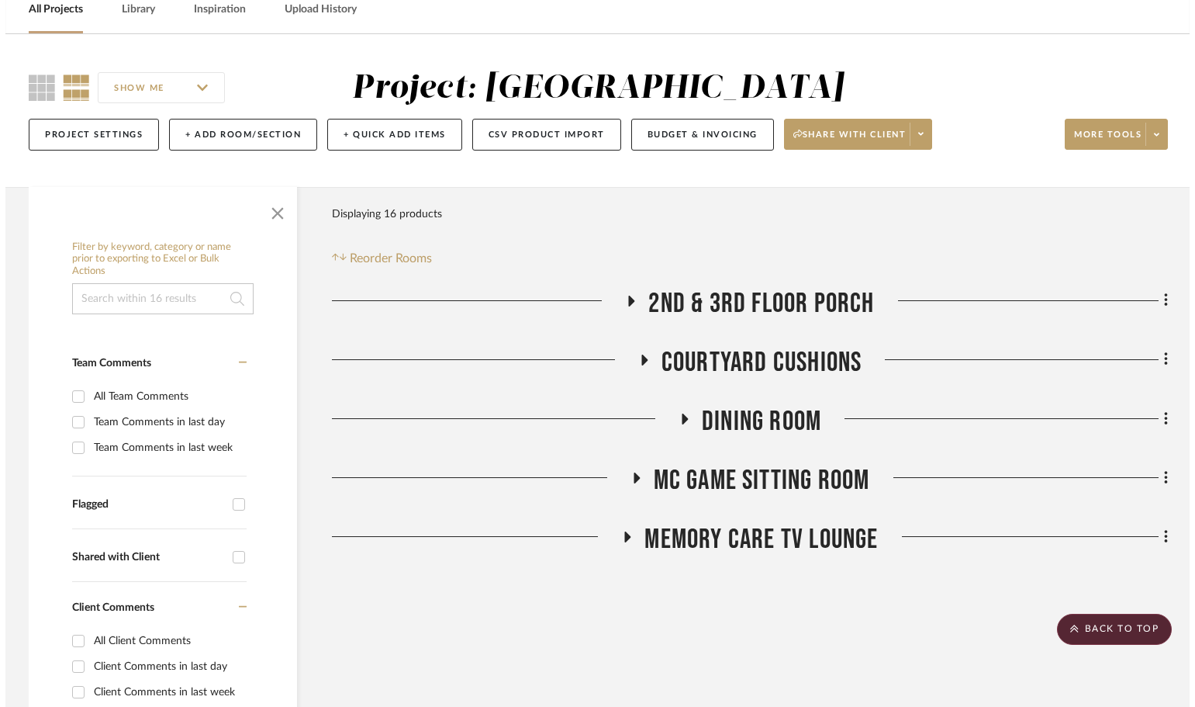
scroll to position [0, 0]
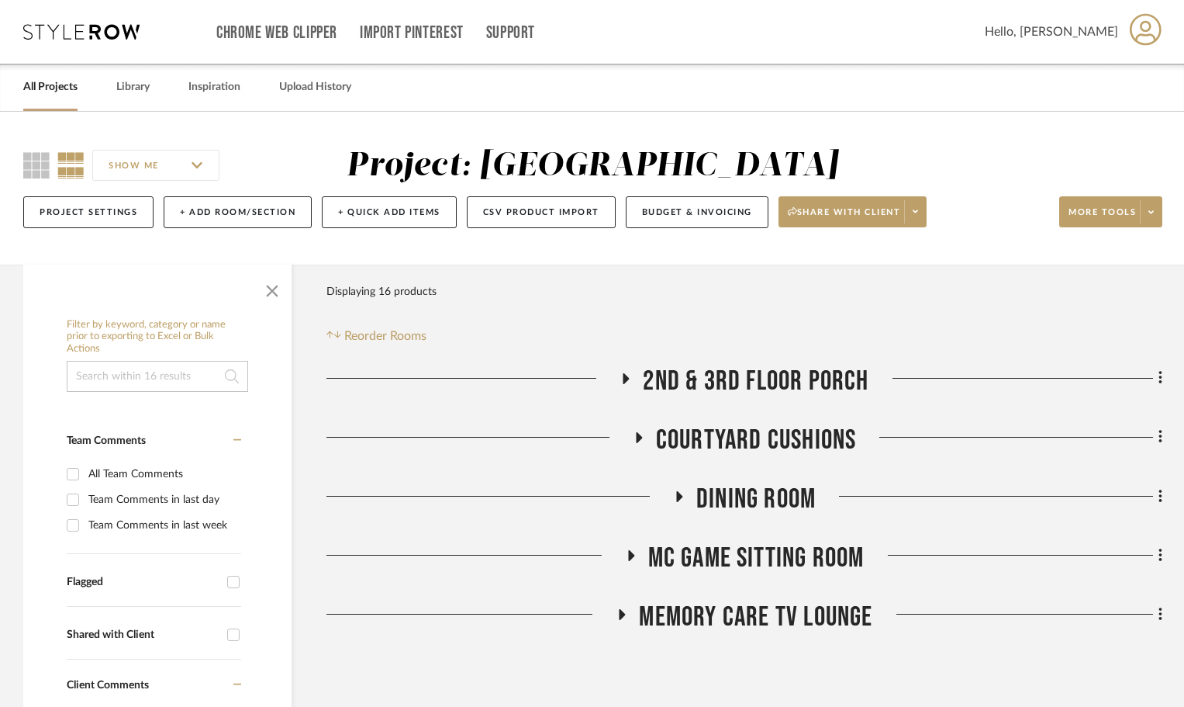
click at [677, 496] on icon at bounding box center [679, 496] width 6 height 11
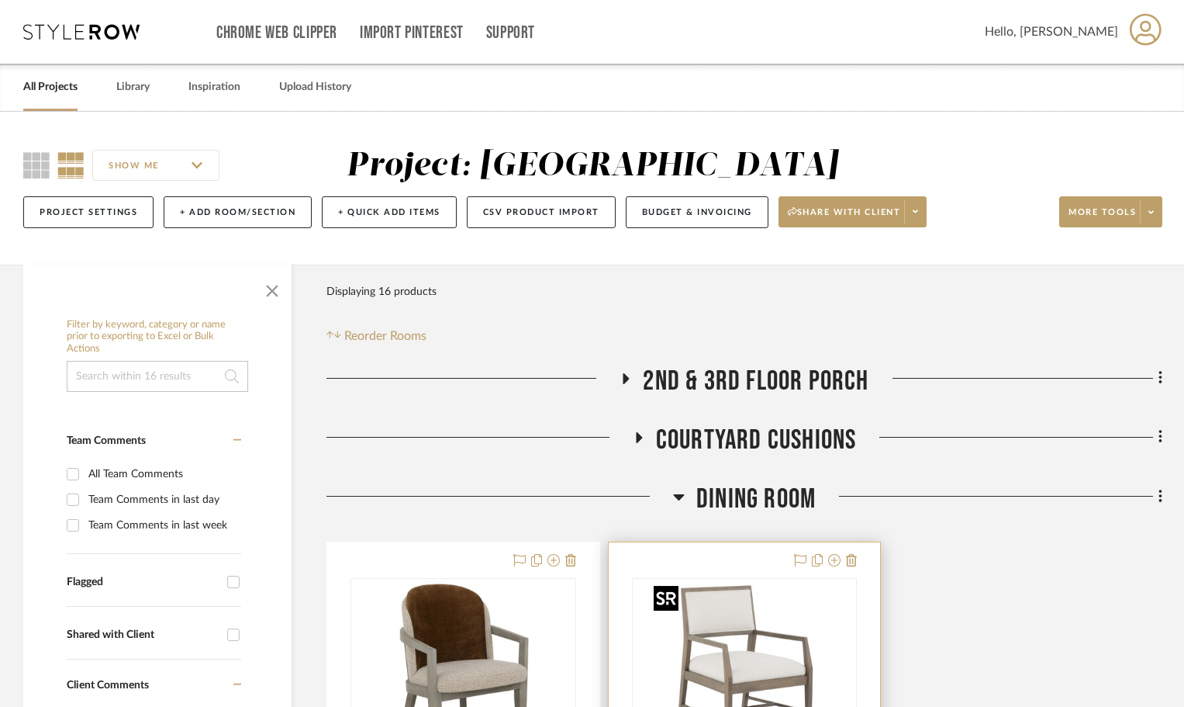
click at [0, 0] on img at bounding box center [0, 0] width 0 height 0
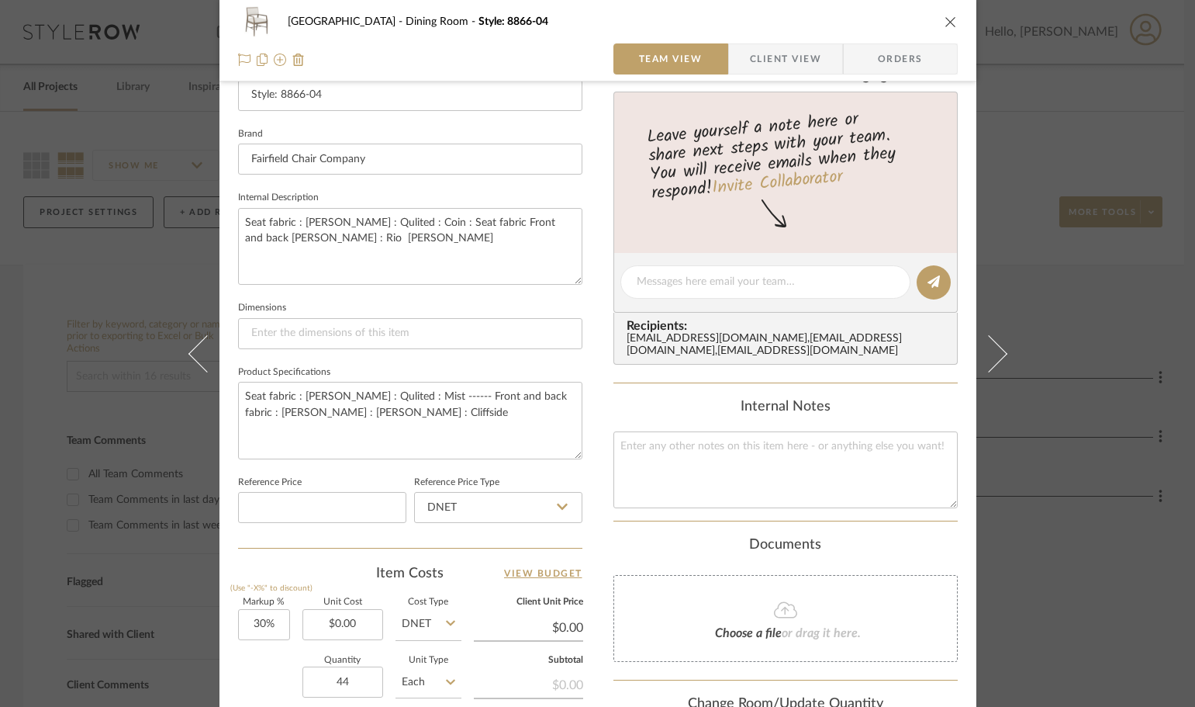
scroll to position [543, 0]
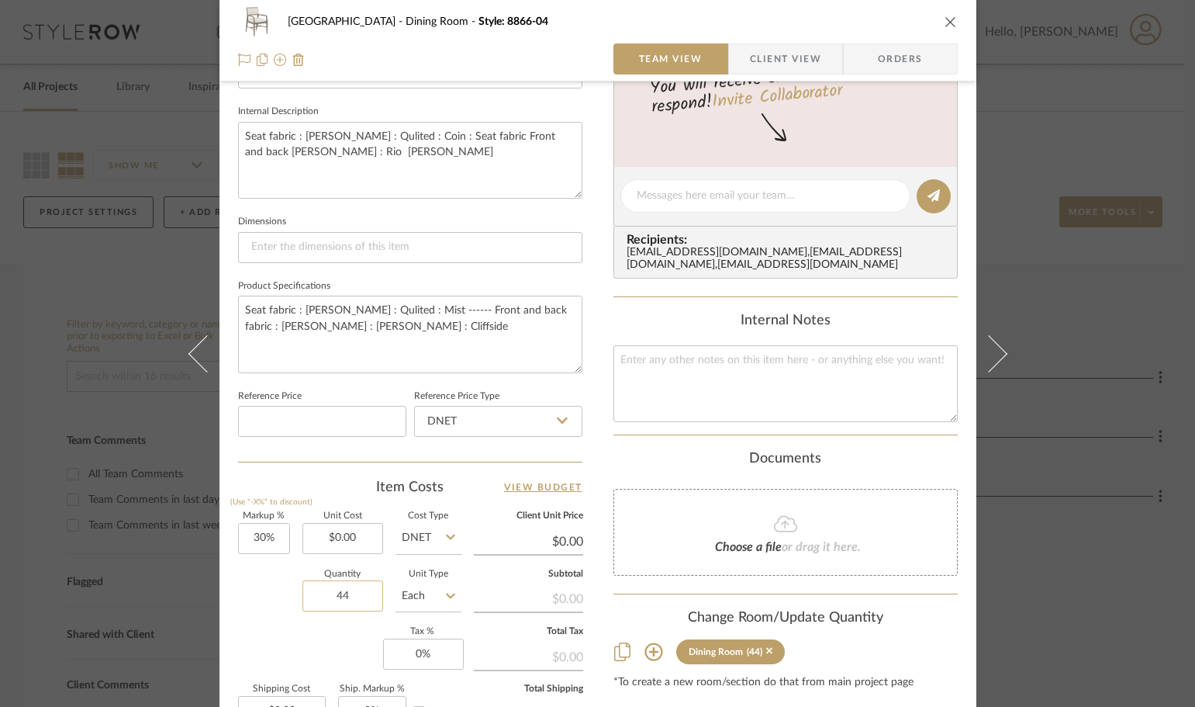
click at [341, 598] on input "44" at bounding box center [342, 595] width 81 height 31
type input "43"
click at [306, 661] on div "Markup % (Use "-X%" to discount) 30% Unit Cost $0.00 Cost Type DNET Client Unit…" at bounding box center [410, 625] width 344 height 226
click at [939, 9] on div "Naples Dining Room Style: 8866-04" at bounding box center [598, 21] width 720 height 31
click at [945, 19] on icon "close" at bounding box center [951, 22] width 12 height 12
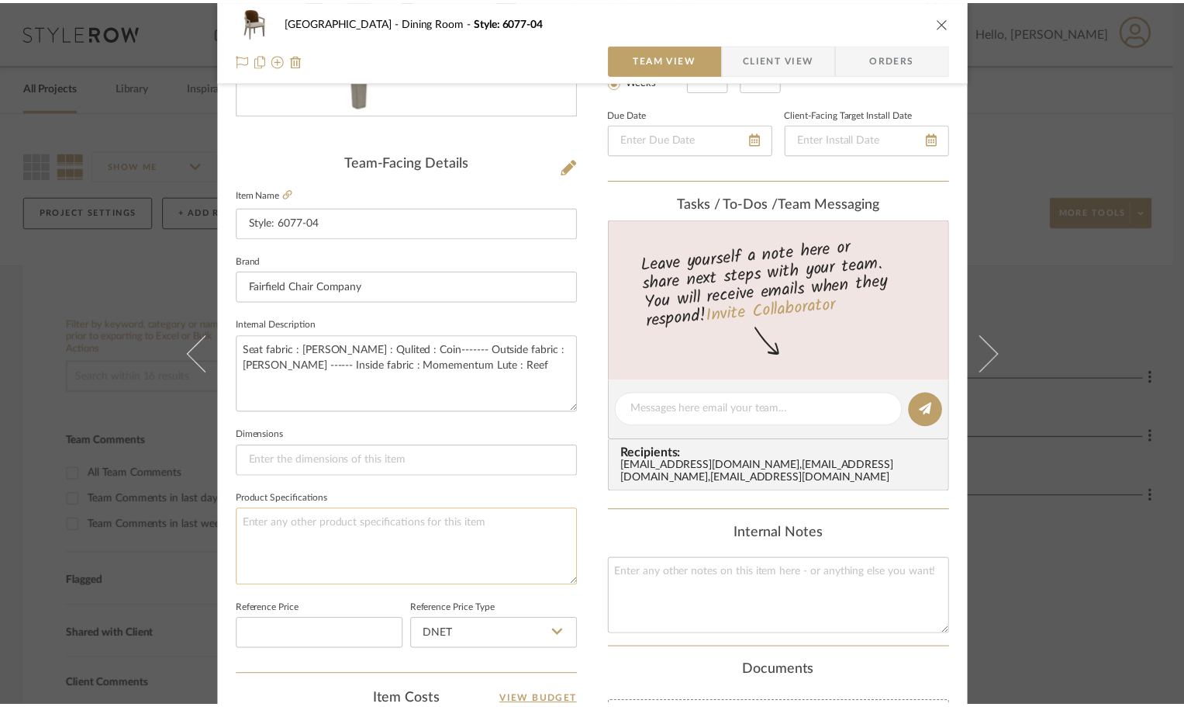
scroll to position [465, 0]
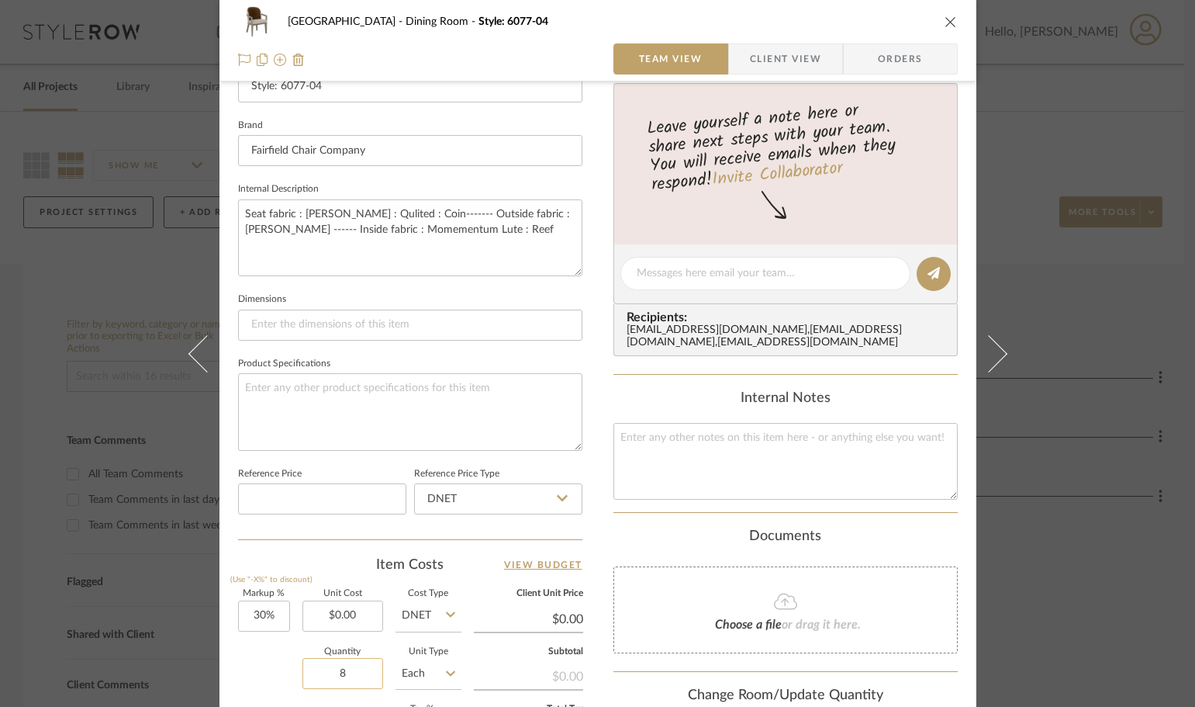
click at [367, 677] on input "8" at bounding box center [342, 673] width 81 height 31
type input "6"
click at [272, 668] on div "Quantity 6 Unit Type Each" at bounding box center [349, 675] width 223 height 55
click at [945, 18] on icon "close" at bounding box center [951, 22] width 12 height 12
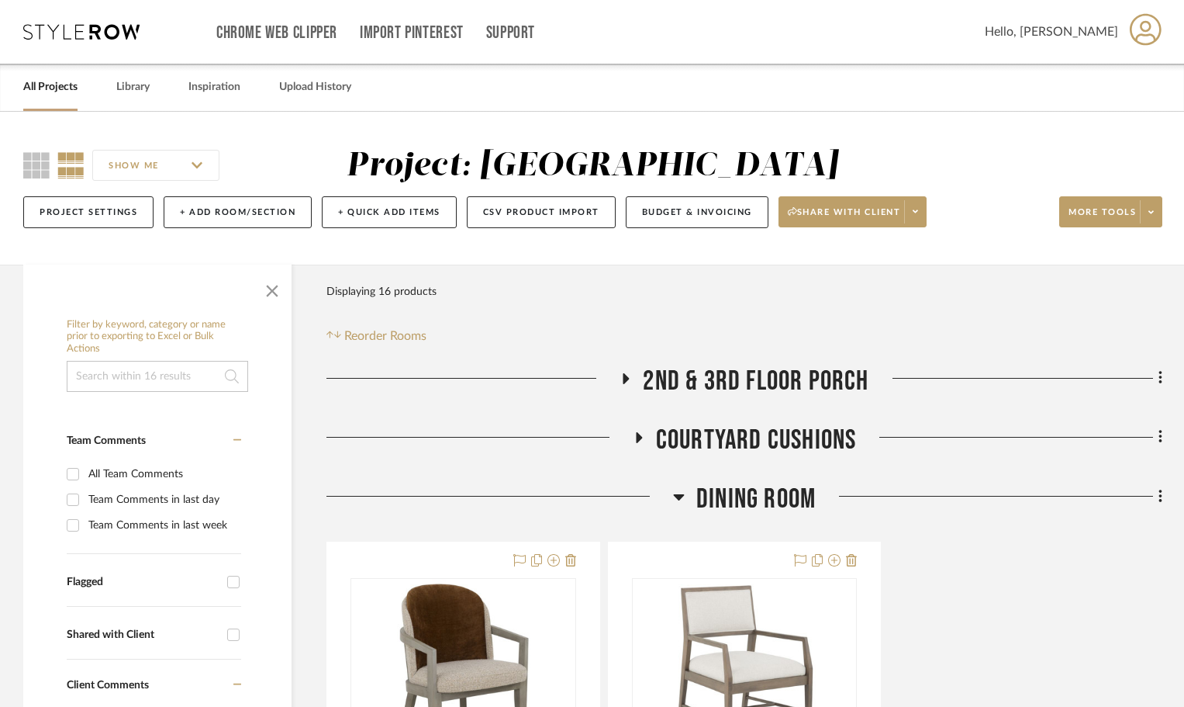
click at [679, 494] on icon at bounding box center [678, 497] width 11 height 6
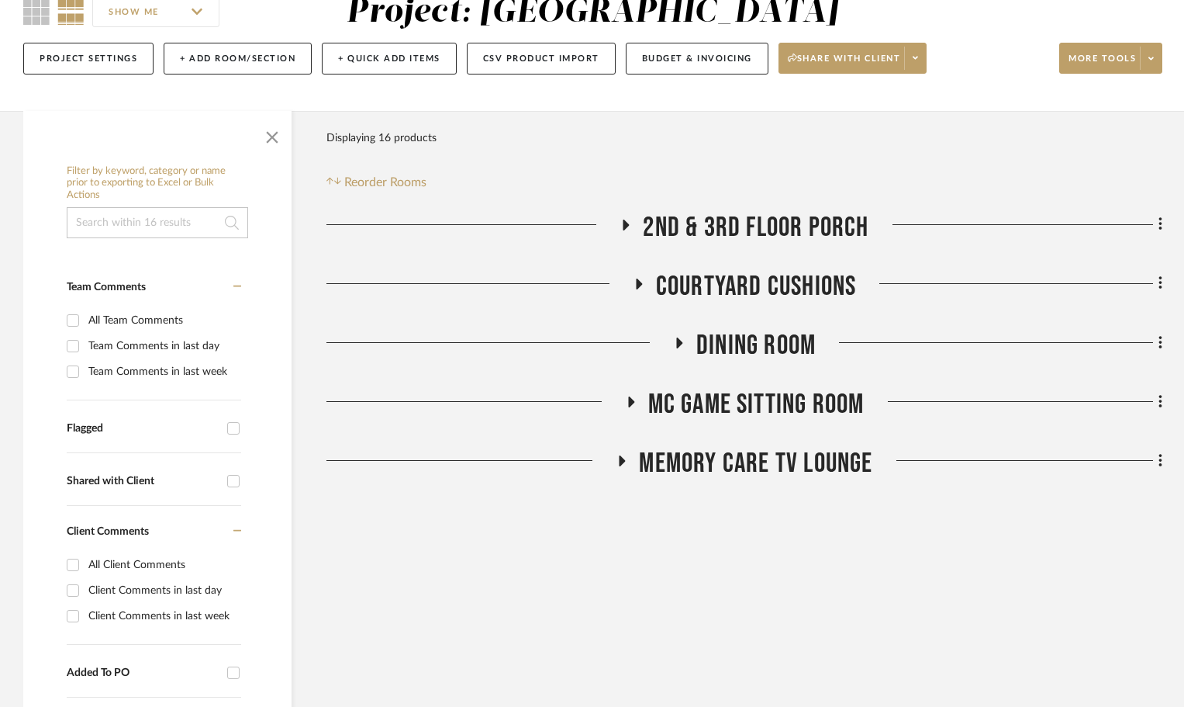
scroll to position [155, 0]
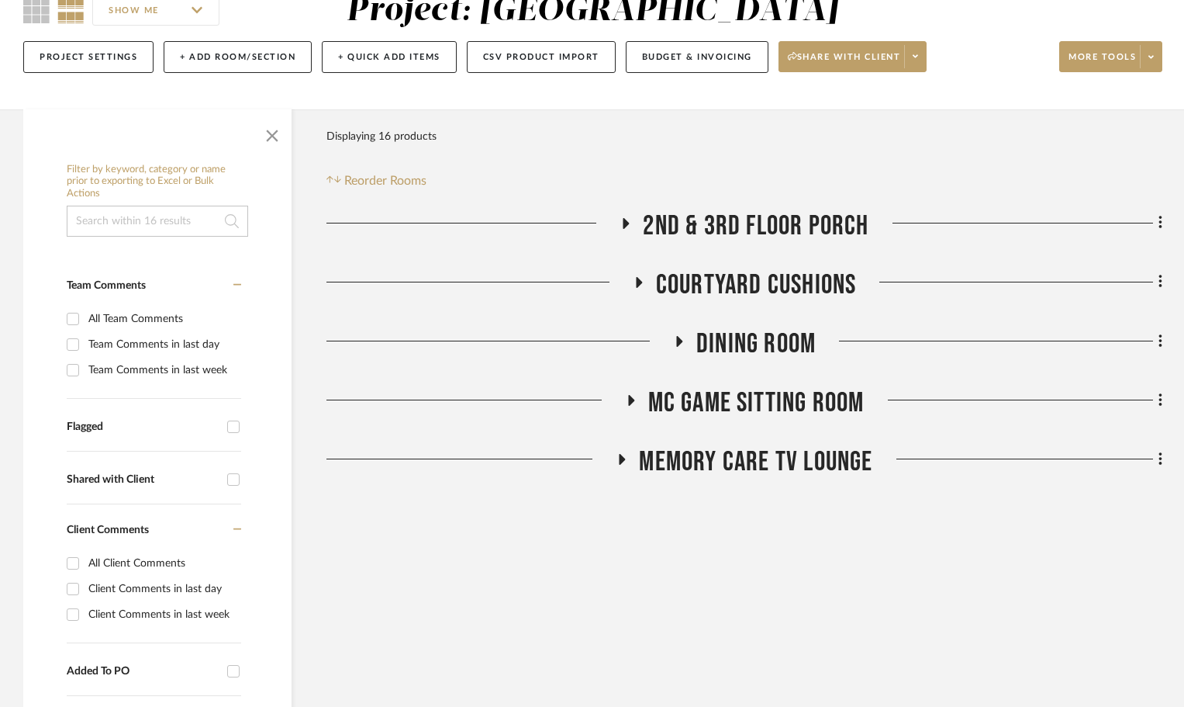
click at [631, 455] on h3 "Memory Care TV Lounge" at bounding box center [744, 461] width 257 height 33
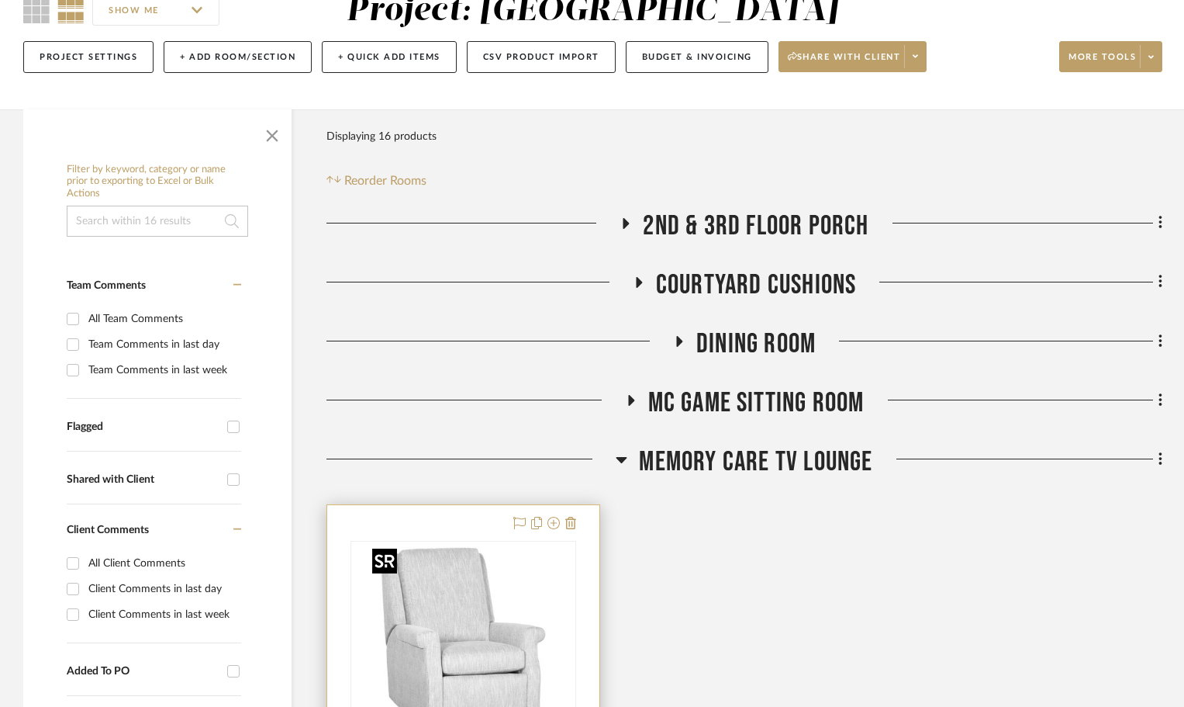
click at [0, 0] on img at bounding box center [0, 0] width 0 height 0
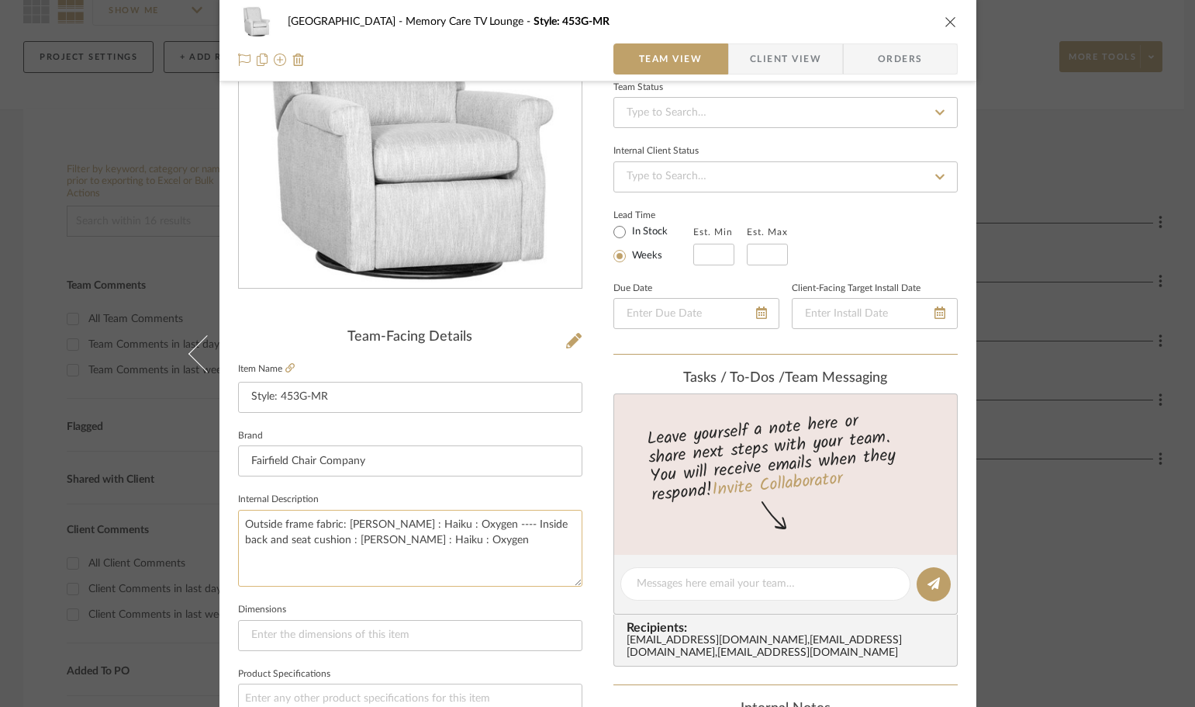
click at [518, 566] on textarea "Outside frame fabric: Burch : Haiku : Oxygen ---- Inside back and seat cushion …" at bounding box center [410, 548] width 344 height 77
click at [946, 22] on icon "close" at bounding box center [951, 22] width 12 height 12
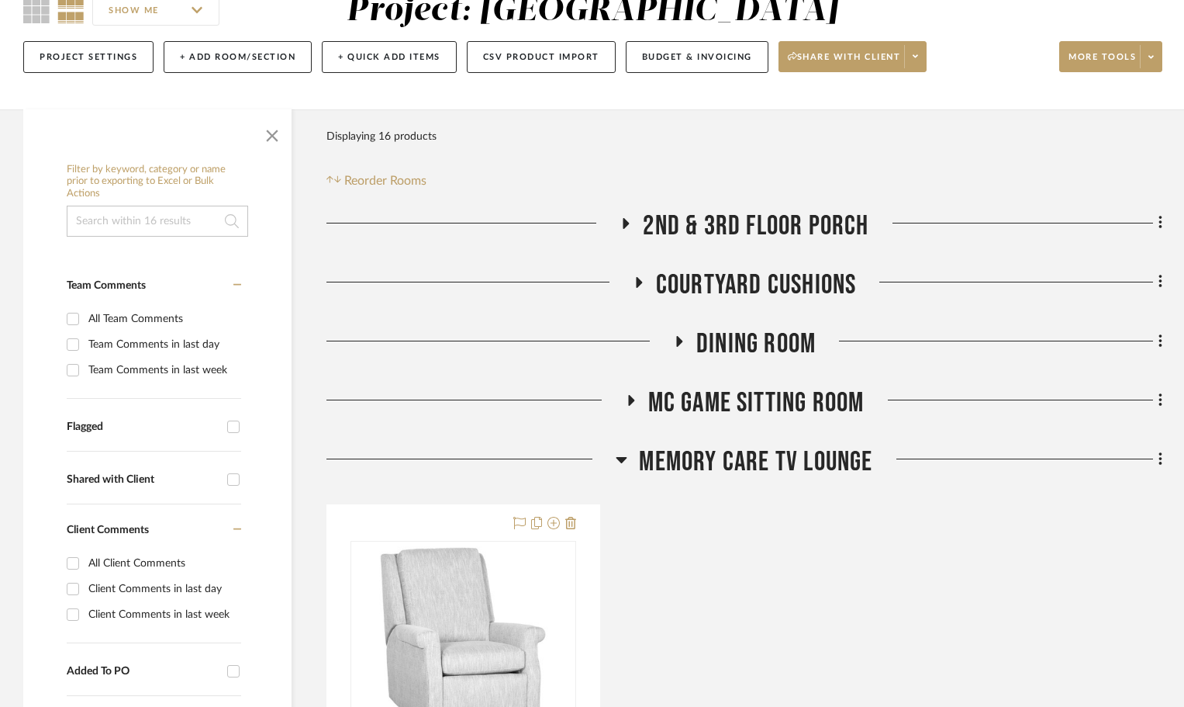
drag, startPoint x: 636, startPoint y: 396, endPoint x: 638, endPoint y: 387, distance: 8.8
click at [638, 395] on icon at bounding box center [630, 401] width 19 height 12
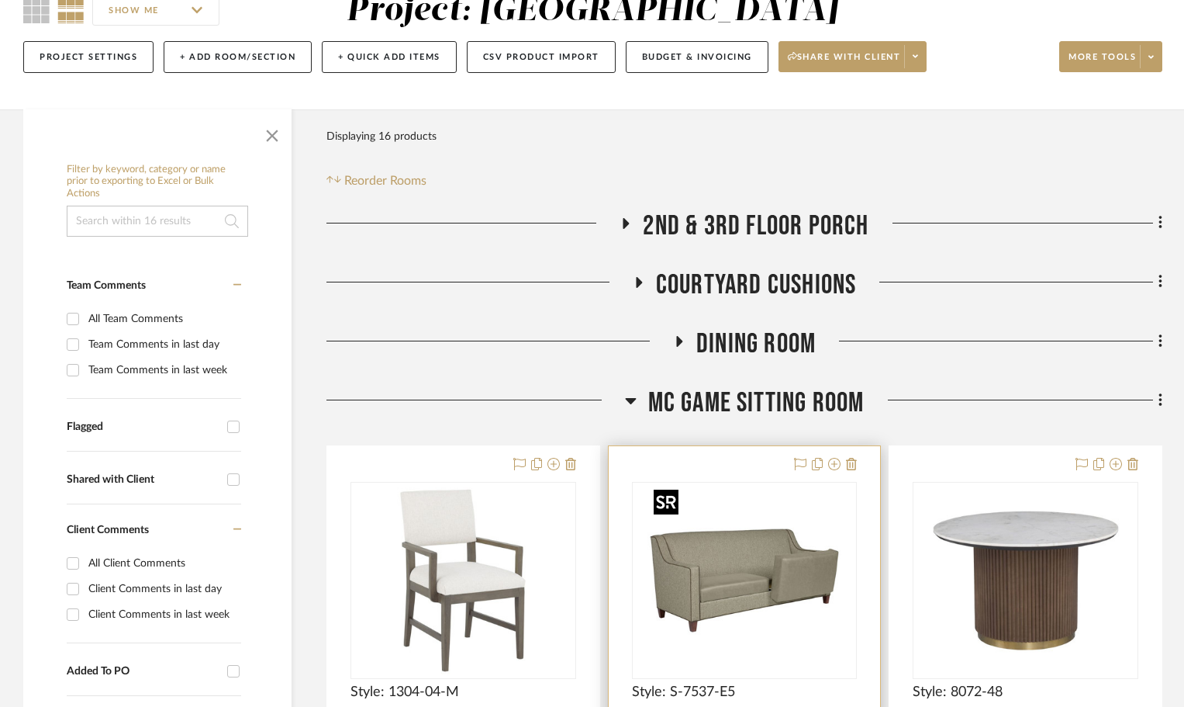
click at [0, 0] on img at bounding box center [0, 0] width 0 height 0
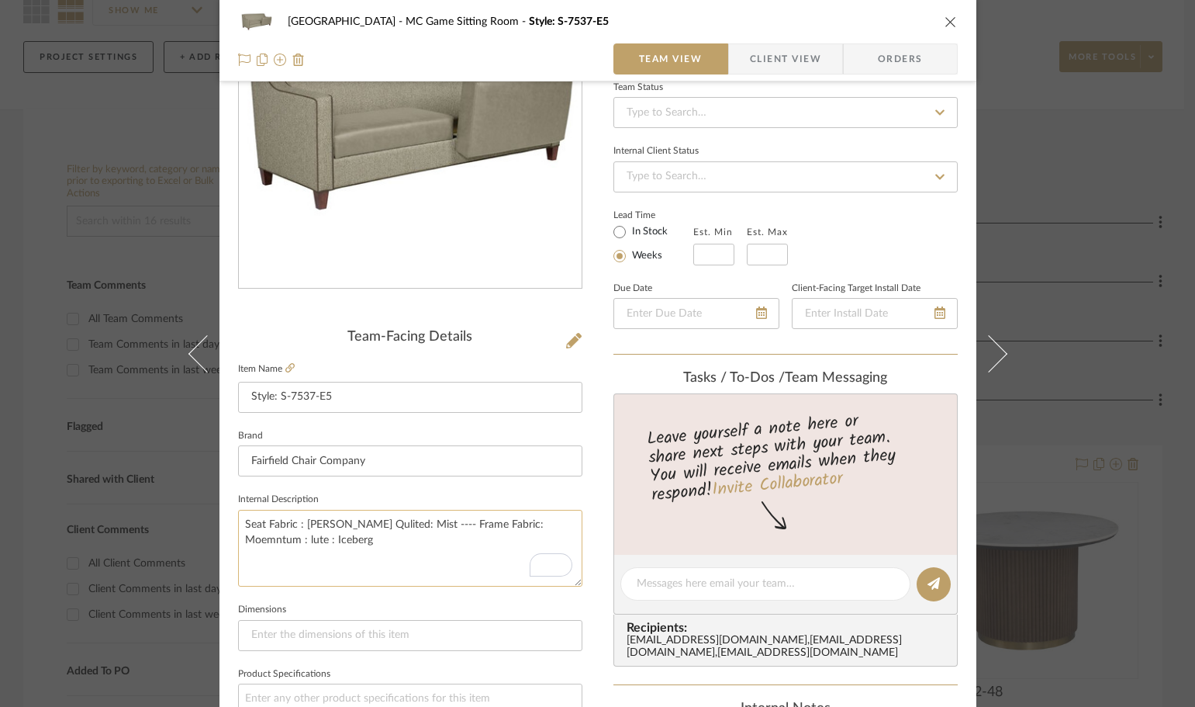
drag, startPoint x: 394, startPoint y: 524, endPoint x: 302, endPoint y: 524, distance: 92.3
click at [300, 523] on textarea "Seat Fabric : Bruch Qulited: Mist ---- Frame Fabric: Moemntum : lute : Iceberg" at bounding box center [410, 548] width 344 height 77
click at [945, 16] on icon "close" at bounding box center [951, 22] width 12 height 12
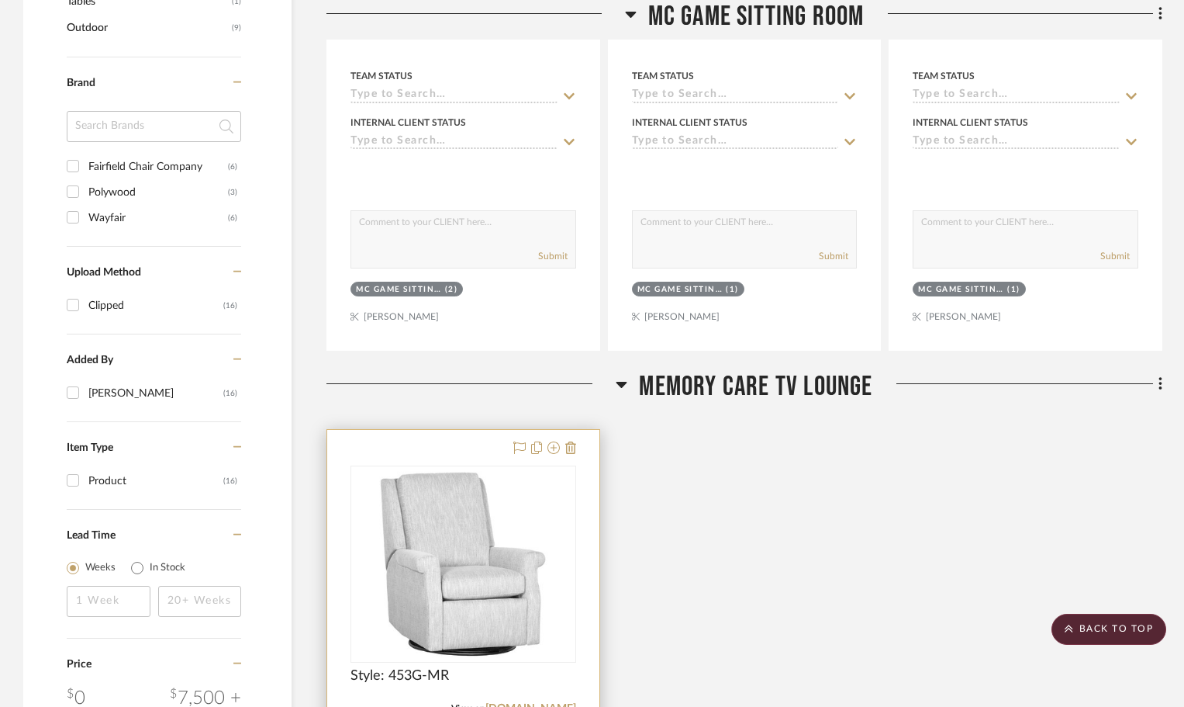
scroll to position [931, 0]
click at [498, 511] on img "0" at bounding box center [463, 563] width 194 height 194
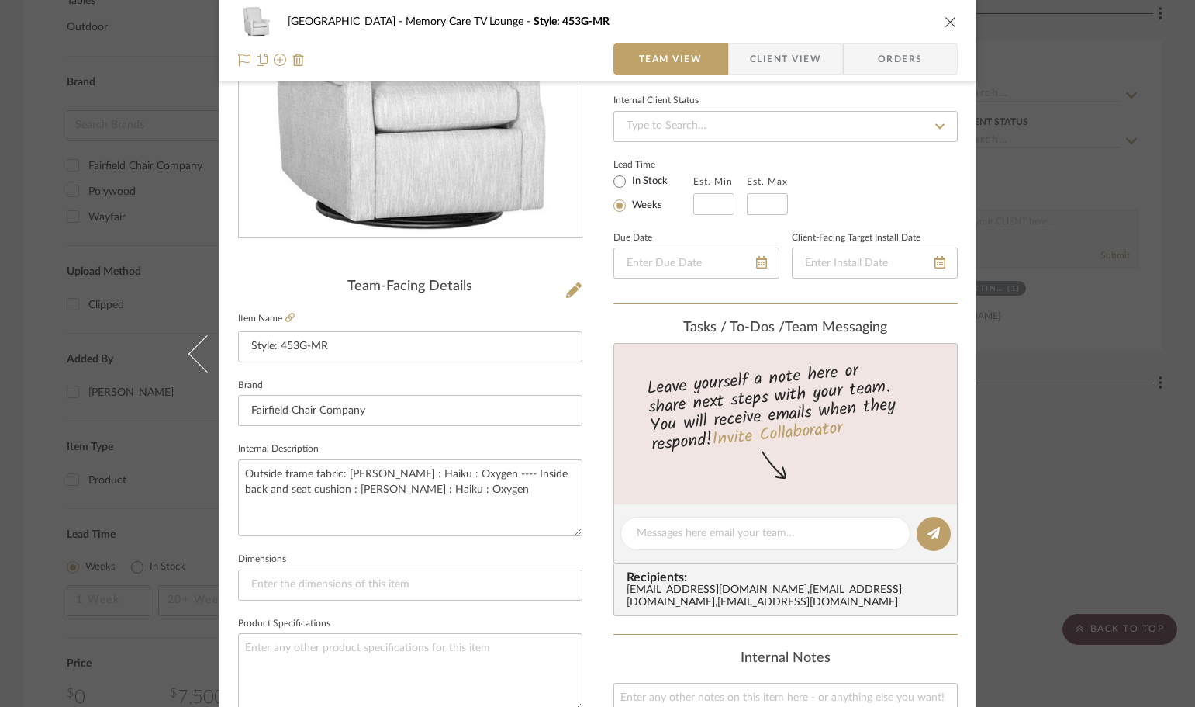
scroll to position [233, 0]
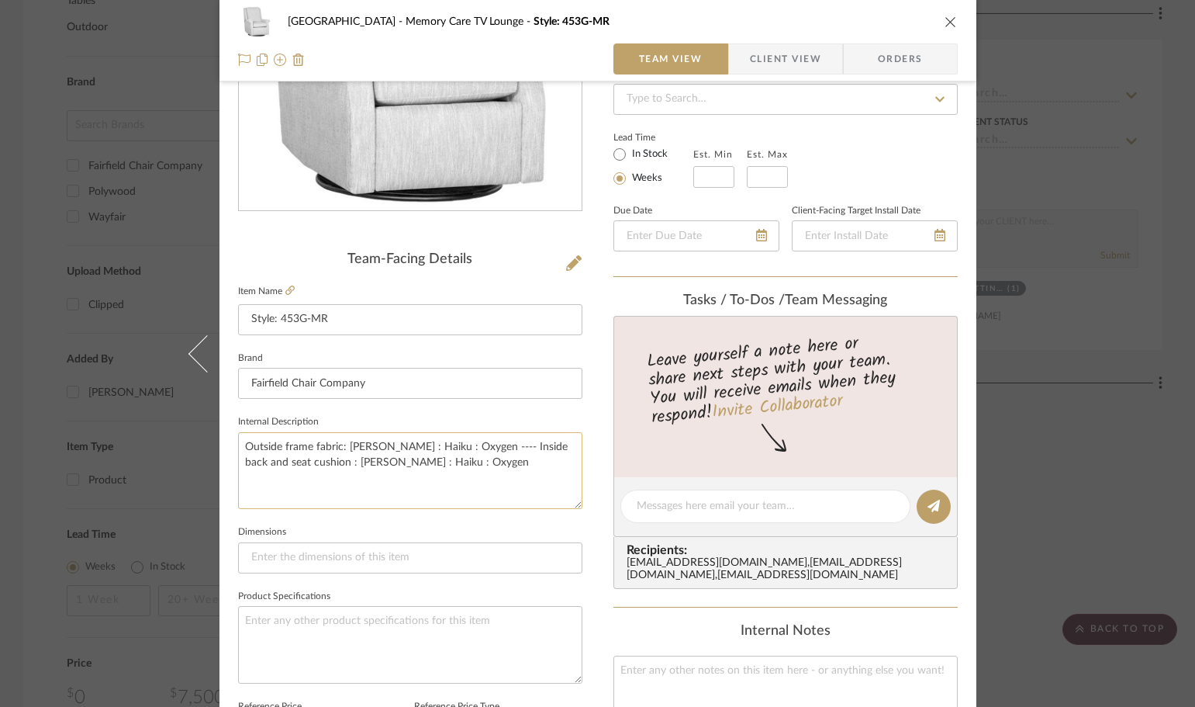
click at [448, 484] on textarea "Outside frame fabric: Burch : Haiku : Oxygen ---- Inside back and seat cushion …" at bounding box center [410, 470] width 344 height 77
drag, startPoint x: 399, startPoint y: 466, endPoint x: 284, endPoint y: 457, distance: 115.9
click at [284, 457] on textarea "Outside frame fabric: Burch : Haiku : Oxygen ---- Inside back and seat cushion …" at bounding box center [410, 470] width 344 height 77
paste textarea "Bruch Qulited: Mist"
click at [347, 496] on textarea "Outside frame fabric: Burch : Haiku : Oxygen ---- Inside back and seat cushion …" at bounding box center [410, 470] width 344 height 77
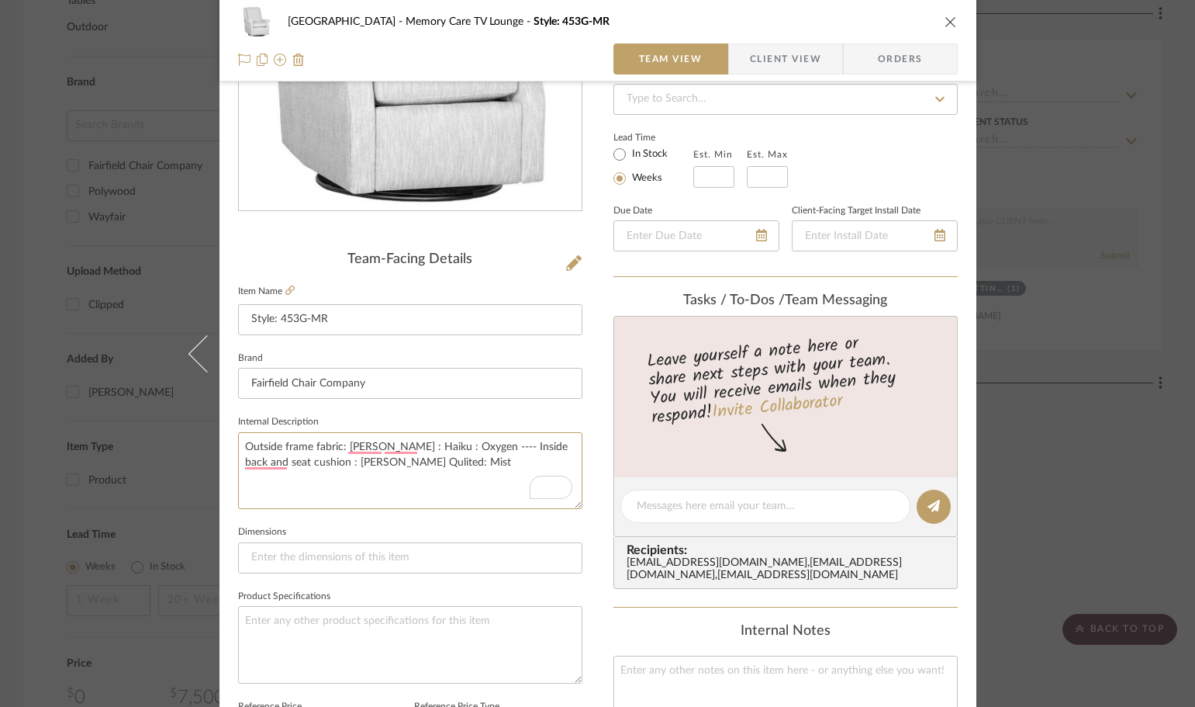
type textarea "Outside frame fabric: Burch : Haiku : Oxygen ---- Inside back and seat cushion …"
click at [501, 527] on fieldset "Dimensions" at bounding box center [410, 547] width 344 height 52
click at [945, 23] on icon "close" at bounding box center [951, 22] width 12 height 12
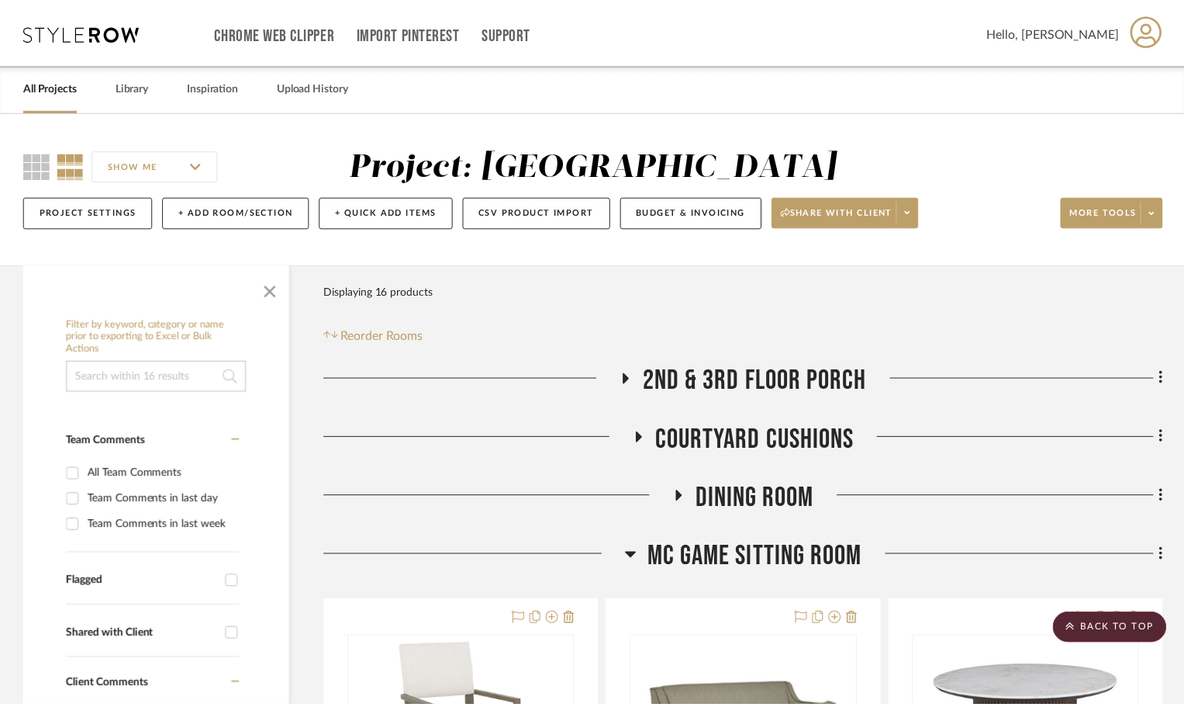
scroll to position [931, 0]
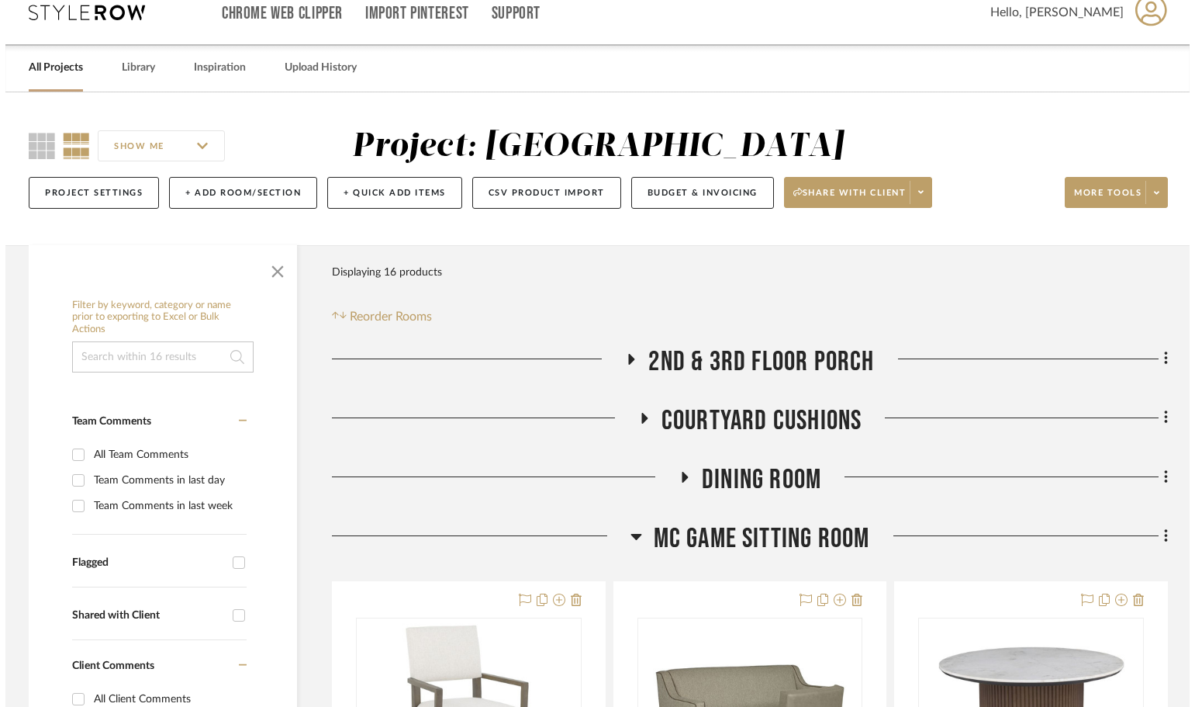
scroll to position [0, 0]
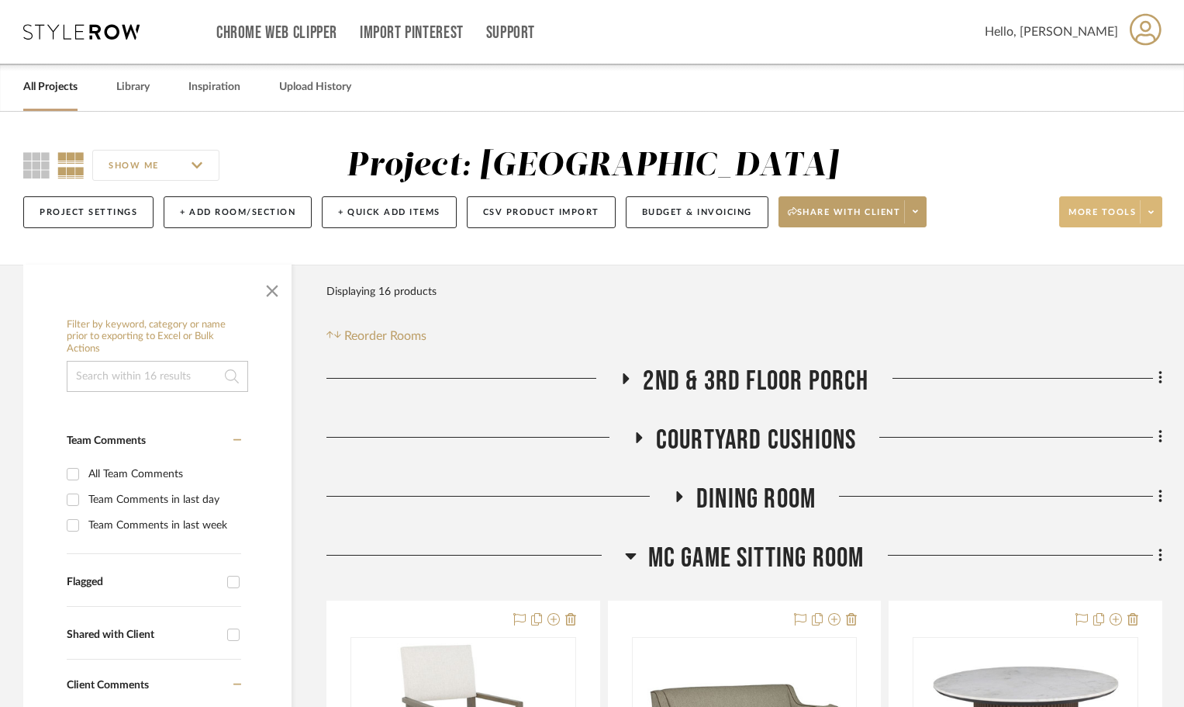
click at [1149, 199] on button "More tools" at bounding box center [1111, 211] width 103 height 31
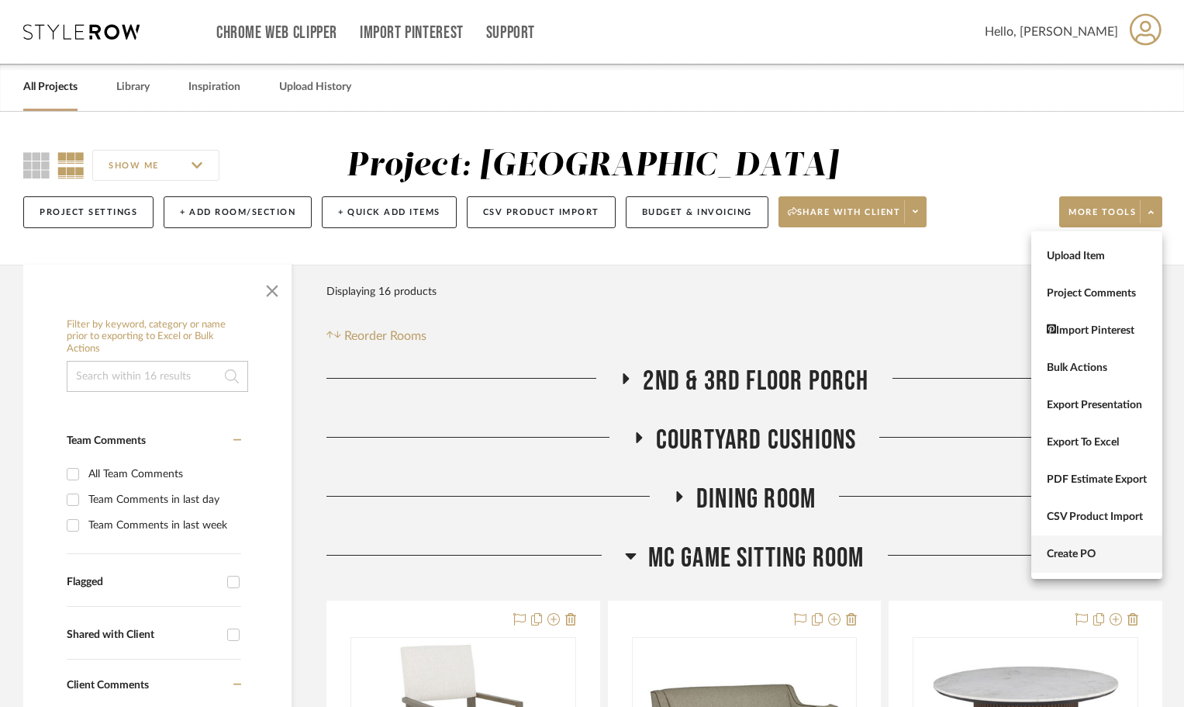
click at [1120, 548] on span "Create PO" at bounding box center [1097, 554] width 100 height 13
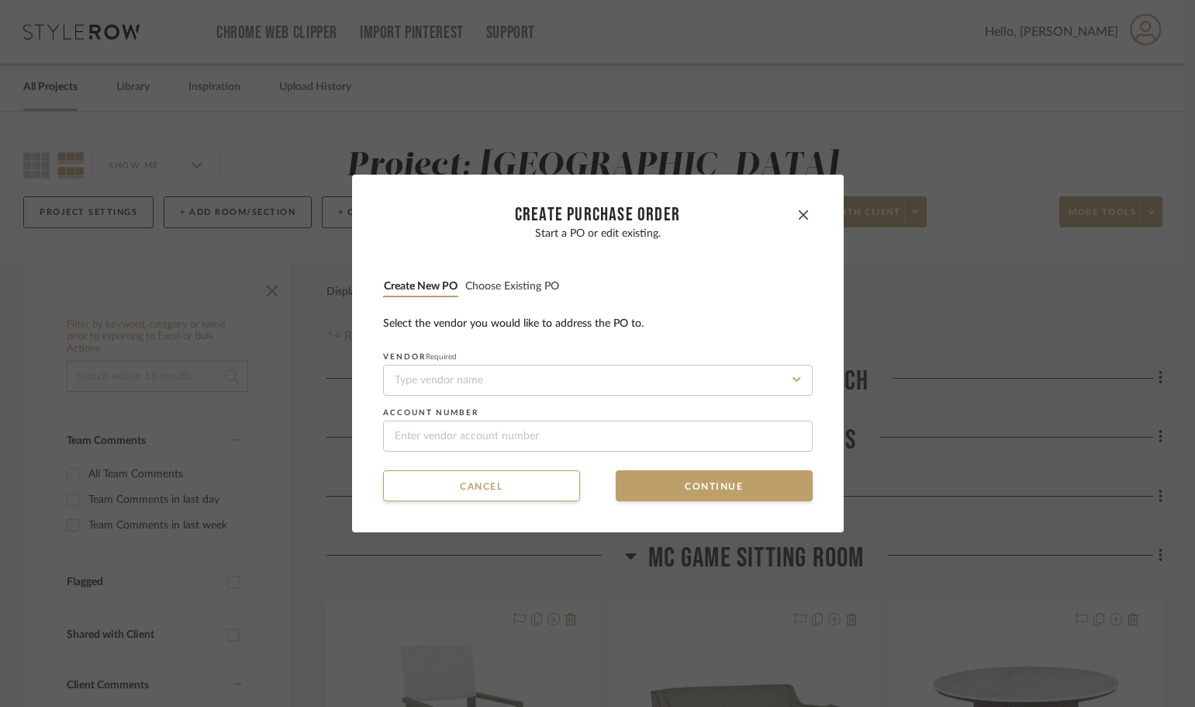
click at [505, 289] on button "Choose existing PO" at bounding box center [512, 286] width 95 height 15
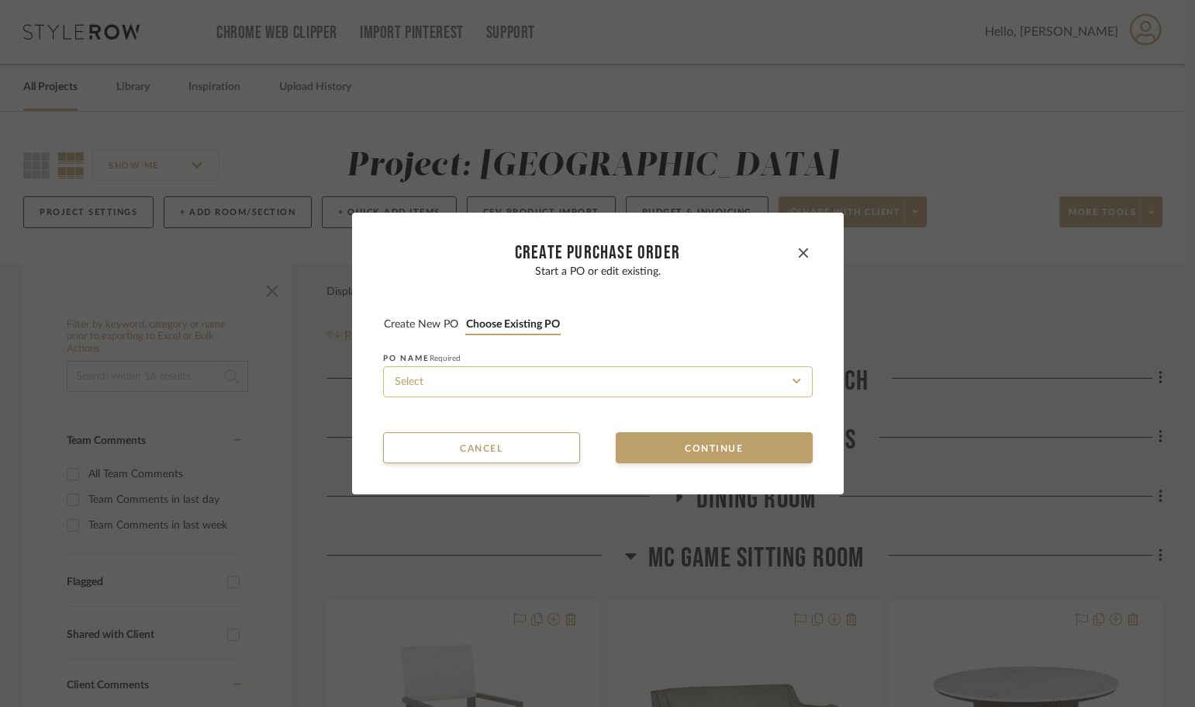
click at [505, 393] on input at bounding box center [598, 381] width 430 height 31
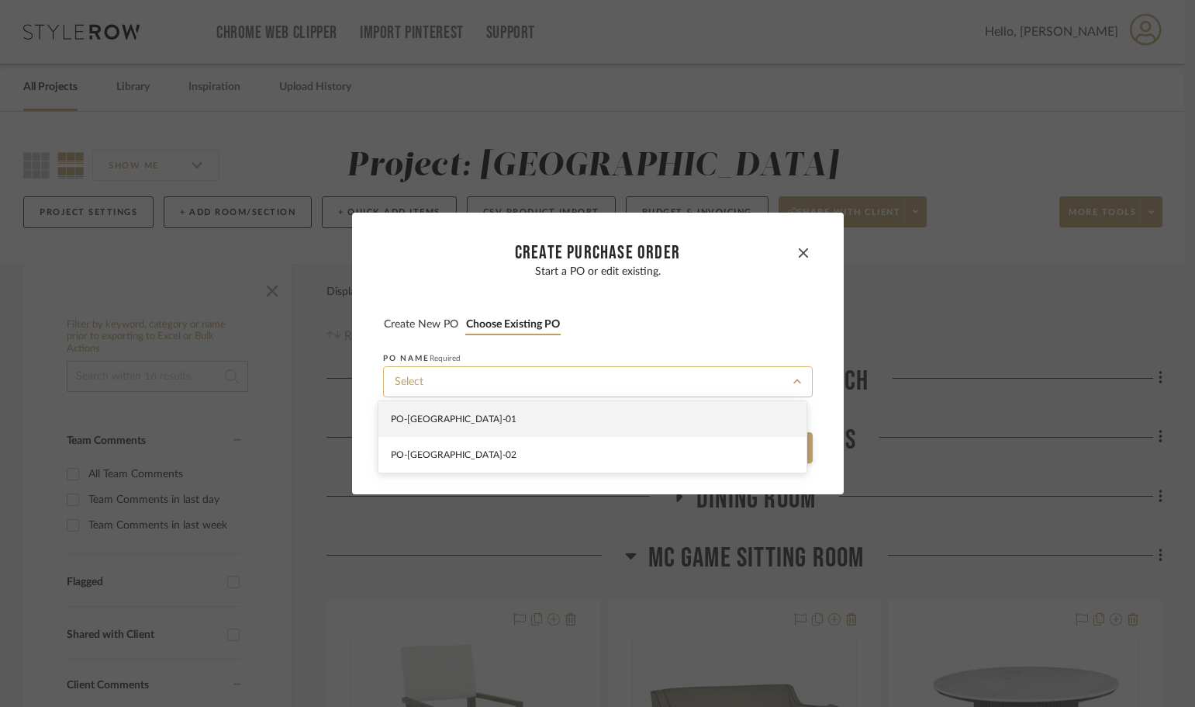
click at [503, 385] on input at bounding box center [598, 381] width 430 height 31
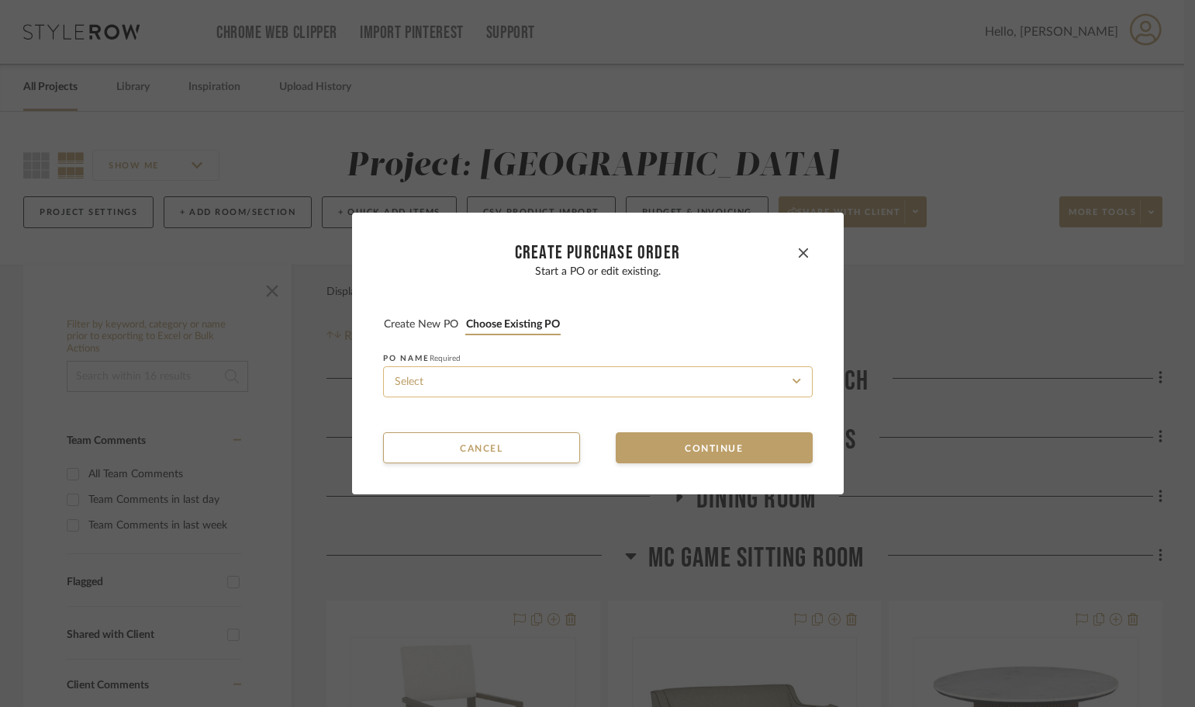
click at [503, 385] on input at bounding box center [598, 381] width 430 height 31
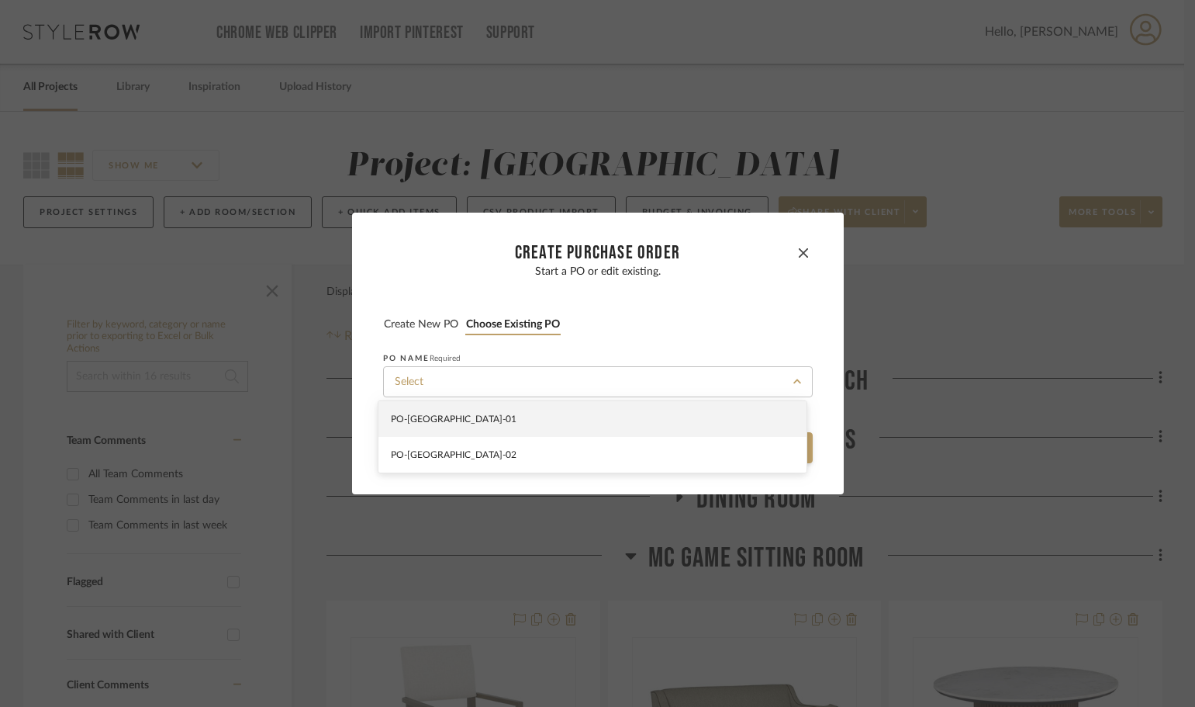
click at [505, 416] on div "PO-NAPLES-01" at bounding box center [593, 419] width 428 height 36
type input "PO-NAPLES-01"
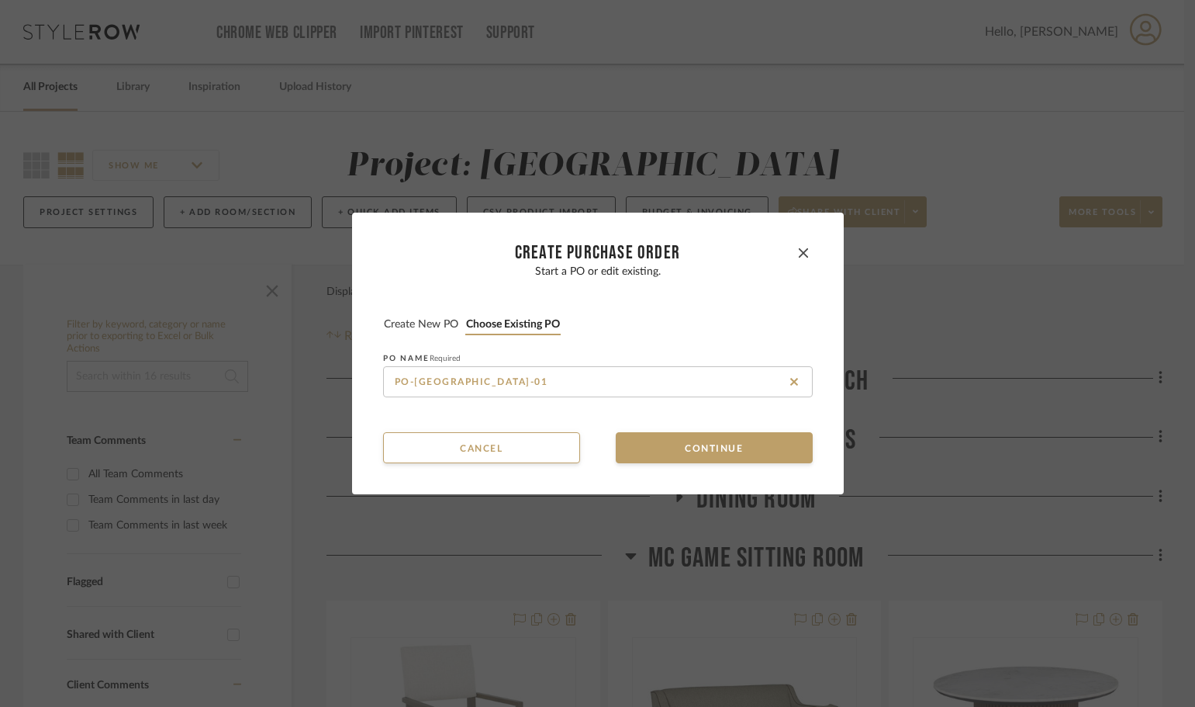
click at [651, 434] on button "Continue" at bounding box center [714, 447] width 197 height 31
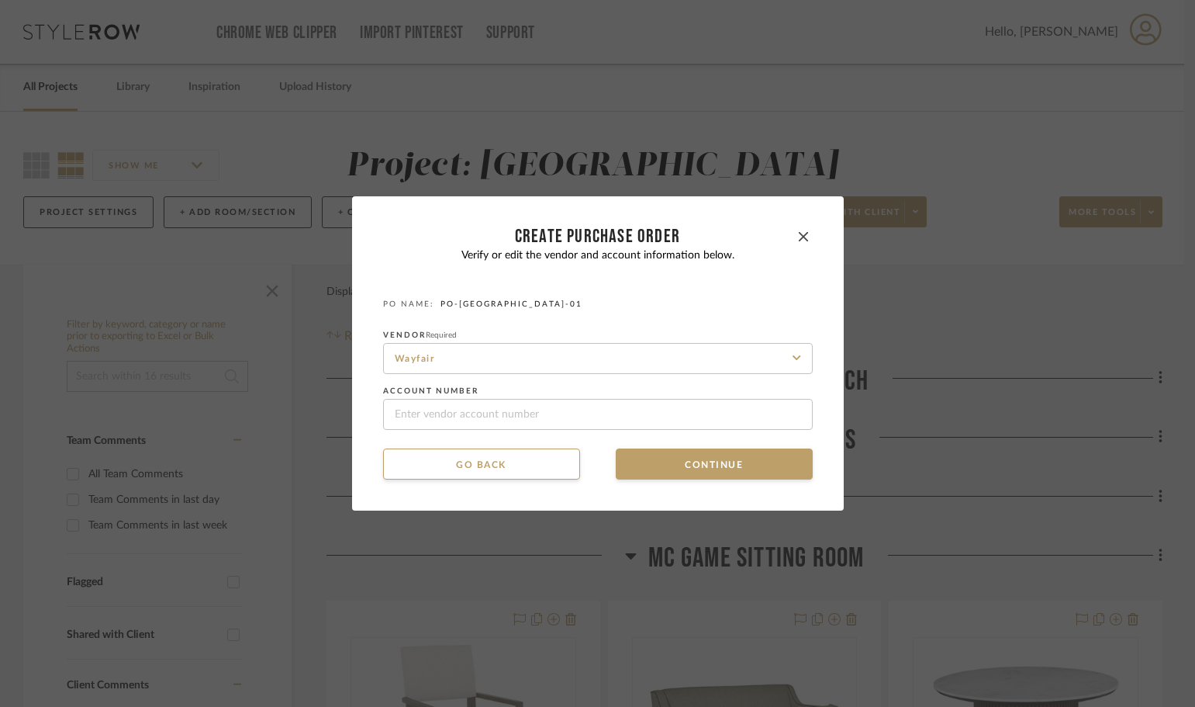
click at [482, 441] on mat-dialog-content "CREATE Purchase order Verify or edit the vendor and account information below. …" at bounding box center [598, 353] width 430 height 252
click at [479, 456] on button "Go back" at bounding box center [481, 463] width 197 height 31
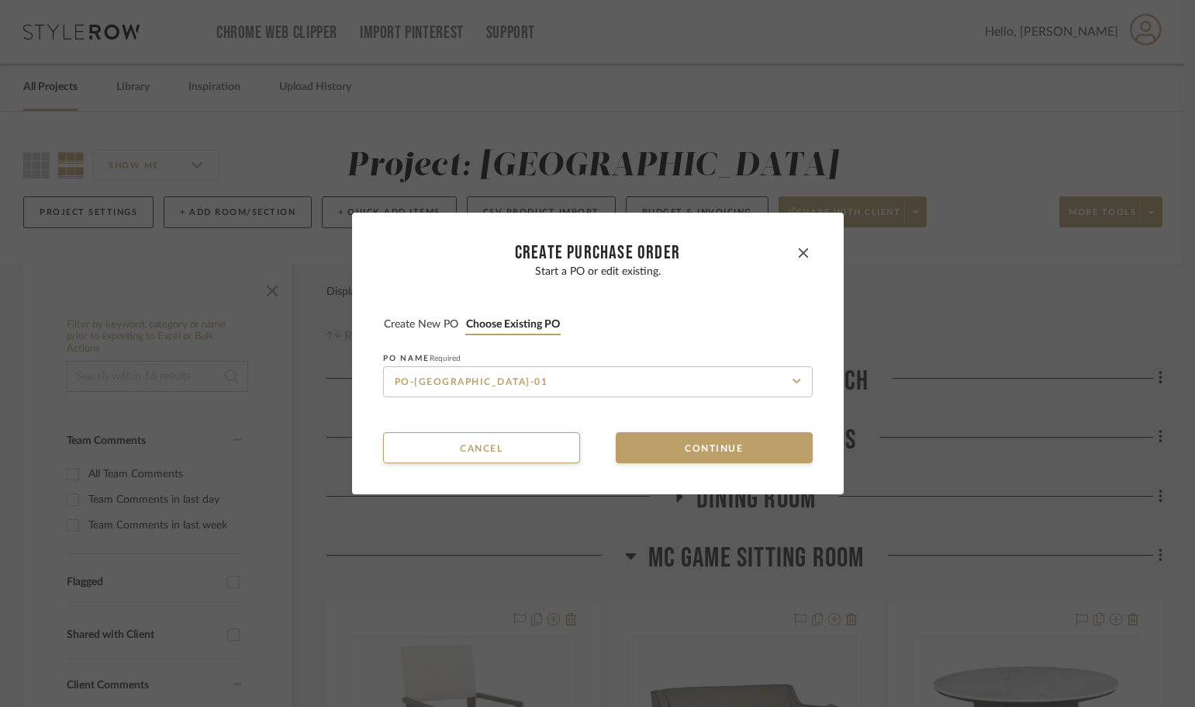
click at [482, 329] on button "Choose existing PO" at bounding box center [512, 324] width 95 height 15
click at [427, 324] on button "Create new PO" at bounding box center [421, 324] width 76 height 15
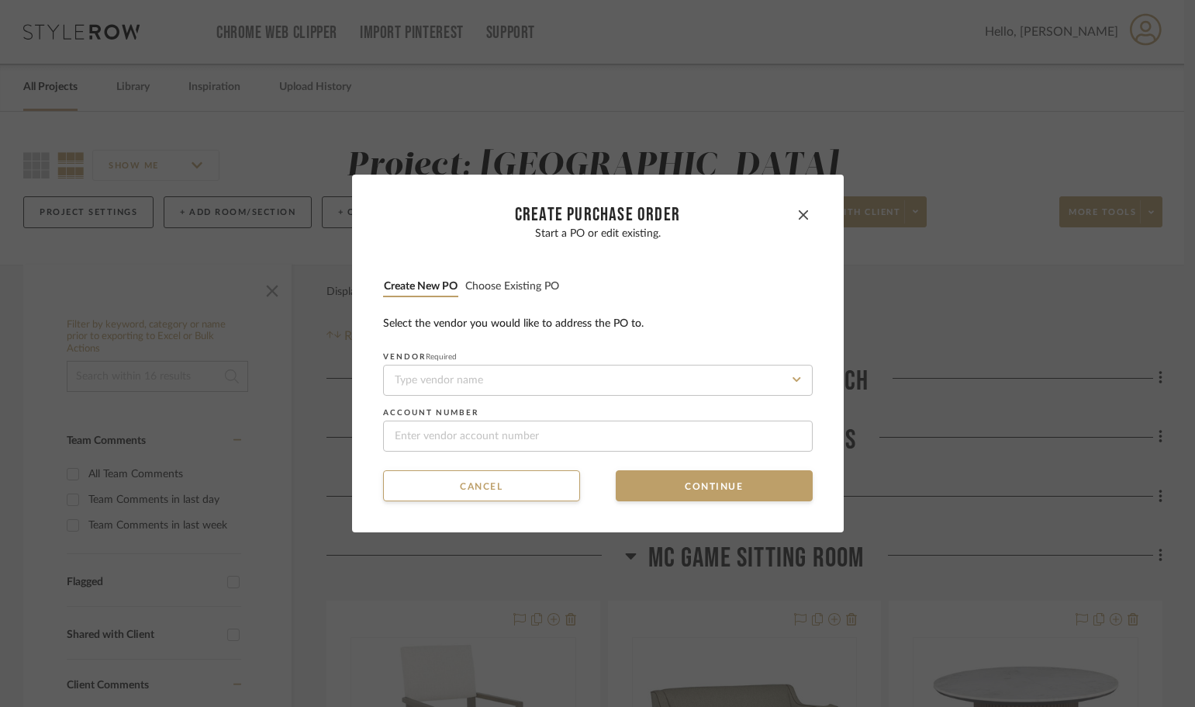
click at [490, 292] on button "Choose existing PO" at bounding box center [512, 286] width 95 height 15
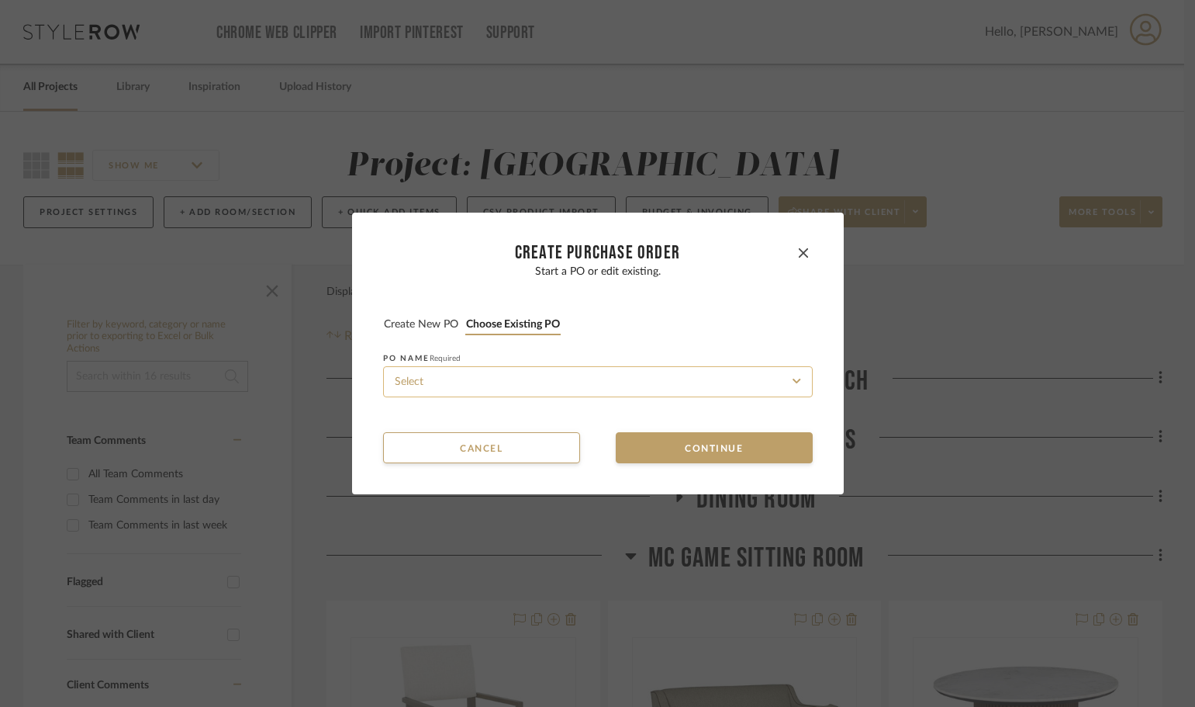
click at [510, 386] on input at bounding box center [598, 381] width 430 height 31
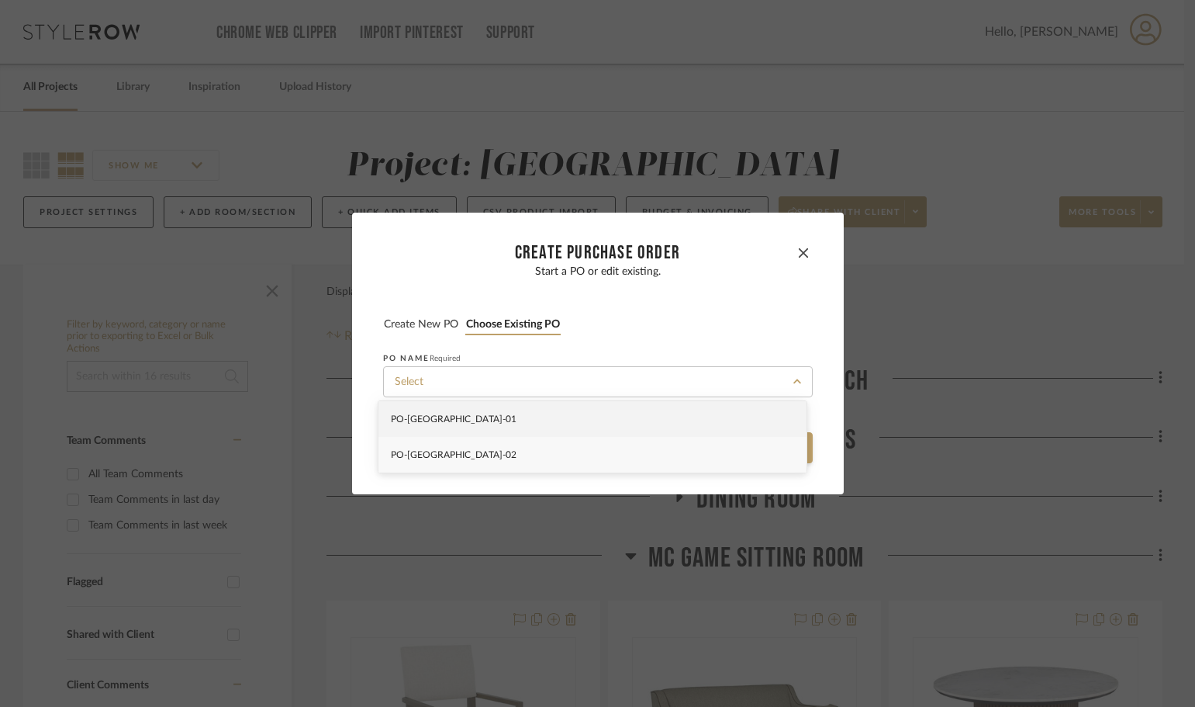
click at [508, 454] on div "PO-NAPLES-02" at bounding box center [593, 455] width 428 height 36
type input "PO-NAPLES-02"
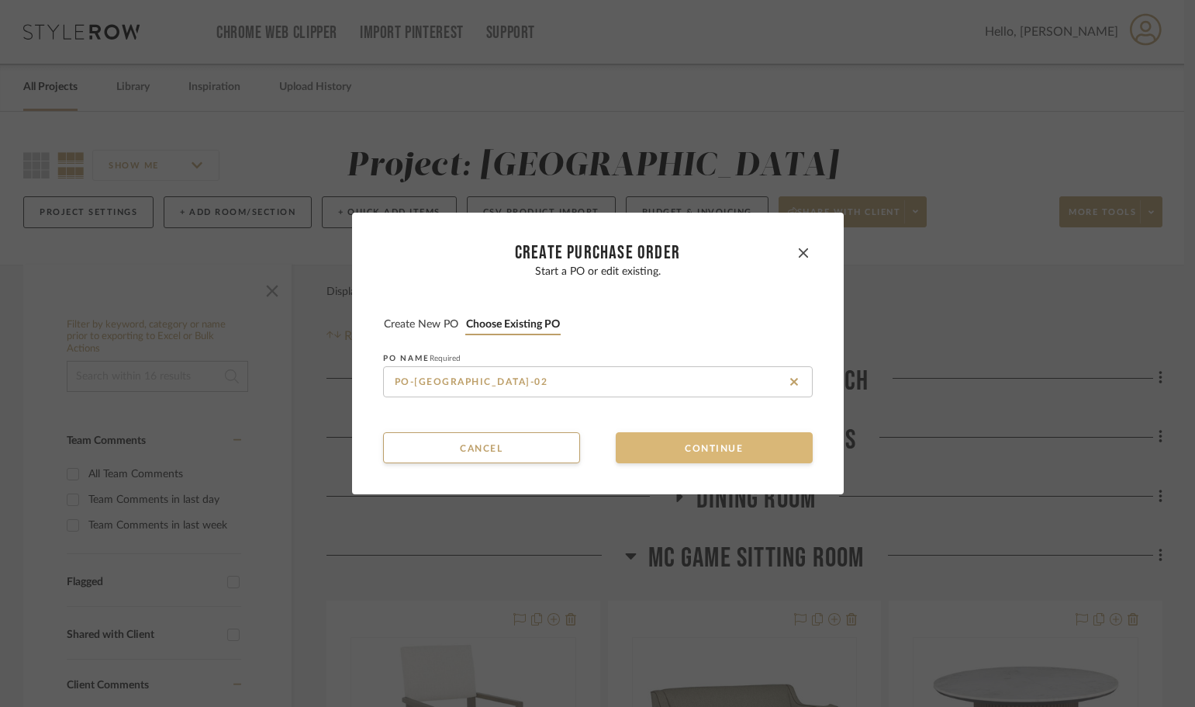
click at [701, 452] on button "Continue" at bounding box center [714, 447] width 197 height 31
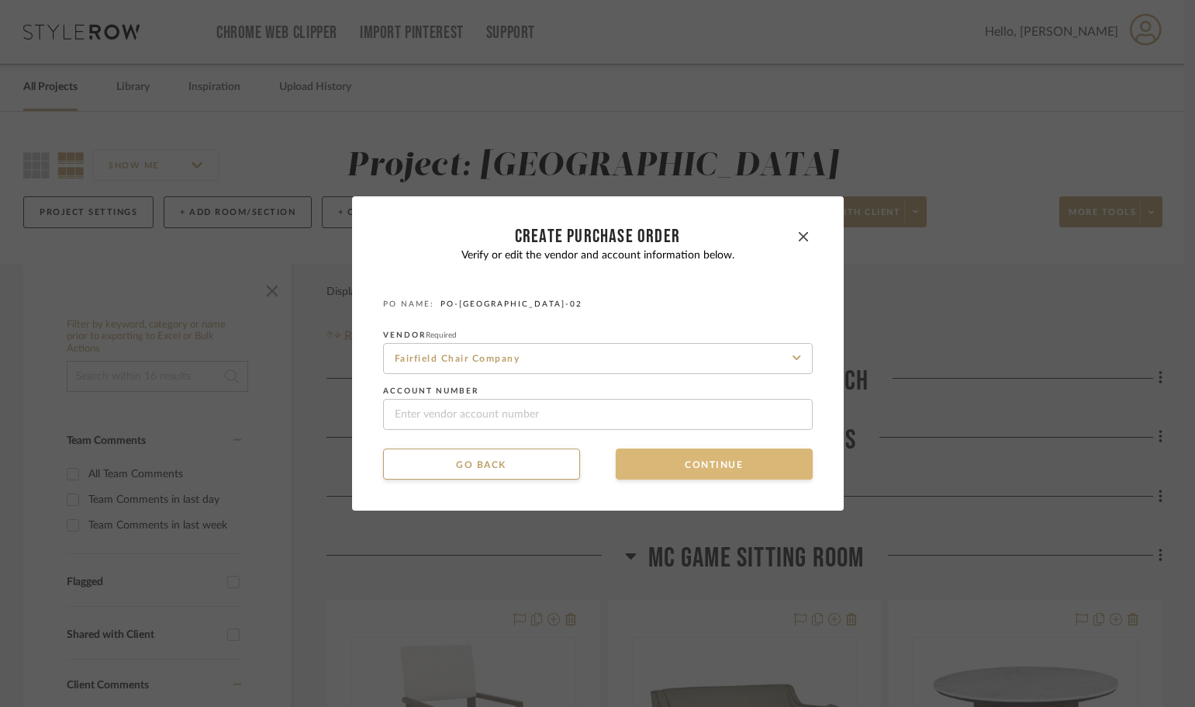
click at [701, 452] on button "Continue" at bounding box center [714, 463] width 197 height 31
click at [693, 459] on button "Continue" at bounding box center [714, 463] width 197 height 31
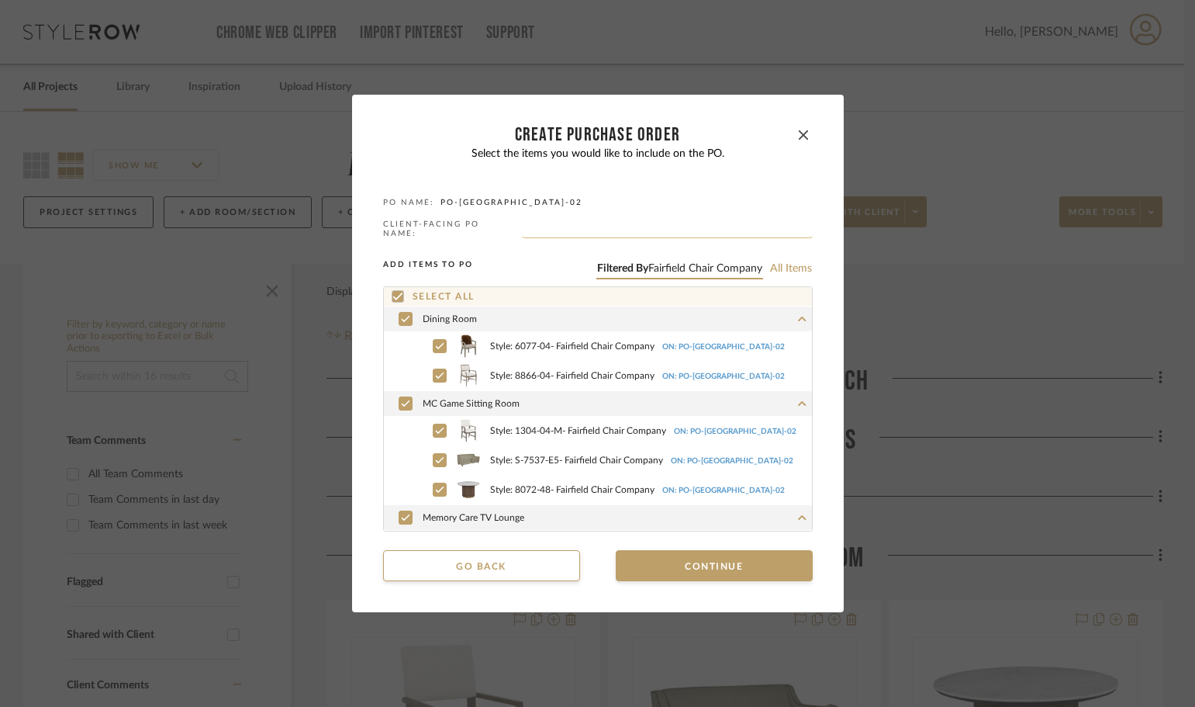
click at [569, 228] on input "text" at bounding box center [667, 231] width 291 height 16
click at [619, 234] on input "American House - Farifield Chair" at bounding box center [667, 231] width 291 height 16
drag, startPoint x: 619, startPoint y: 234, endPoint x: 639, endPoint y: 223, distance: 23.3
click at [639, 223] on input "American House - Farifield Chair" at bounding box center [667, 231] width 291 height 16
click at [731, 224] on input "American House - Fairfield Chair" at bounding box center [667, 231] width 291 height 16
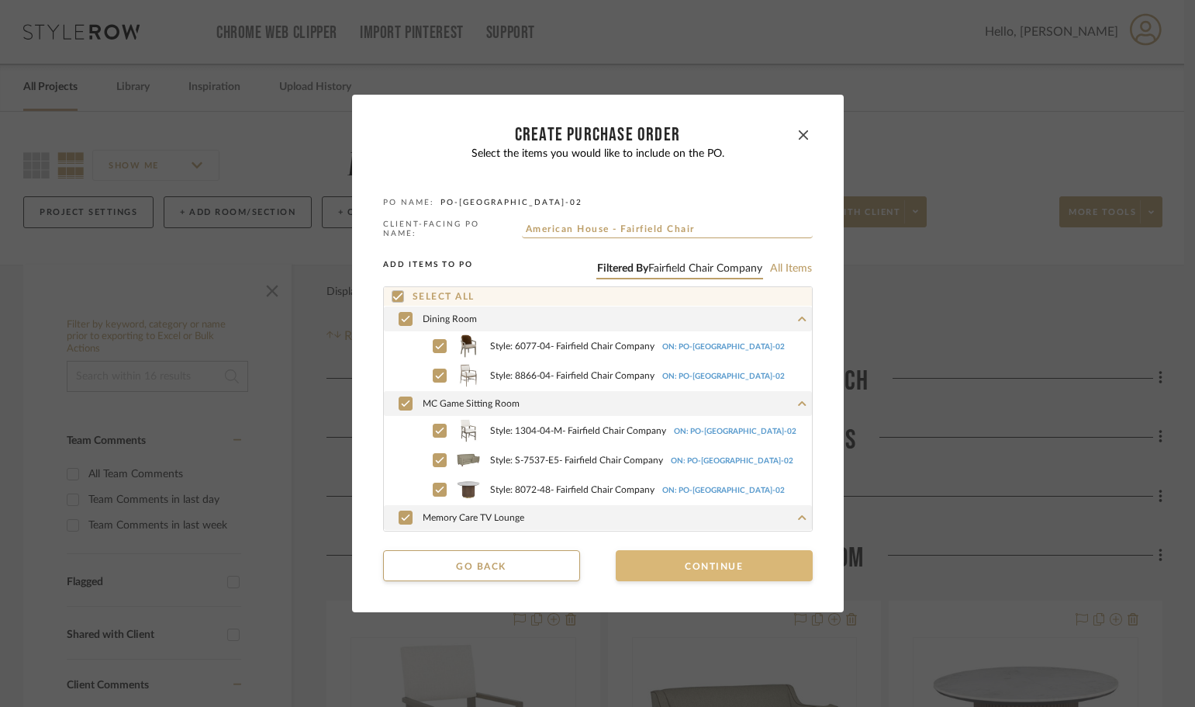
type input "American House - Fairfield Chair"
click at [704, 550] on button "Continue" at bounding box center [714, 565] width 197 height 31
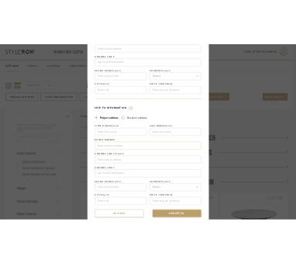
scroll to position [181, 0]
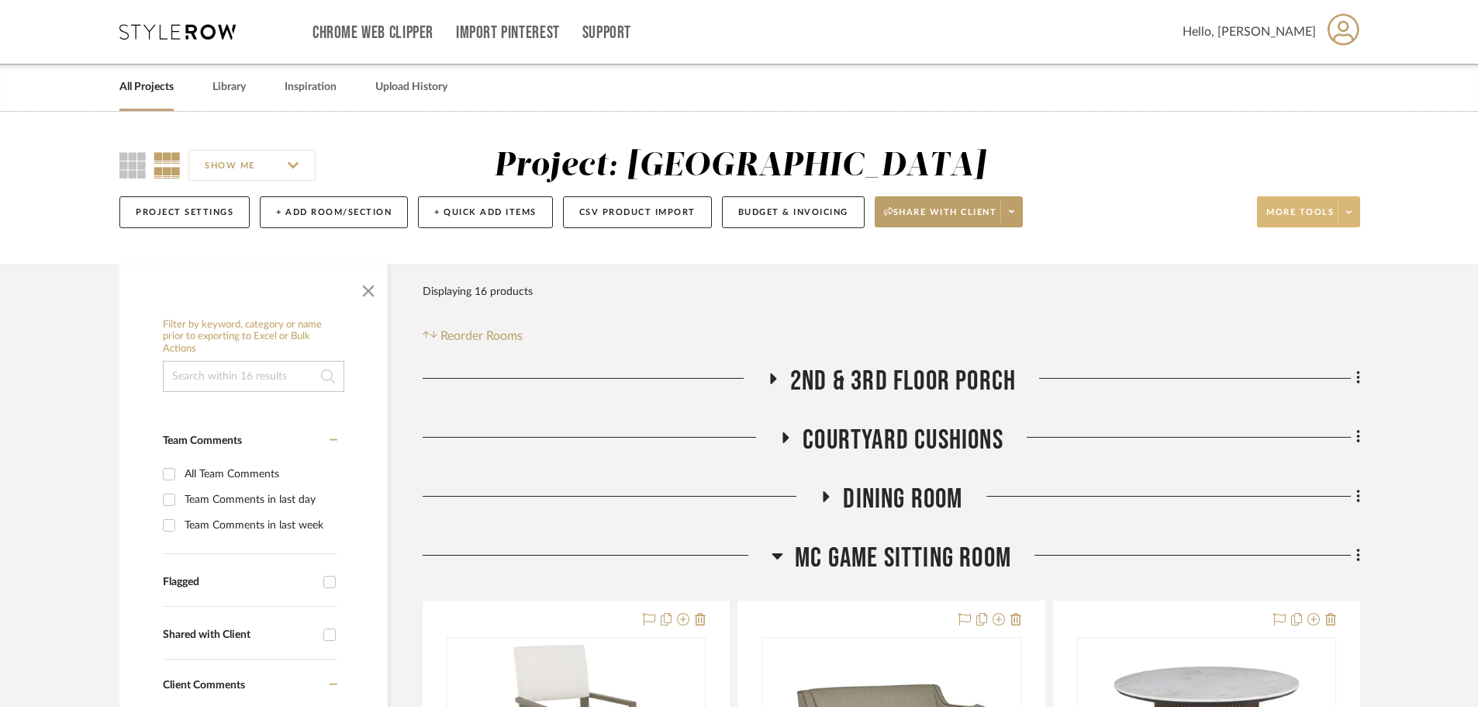
click at [1347, 211] on icon at bounding box center [1349, 212] width 5 height 9
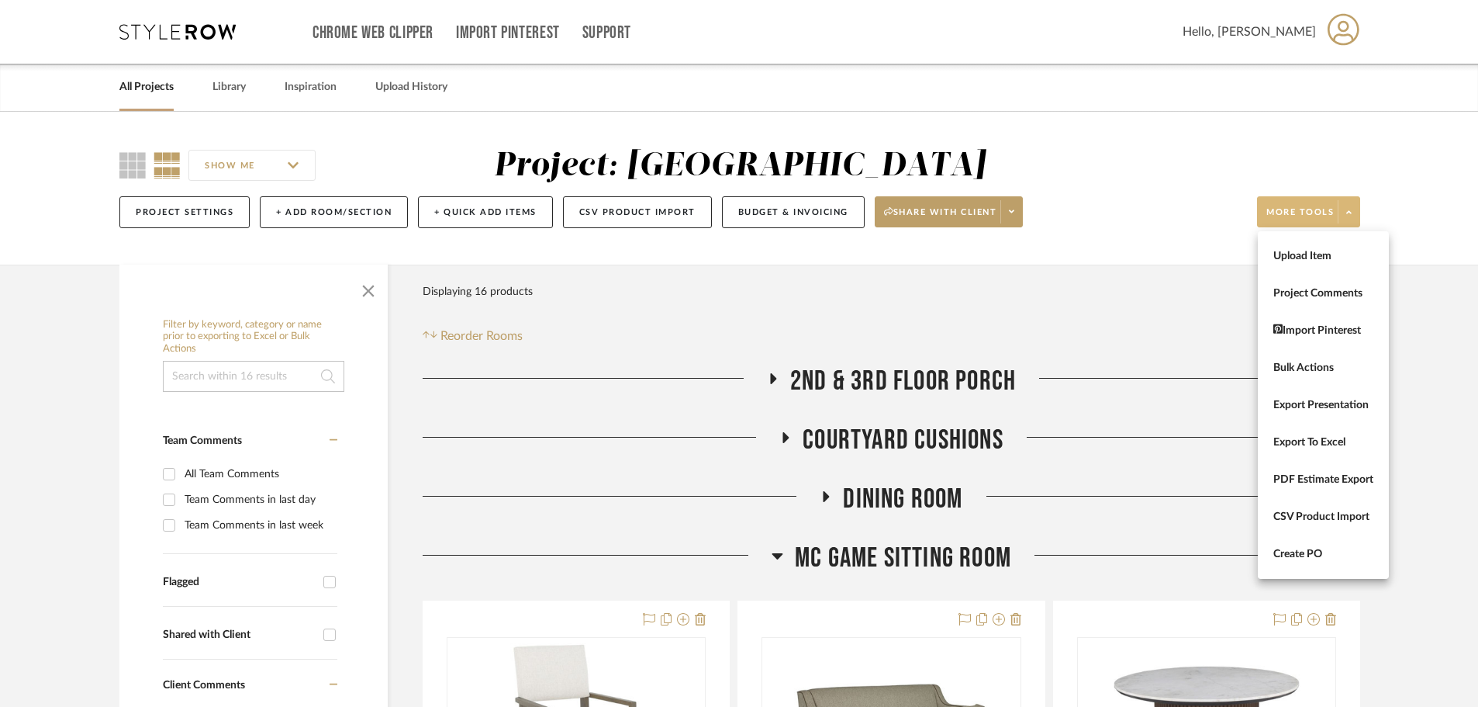
click at [1315, 544] on button "Create PO" at bounding box center [1323, 553] width 131 height 37
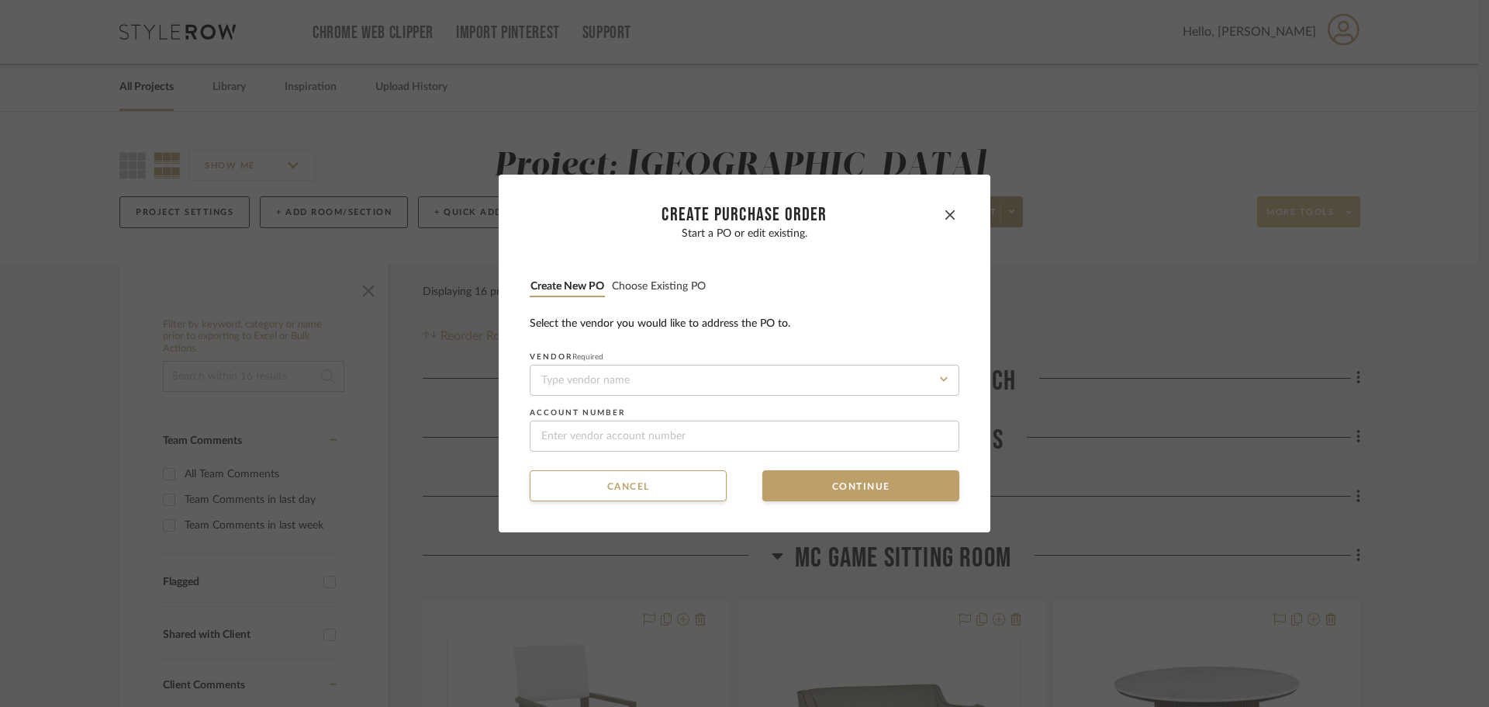
click at [664, 286] on button "Choose existing PO" at bounding box center [658, 286] width 95 height 15
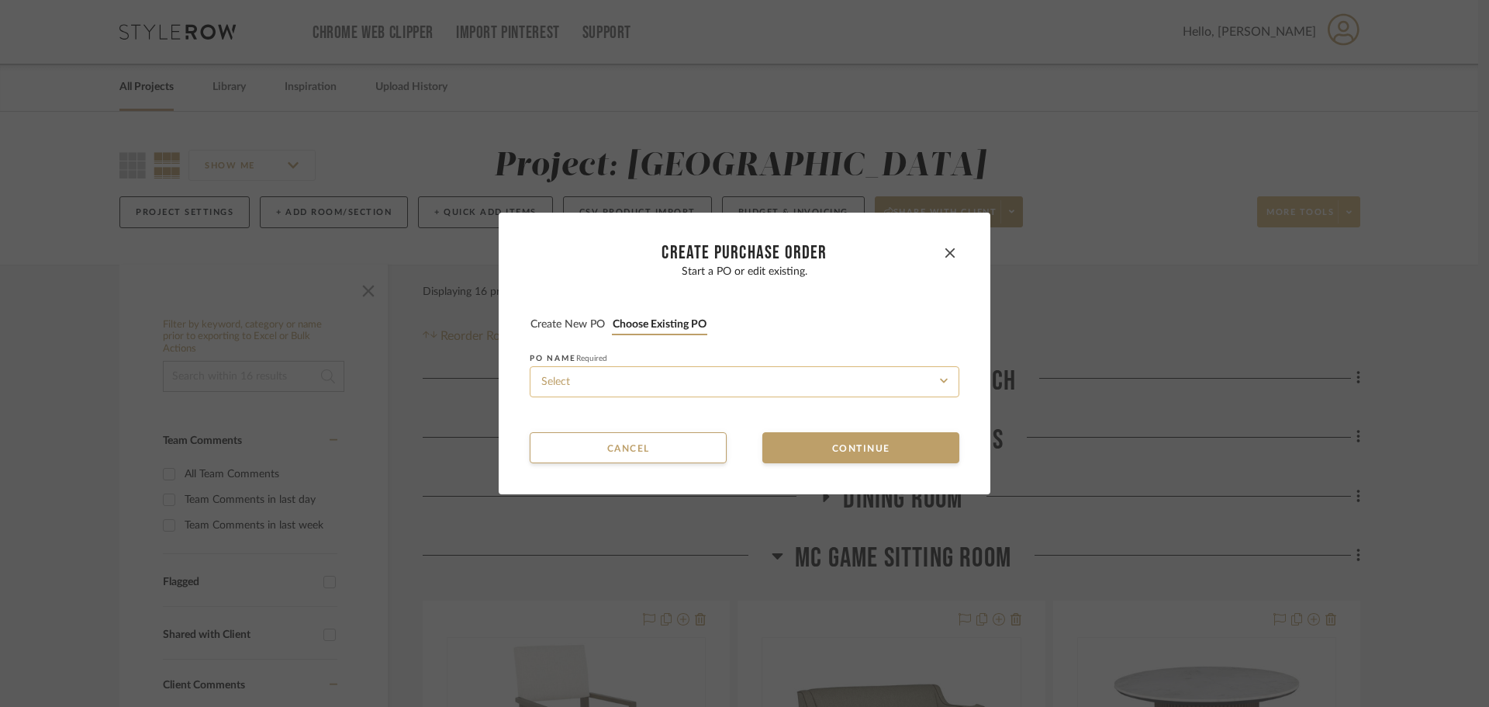
click at [679, 379] on input at bounding box center [745, 381] width 430 height 31
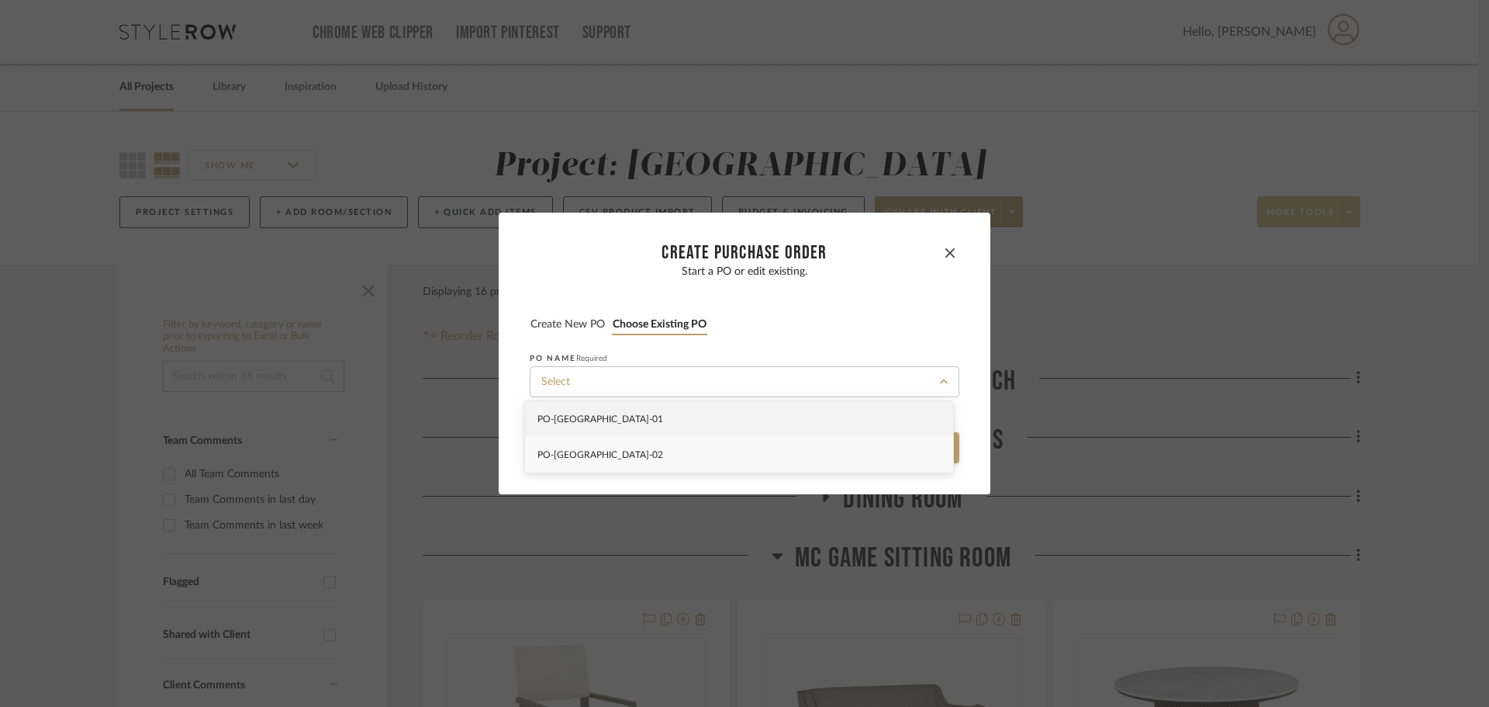
click at [692, 458] on div "PO-NAPLES-02" at bounding box center [739, 455] width 428 height 36
type input "PO-NAPLES-02"
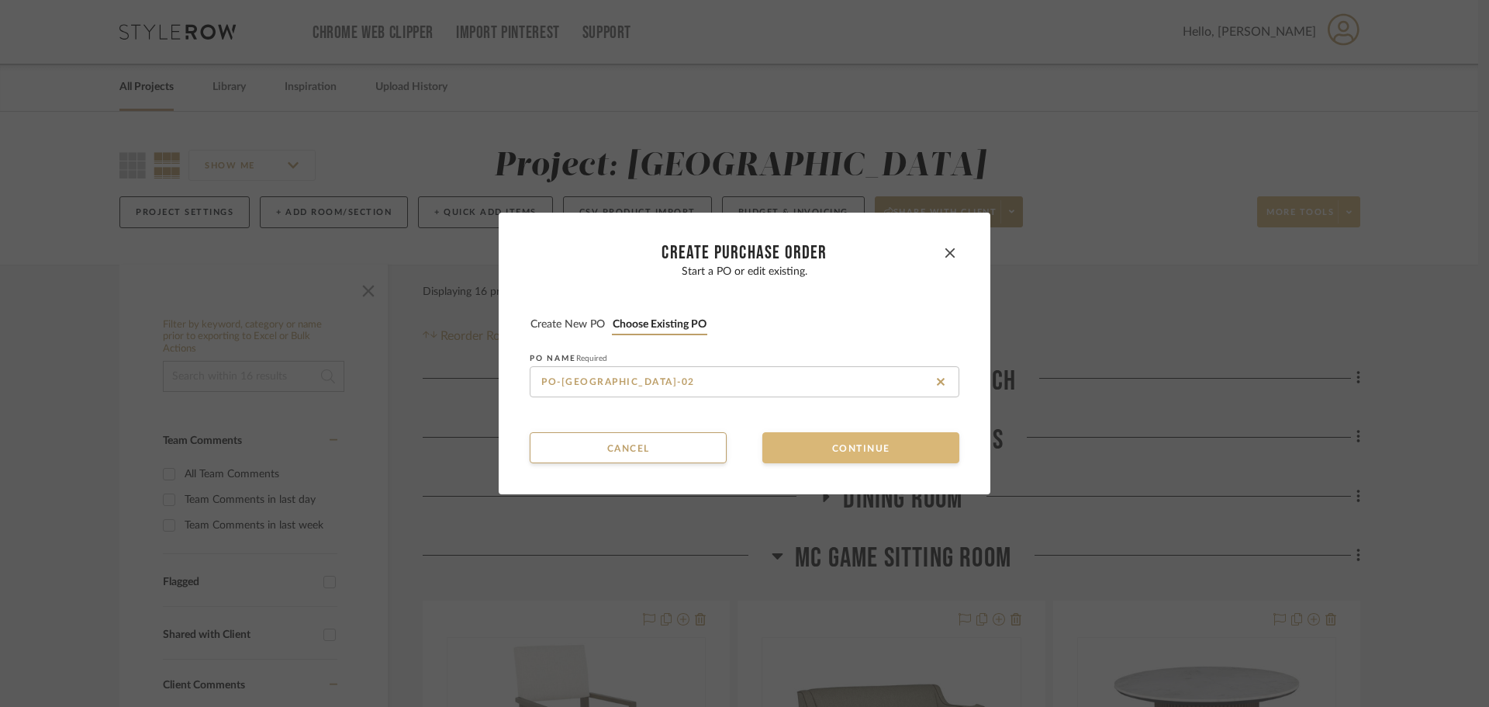
click at [833, 446] on button "Continue" at bounding box center [860, 447] width 197 height 31
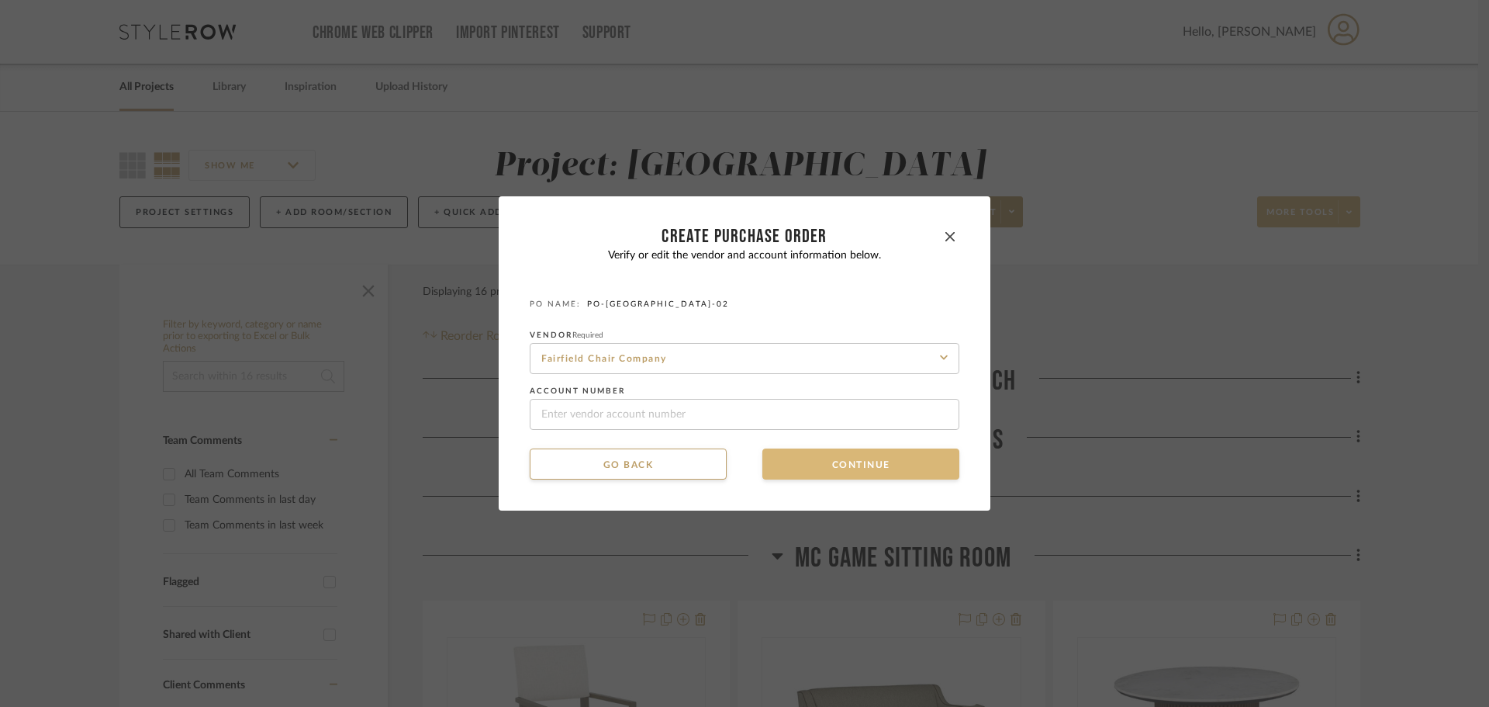
click at [831, 457] on button "Continue" at bounding box center [860, 463] width 197 height 31
click at [830, 462] on button "Continue" at bounding box center [860, 463] width 197 height 31
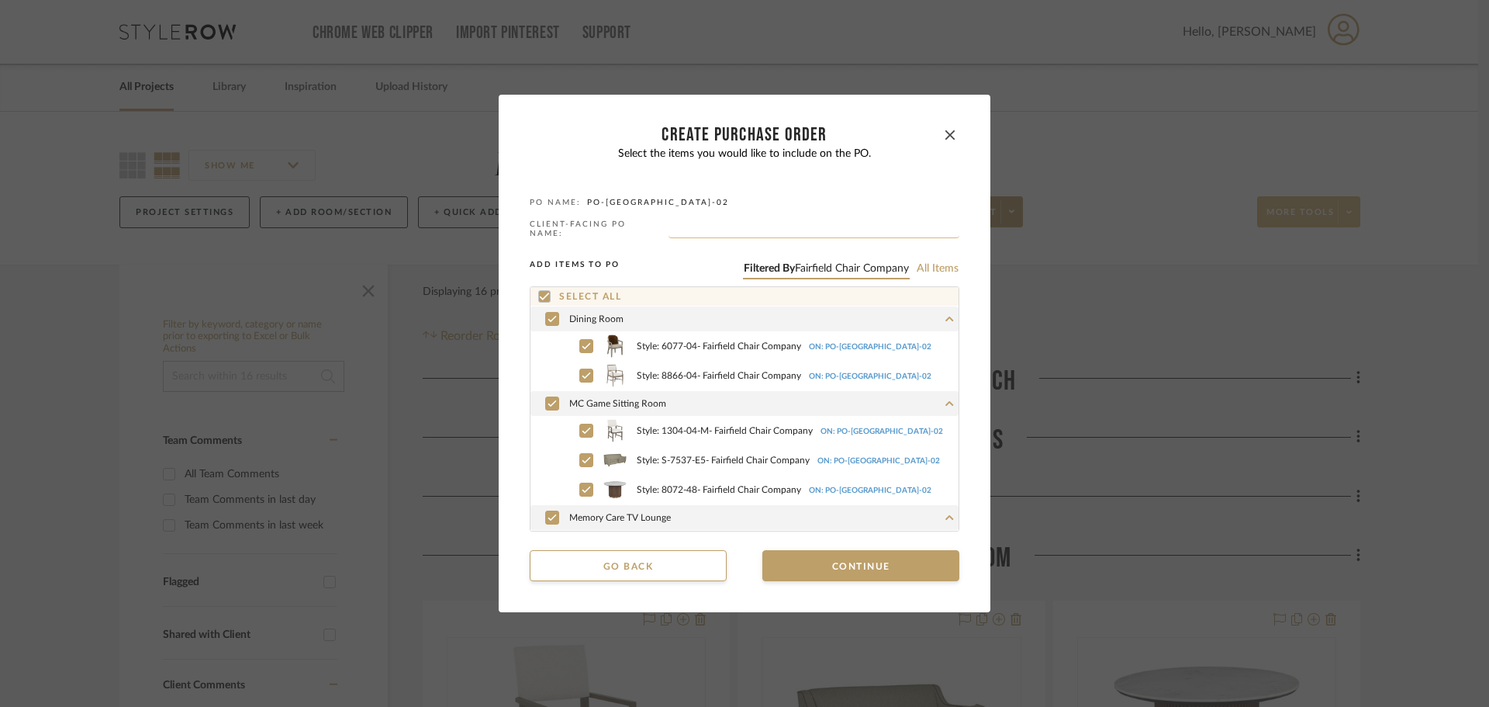
click at [741, 226] on input "text" at bounding box center [814, 231] width 291 height 16
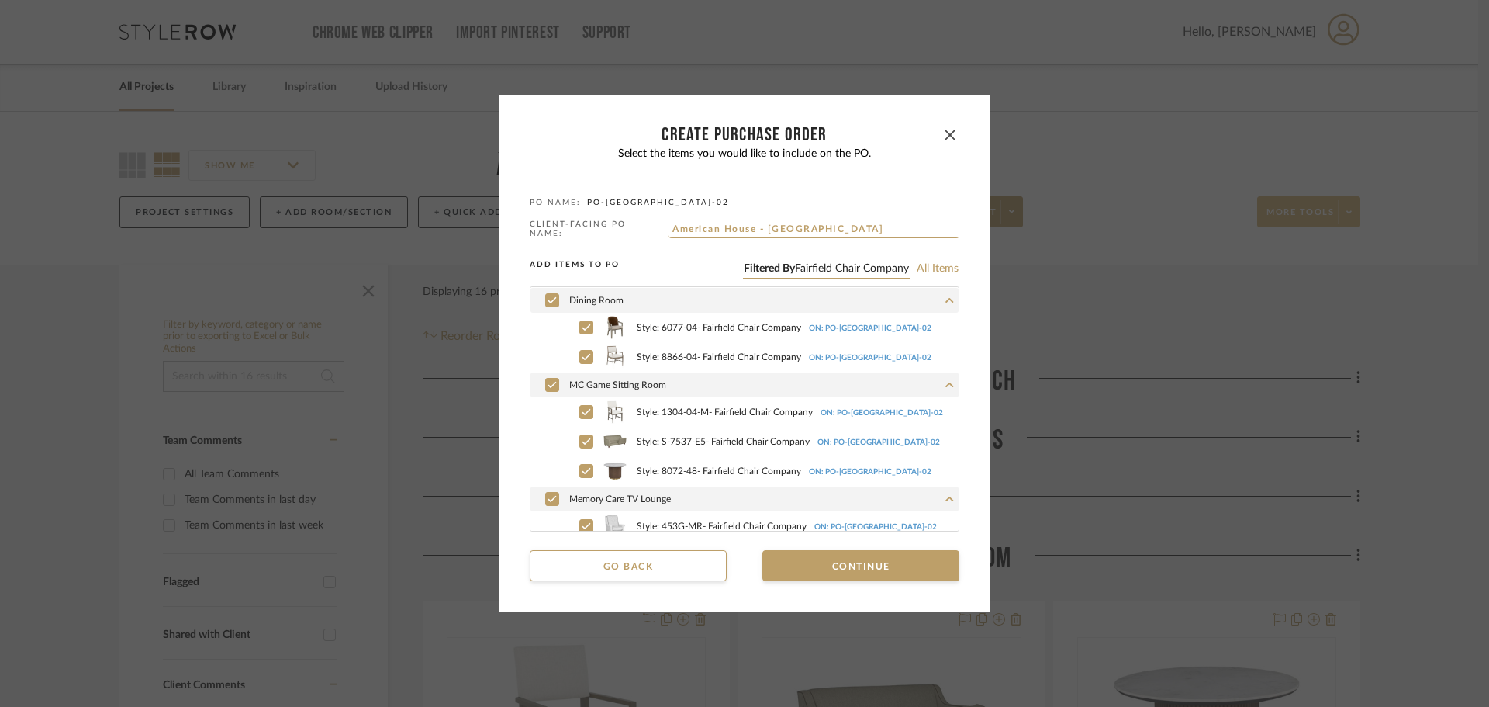
scroll to position [29, 0]
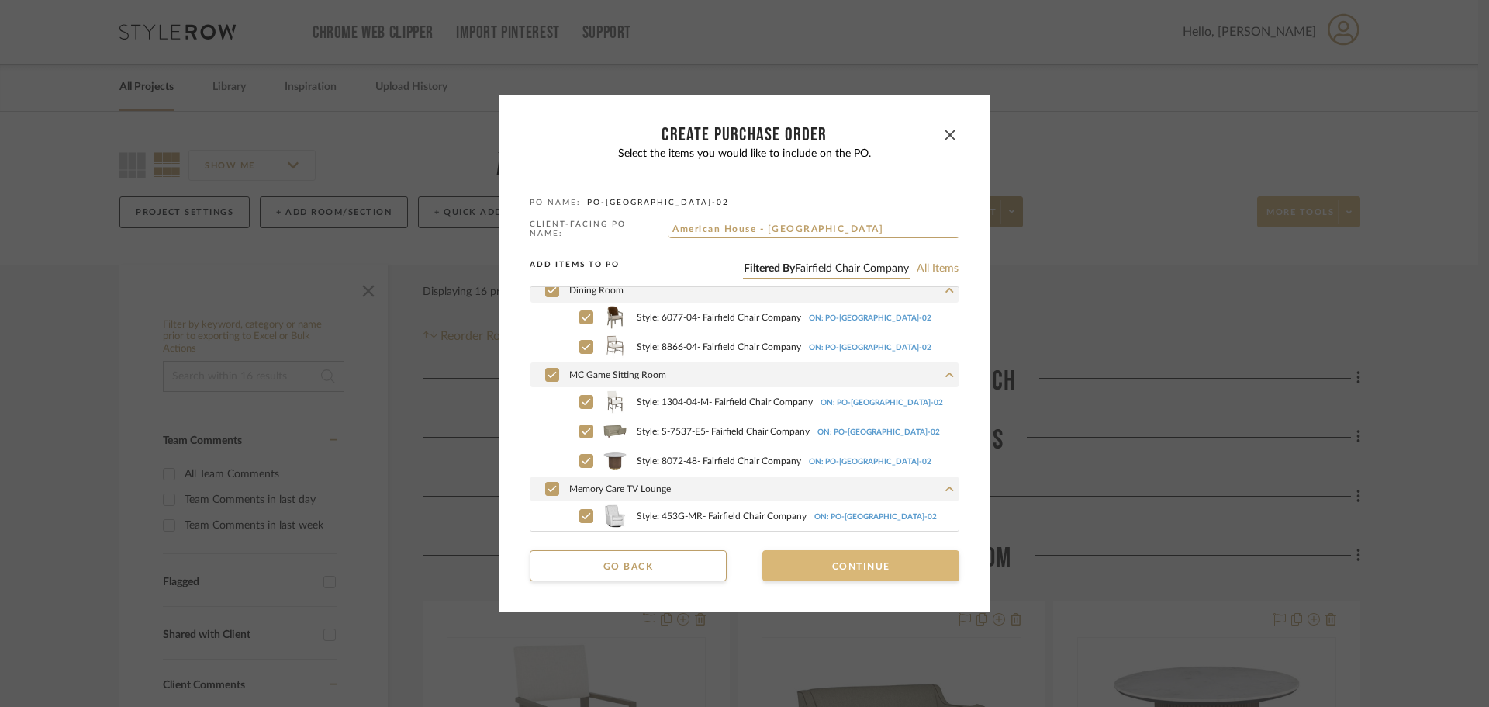
type input "American House - Fairfield"
click at [858, 559] on button "Continue" at bounding box center [860, 565] width 197 height 31
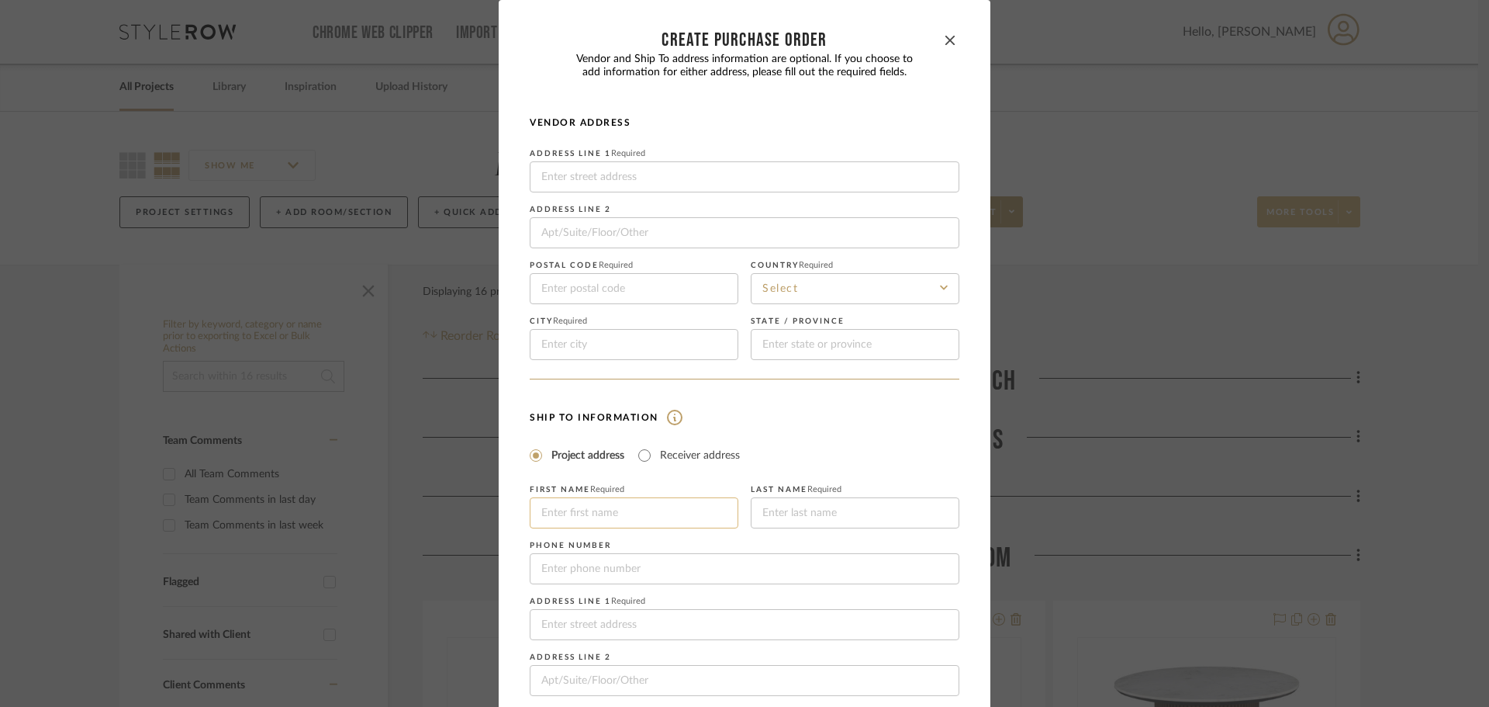
drag, startPoint x: 638, startPoint y: 517, endPoint x: 624, endPoint y: 508, distance: 16.1
click at [638, 517] on input at bounding box center [634, 512] width 209 height 31
click at [544, 517] on input "american" at bounding box center [634, 512] width 209 height 31
type input "American House"
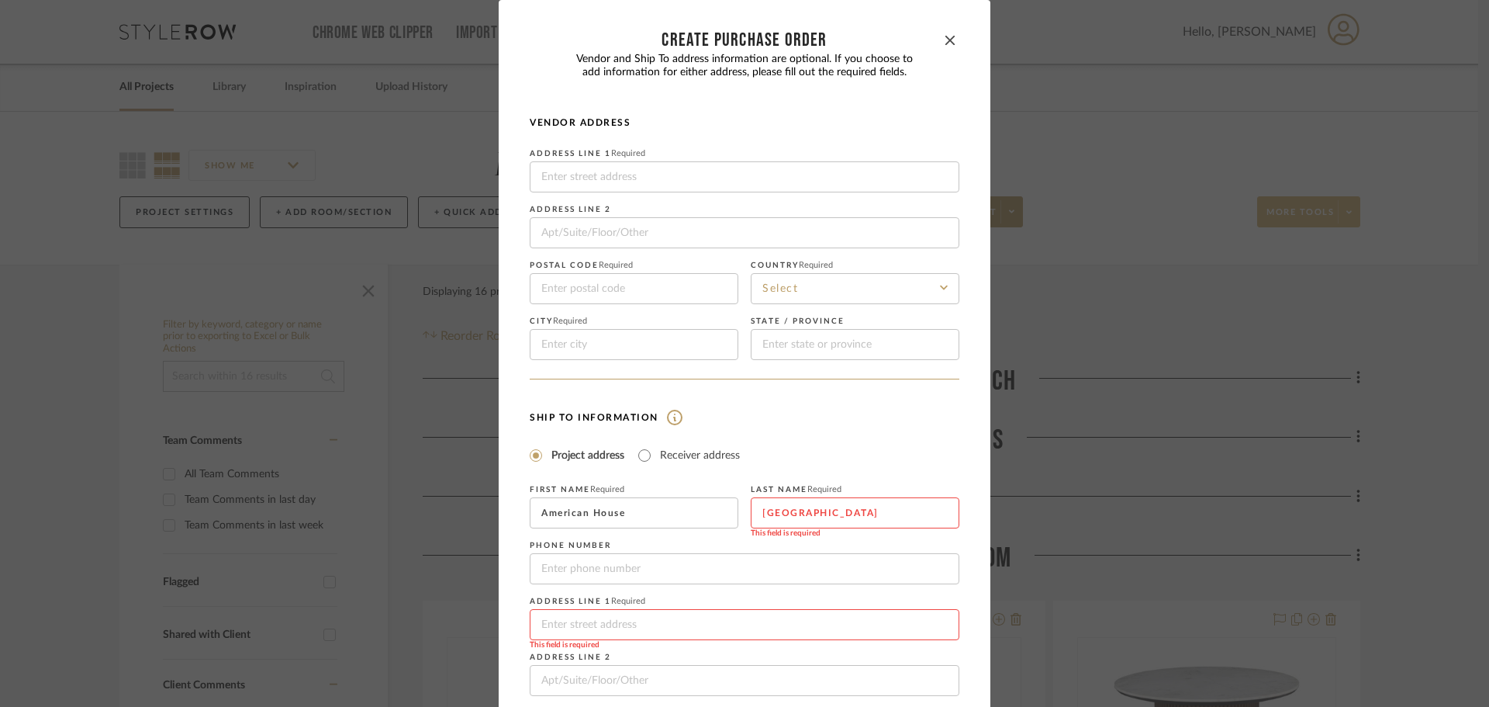
type input "[GEOGRAPHIC_DATA]"
click at [631, 614] on input at bounding box center [745, 624] width 430 height 31
paste input "11400 Longfellow Ln, Bonita Springs, FL 34135"
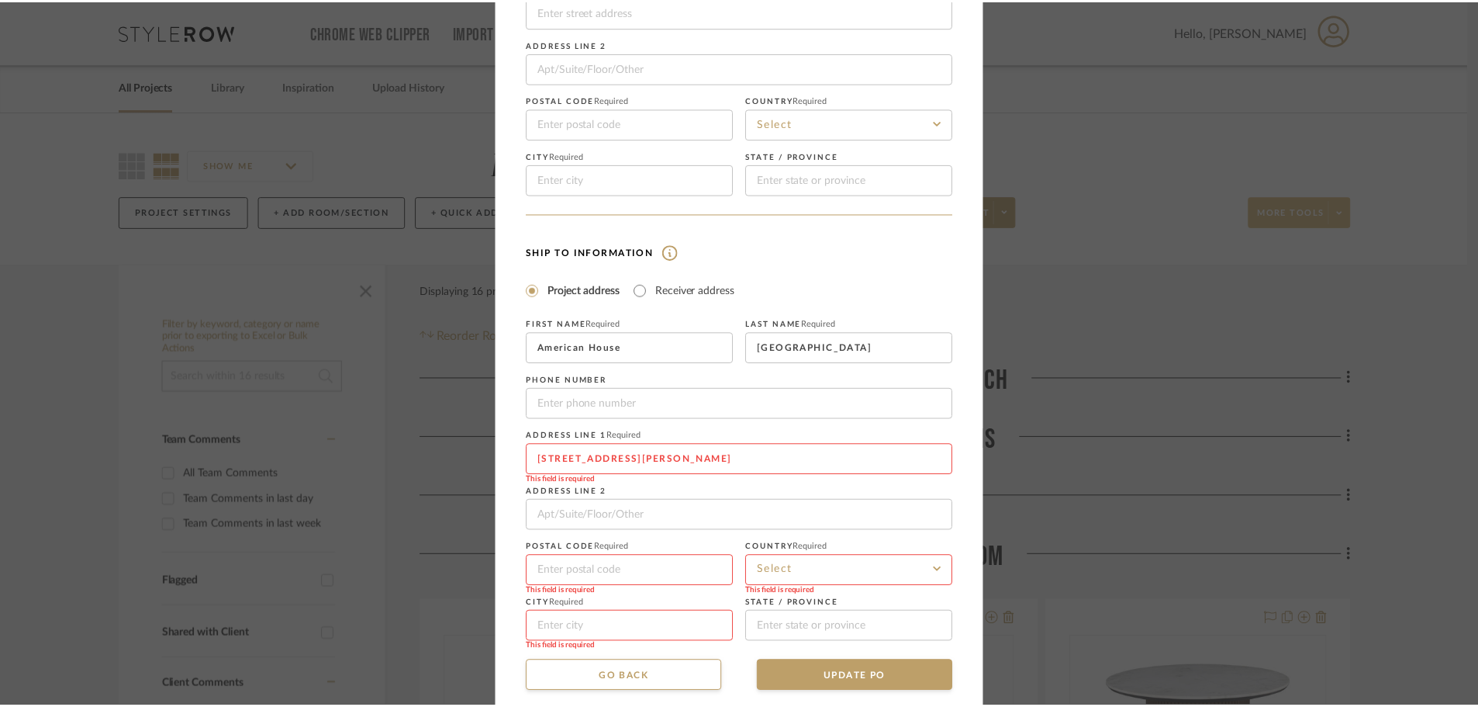
scroll to position [181, 0]
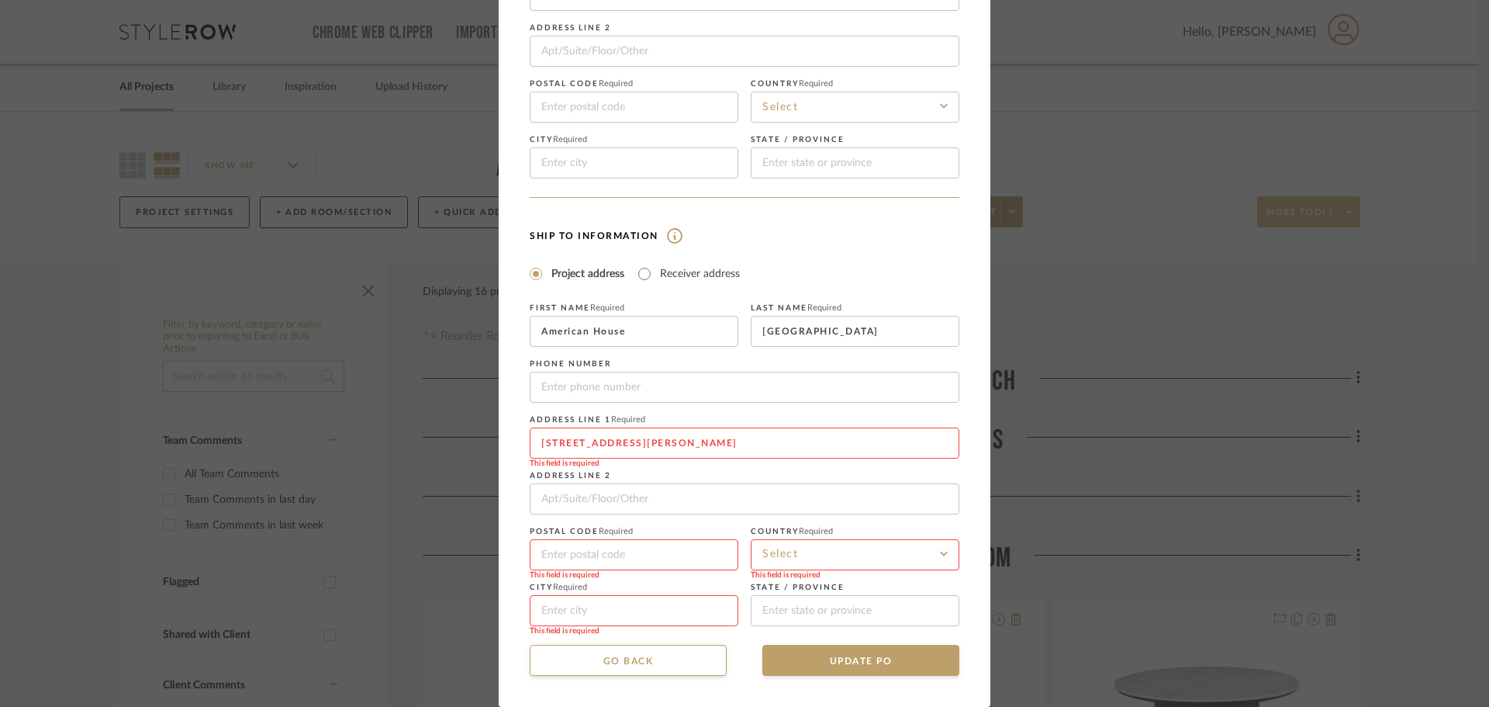
click at [765, 448] on input "11400 Longfellow Ln, Bonita Springs, FL 34135" at bounding box center [745, 442] width 430 height 31
click at [766, 447] on input "11400 Longfellow Ln, Bonita Springs, FL 34135" at bounding box center [745, 442] width 430 height 31
type input "11400 Longfellow Ln, Bonita Springs, FL"
click at [591, 567] on input at bounding box center [634, 554] width 209 height 31
paste input "34135"
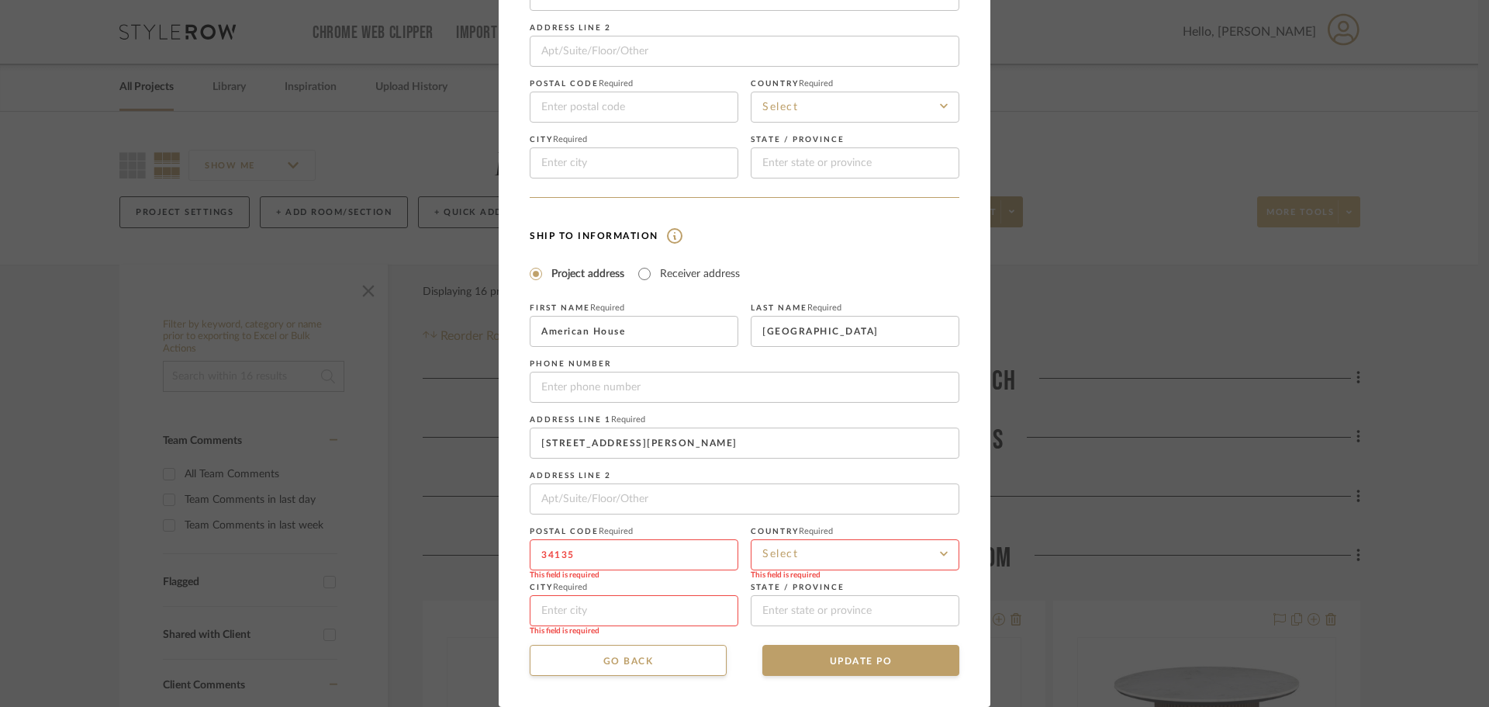
type input "34135"
click at [783, 551] on input at bounding box center [855, 554] width 209 height 31
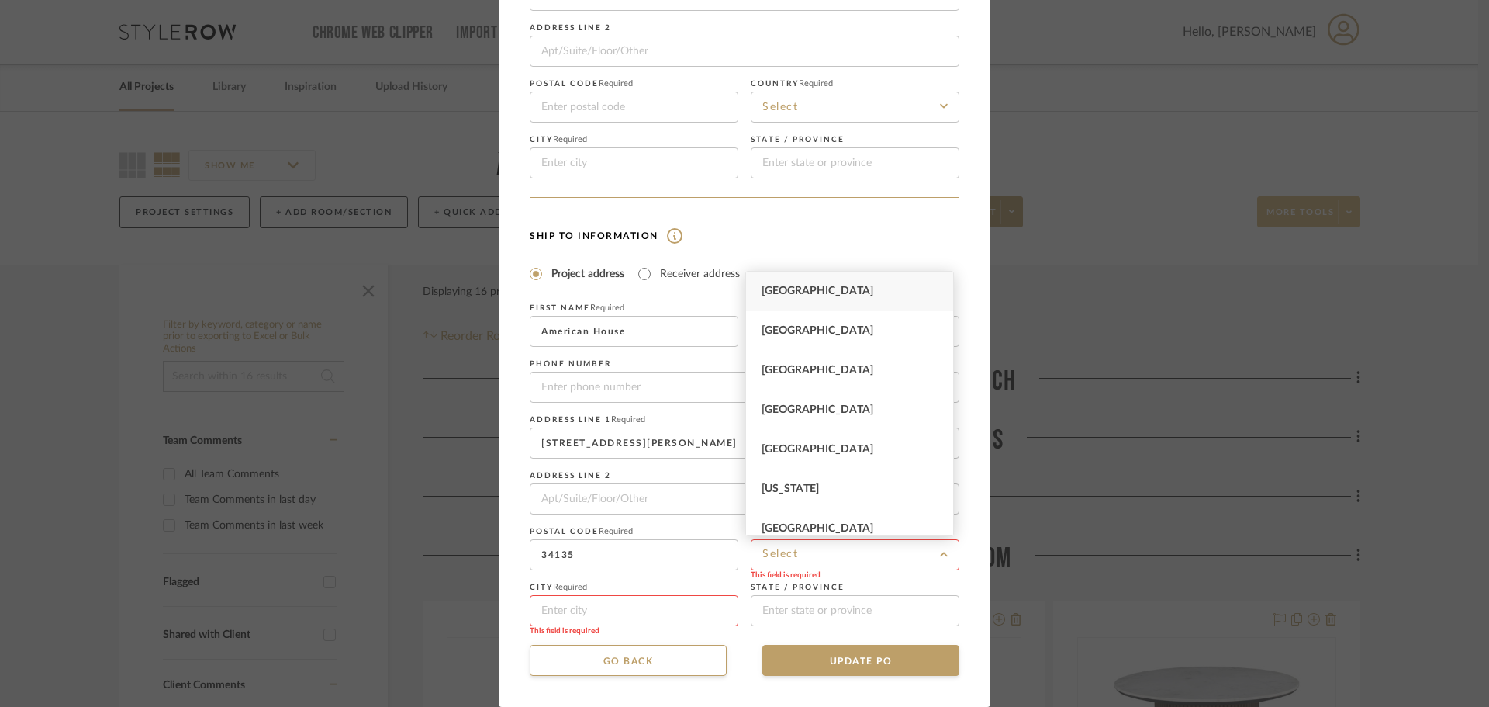
click at [776, 298] on div "United States" at bounding box center [849, 291] width 207 height 40
type input "United States"
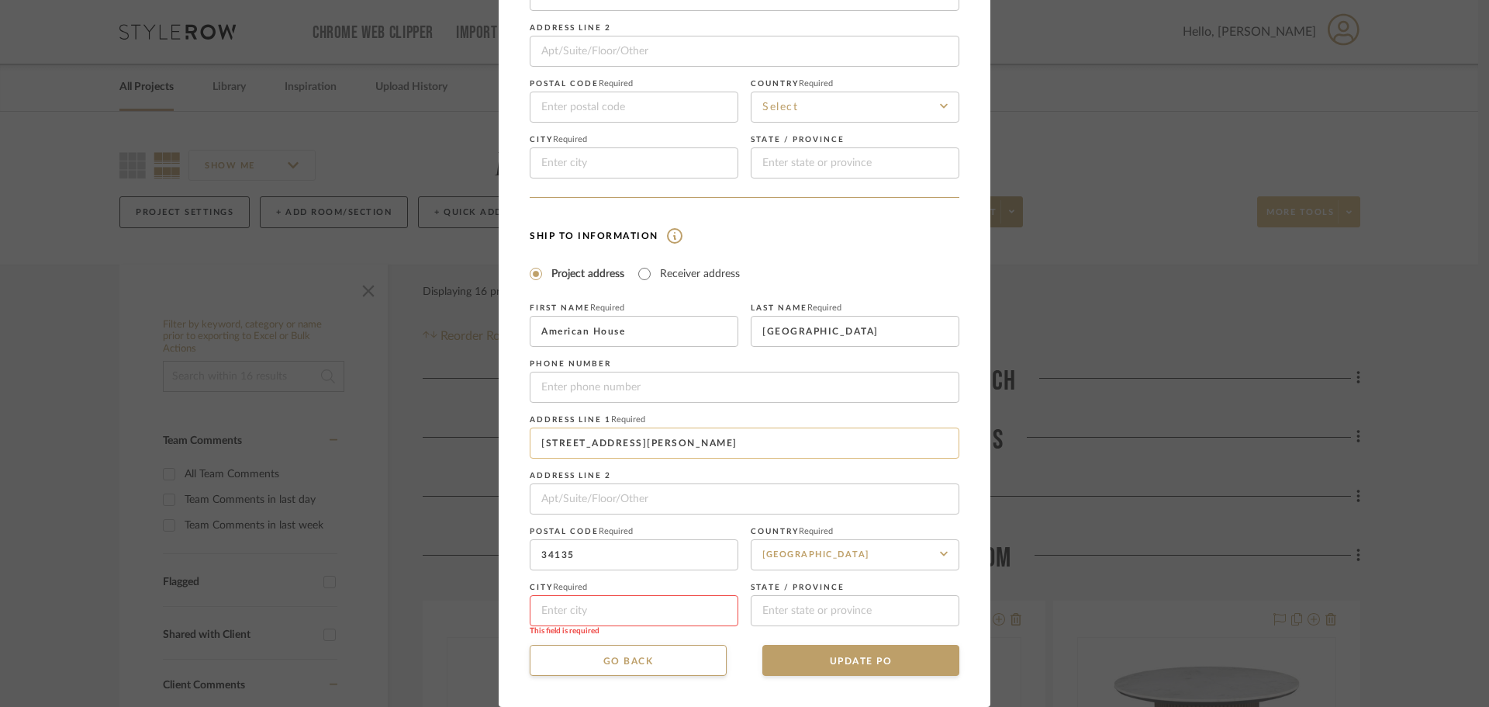
drag, startPoint x: 728, startPoint y: 446, endPoint x: 655, endPoint y: 442, distance: 73.0
click at [655, 442] on input "11400 Longfellow Ln, Bonita Springs, FL" at bounding box center [745, 442] width 430 height 31
type input "11400 Longfellow Ln, , FL"
click at [605, 603] on input at bounding box center [634, 610] width 209 height 31
paste input "Bonita Springs"
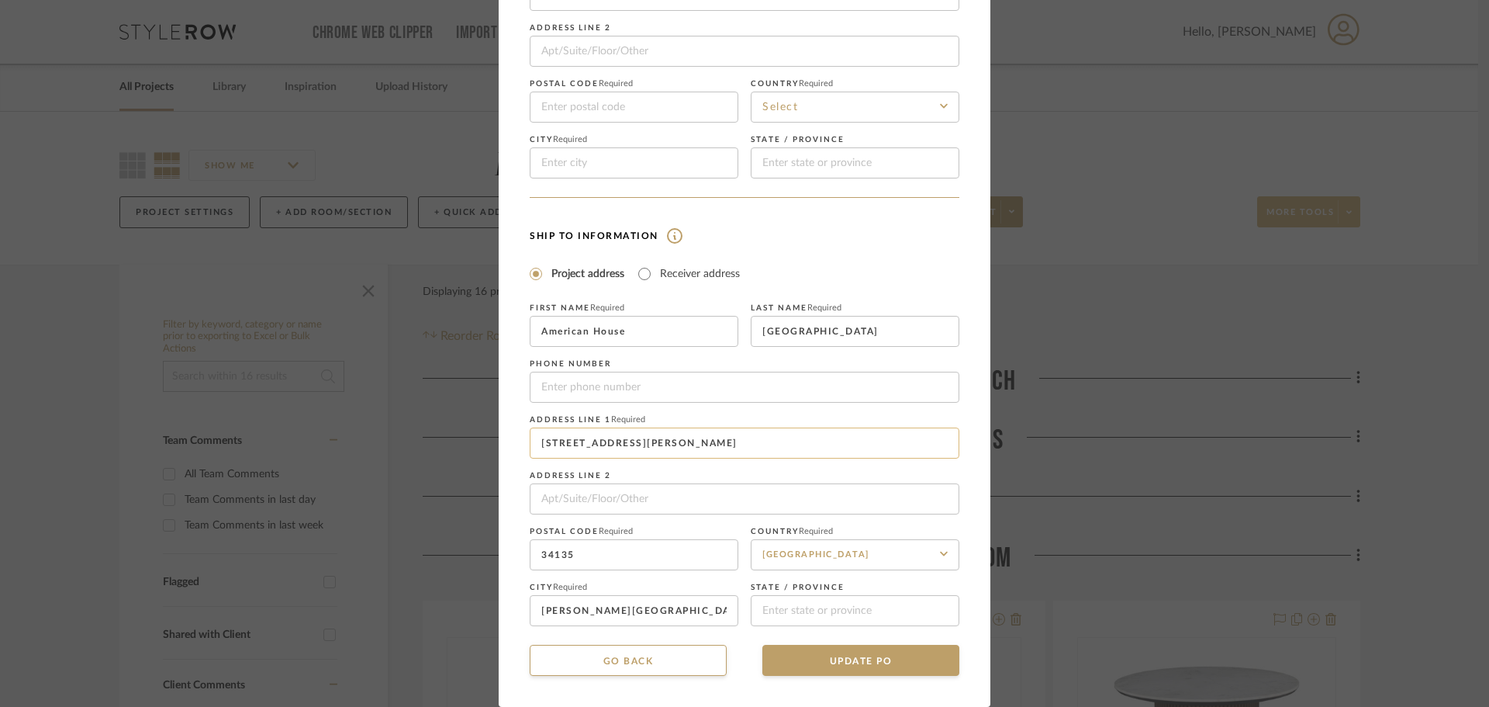
drag, startPoint x: 675, startPoint y: 444, endPoint x: 660, endPoint y: 444, distance: 14.7
click at [660, 444] on input "11400 Longfellow Ln, , FL" at bounding box center [745, 442] width 430 height 31
click at [755, 609] on input at bounding box center [855, 610] width 209 height 31
click at [729, 597] on input "Bonita Springs" at bounding box center [634, 610] width 209 height 31
click at [806, 611] on input at bounding box center [855, 610] width 209 height 31
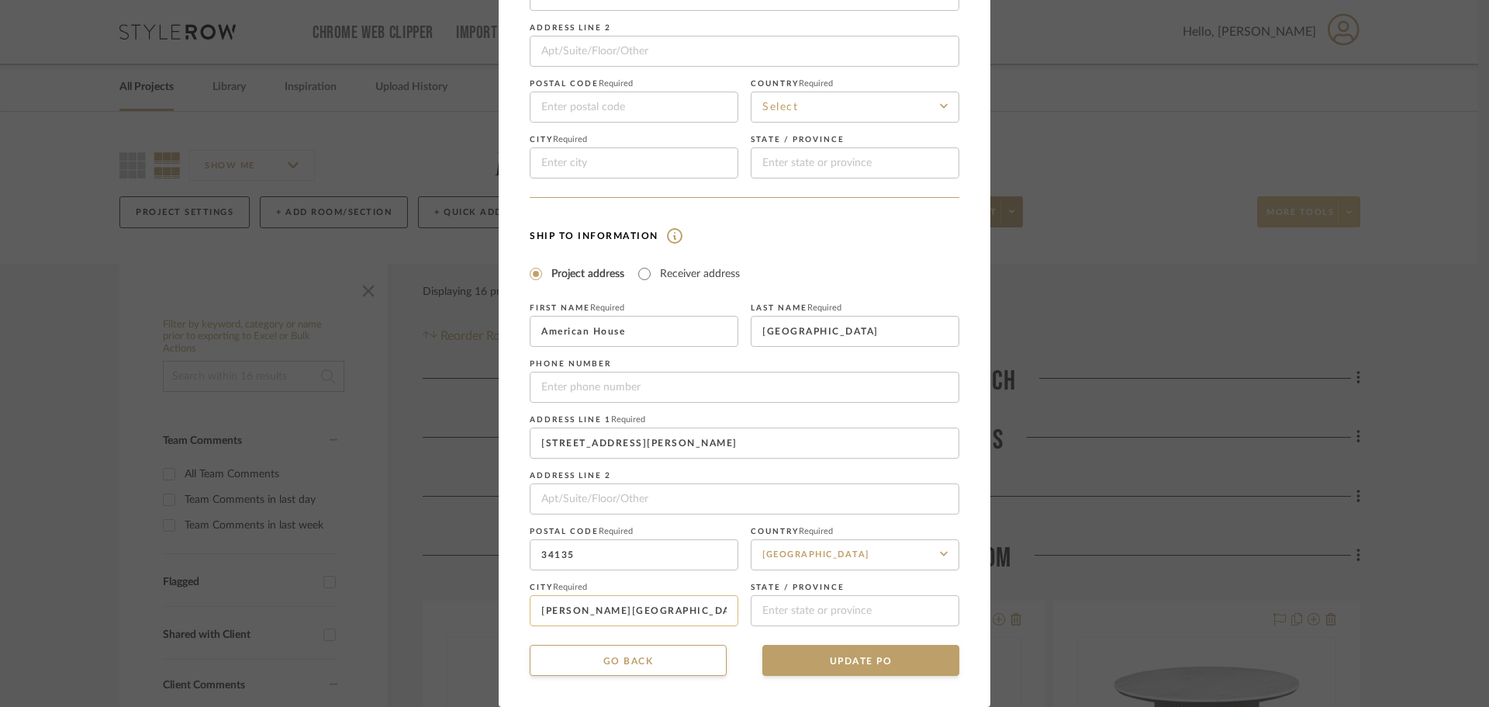
click at [687, 615] on input "Bonita SpringsFL" at bounding box center [634, 610] width 209 height 31
type input "Bonita Springs"
type input "FL"
click at [751, 446] on input "11400 Longfellow Ln, , FL" at bounding box center [745, 442] width 430 height 31
type input "11400 Longfellow Ln"
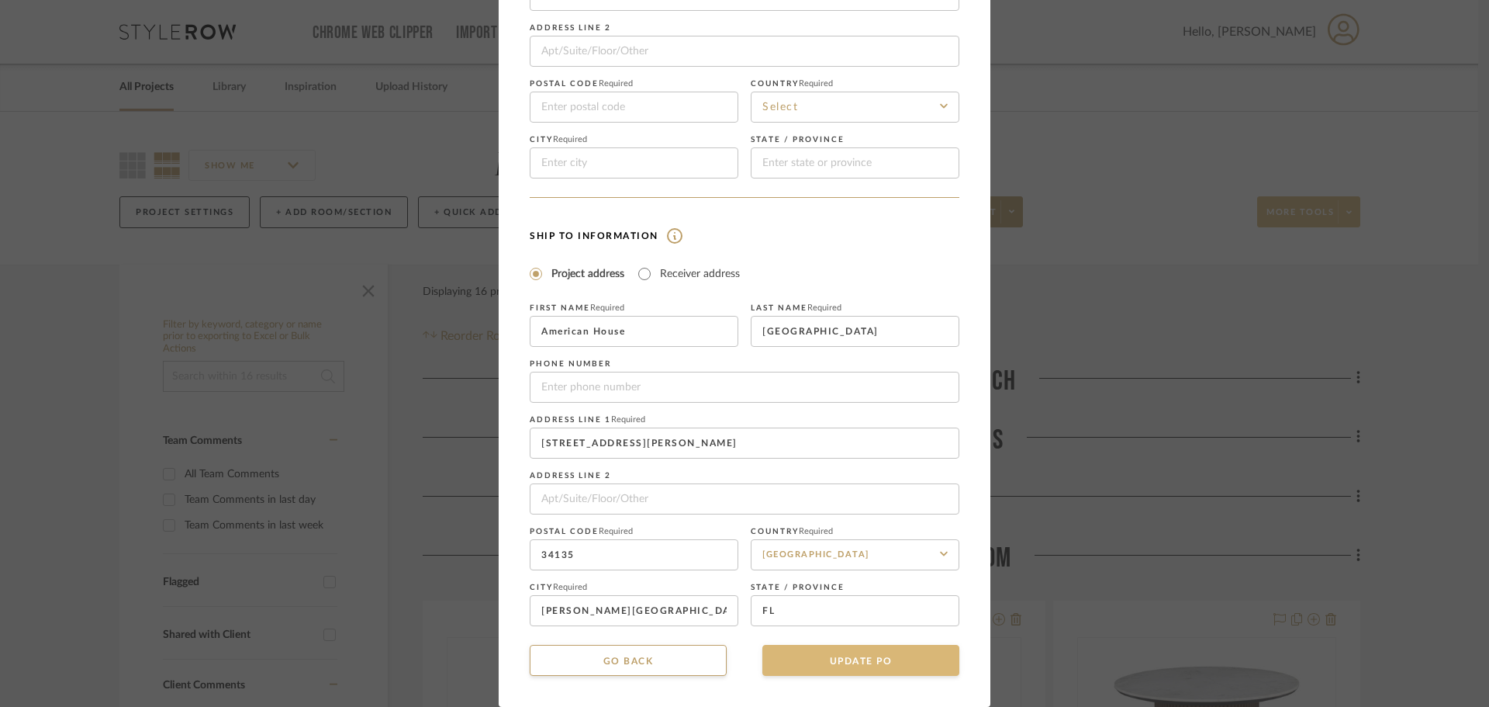
click at [815, 657] on button "UPDATE PO" at bounding box center [860, 660] width 197 height 31
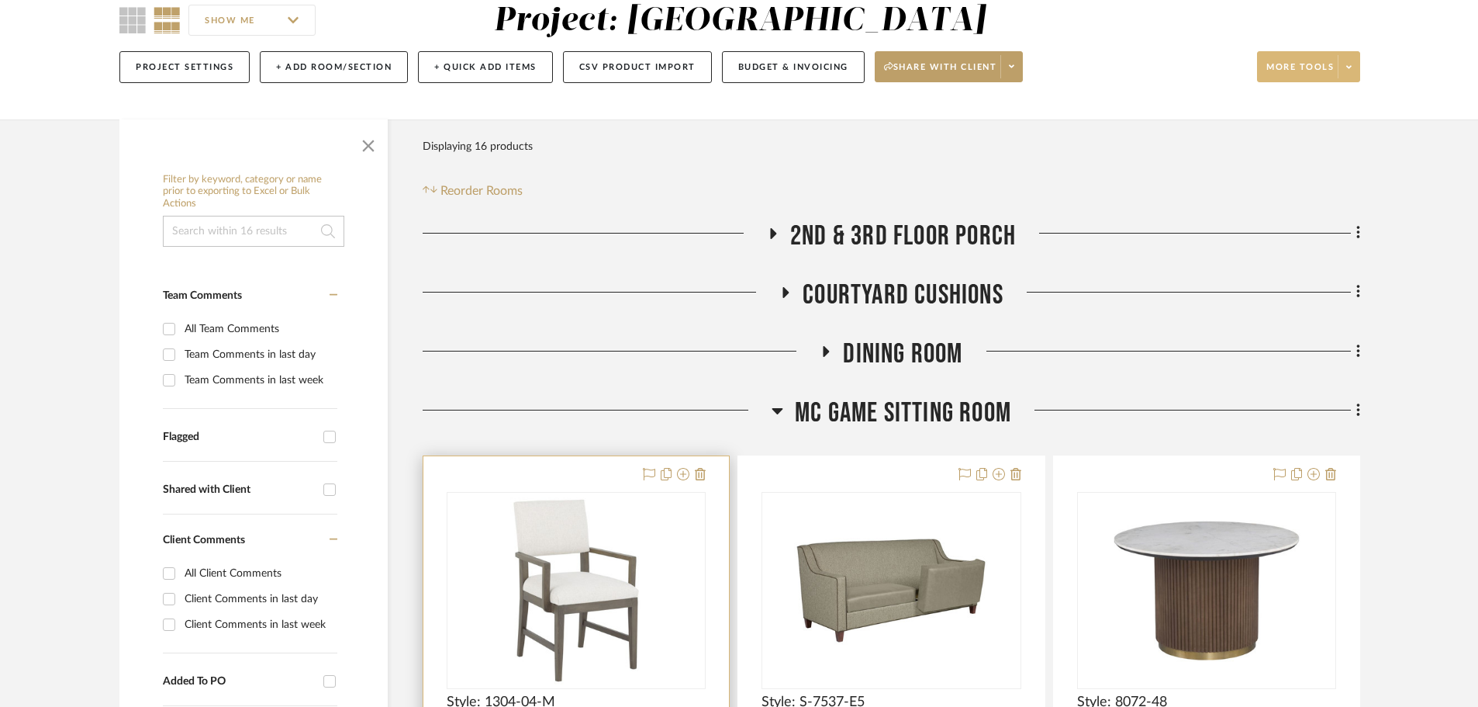
scroll to position [0, 0]
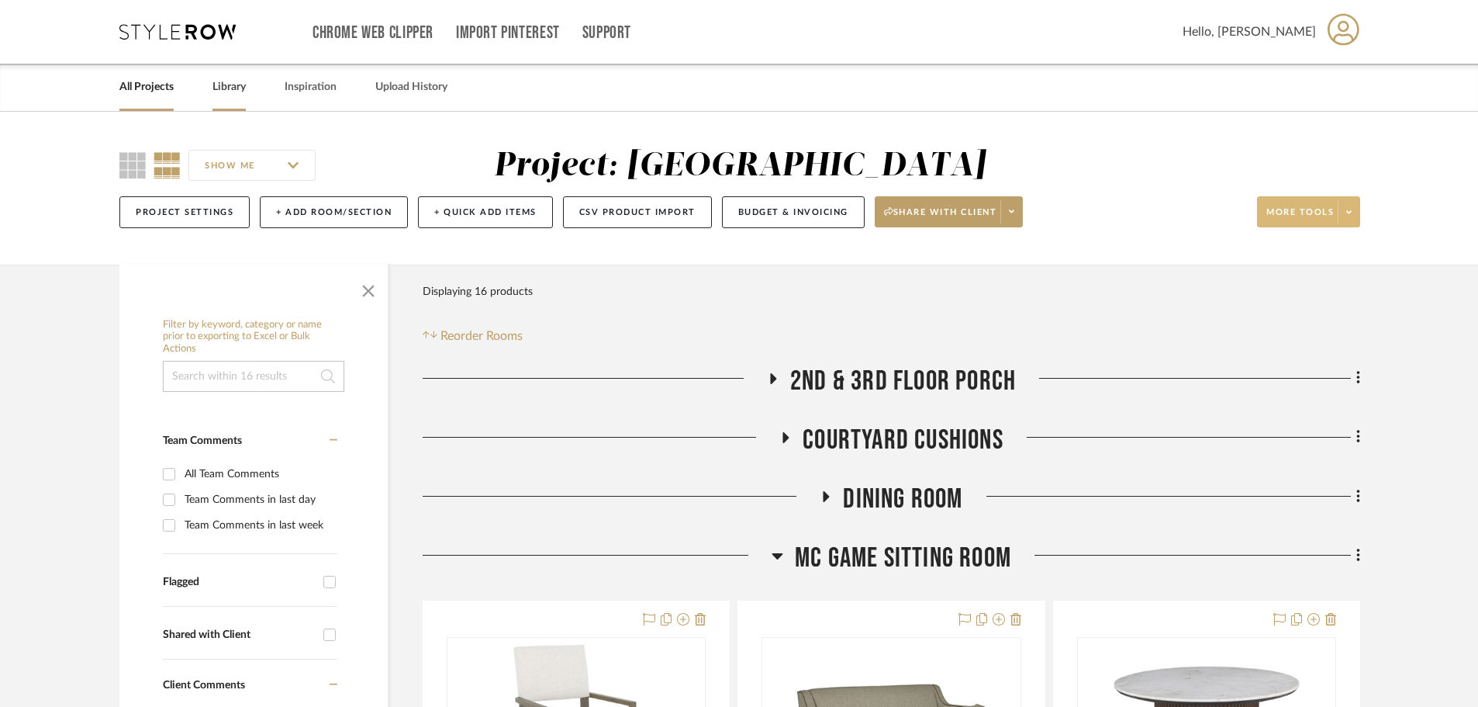
click at [223, 84] on link "Library" at bounding box center [229, 87] width 33 height 21
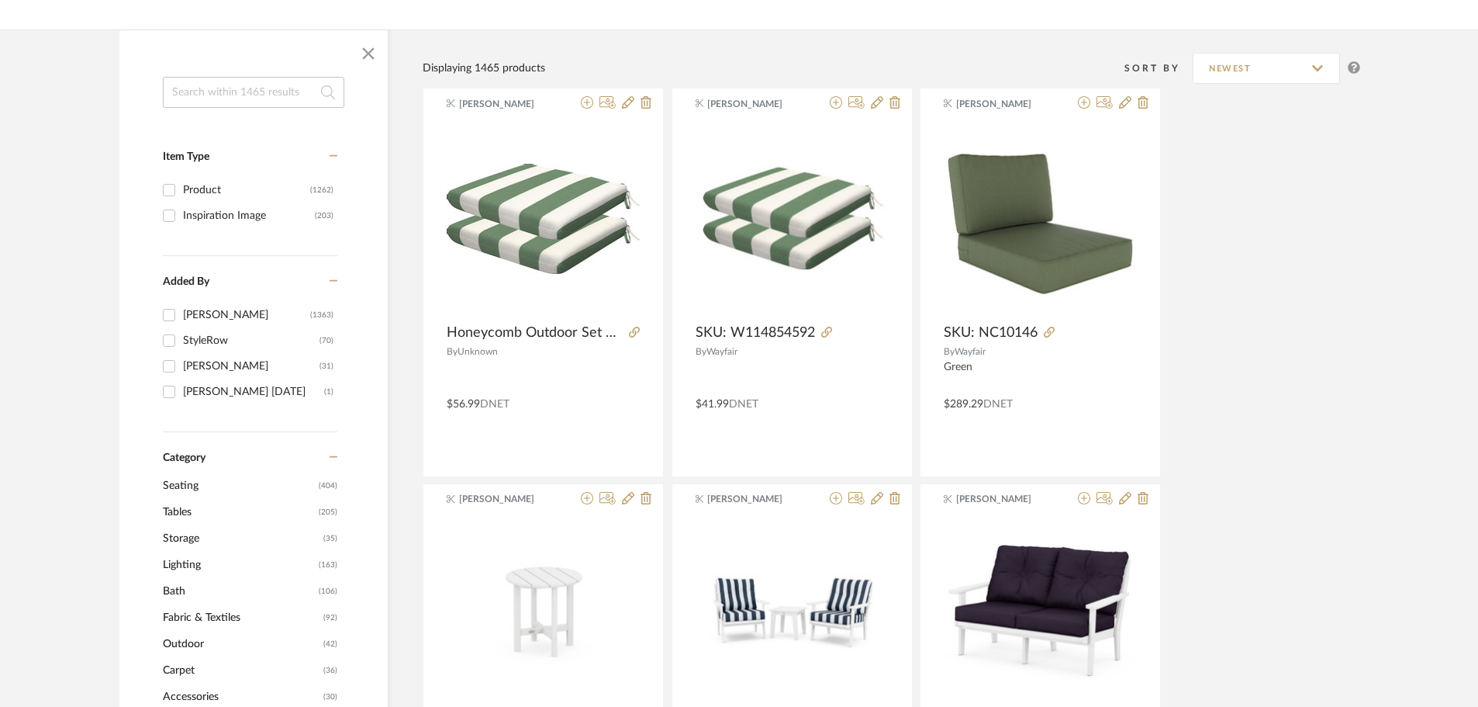
scroll to position [233, 0]
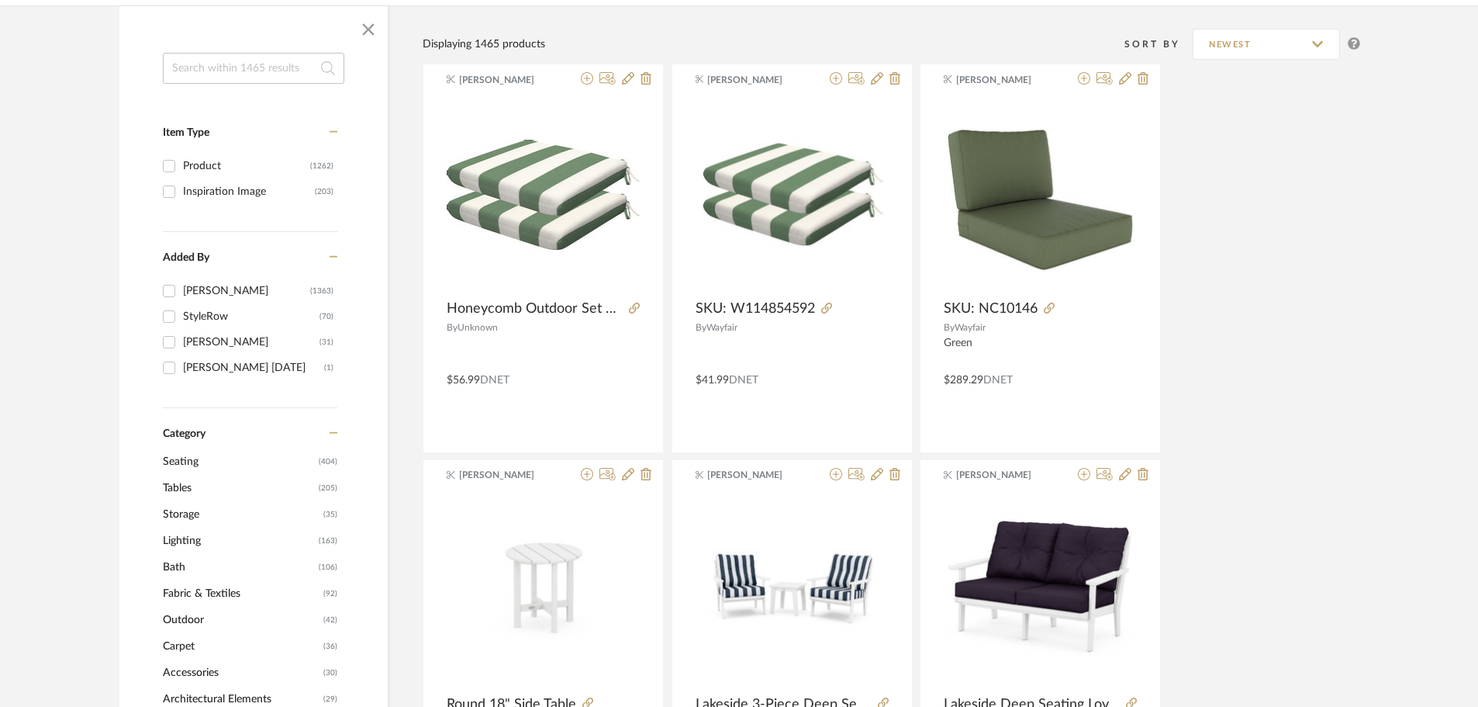
click at [236, 484] on span "Tables" at bounding box center [239, 488] width 152 height 26
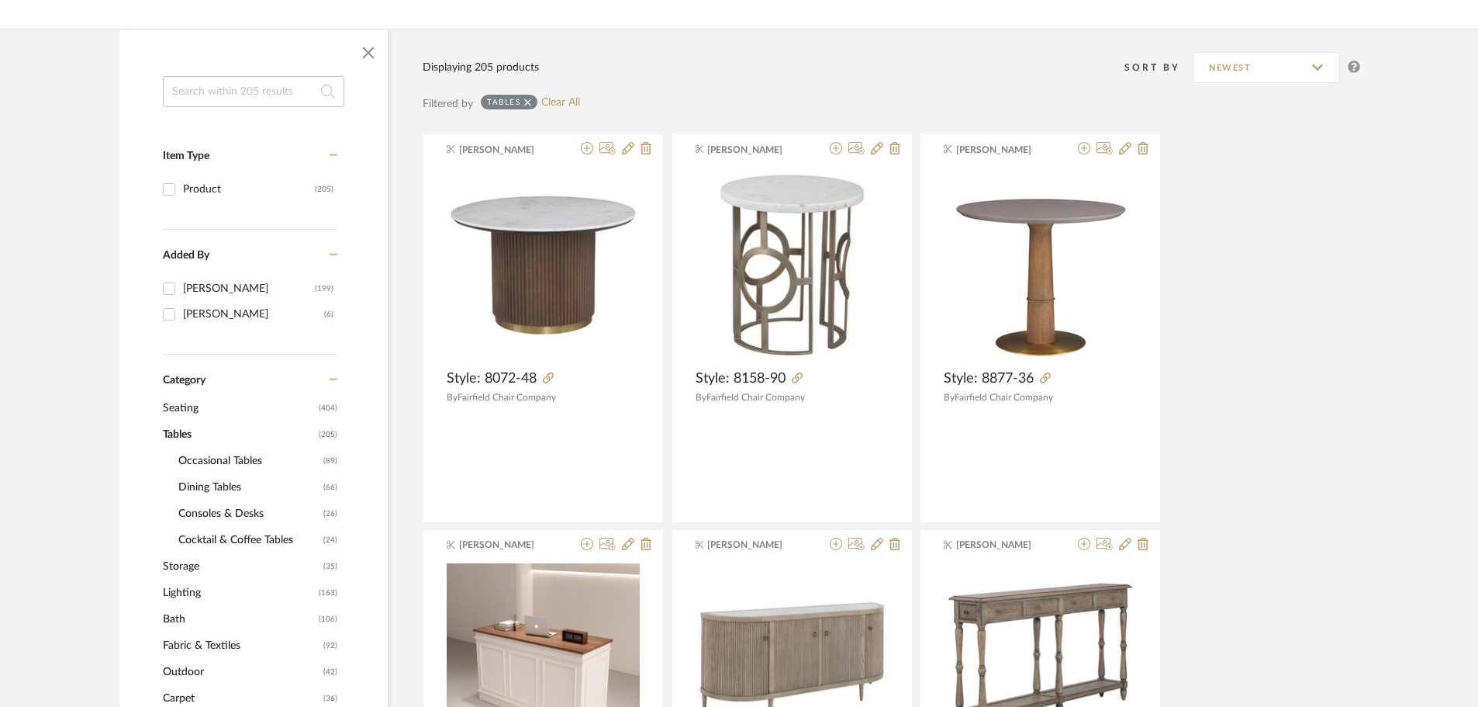
click at [223, 452] on span "Occasional Tables" at bounding box center [248, 461] width 141 height 26
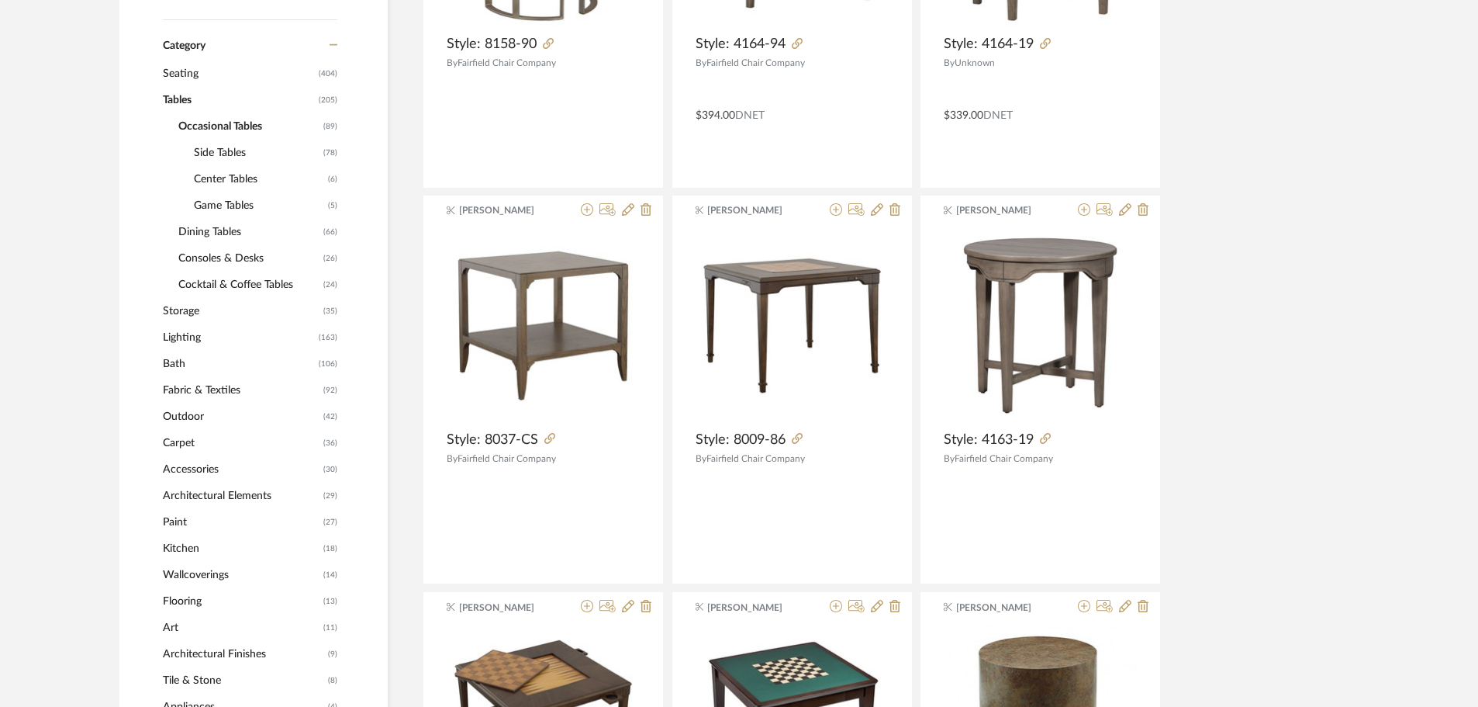
scroll to position [543, 0]
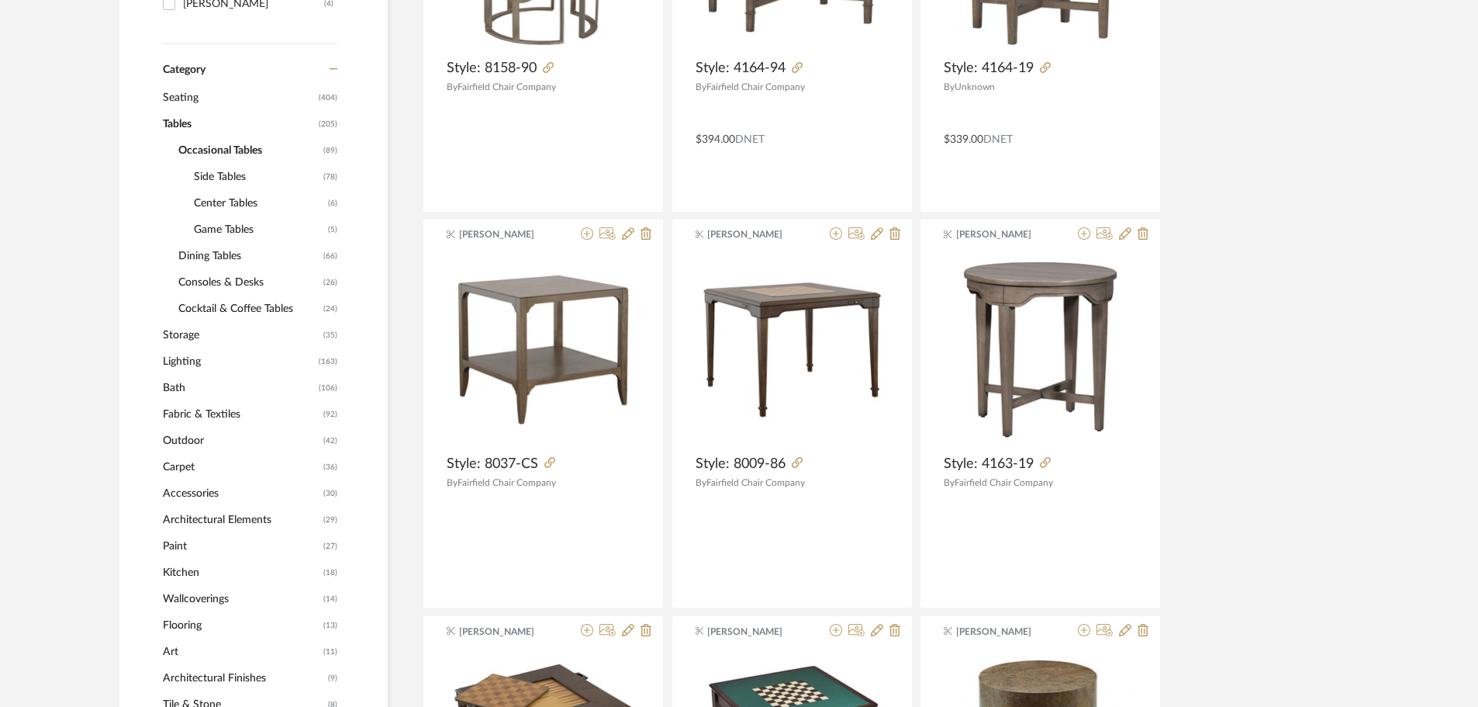
click at [244, 174] on span "Side Tables" at bounding box center [257, 177] width 126 height 26
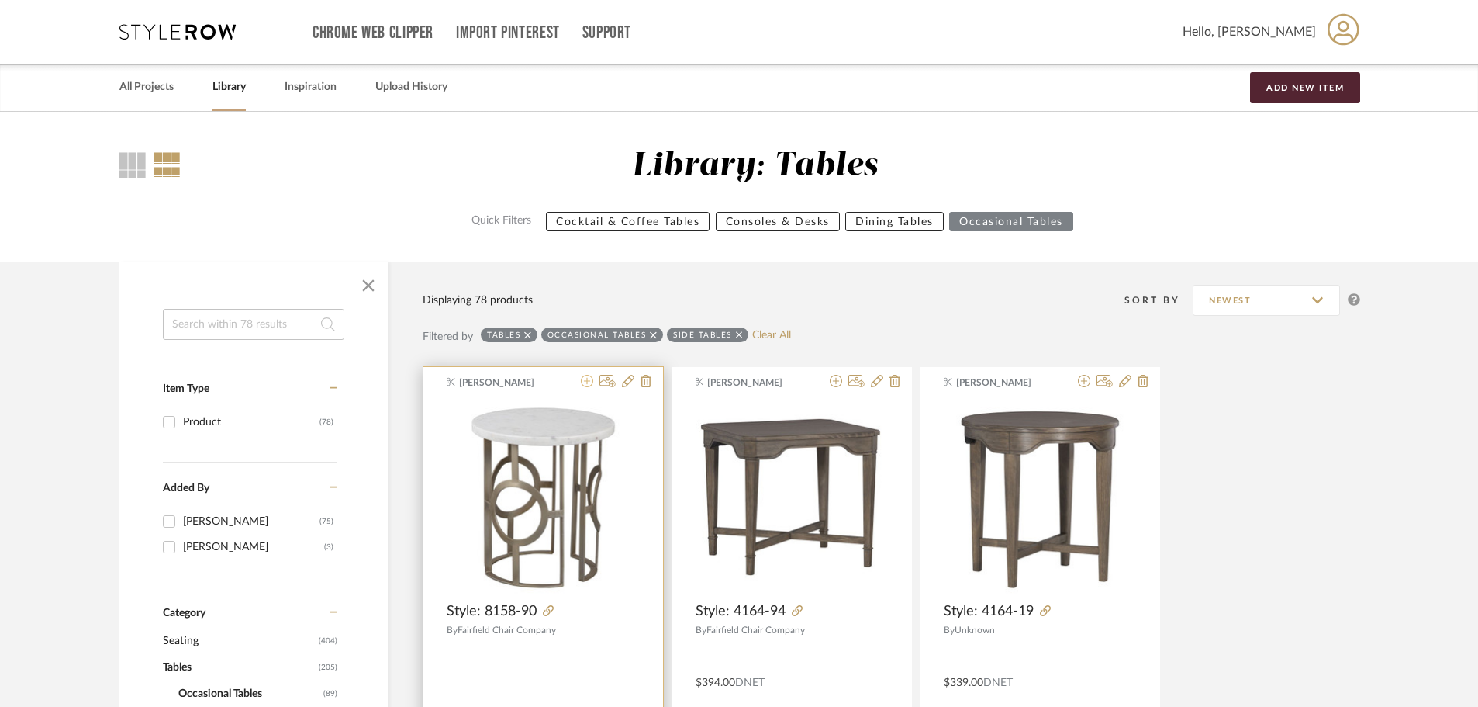
click at [585, 381] on icon at bounding box center [587, 381] width 12 height 12
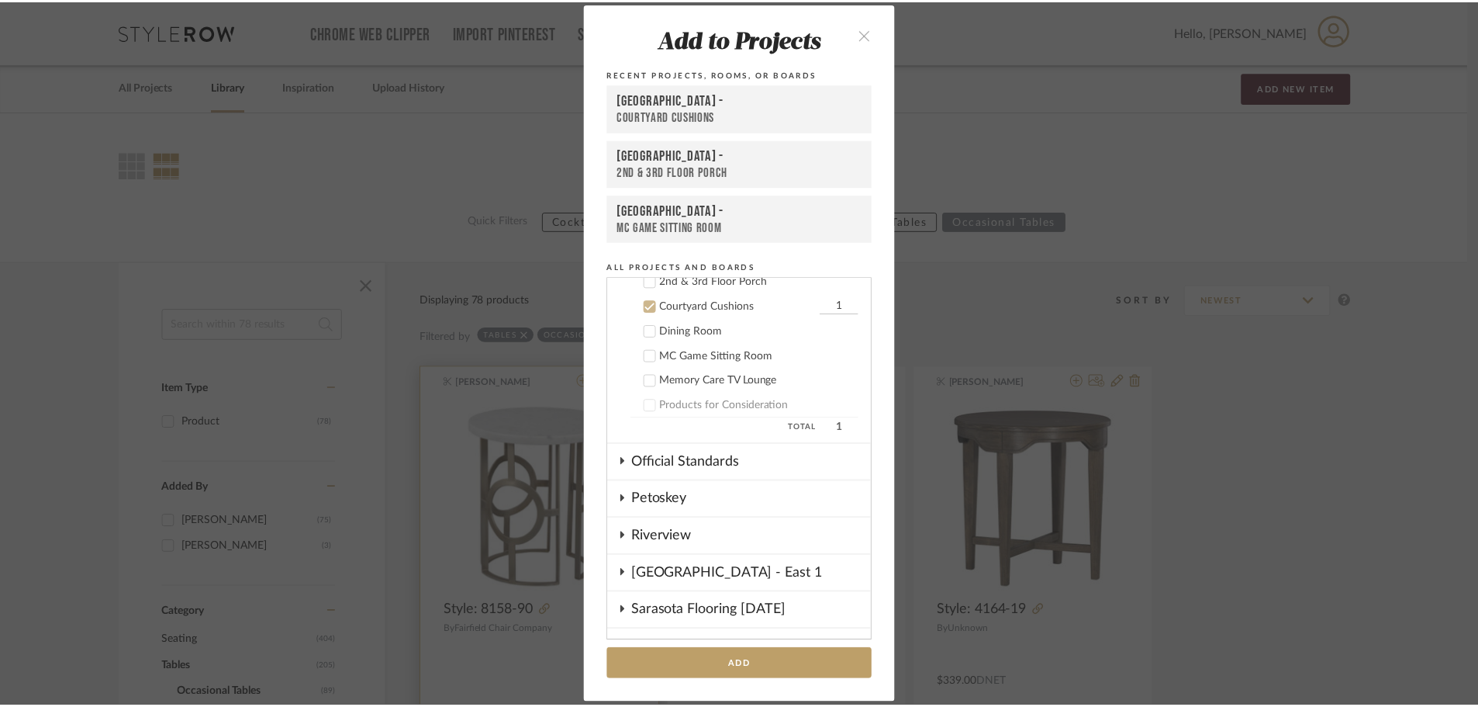
scroll to position [609, 0]
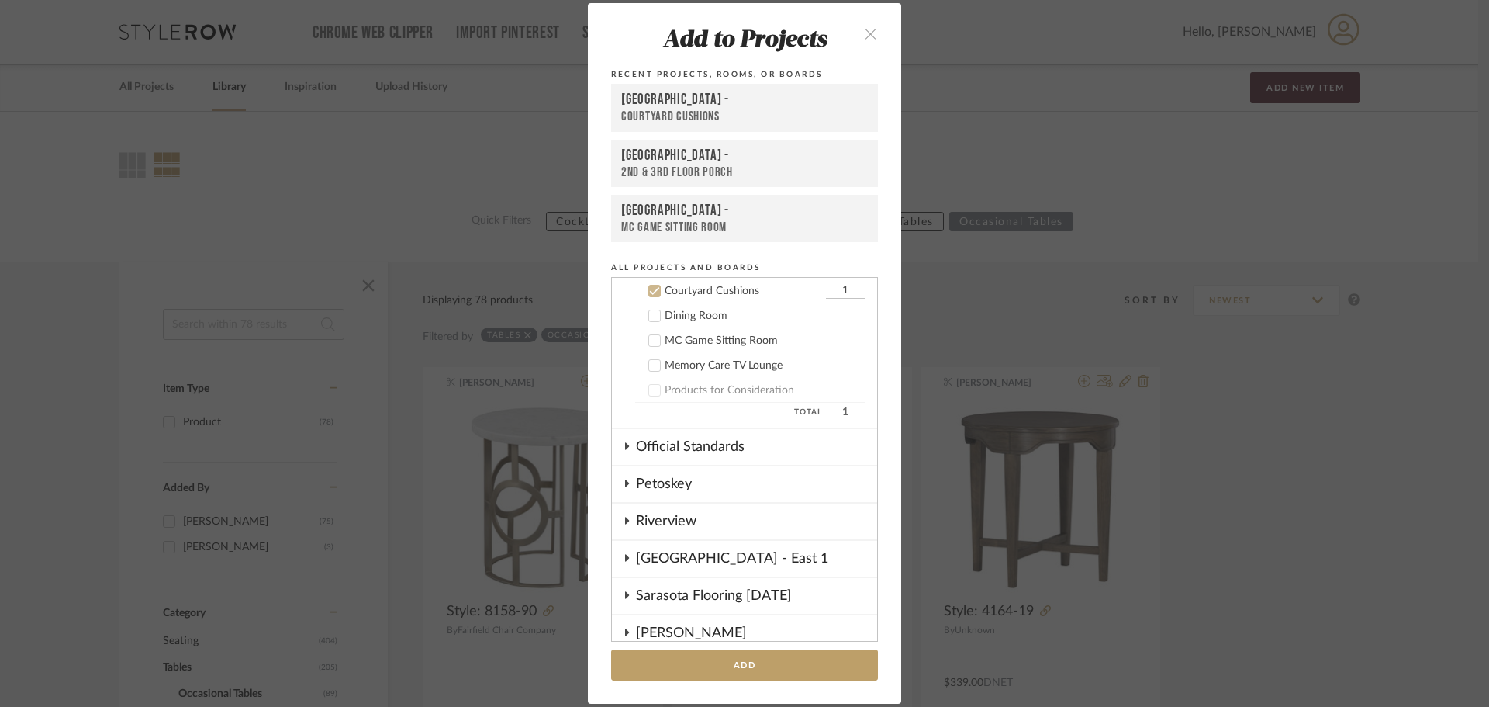
click at [650, 341] on icon at bounding box center [655, 341] width 10 height 8
click at [649, 291] on icon at bounding box center [654, 290] width 11 height 11
click at [662, 651] on button "Add" at bounding box center [744, 665] width 267 height 32
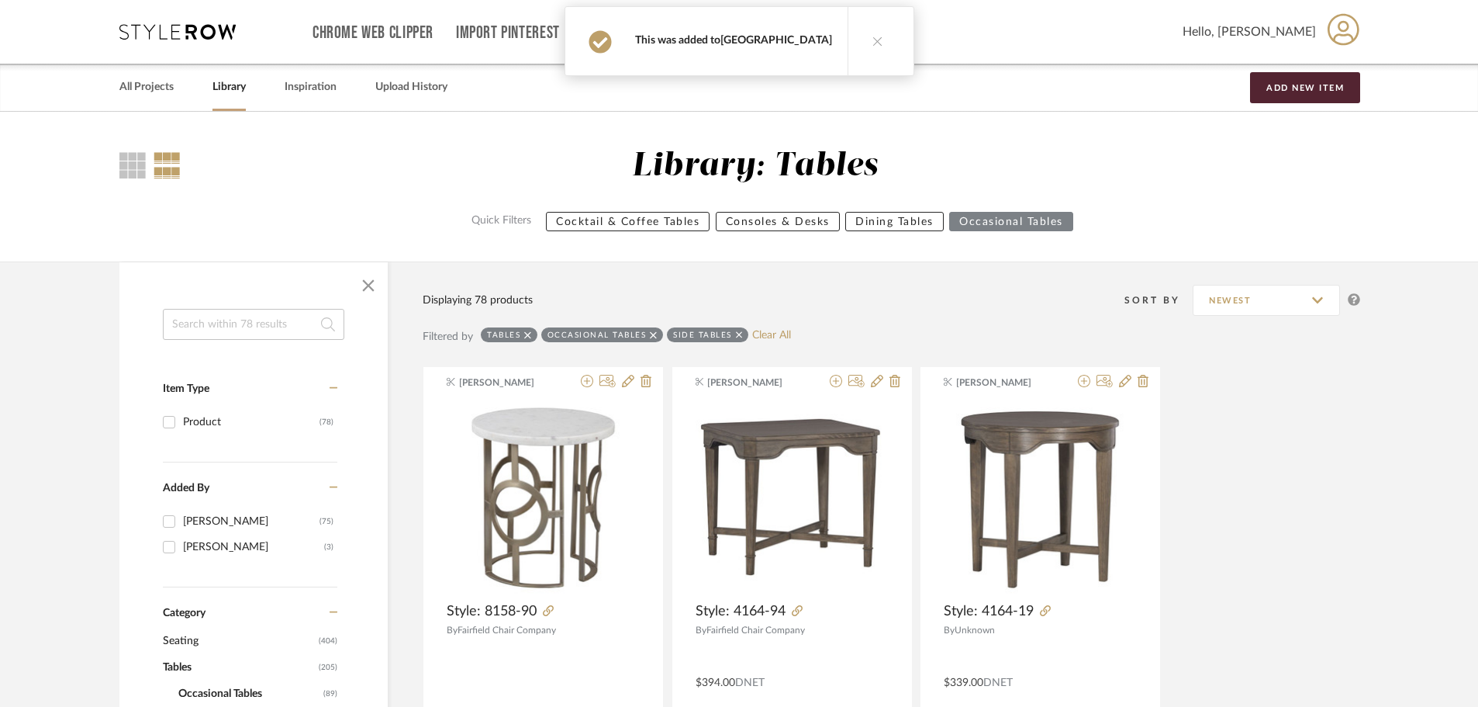
click at [767, 36] on link "[GEOGRAPHIC_DATA]" at bounding box center [777, 40] width 112 height 11
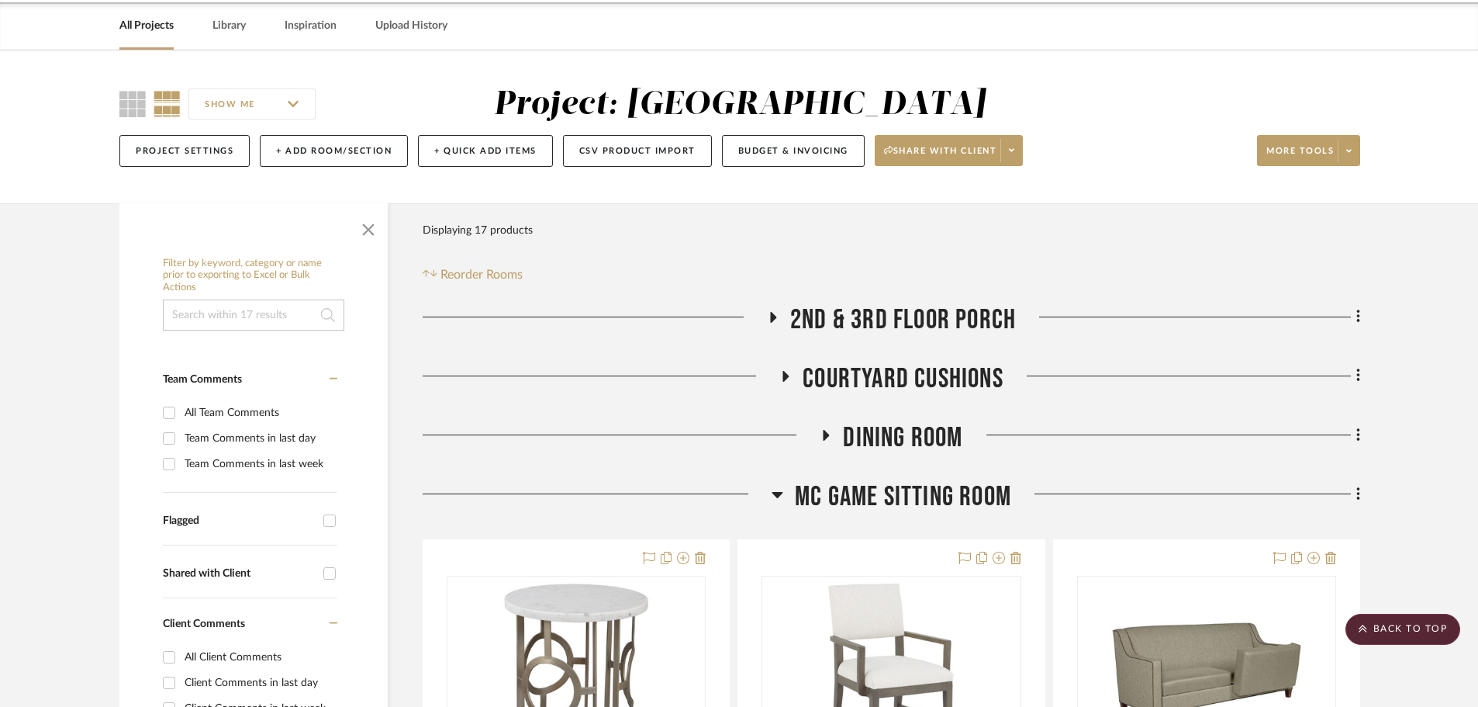
scroll to position [57, 0]
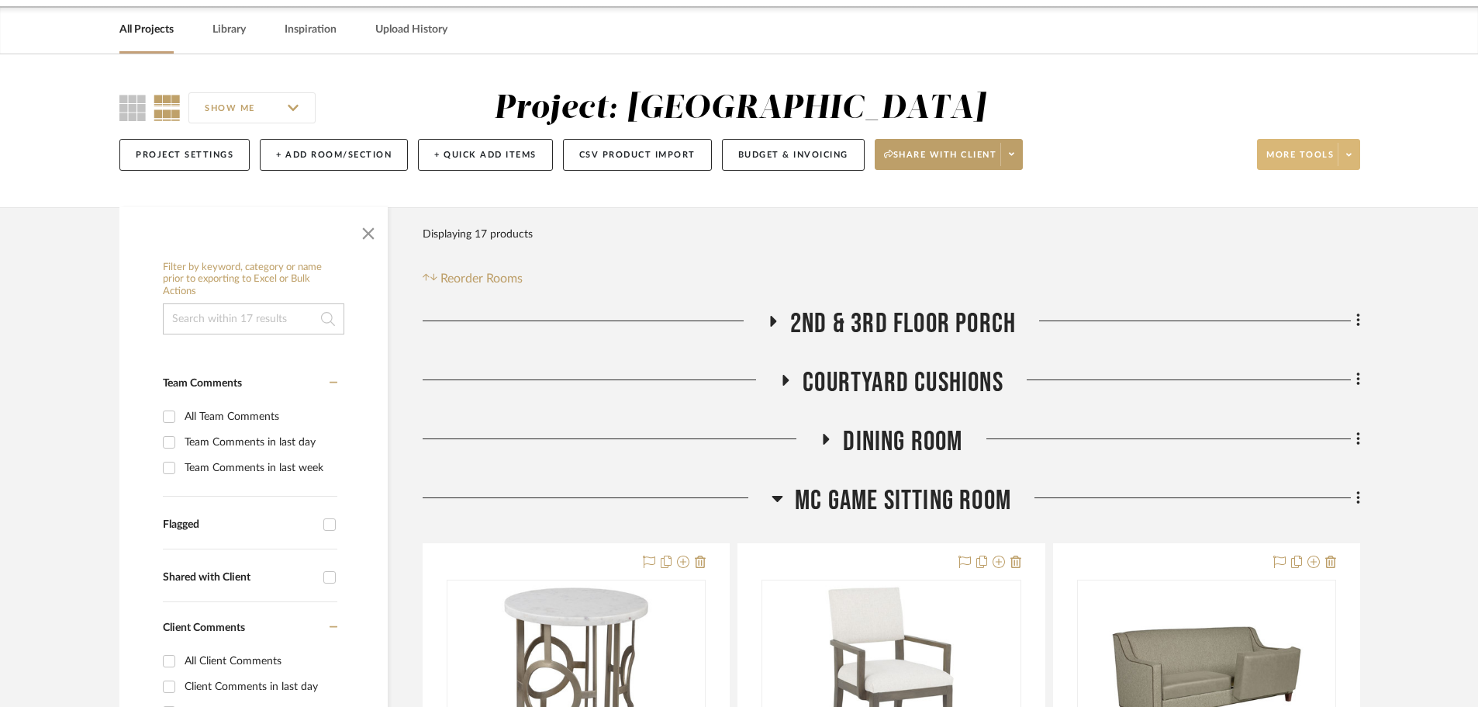
click at [1350, 151] on icon at bounding box center [1349, 154] width 5 height 9
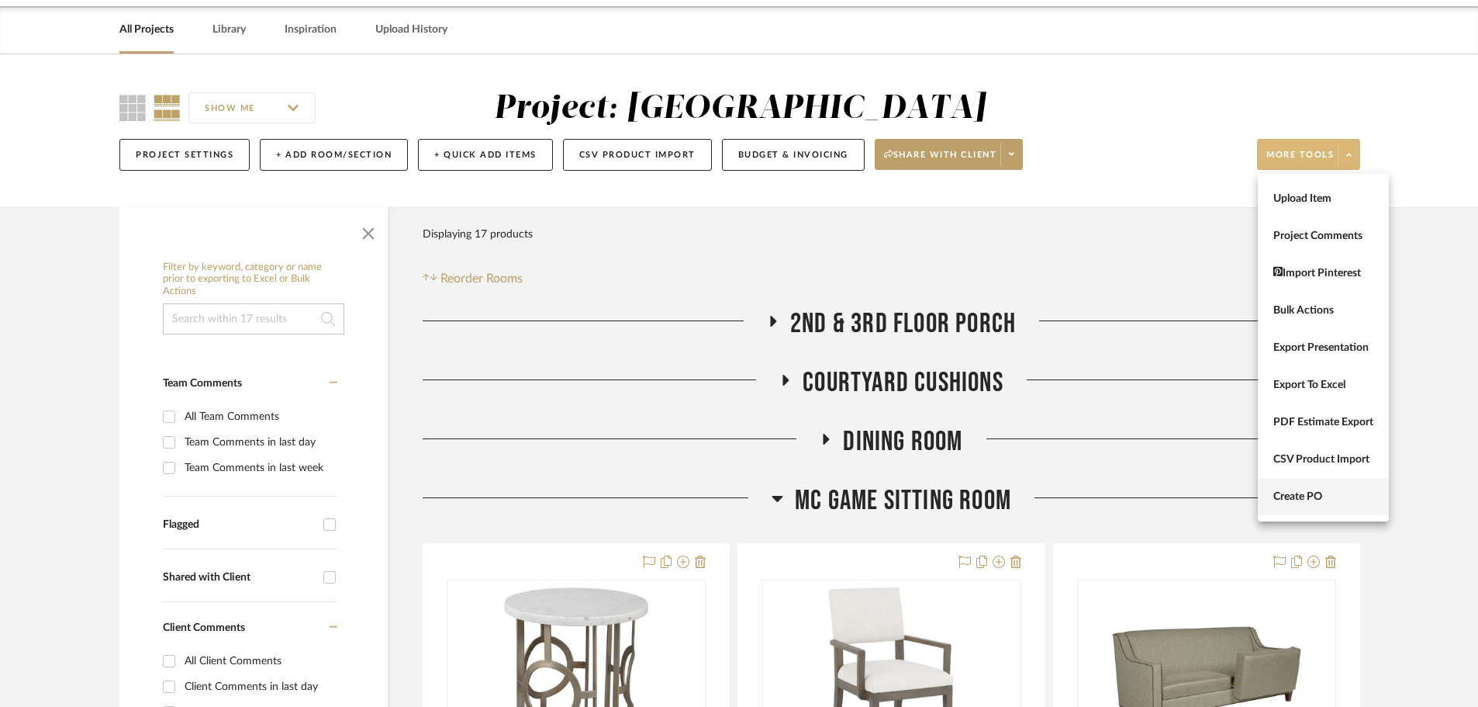
click at [1320, 493] on span "Create PO" at bounding box center [1324, 496] width 100 height 13
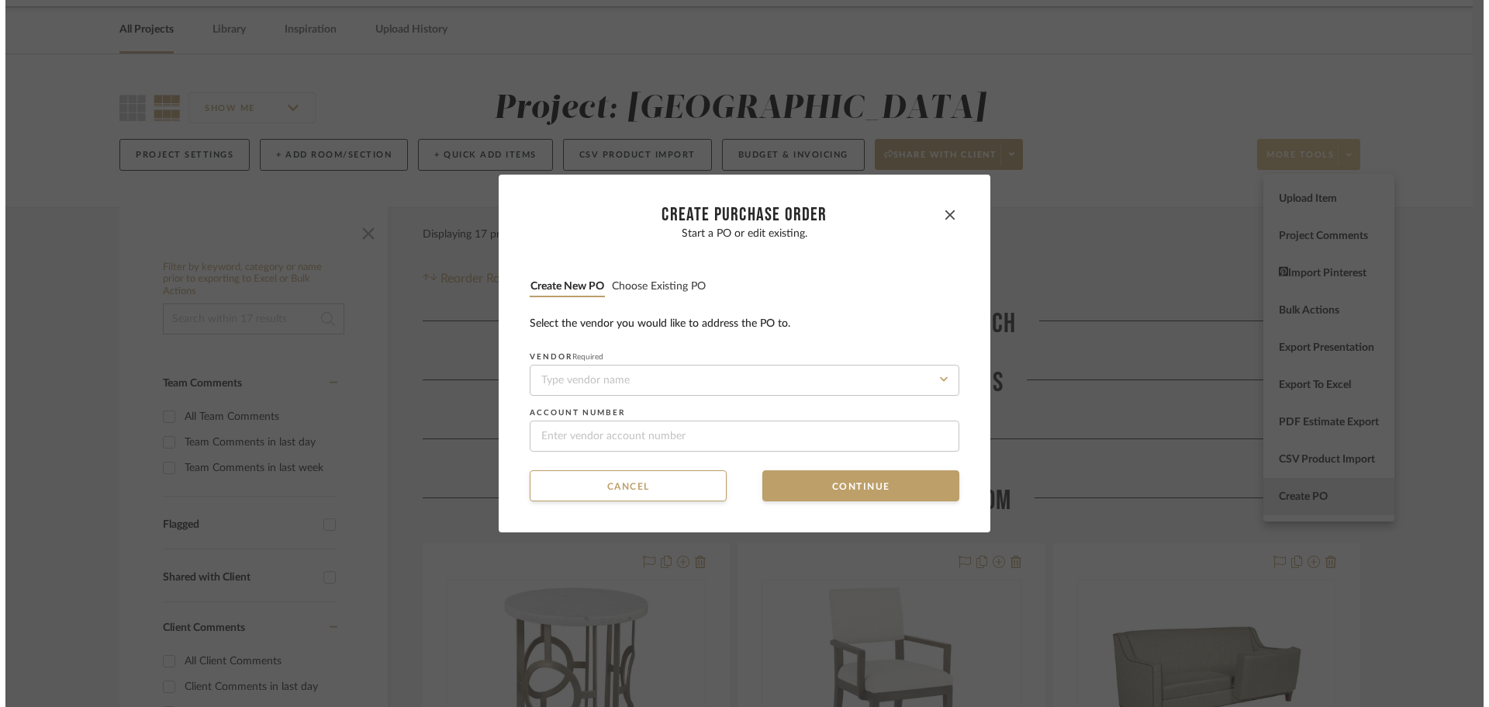
scroll to position [0, 0]
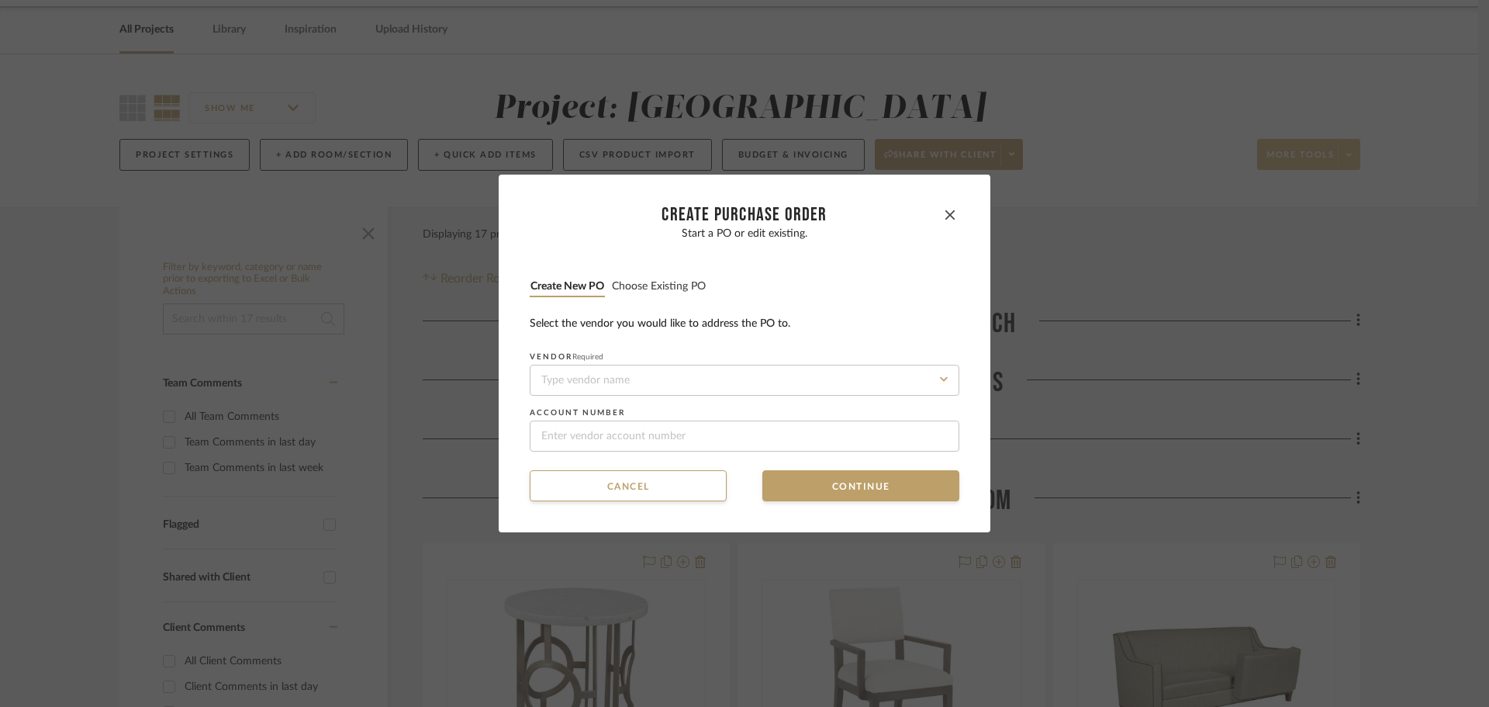
click at [662, 279] on button "Choose existing PO" at bounding box center [658, 286] width 95 height 15
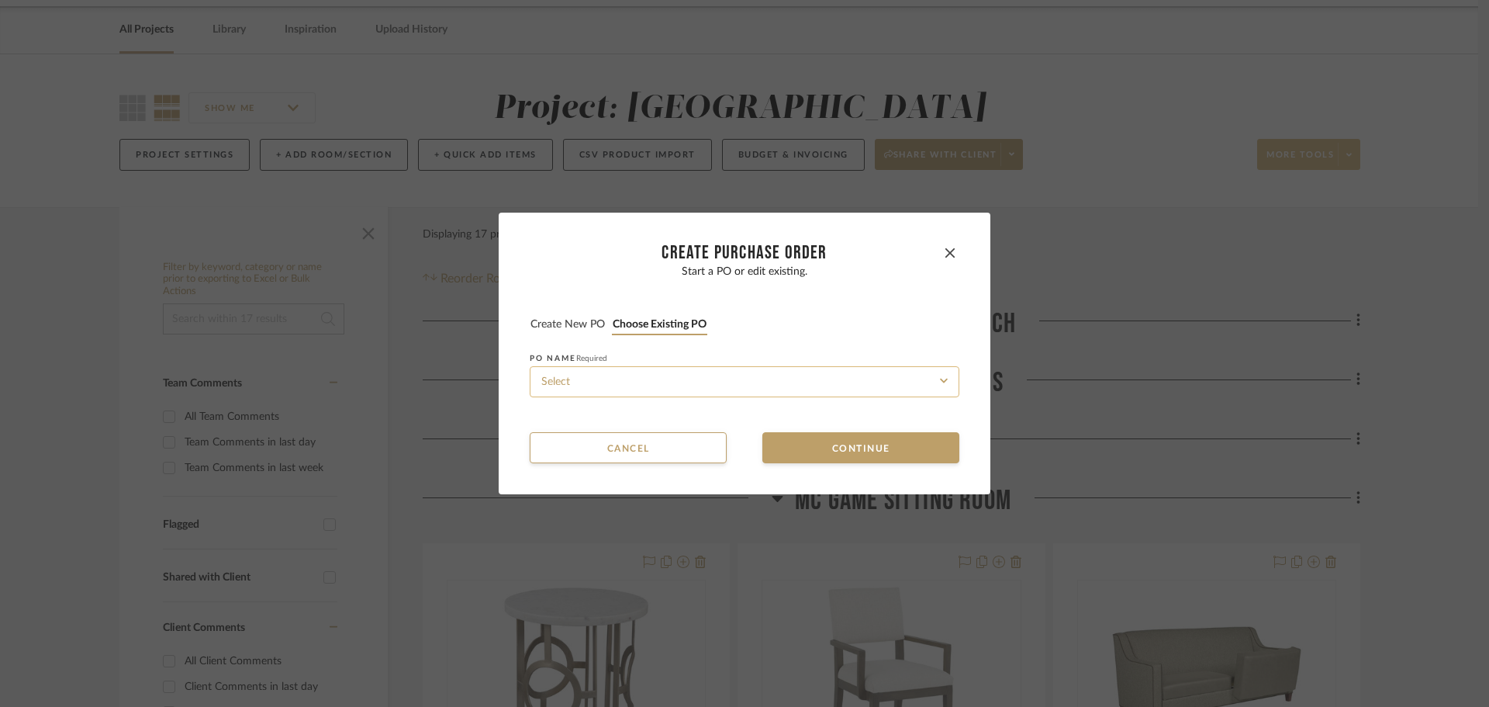
click at [683, 379] on input at bounding box center [745, 381] width 430 height 31
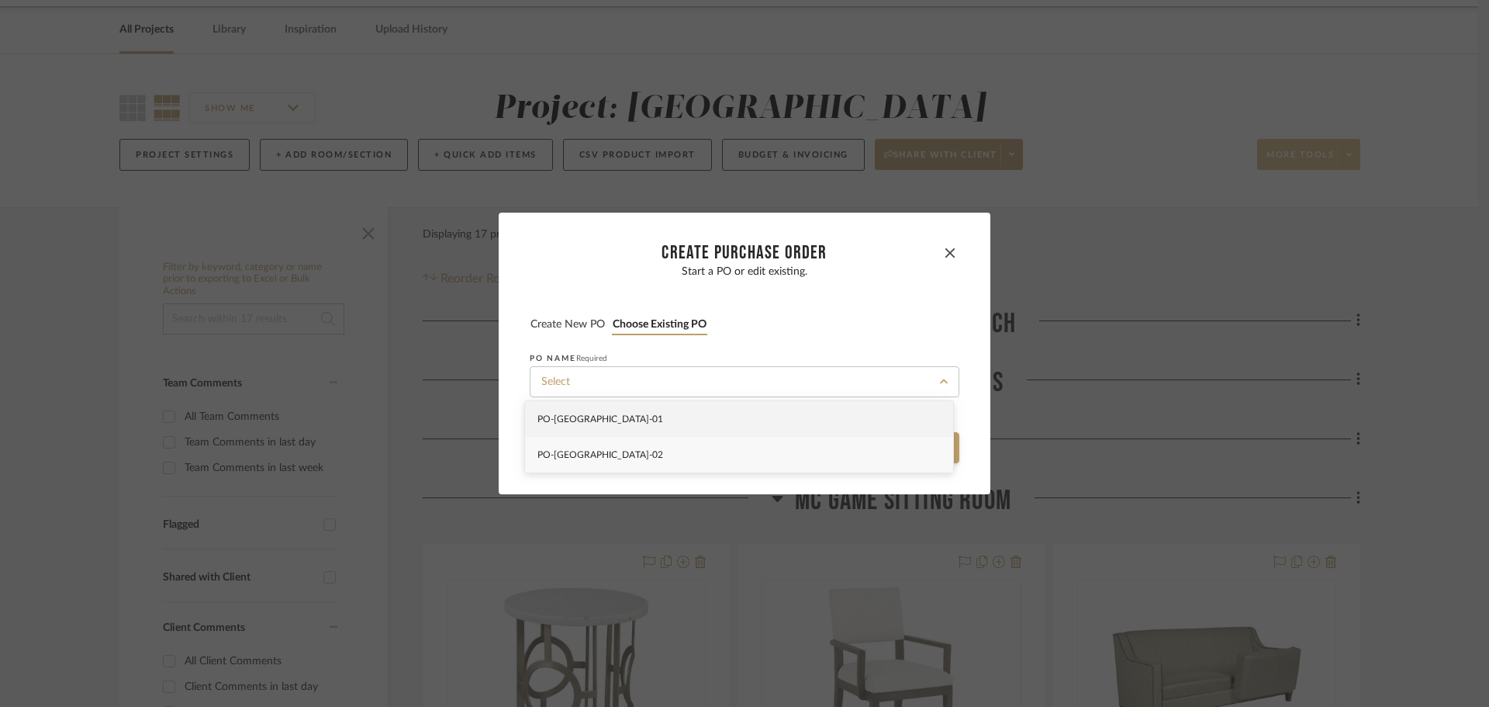
click at [682, 449] on div "PO-NAPLES-02" at bounding box center [739, 455] width 428 height 36
type input "PO-NAPLES-02"
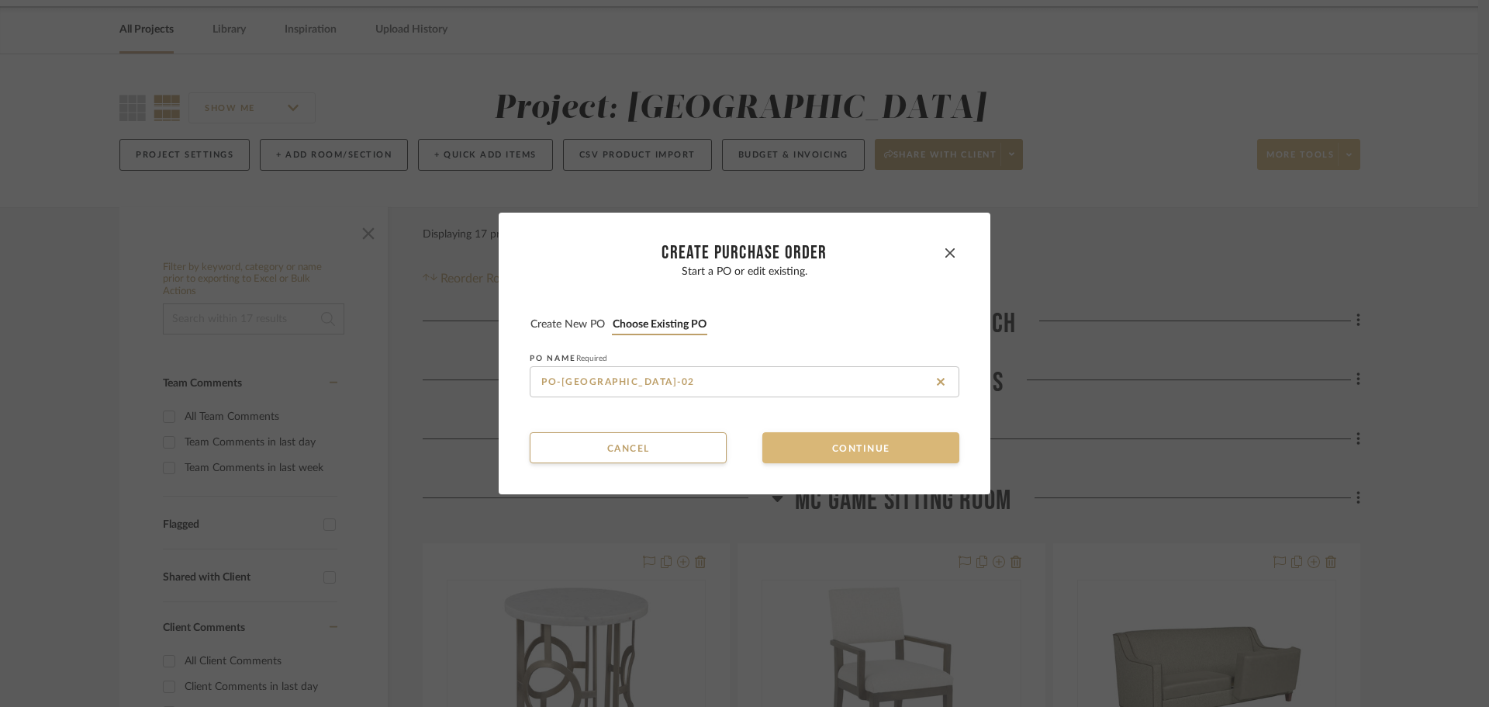
click at [836, 455] on button "Continue" at bounding box center [860, 447] width 197 height 31
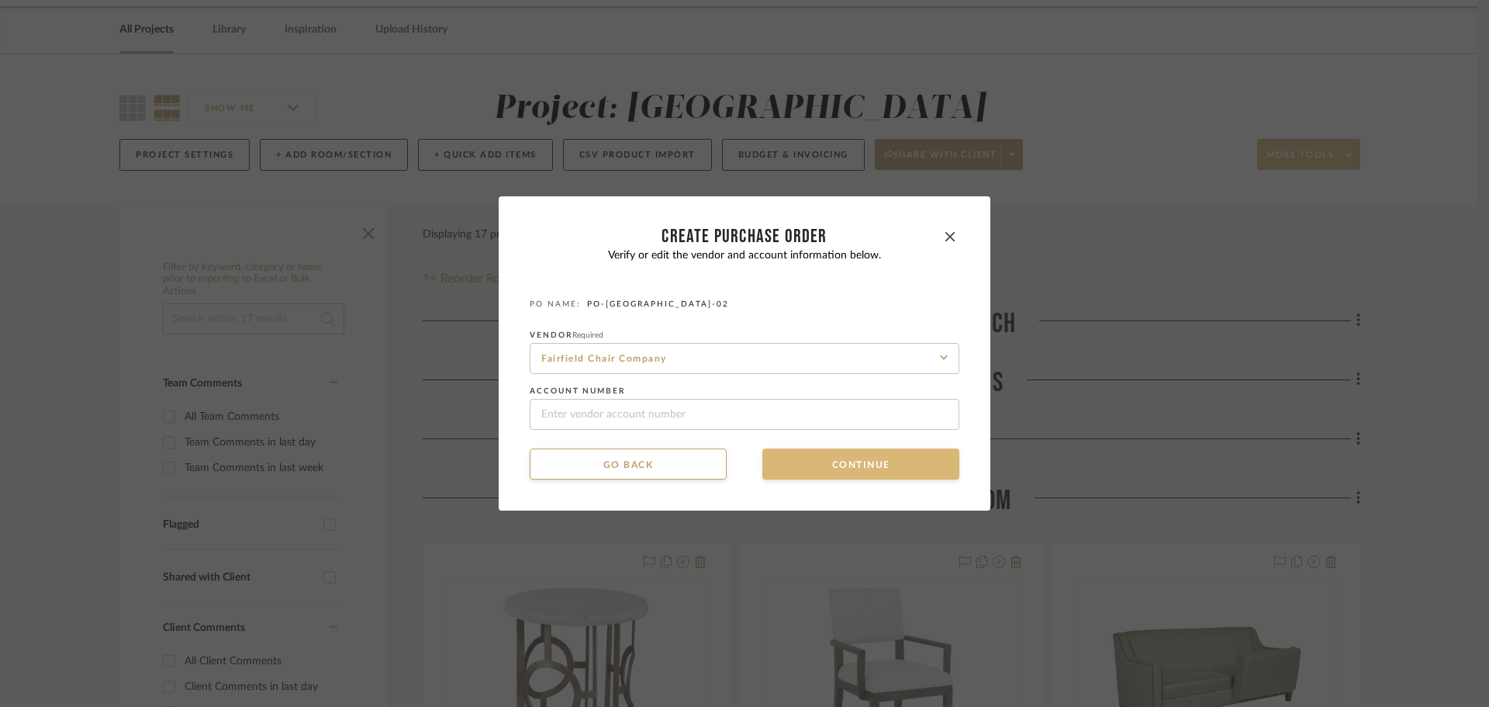
click at [794, 473] on button "Continue" at bounding box center [860, 463] width 197 height 31
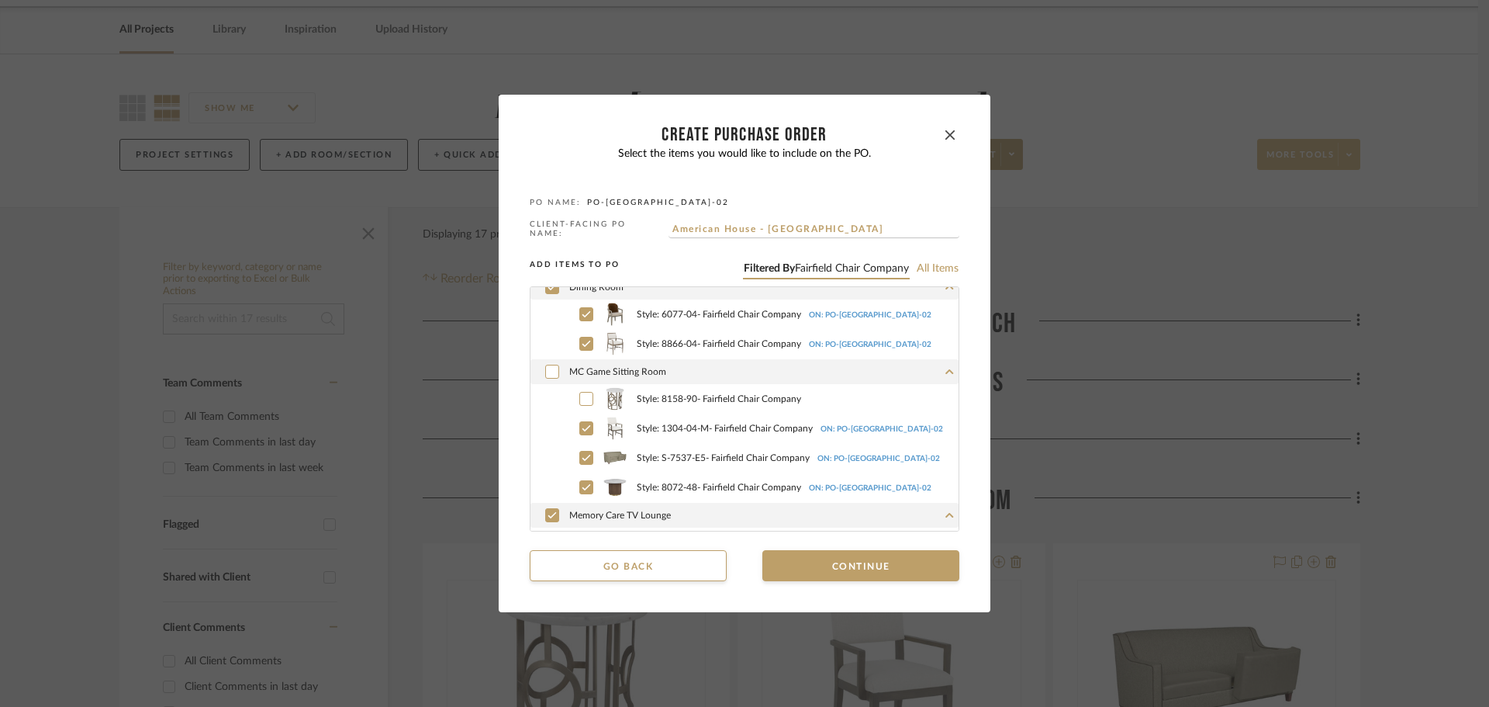
scroll to position [58, 0]
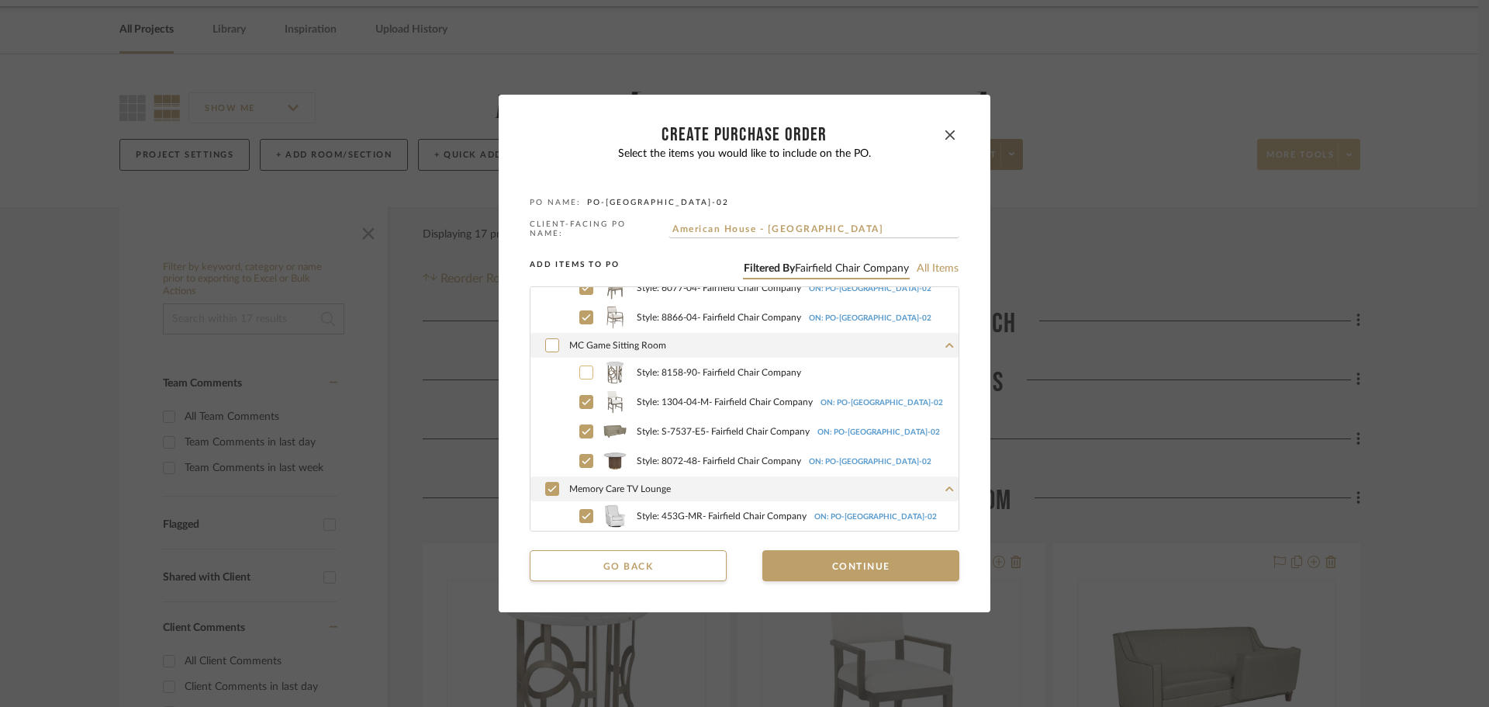
click at [583, 361] on label "Style: 8158-90 - Fairfield Chair Company" at bounding box center [762, 372] width 394 height 23
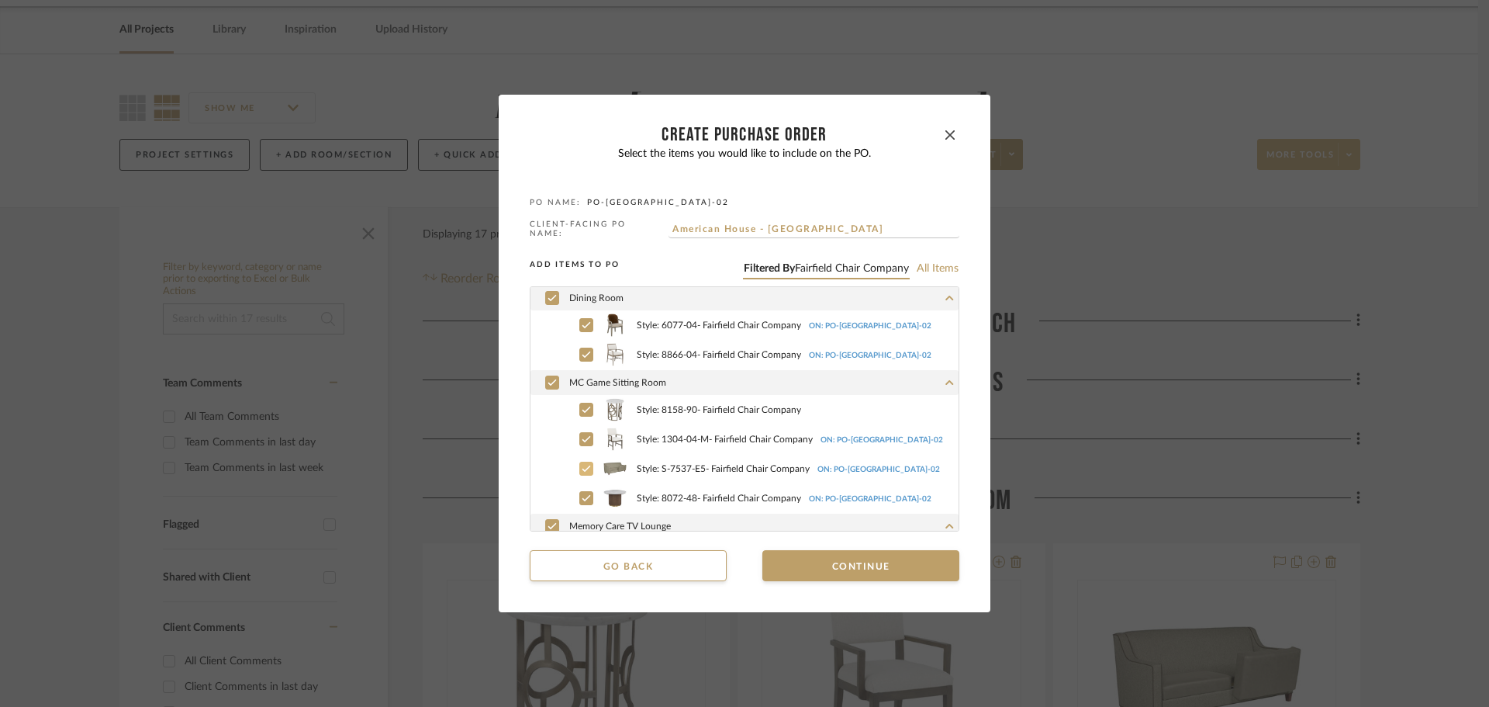
scroll to position [0, 0]
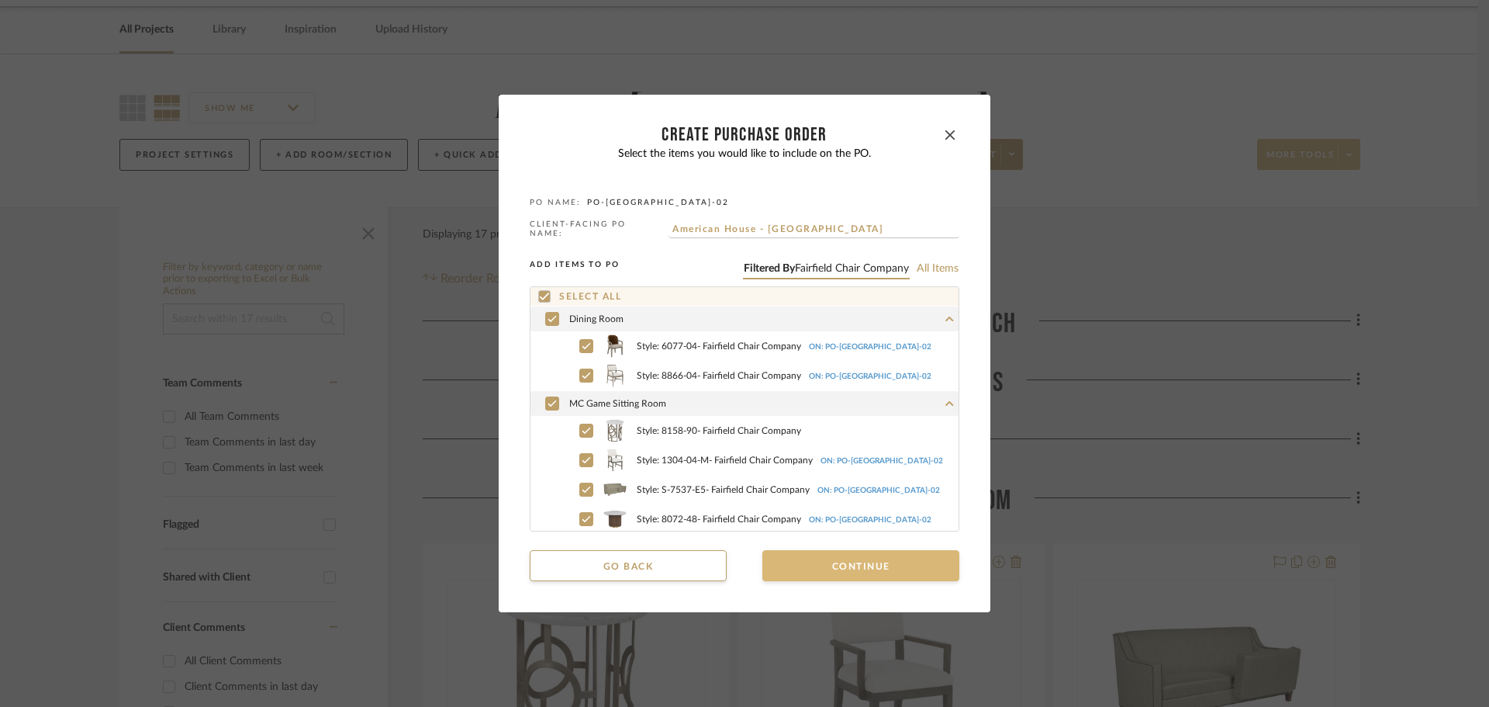
click at [813, 565] on button "Continue" at bounding box center [860, 565] width 197 height 31
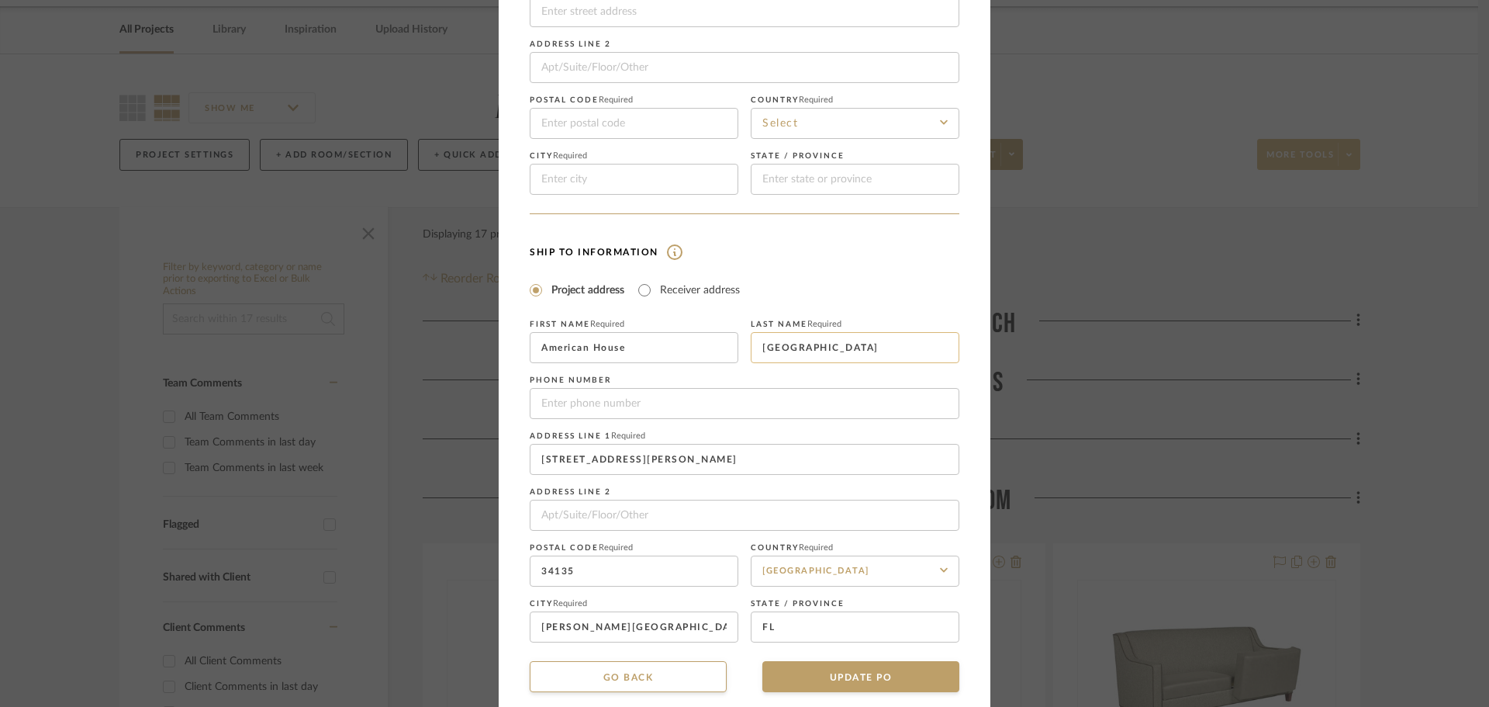
scroll to position [181, 0]
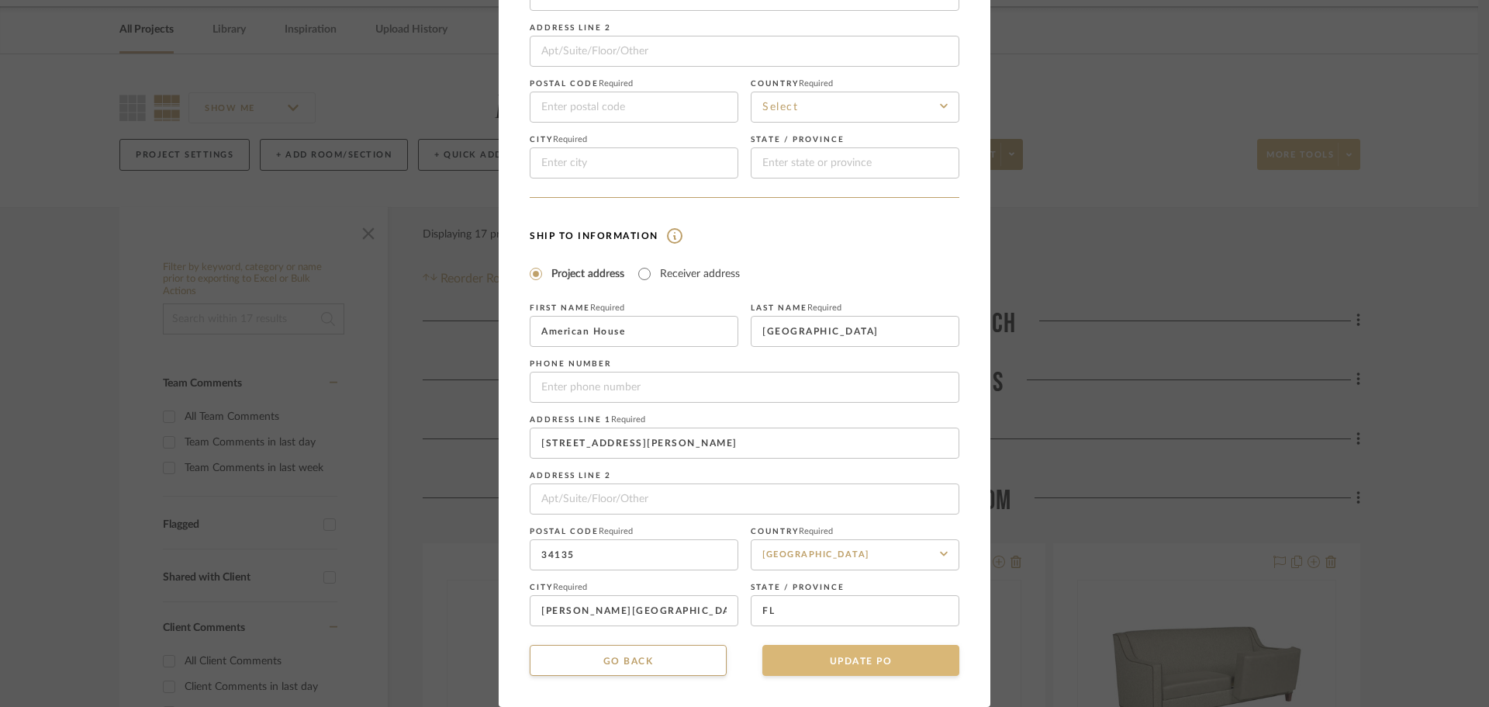
click at [890, 659] on button "UPDATE PO" at bounding box center [860, 660] width 197 height 31
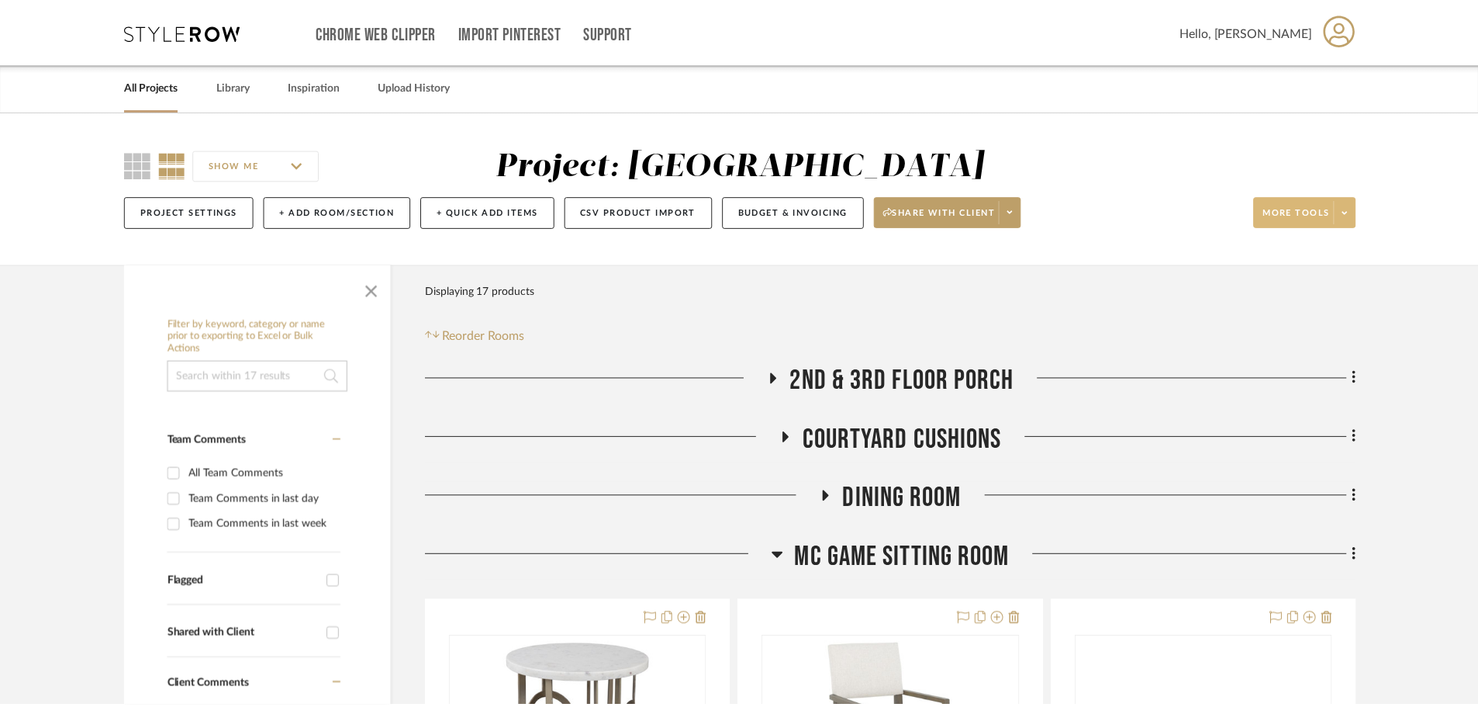
scroll to position [57, 0]
